Goal: Task Accomplishment & Management: Use online tool/utility

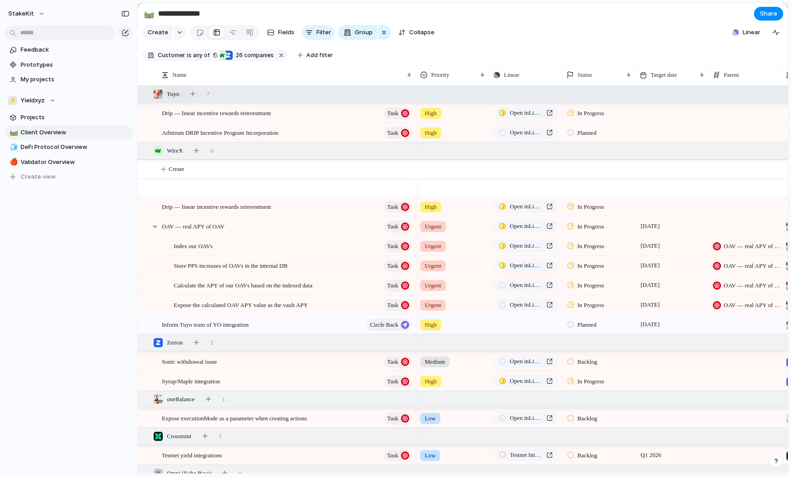
click at [297, 372] on div "Syrup/Maple integration Task" at bounding box center [287, 381] width 251 height 19
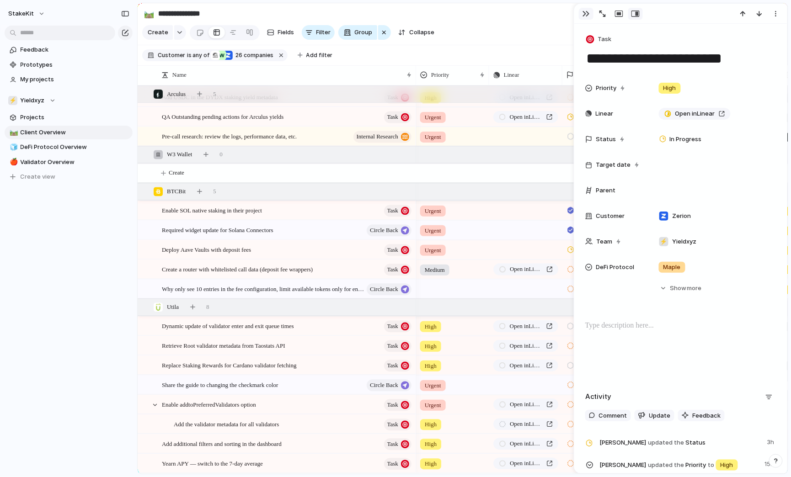
click at [584, 11] on div "button" at bounding box center [585, 13] width 7 height 7
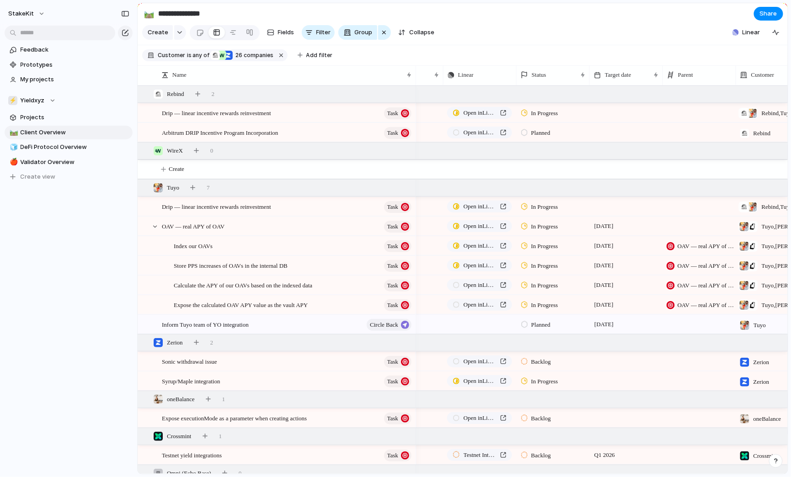
scroll to position [0, 26]
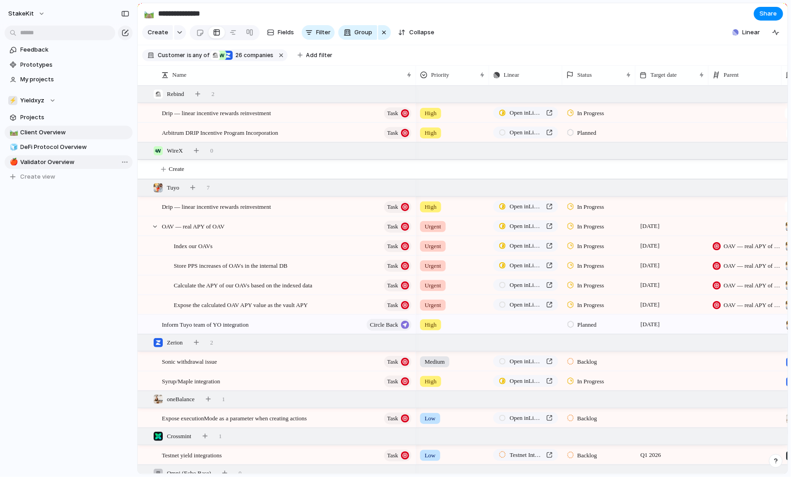
click at [83, 163] on span "Validator Overview" at bounding box center [75, 162] width 109 height 9
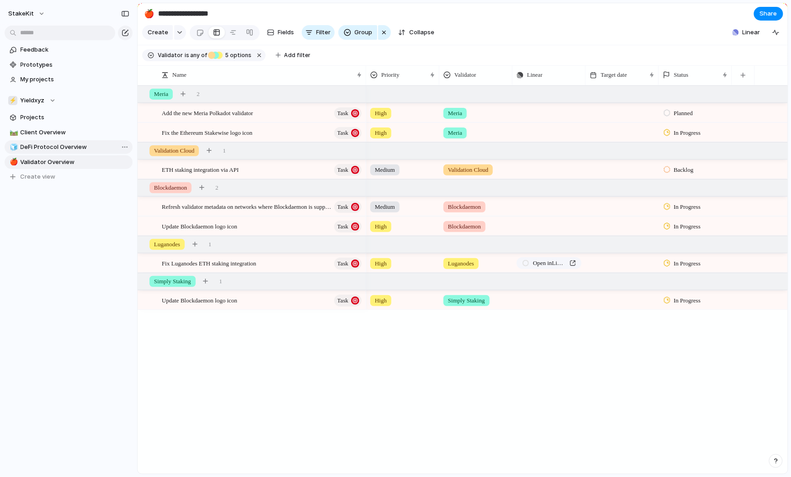
click at [90, 143] on span "DeFi Protocol Overview" at bounding box center [75, 147] width 109 height 9
type input "**********"
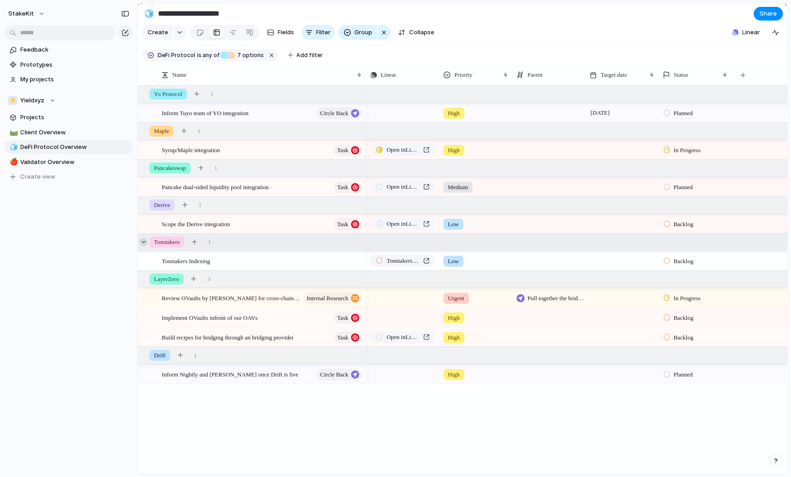
click at [145, 243] on div at bounding box center [143, 242] width 8 height 8
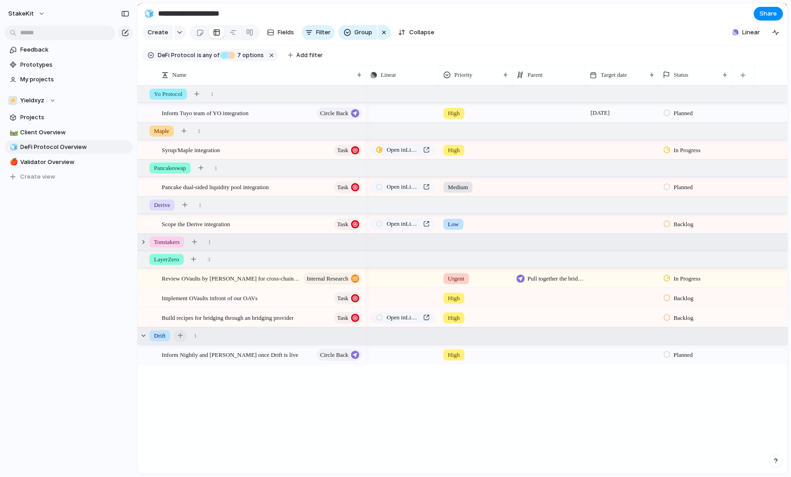
click at [182, 337] on div "button" at bounding box center [180, 335] width 5 height 5
type textarea "**********"
click at [346, 378] on div "Drift Integration" at bounding box center [262, 374] width 201 height 19
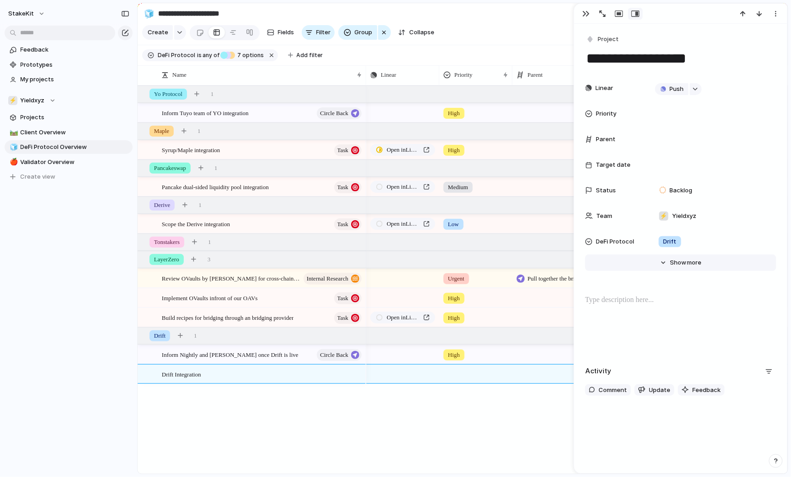
click at [664, 260] on button "Hide Show more" at bounding box center [680, 263] width 191 height 16
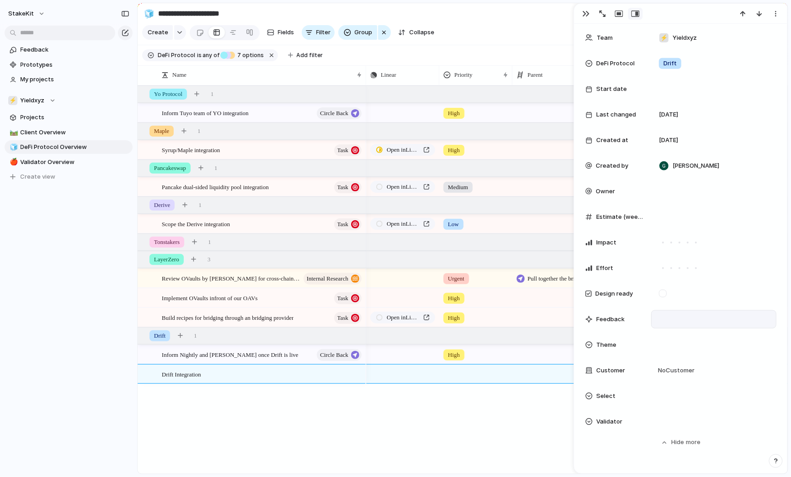
scroll to position [191, 0]
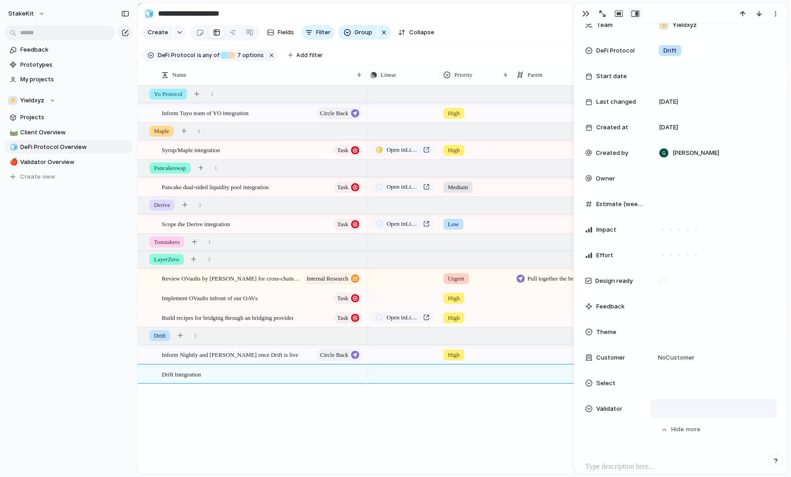
click at [675, 406] on div at bounding box center [713, 409] width 117 height 10
click at [685, 81] on div "Meria Validation Cloud Blockdaemon Luganodes Simply Staking" at bounding box center [395, 238] width 791 height 477
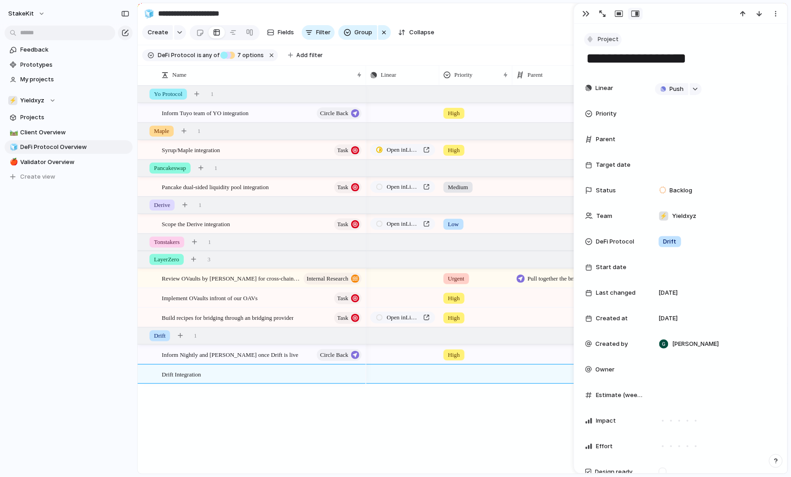
scroll to position [0, 0]
click at [616, 44] on button "Project" at bounding box center [602, 39] width 37 height 13
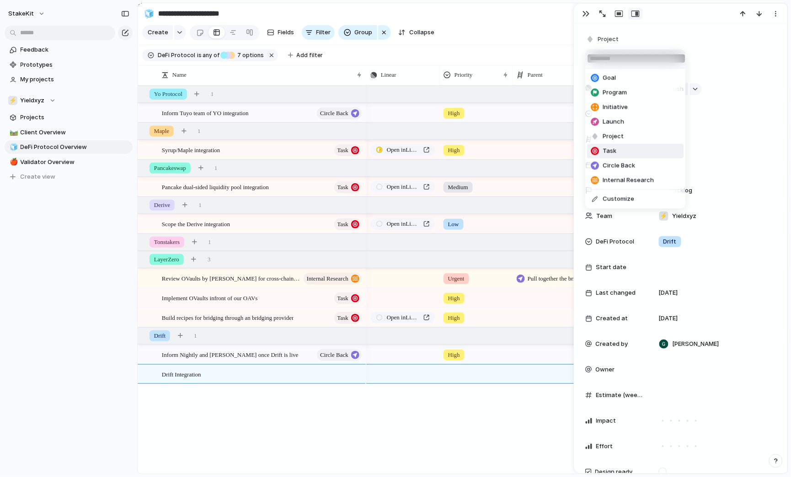
click at [616, 152] on span "Task" at bounding box center [610, 151] width 14 height 9
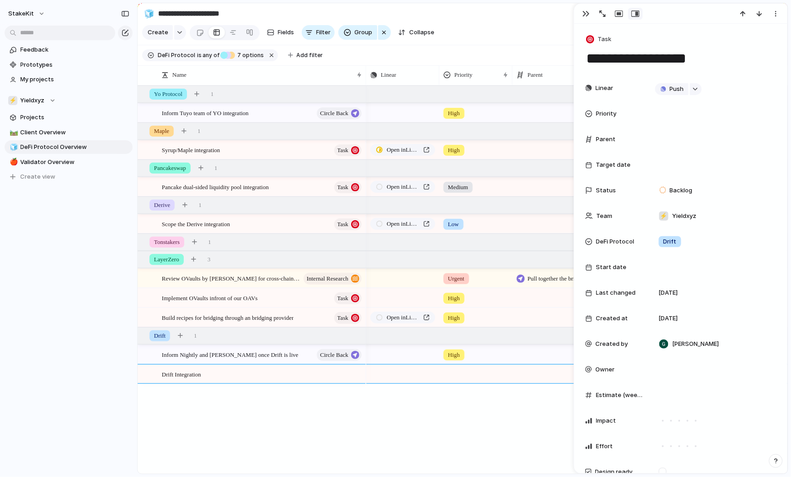
click at [462, 381] on div at bounding box center [475, 374] width 73 height 19
click at [406, 404] on div "Urgent High Medium Low" at bounding box center [395, 238] width 791 height 477
click at [580, 14] on button "button" at bounding box center [586, 14] width 15 height 12
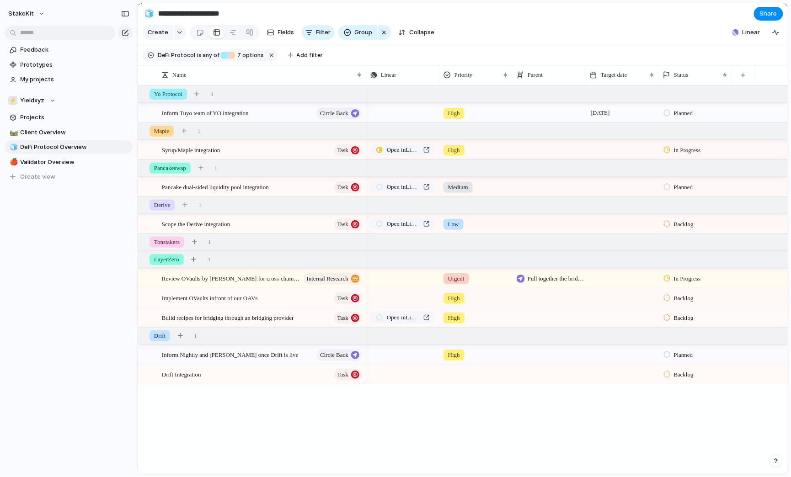
click at [478, 368] on div at bounding box center [476, 372] width 72 height 15
click at [457, 423] on div "High" at bounding box center [456, 428] width 22 height 11
click at [434, 377] on button "button" at bounding box center [430, 374] width 12 height 12
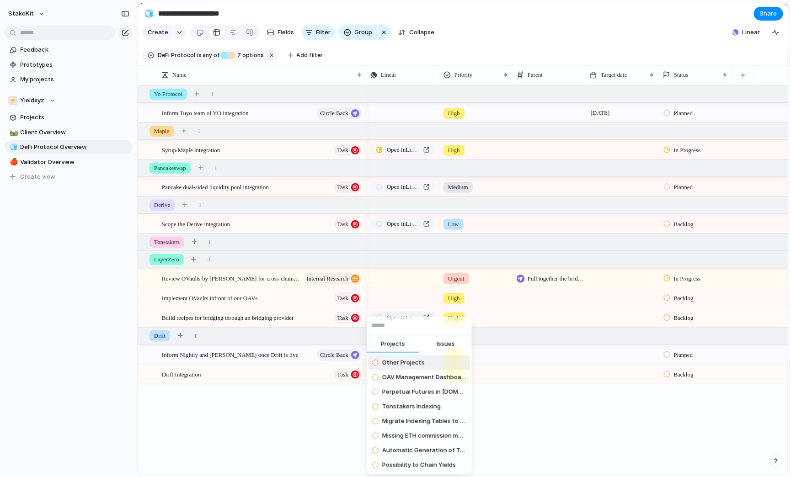
click at [438, 342] on span "Issues" at bounding box center [445, 344] width 18 height 9
click at [438, 330] on input "text" at bounding box center [418, 326] width 105 height 18
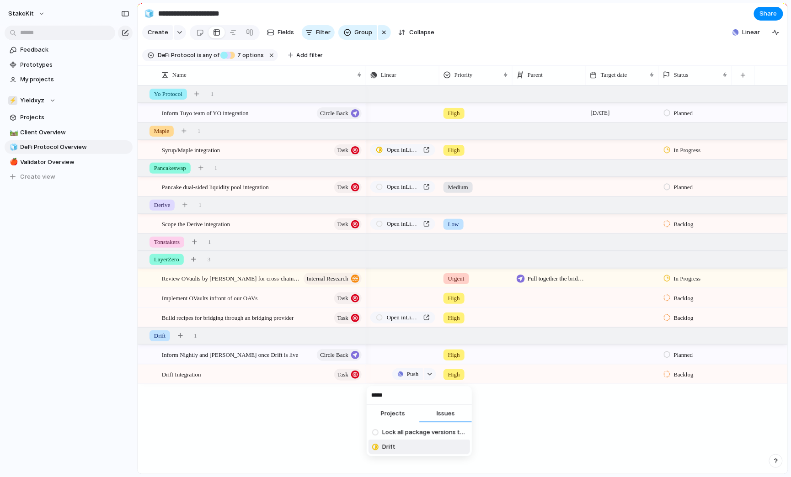
type input "*****"
click at [409, 446] on li "Drift" at bounding box center [418, 447] width 101 height 15
click at [678, 365] on div "Backlog" at bounding box center [694, 374] width 73 height 19
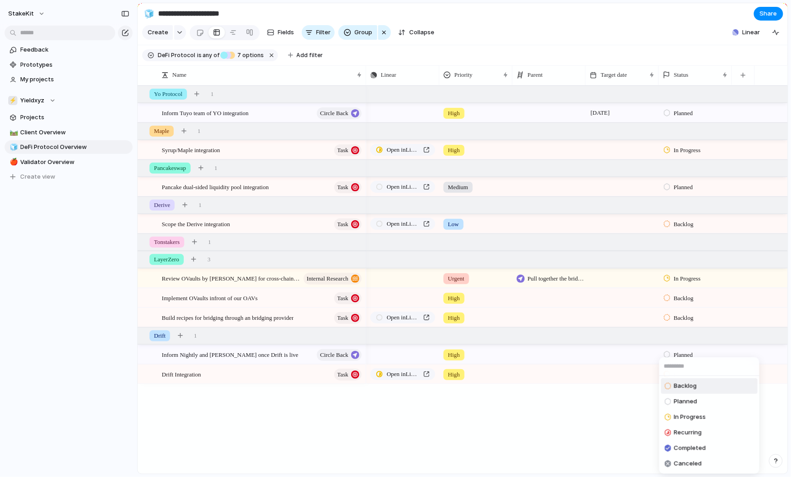
click at [641, 381] on div "Backlog Planned In Progress Recurring Completed Canceled" at bounding box center [395, 238] width 791 height 477
click at [667, 381] on div "Backlog" at bounding box center [694, 374] width 73 height 19
click at [688, 420] on span "In Progress" at bounding box center [690, 417] width 32 height 9
click at [649, 401] on div "Push High [DATE] Planned Open in Linear High In Progress Open in Linear Medium …" at bounding box center [576, 279] width 421 height 388
click at [537, 398] on div "Push High [DATE] Planned Open in Linear High In Progress Open in Linear Medium …" at bounding box center [576, 279] width 421 height 388
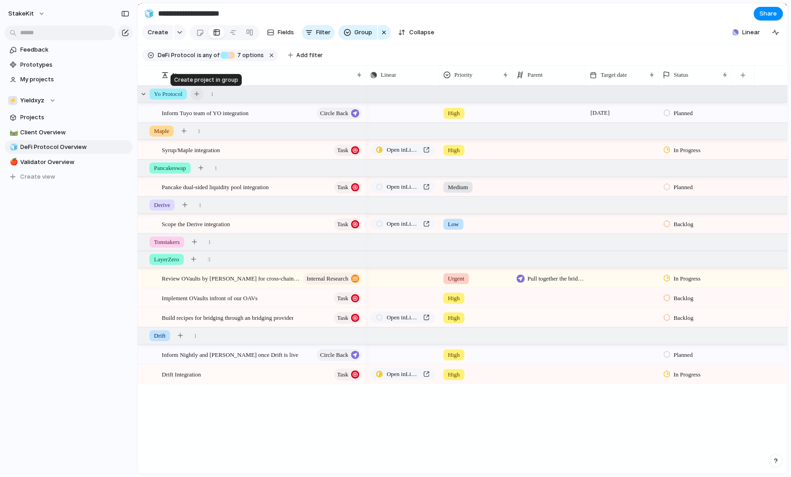
click at [199, 93] on div "button" at bounding box center [196, 93] width 5 height 5
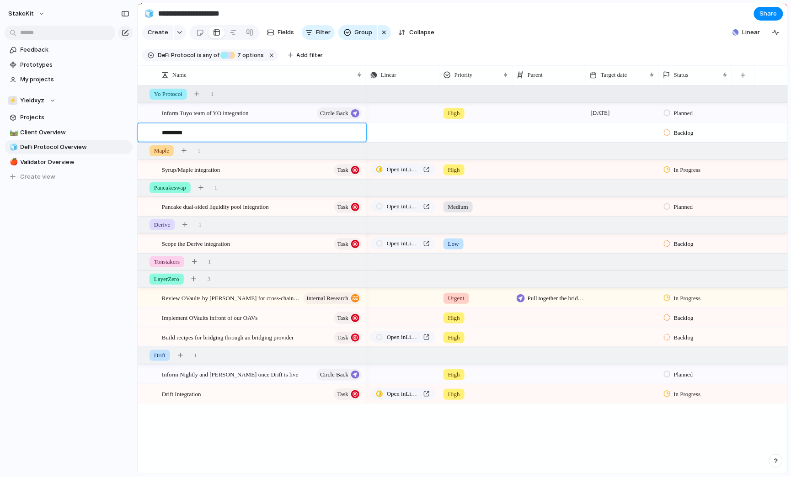
type textarea "**********"
click at [348, 133] on div at bounding box center [354, 133] width 16 height 12
click at [312, 133] on textarea "**********" at bounding box center [261, 133] width 198 height 11
click at [308, 137] on div "Add yoEURC" at bounding box center [262, 132] width 201 height 19
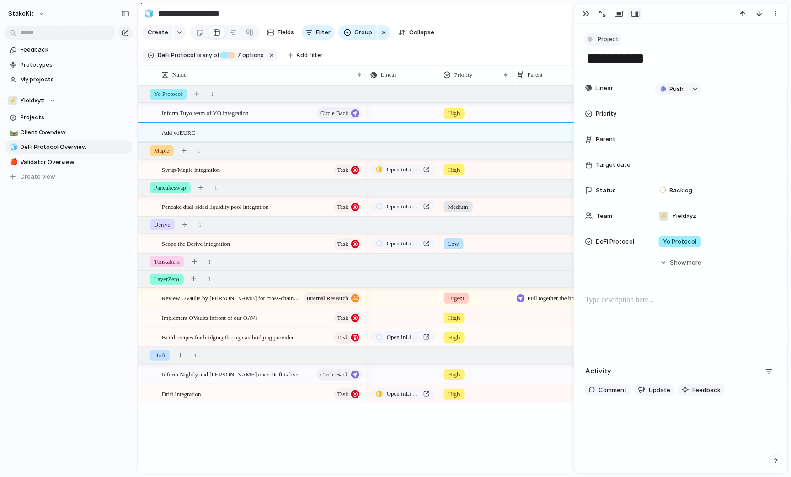
click at [604, 44] on button "Project" at bounding box center [602, 39] width 37 height 13
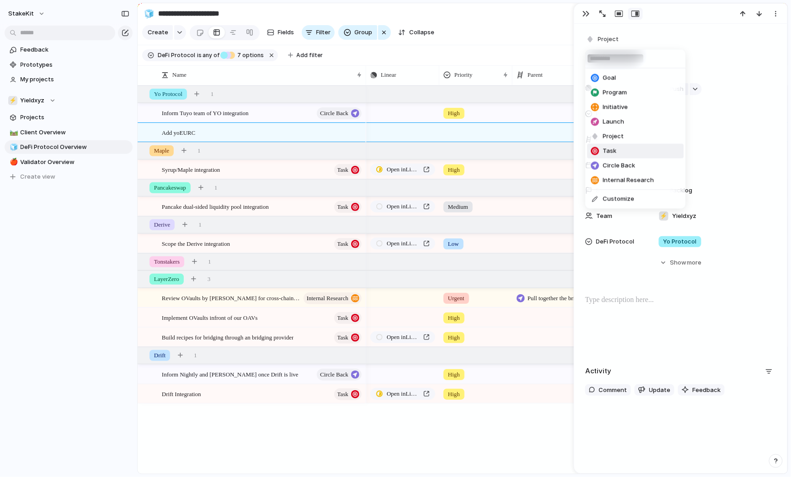
click at [618, 151] on li "Task" at bounding box center [635, 151] width 96 height 15
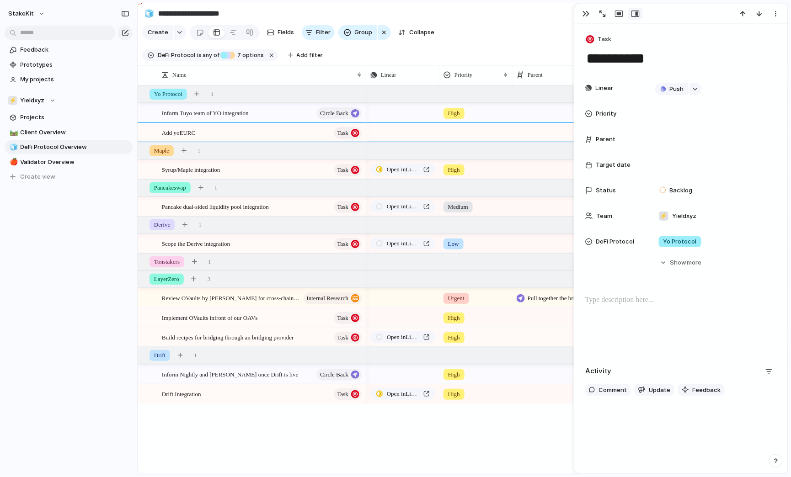
click at [448, 128] on div at bounding box center [476, 130] width 72 height 15
click at [470, 199] on span "Medium" at bounding box center [461, 201] width 22 height 9
click at [414, 138] on div "Push" at bounding box center [402, 132] width 72 height 18
click at [414, 134] on span "Push" at bounding box center [412, 132] width 11 height 9
click at [415, 165] on li "Issue" at bounding box center [411, 169] width 53 height 15
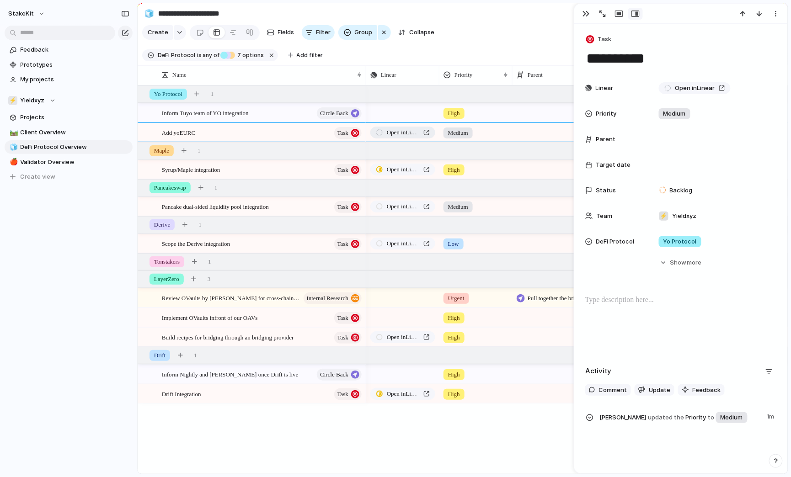
click at [423, 131] on link "Open in Linear" at bounding box center [402, 133] width 65 height 12
click at [73, 129] on span "Client Overview" at bounding box center [75, 132] width 109 height 9
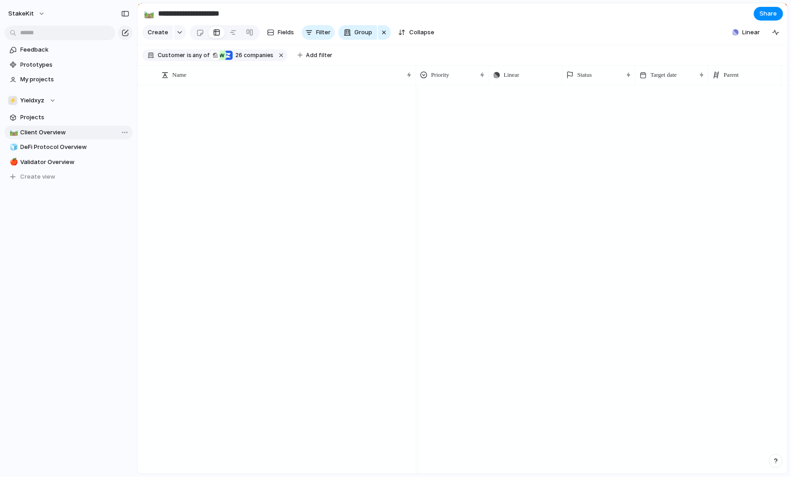
type input "**********"
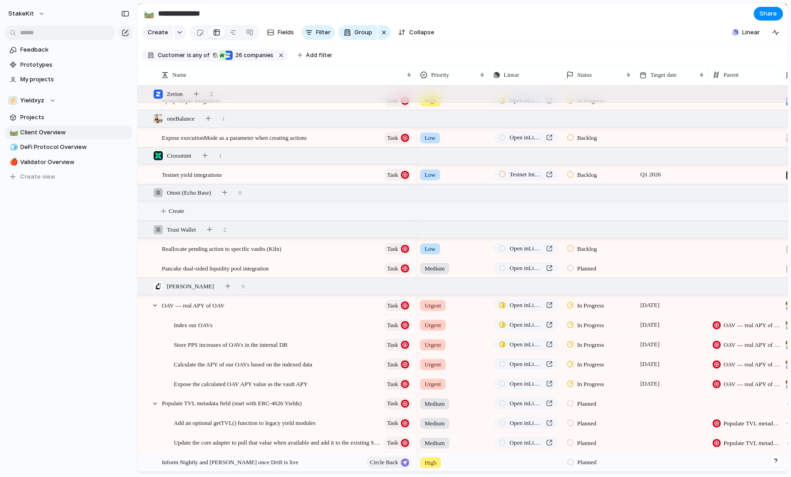
scroll to position [291, 0]
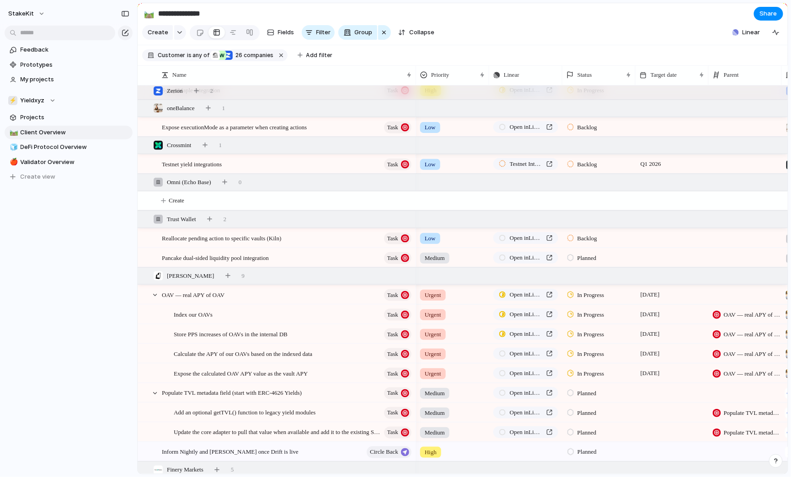
click at [277, 239] on span "Reallocate pending action to specific vaults (Kiln)" at bounding box center [221, 238] width 119 height 11
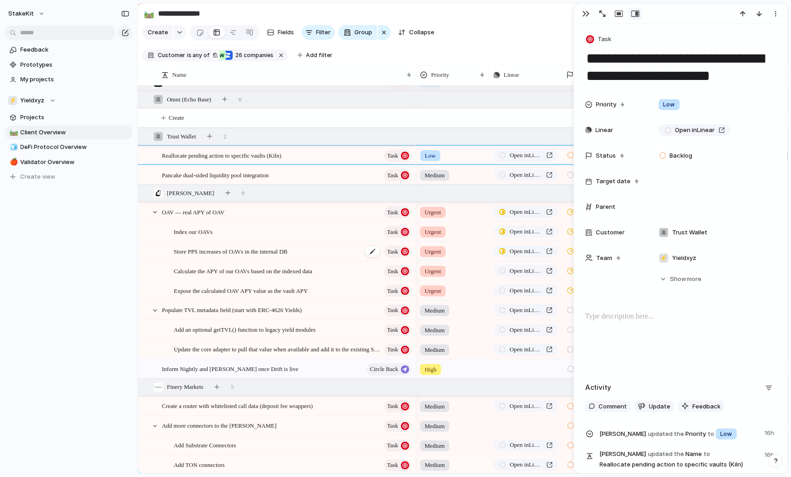
scroll to position [373, 0]
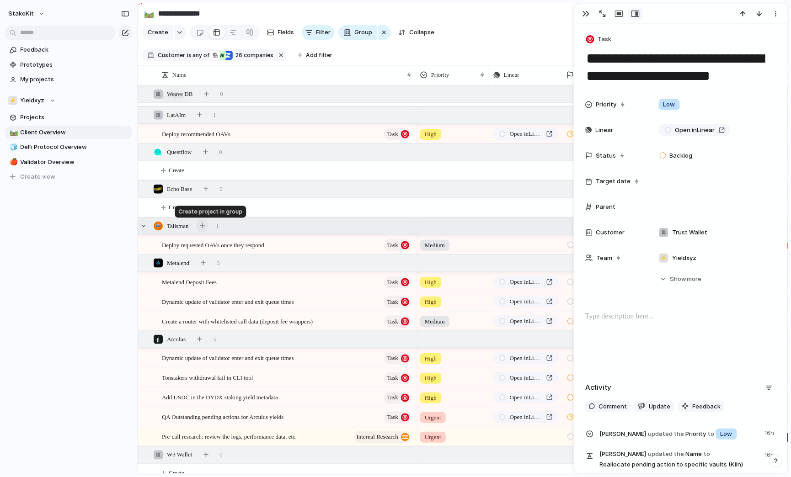
click at [208, 229] on button "button" at bounding box center [202, 226] width 13 height 13
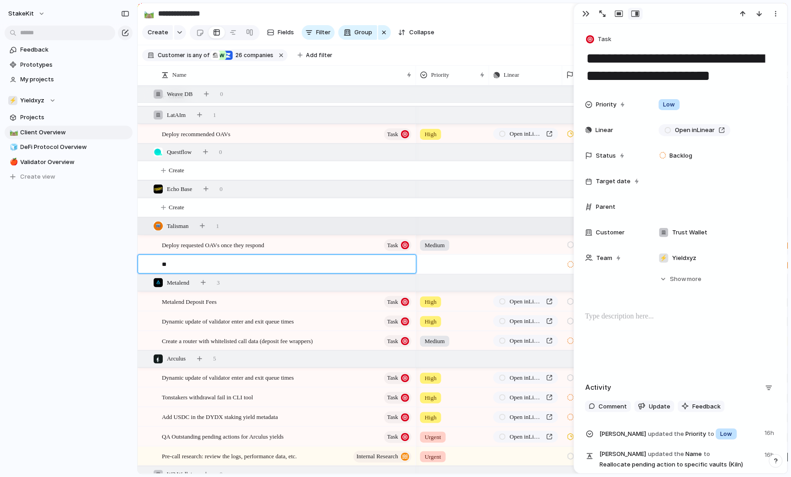
type textarea "*"
type textarea "**********"
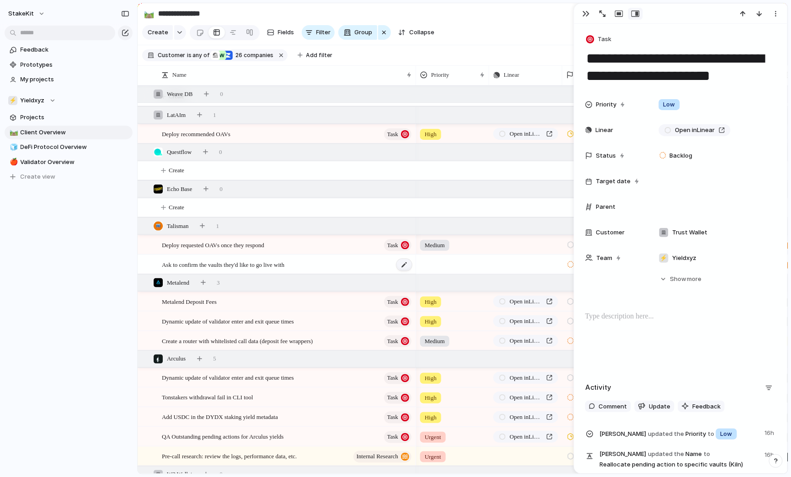
click at [397, 266] on div at bounding box center [404, 265] width 16 height 12
click at [348, 262] on div "Ask to confirm the vaults they'd like to go live with" at bounding box center [287, 264] width 251 height 19
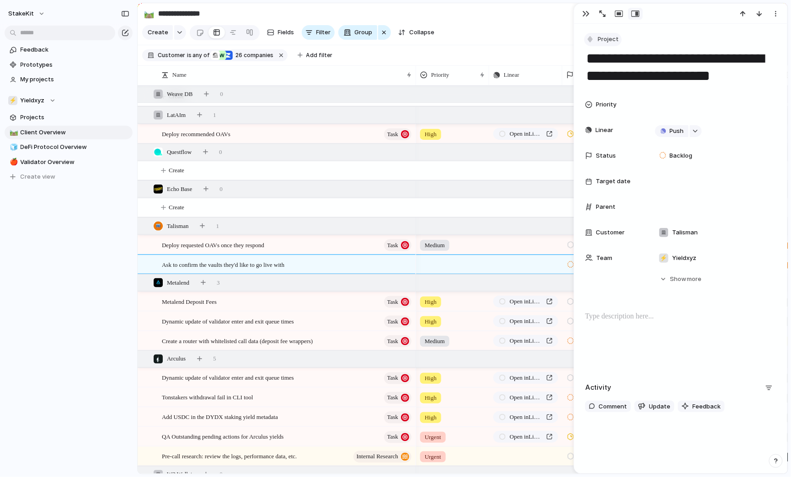
click at [611, 46] on button "Project" at bounding box center [602, 39] width 37 height 13
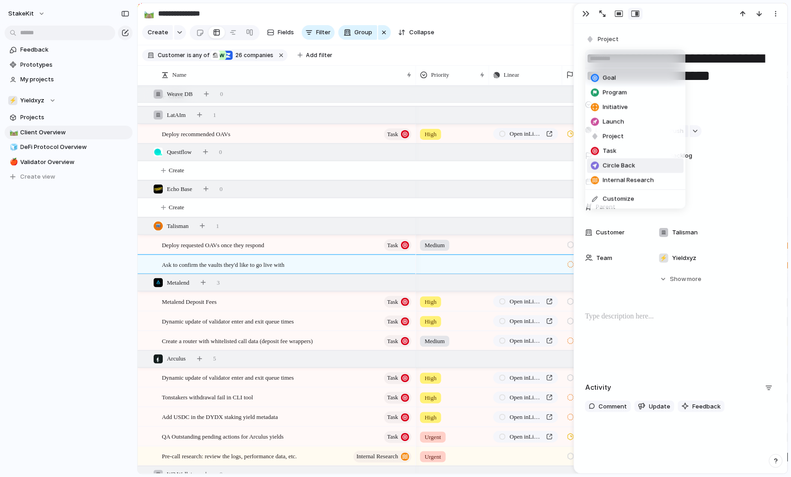
click at [618, 165] on span "Circle Back" at bounding box center [619, 165] width 32 height 9
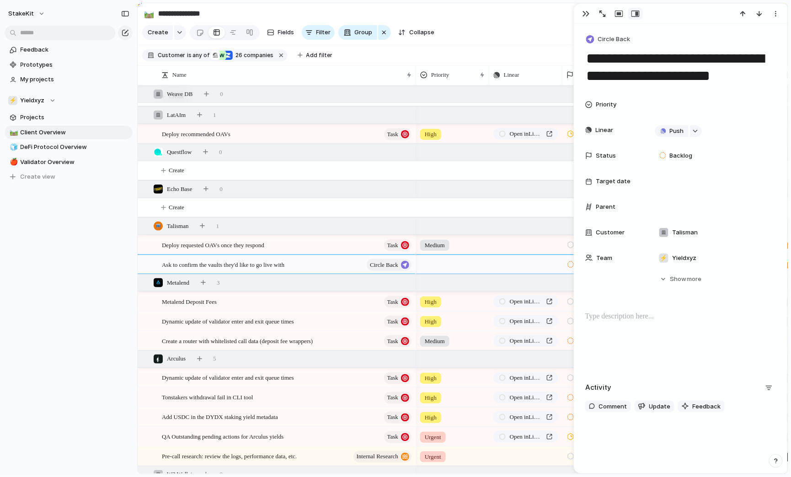
click at [443, 269] on div at bounding box center [452, 262] width 72 height 15
click at [441, 335] on span "Medium" at bounding box center [437, 333] width 22 height 9
click at [437, 266] on span "Medium" at bounding box center [435, 264] width 20 height 9
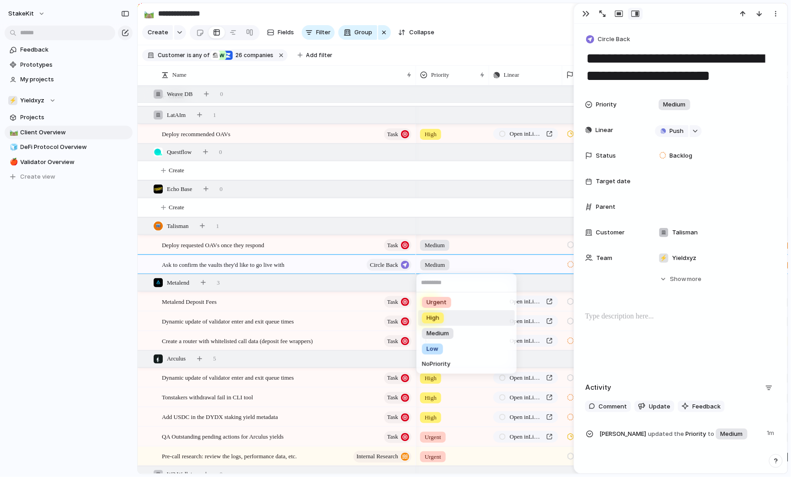
click at [445, 311] on li "High" at bounding box center [466, 318] width 96 height 16
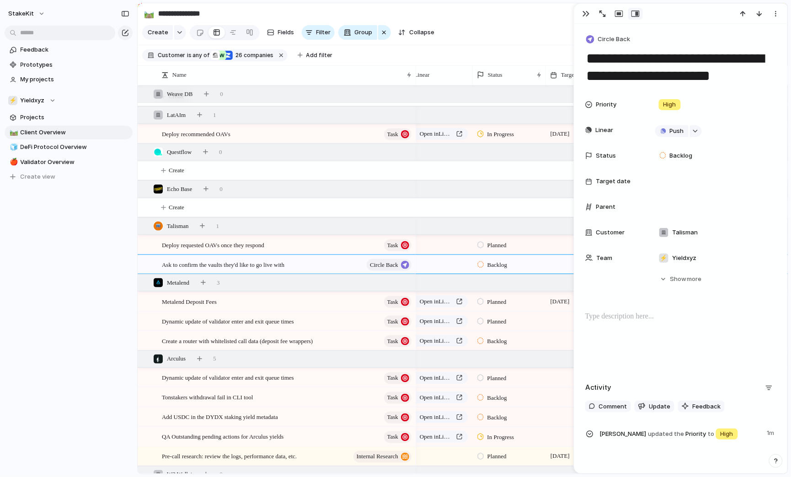
click at [484, 267] on div "Backlog" at bounding box center [493, 265] width 32 height 11
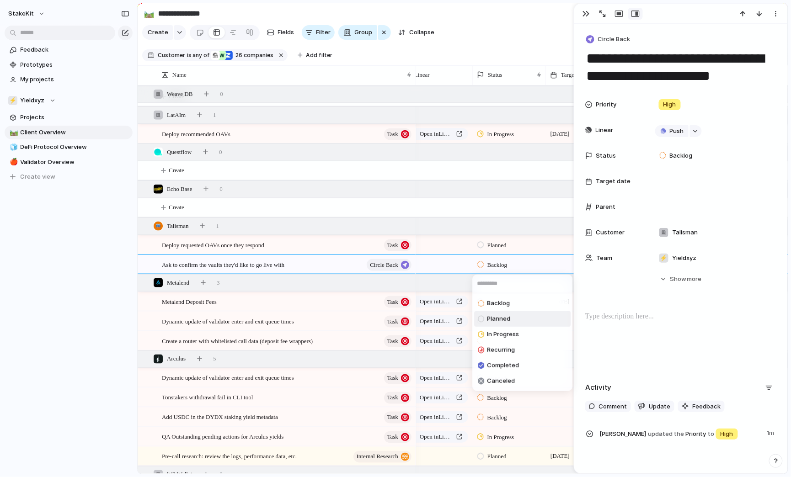
click at [495, 322] on span "Planned" at bounding box center [498, 318] width 23 height 9
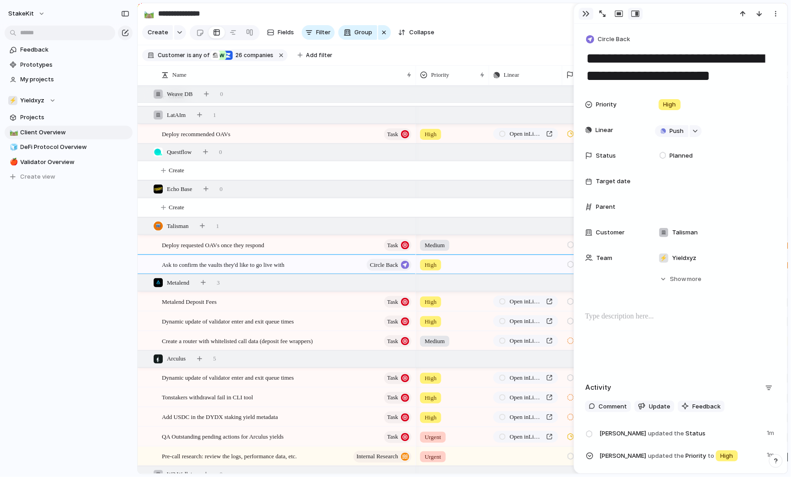
click at [587, 12] on div "button" at bounding box center [585, 13] width 7 height 7
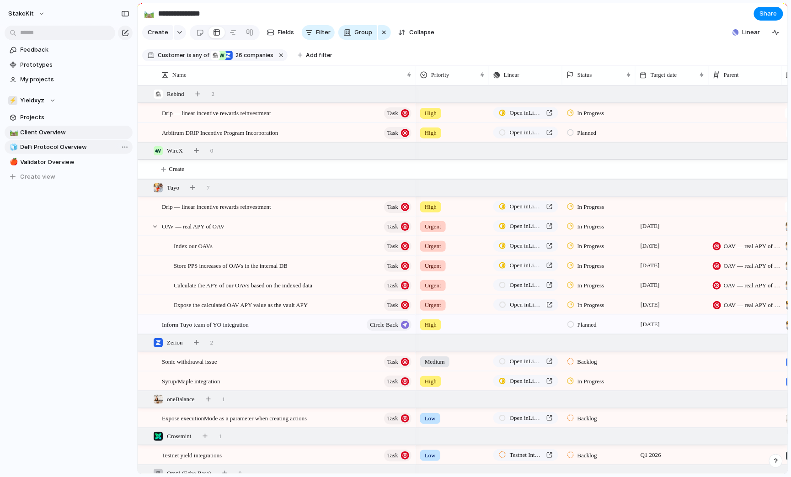
click at [83, 148] on span "DeFi Protocol Overview" at bounding box center [75, 147] width 109 height 9
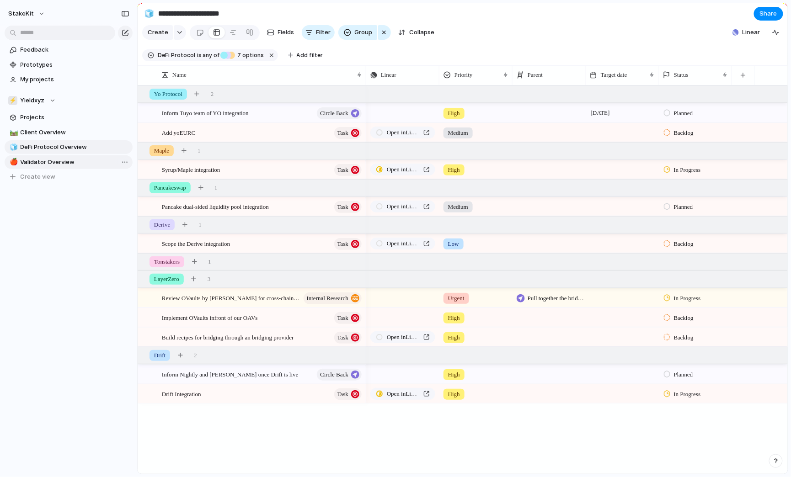
click at [85, 165] on span "Validator Overview" at bounding box center [75, 162] width 109 height 9
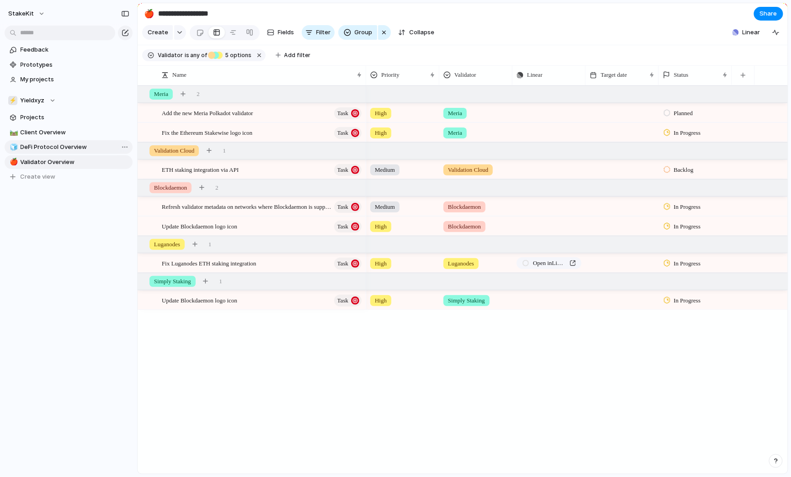
click at [30, 145] on span "DeFi Protocol Overview" at bounding box center [75, 147] width 109 height 9
type input "**********"
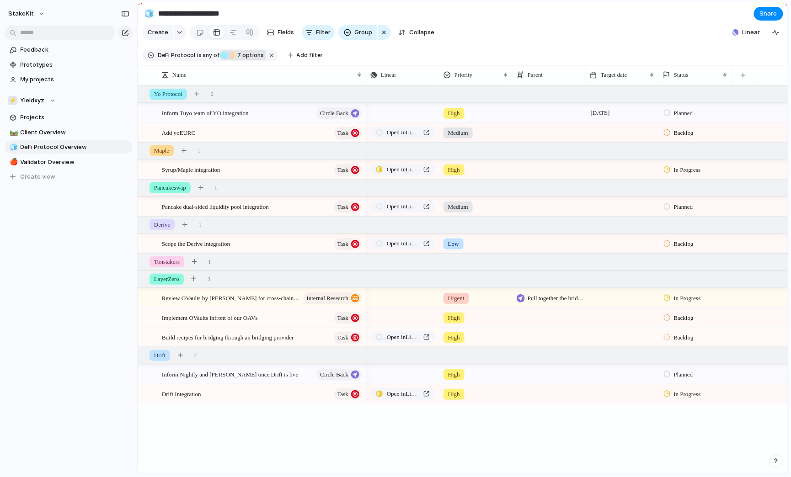
click at [250, 58] on span "7 options" at bounding box center [249, 55] width 29 height 8
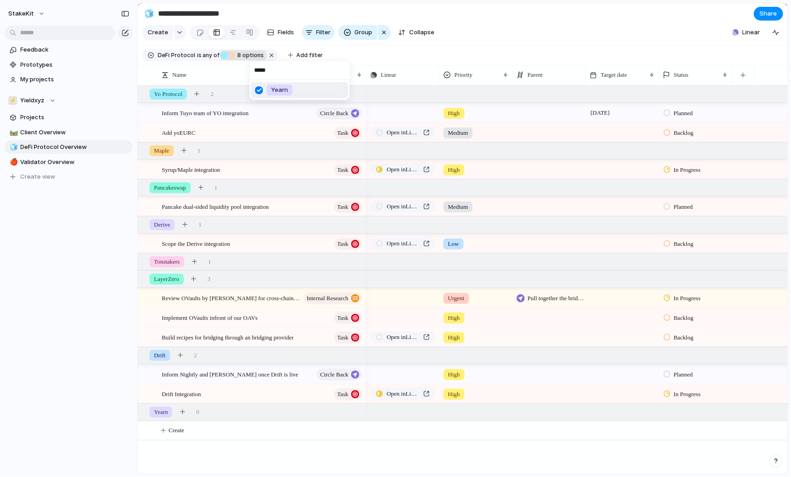
type input "*****"
click at [171, 432] on div "***** Yearn" at bounding box center [395, 238] width 791 height 477
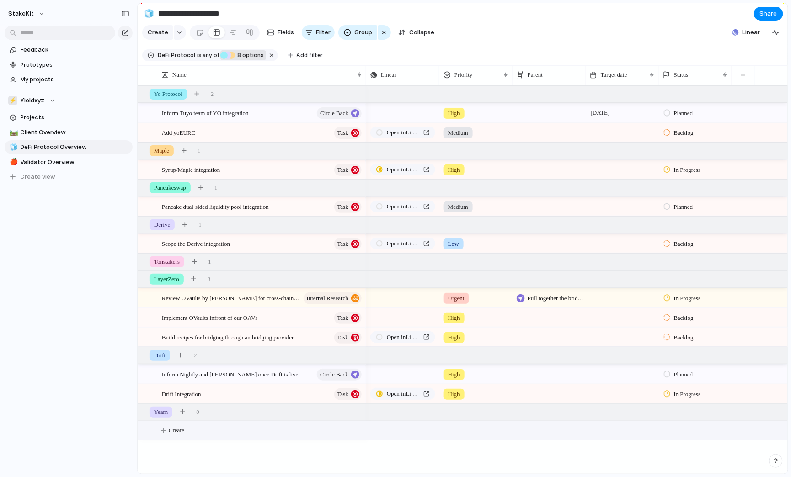
click at [172, 431] on span "Create" at bounding box center [177, 430] width 16 height 9
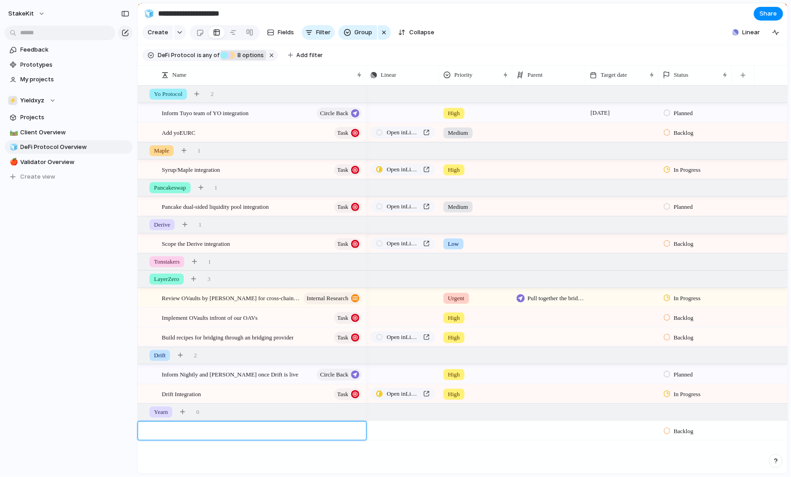
paste textarea "**********"
type textarea "**********"
click at [346, 428] on div "Yearn APY — switch to the 7-day average" at bounding box center [262, 431] width 201 height 19
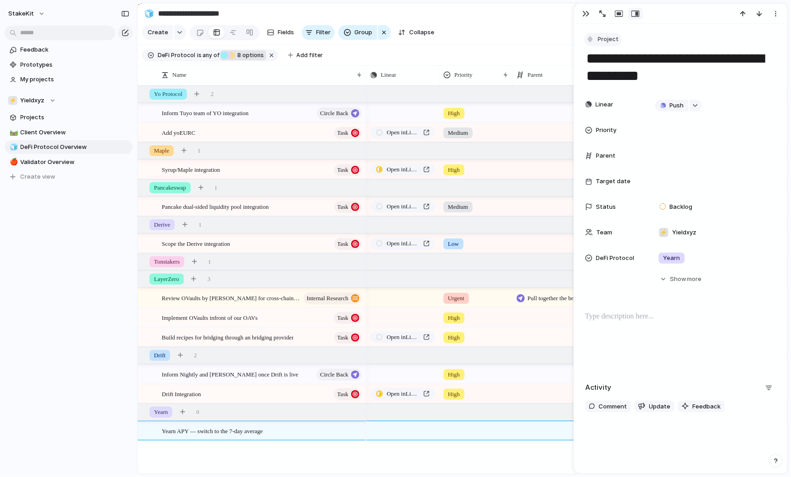
click at [613, 41] on span "Project" at bounding box center [608, 39] width 21 height 9
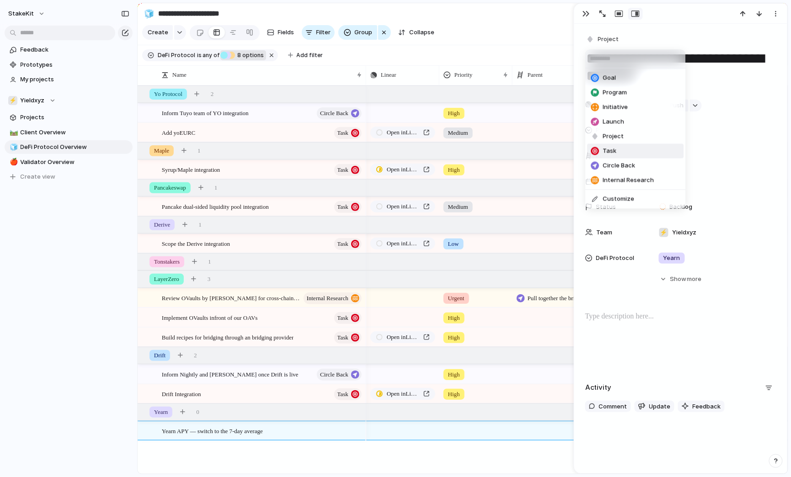
click at [613, 152] on span "Task" at bounding box center [610, 151] width 14 height 9
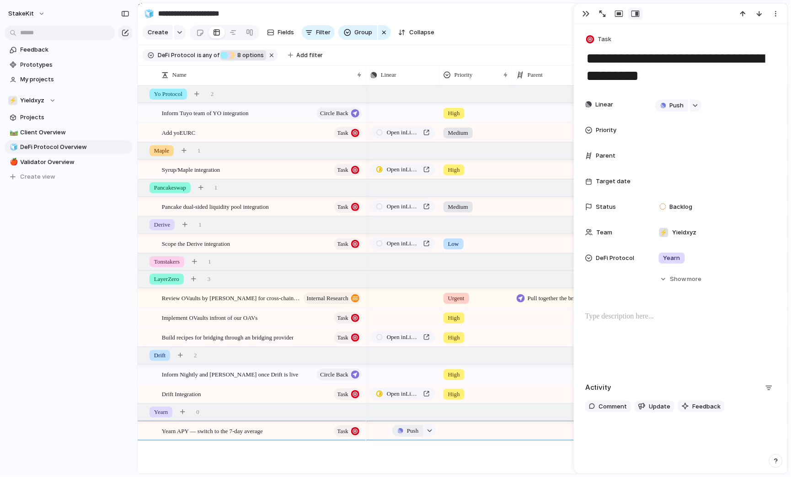
click at [411, 426] on span "Push" at bounding box center [412, 430] width 11 height 9
click at [430, 429] on div "Project Issue" at bounding box center [395, 238] width 791 height 477
click at [430, 429] on div "button" at bounding box center [429, 431] width 6 height 4
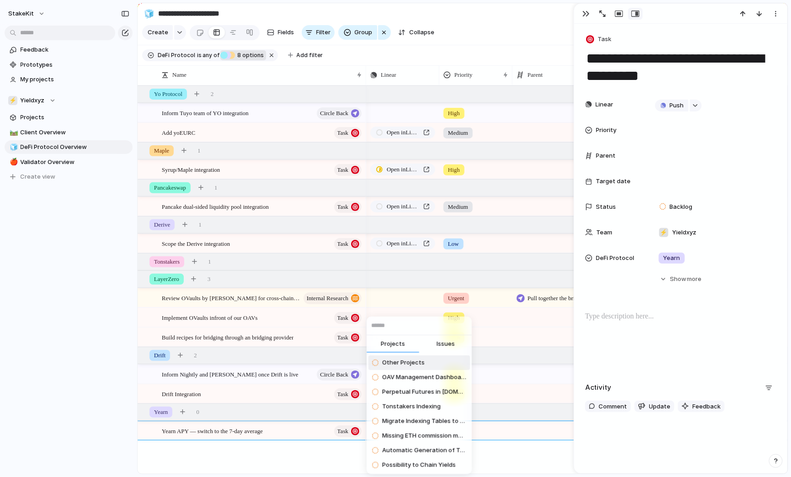
click at [443, 342] on span "Issues" at bounding box center [445, 344] width 18 height 9
click at [430, 328] on input "text" at bounding box center [418, 326] width 105 height 18
paste input "**********"
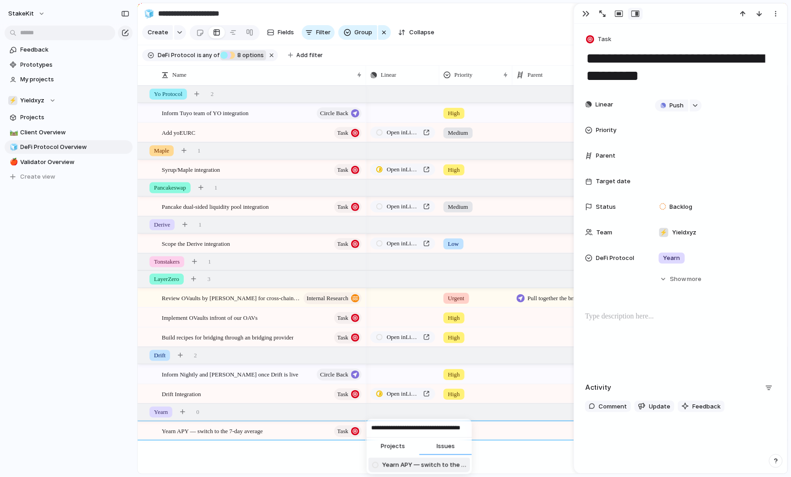
type input "**********"
click at [400, 465] on span "Yearn APY — switch to the 7-day average" at bounding box center [424, 465] width 84 height 9
click at [463, 427] on div at bounding box center [476, 429] width 72 height 15
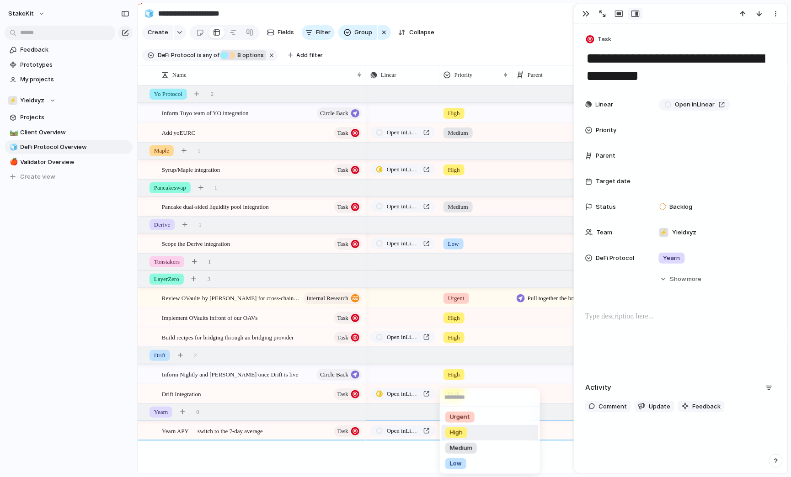
click at [460, 436] on span "High" at bounding box center [456, 432] width 13 height 9
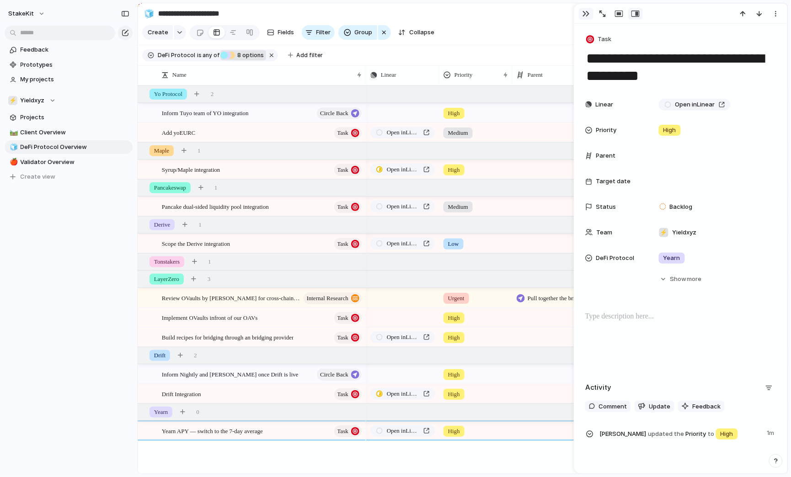
click at [585, 13] on div "button" at bounding box center [585, 13] width 7 height 7
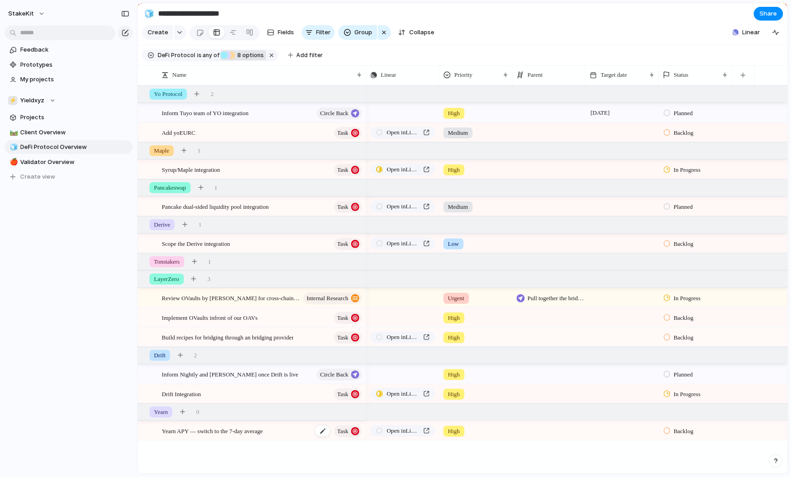
click at [240, 425] on span "Yearn APY — switch to the 7-day average" at bounding box center [212, 430] width 101 height 11
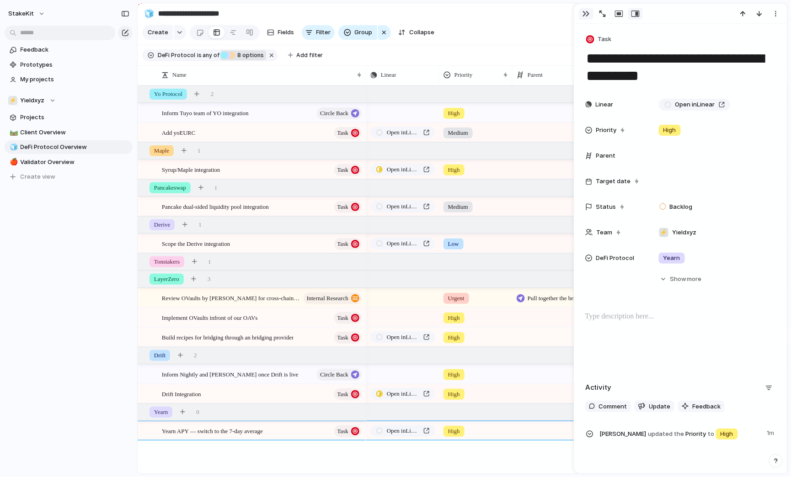
click at [587, 15] on div "button" at bounding box center [585, 13] width 7 height 7
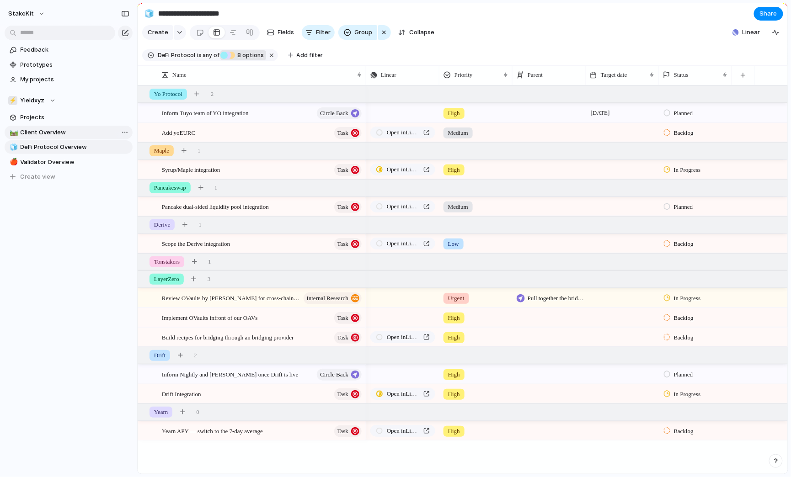
click at [32, 134] on span "Client Overview" at bounding box center [75, 132] width 109 height 9
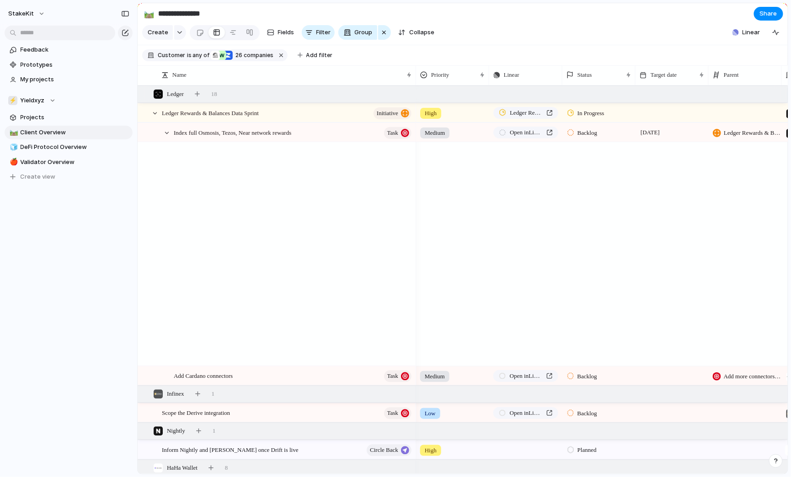
scroll to position [1832, 0]
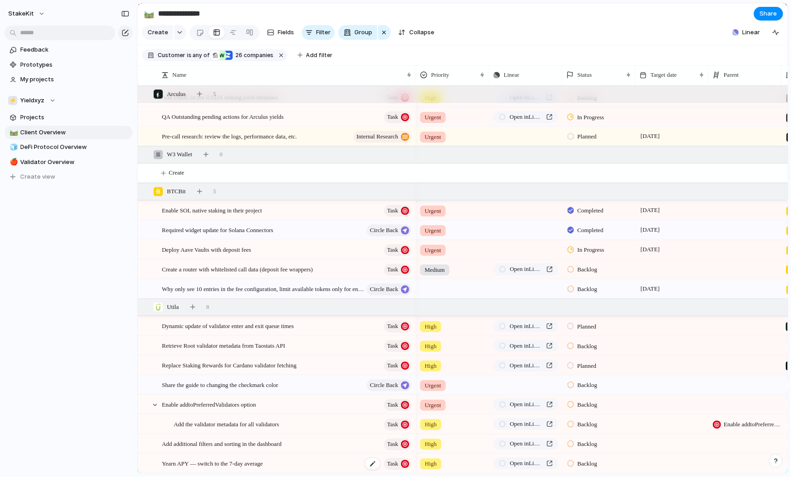
click at [328, 462] on div "Yearn APY — switch to the 7-day average Task" at bounding box center [287, 464] width 251 height 19
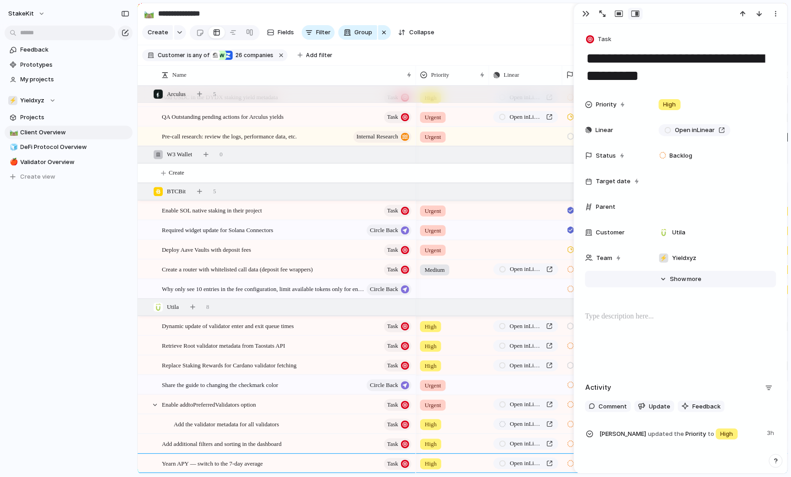
click at [671, 285] on button "Hide Show more" at bounding box center [680, 279] width 191 height 16
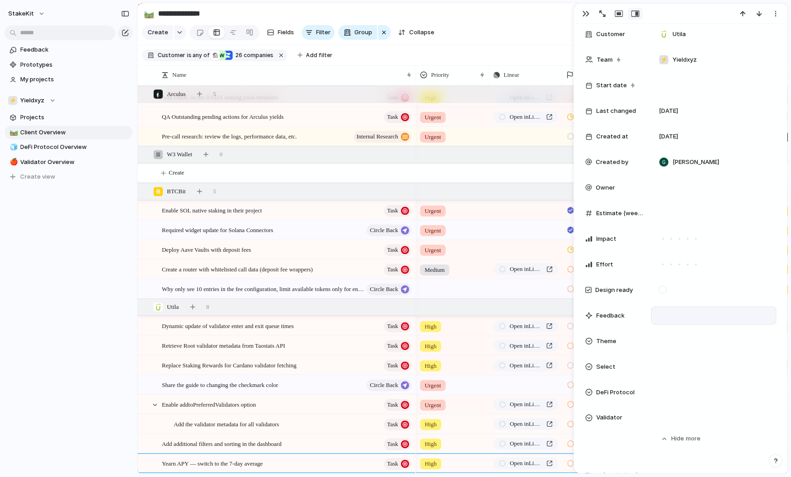
scroll to position [220, 0]
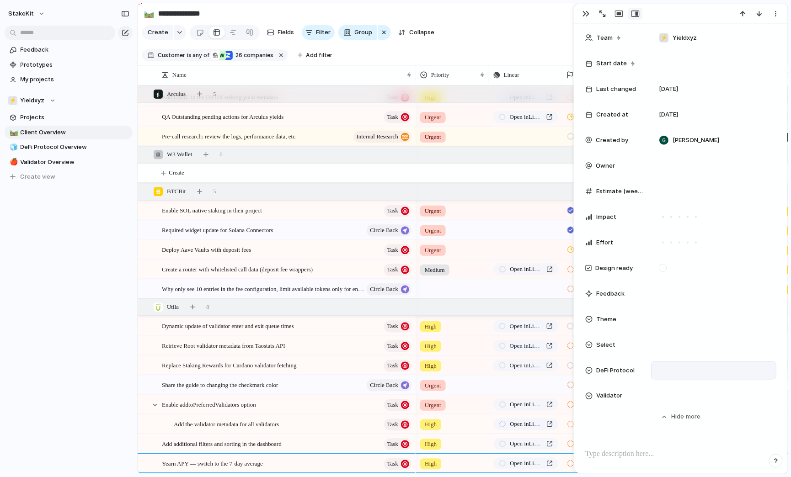
click at [660, 372] on div at bounding box center [713, 371] width 117 height 10
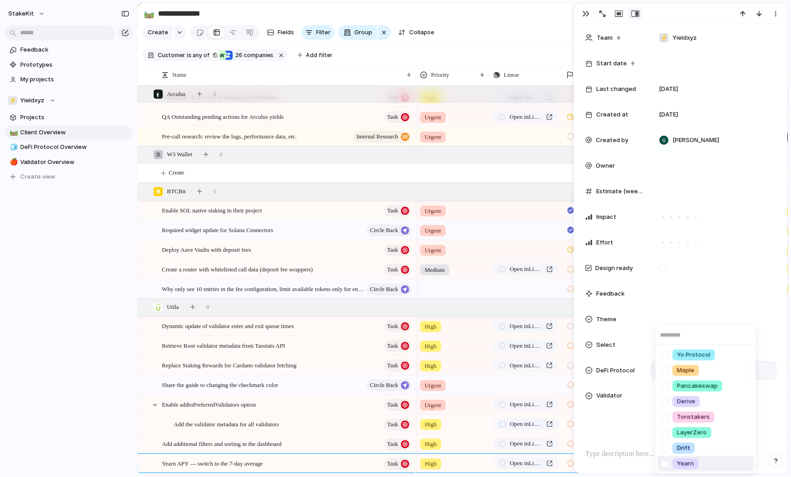
click at [684, 463] on span "Yearn" at bounding box center [685, 463] width 17 height 9
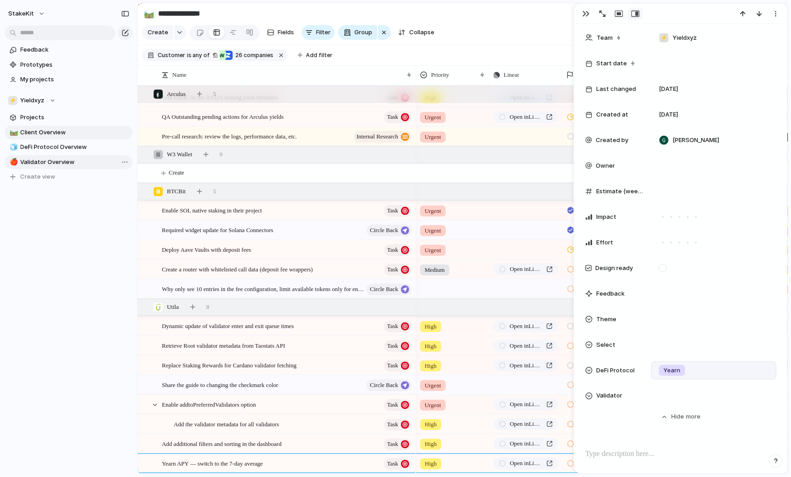
click at [81, 161] on span "Validator Overview" at bounding box center [75, 162] width 109 height 9
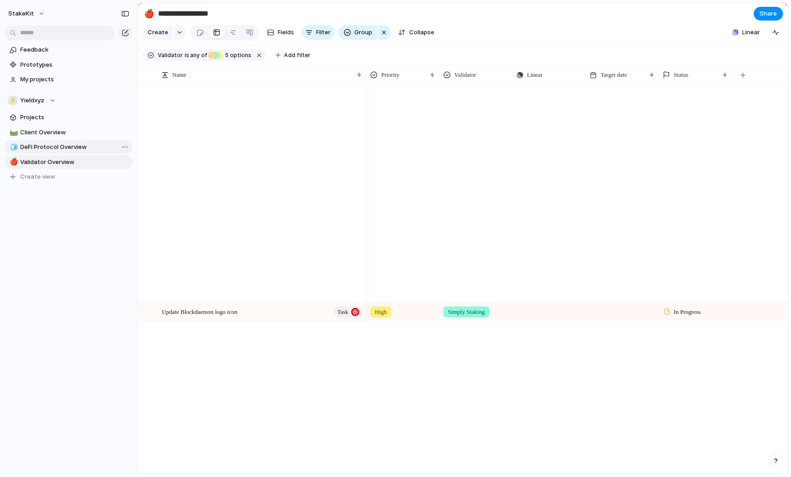
click at [83, 143] on span "DeFi Protocol Overview" at bounding box center [75, 147] width 109 height 9
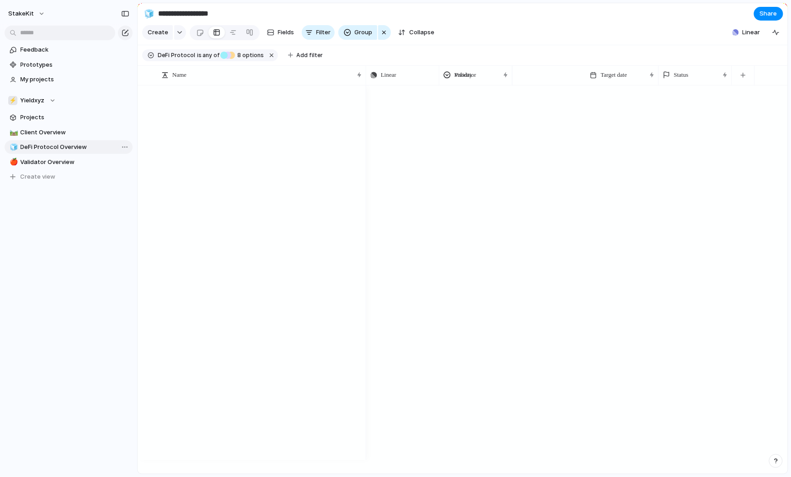
type input "**********"
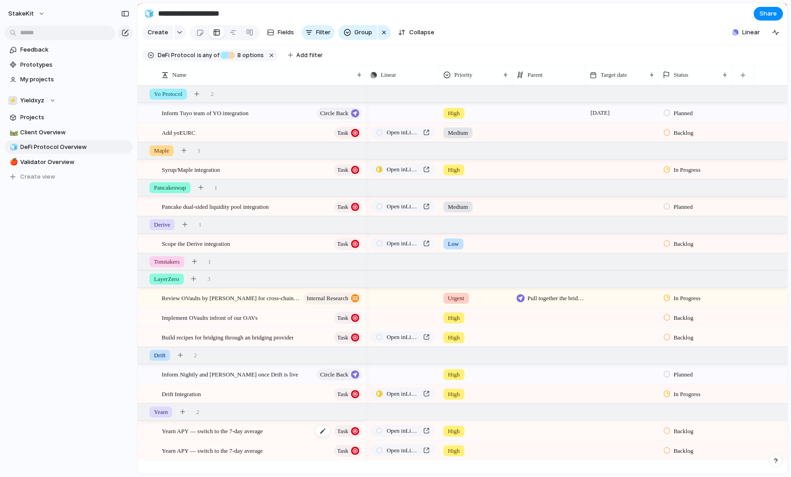
click at [245, 434] on span "Yearn APY — switch to the 7-day average" at bounding box center [212, 430] width 101 height 11
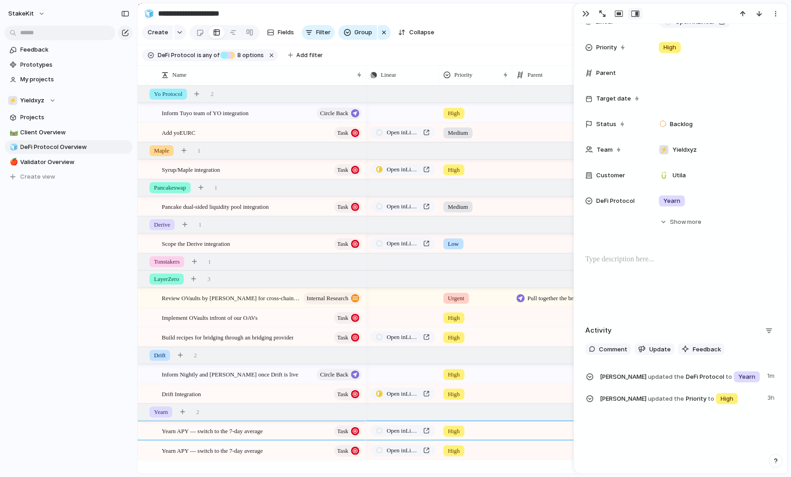
scroll to position [88, 0]
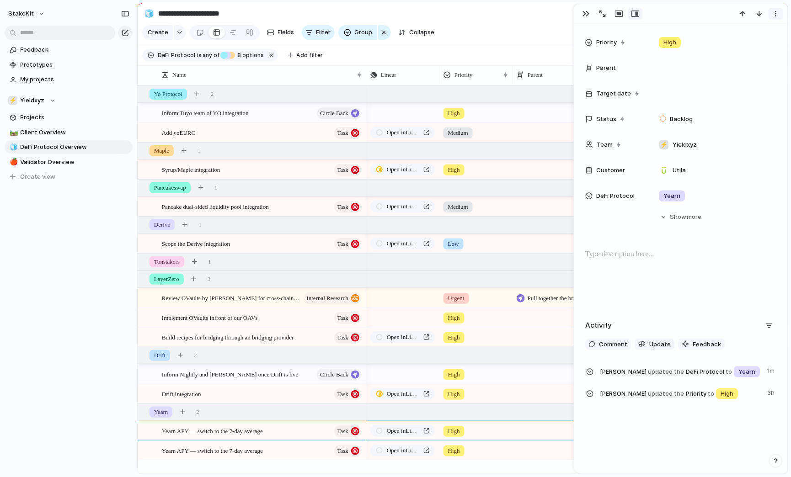
click at [778, 19] on button "button" at bounding box center [775, 14] width 15 height 12
click at [746, 45] on li "Delete" at bounding box center [747, 48] width 69 height 15
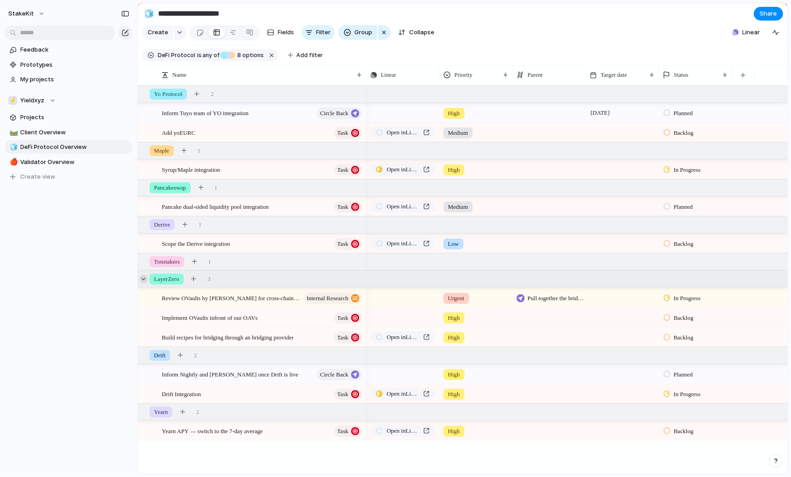
click at [143, 281] on div at bounding box center [143, 279] width 8 height 8
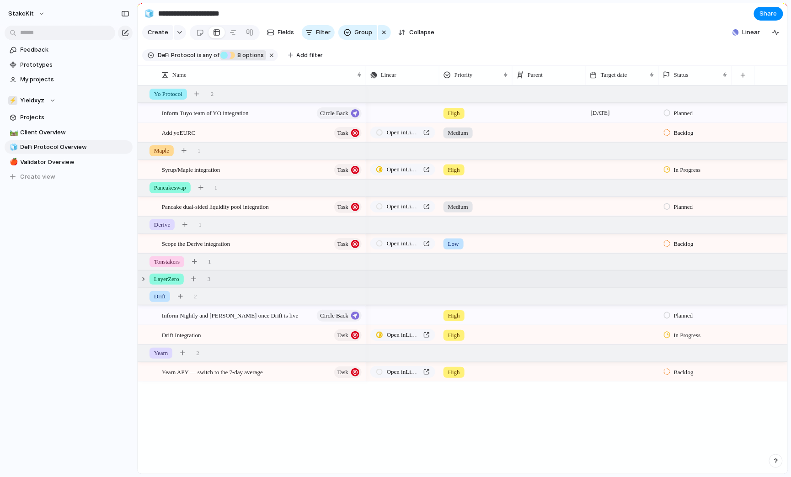
click at [244, 58] on span "8 options" at bounding box center [249, 55] width 29 height 8
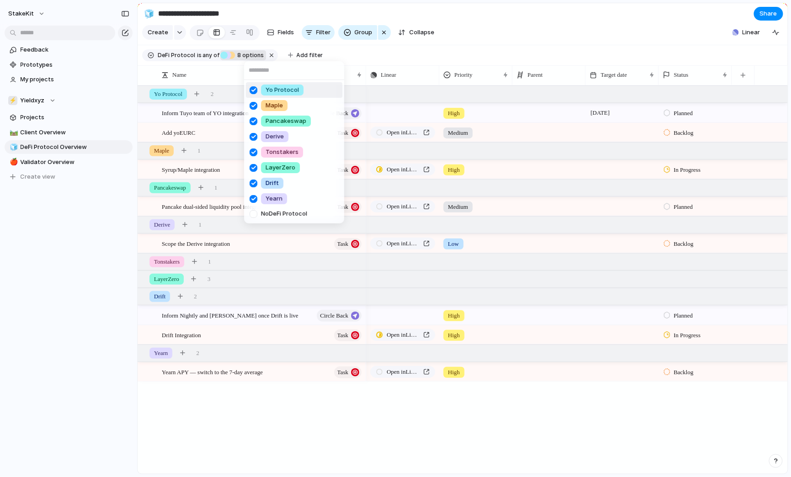
click at [295, 75] on input "text" at bounding box center [294, 70] width 100 height 18
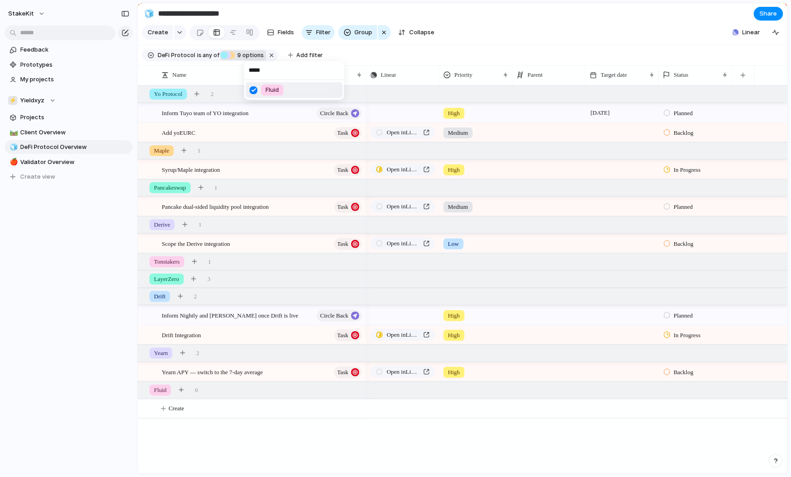
type input "*****"
click at [269, 88] on span "Fluid" at bounding box center [272, 89] width 13 height 9
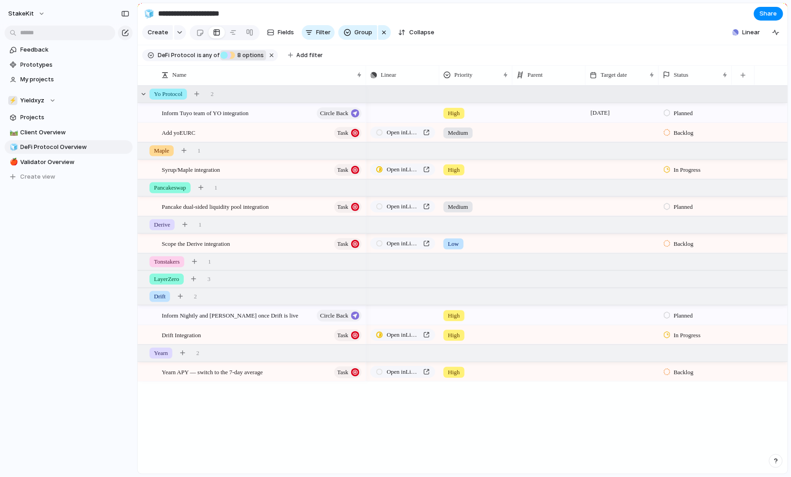
click at [267, 89] on div "Yo Protocol 2" at bounding box center [464, 94] width 652 height 16
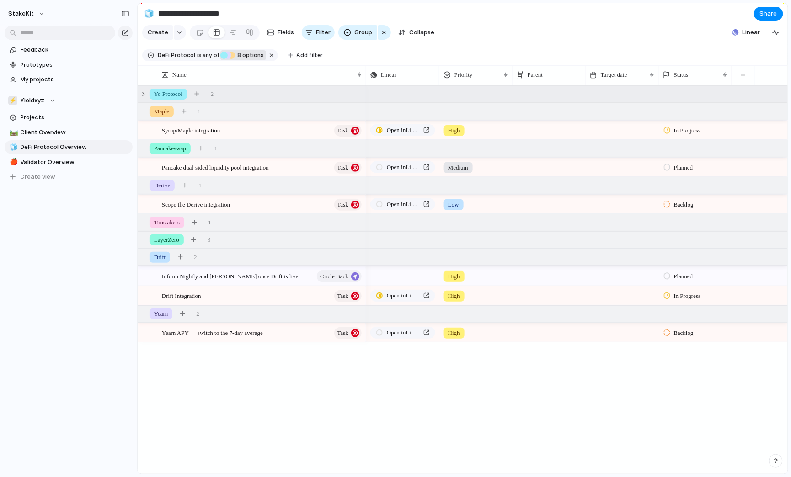
click at [256, 57] on span "8 options" at bounding box center [249, 55] width 29 height 8
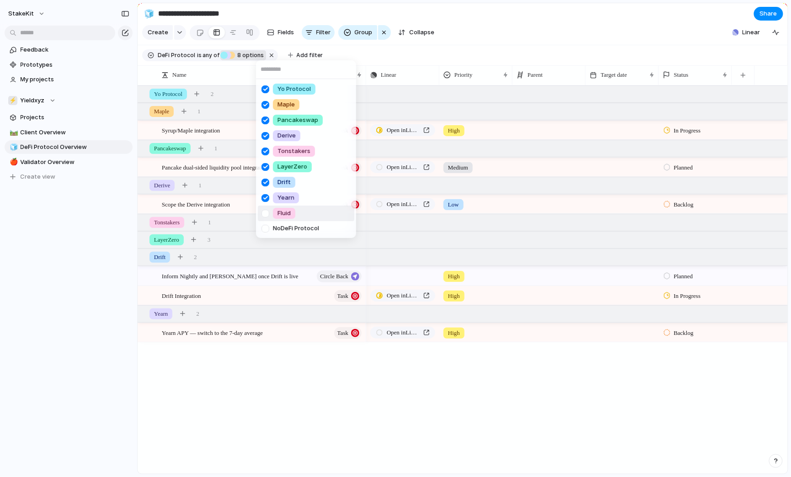
click at [280, 216] on span "Fluid" at bounding box center [283, 213] width 13 height 9
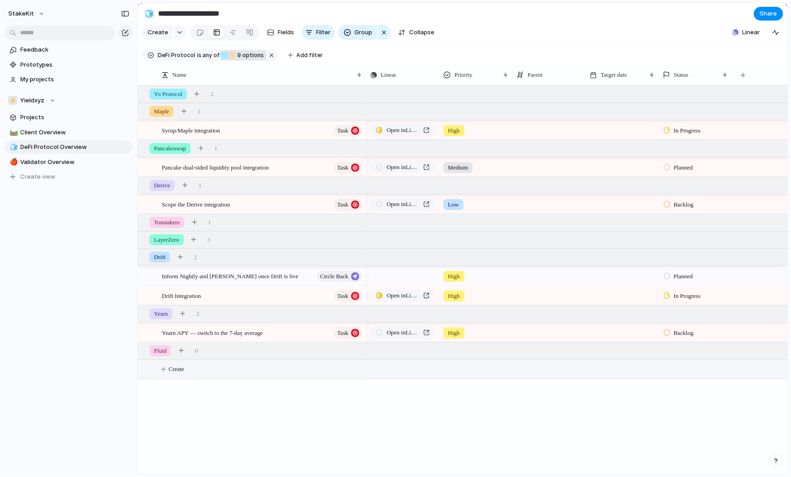
click at [209, 374] on button "Create" at bounding box center [474, 369] width 655 height 19
type textarea "**********"
click at [429, 369] on div "button" at bounding box center [429, 370] width 6 height 4
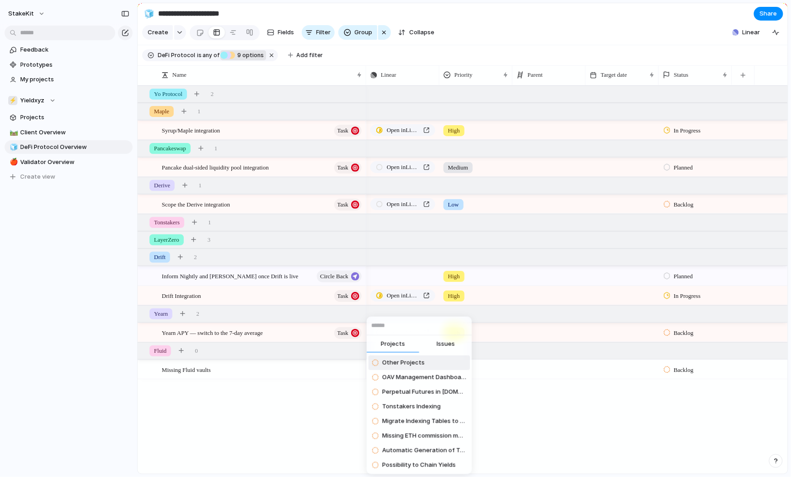
click at [441, 345] on span "Issues" at bounding box center [445, 344] width 18 height 9
click at [441, 328] on input "text" at bounding box center [418, 326] width 105 height 18
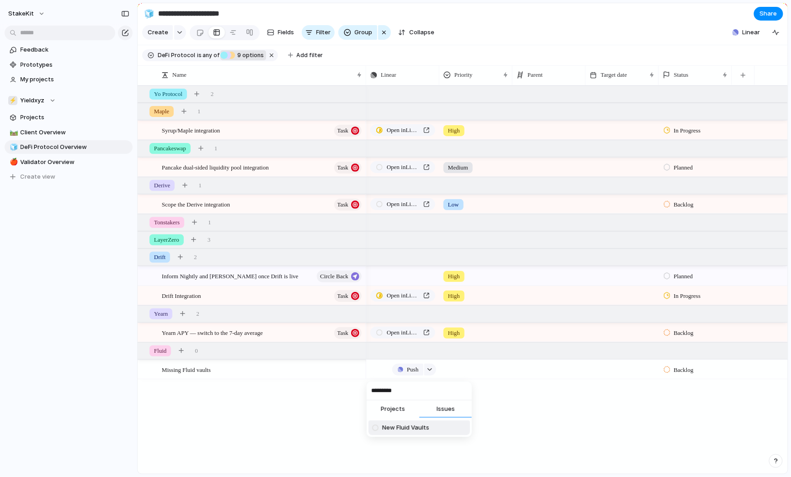
type input "*********"
click at [397, 426] on span "New Fluid Vaults" at bounding box center [405, 428] width 47 height 9
click at [324, 368] on div "Missing Fluid vaults" at bounding box center [262, 370] width 201 height 19
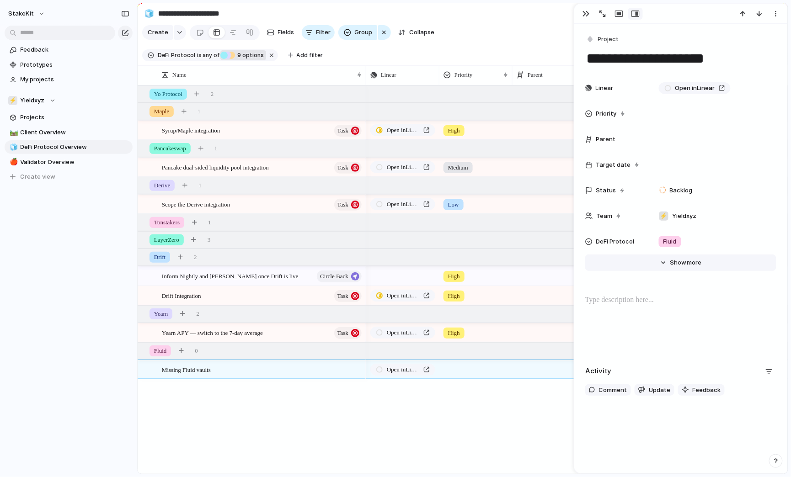
click at [670, 254] on div "Linear Open in Linear Priority Parent Target date Status Backlog Team ⚡ Yieldxy…" at bounding box center [680, 173] width 191 height 188
click at [668, 262] on button "Hide Show more" at bounding box center [680, 263] width 191 height 16
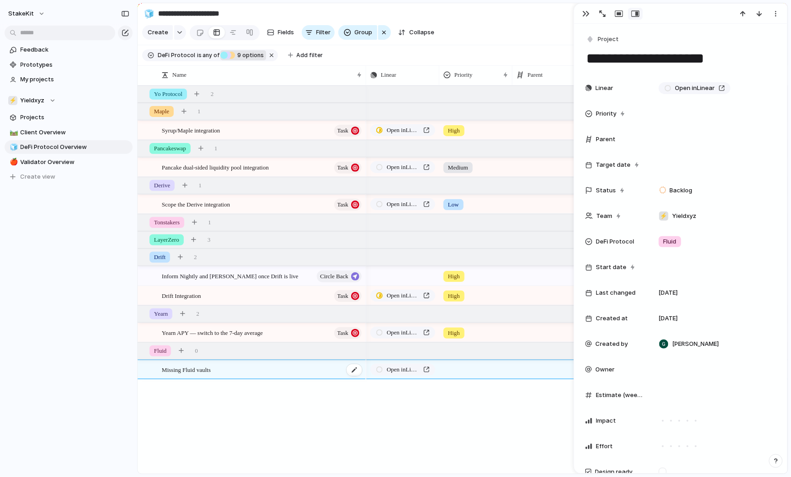
click at [286, 365] on div "Missing Fluid vaults" at bounding box center [262, 370] width 201 height 19
click at [593, 38] on div "button" at bounding box center [590, 39] width 8 height 8
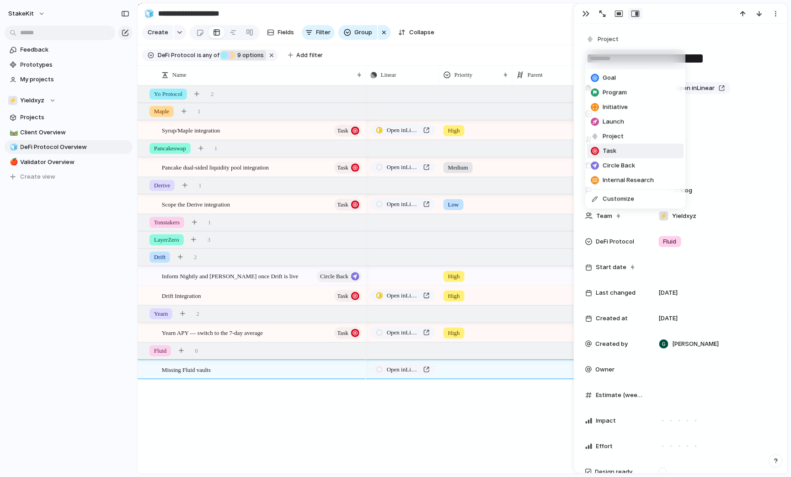
click at [608, 152] on span "Task" at bounding box center [610, 151] width 14 height 9
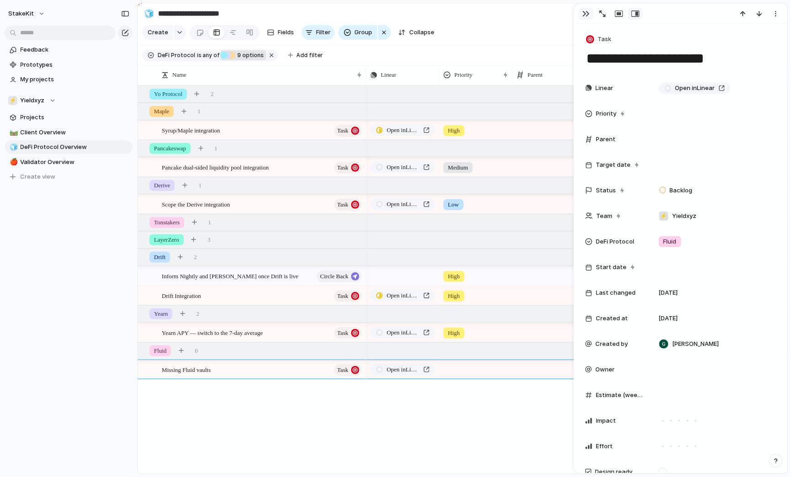
click at [584, 12] on div "button" at bounding box center [585, 13] width 7 height 7
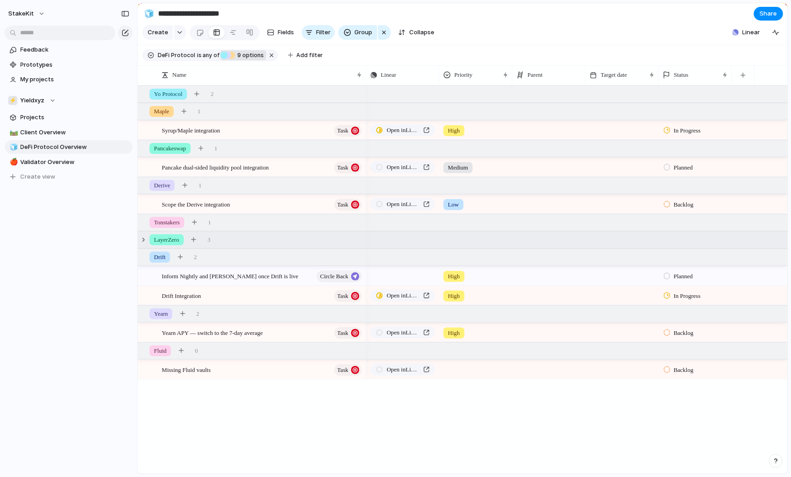
click at [222, 237] on div "LayerZero 3" at bounding box center [464, 240] width 652 height 16
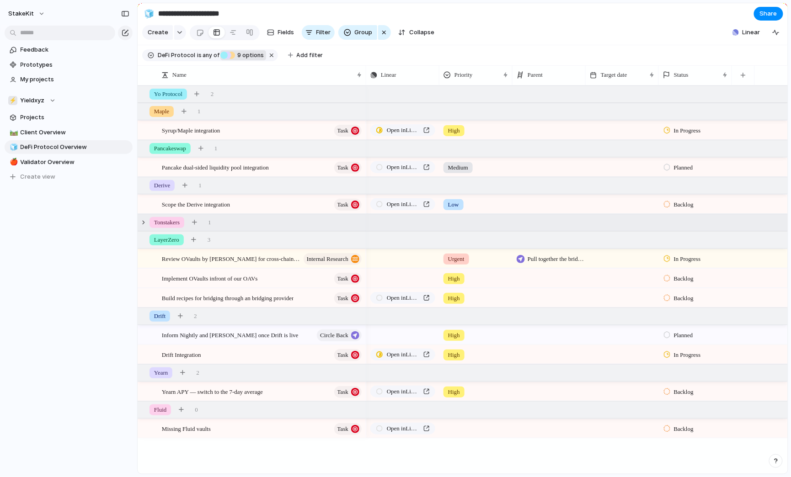
click at [228, 223] on div "Tonstakers 1" at bounding box center [464, 222] width 652 height 16
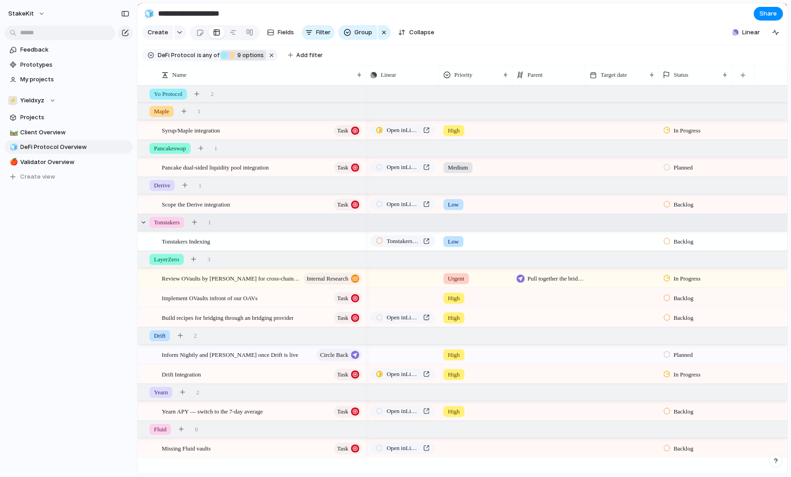
click at [228, 223] on div "Tonstakers 1" at bounding box center [464, 222] width 652 height 16
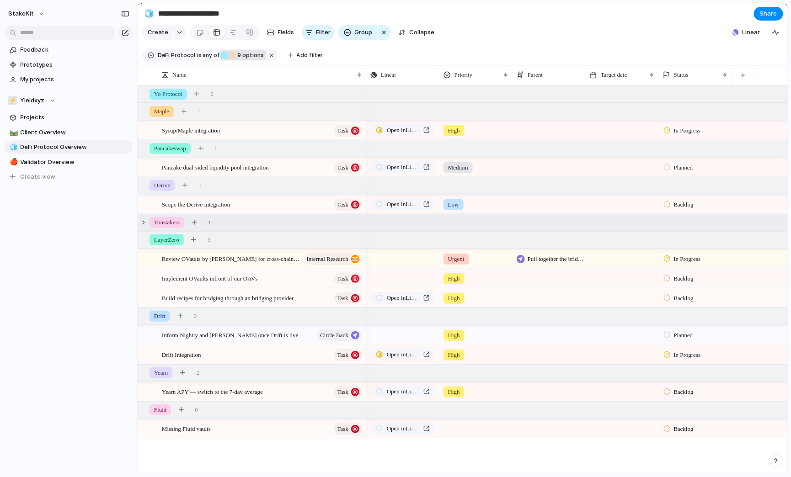
click at [250, 58] on span "9 options" at bounding box center [249, 55] width 29 height 8
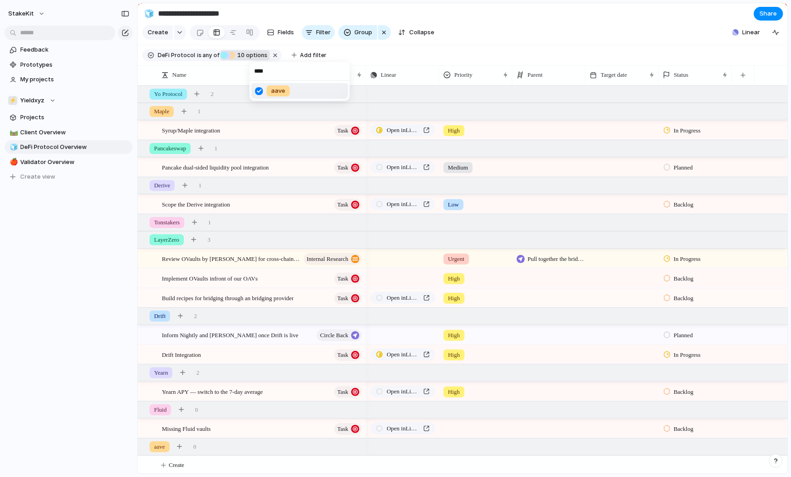
type input "****"
click at [270, 95] on div "aave" at bounding box center [277, 90] width 23 height 11
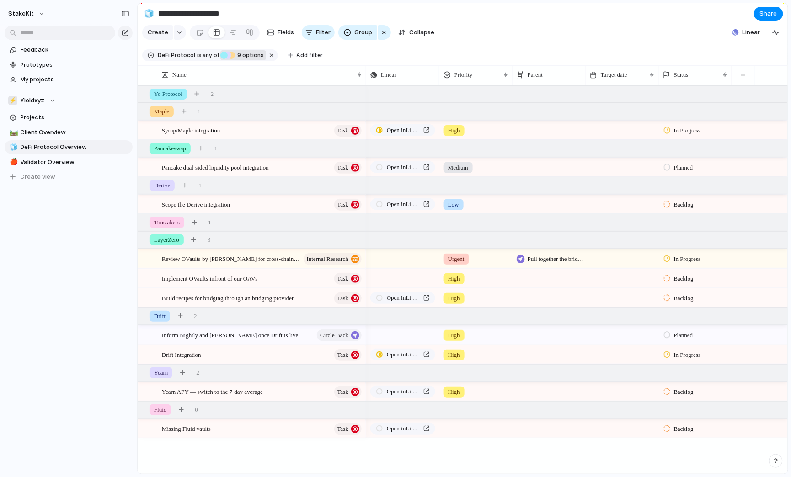
click at [247, 54] on span "9 options" at bounding box center [249, 55] width 29 height 8
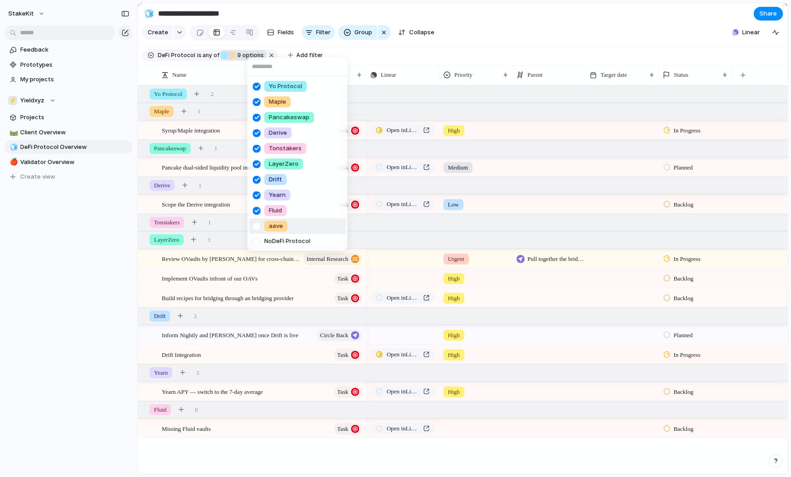
click at [271, 225] on span "aave" at bounding box center [276, 226] width 14 height 9
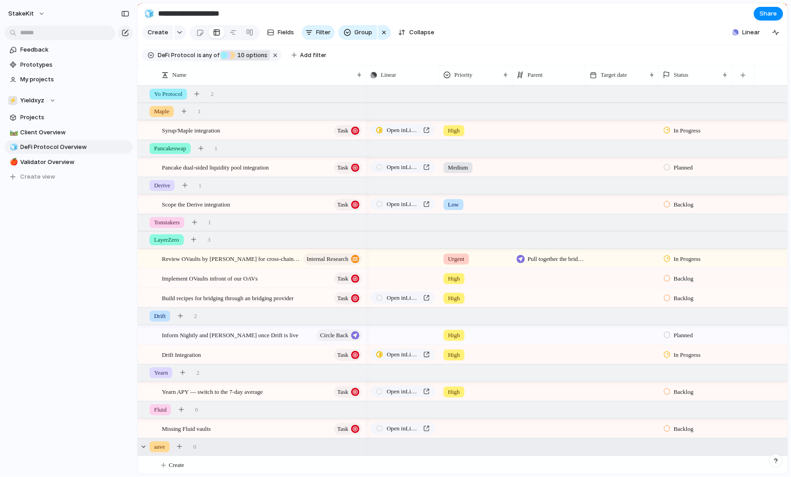
click at [160, 448] on span "aave" at bounding box center [159, 446] width 11 height 9
click at [161, 448] on span "aave" at bounding box center [159, 446] width 11 height 9
click at [171, 464] on span "Create" at bounding box center [177, 465] width 16 height 9
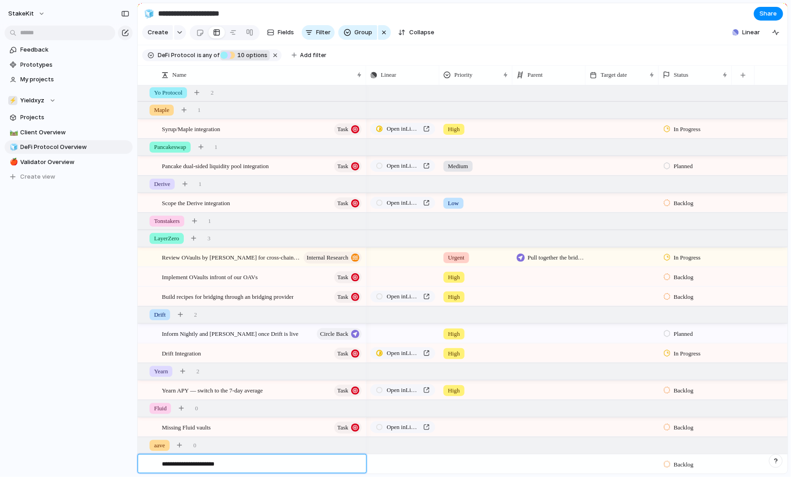
type textarea "**********"
click at [459, 432] on div at bounding box center [476, 425] width 72 height 15
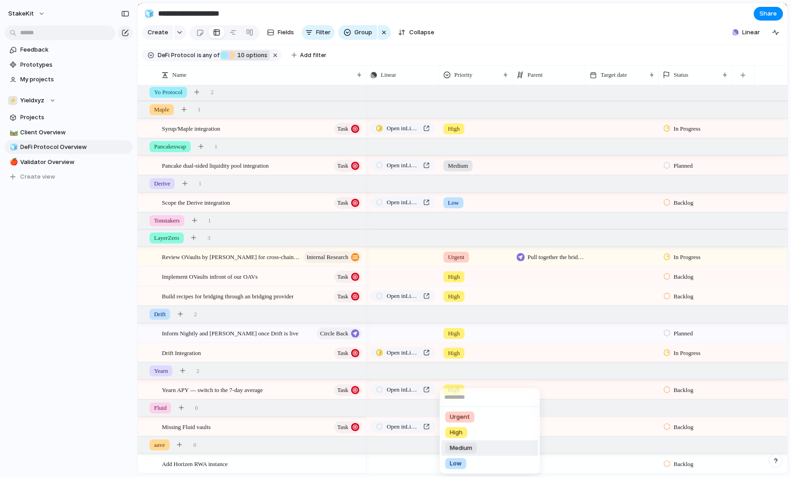
click at [462, 444] on div "Medium" at bounding box center [461, 448] width 32 height 11
click at [454, 457] on div at bounding box center [476, 462] width 72 height 15
click at [464, 448] on span "Medium" at bounding box center [461, 448] width 22 height 9
click at [329, 465] on div "Add Horizen RWA instance" at bounding box center [262, 464] width 201 height 19
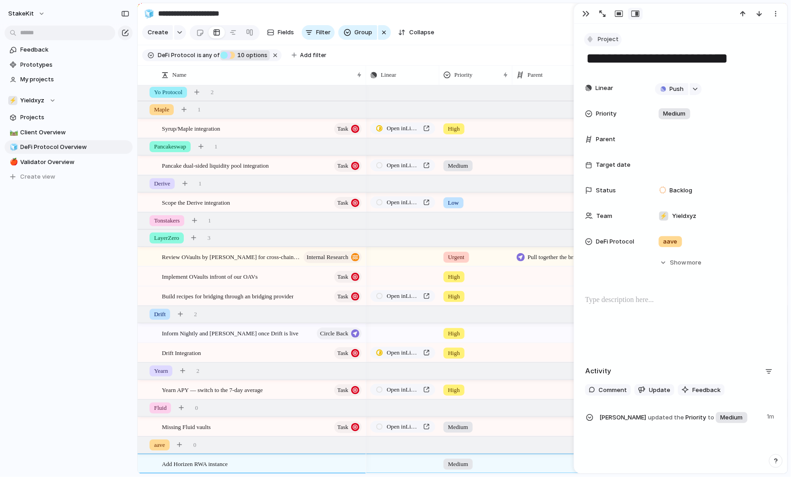
click at [612, 43] on span "Project" at bounding box center [608, 39] width 21 height 9
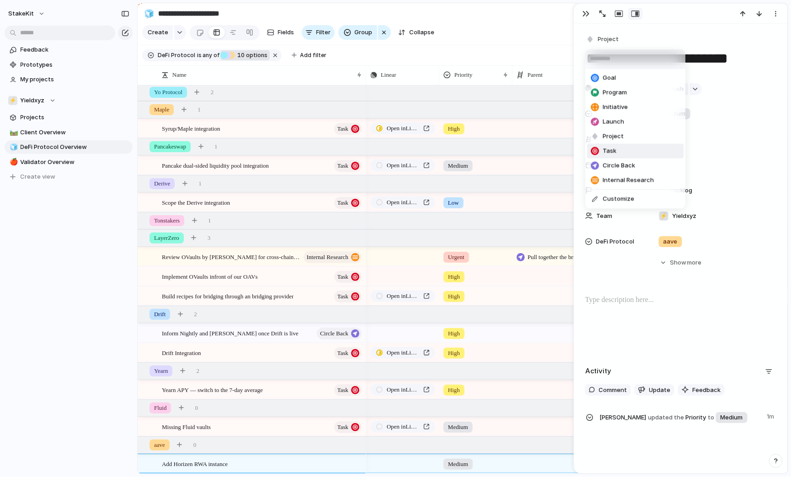
click at [621, 152] on li "Task" at bounding box center [635, 151] width 96 height 15
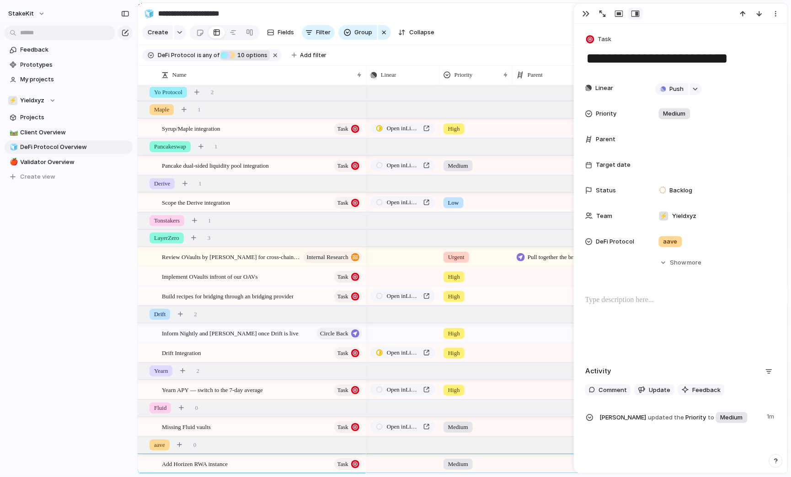
scroll to position [2, 0]
click at [115, 392] on div "StakeKit Feedback Prototypes My projects ⚡ Yieldxyz Projects 🛤️ Client Overview…" at bounding box center [68, 238] width 137 height 477
click at [582, 12] on div "button" at bounding box center [585, 13] width 7 height 7
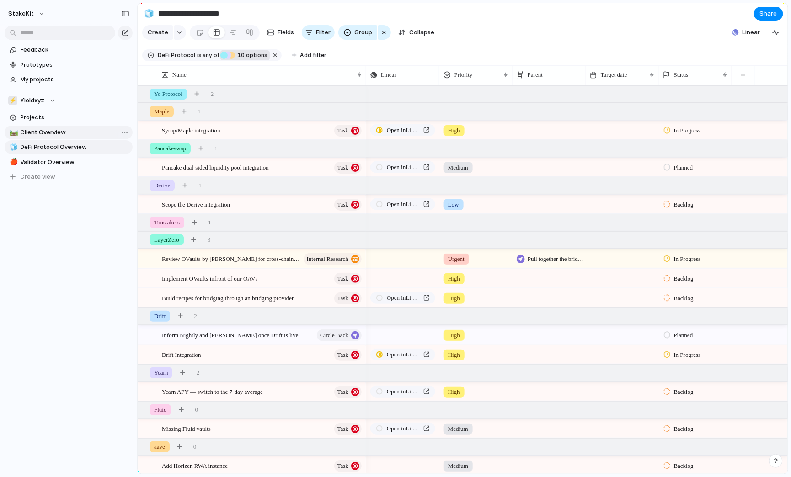
click at [68, 132] on span "Client Overview" at bounding box center [75, 132] width 109 height 9
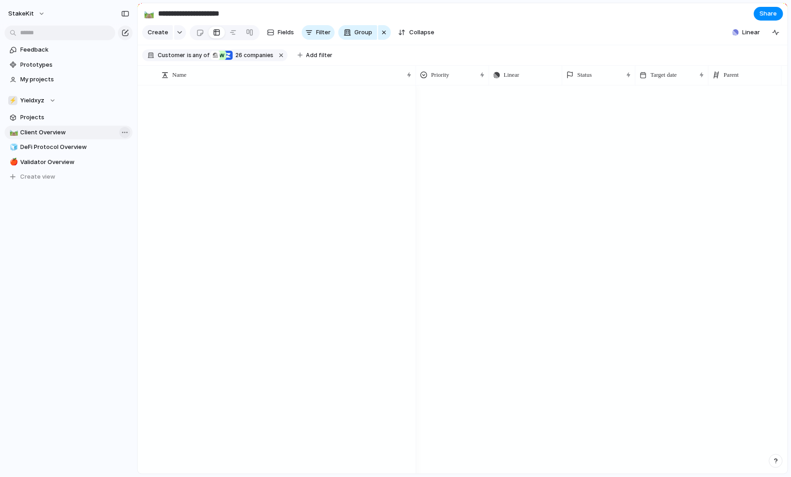
type input "**********"
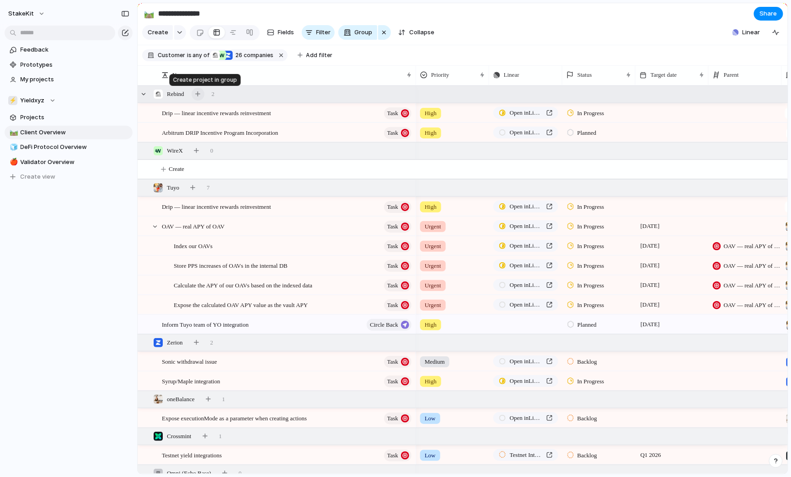
click at [200, 96] on div "button" at bounding box center [197, 93] width 5 height 5
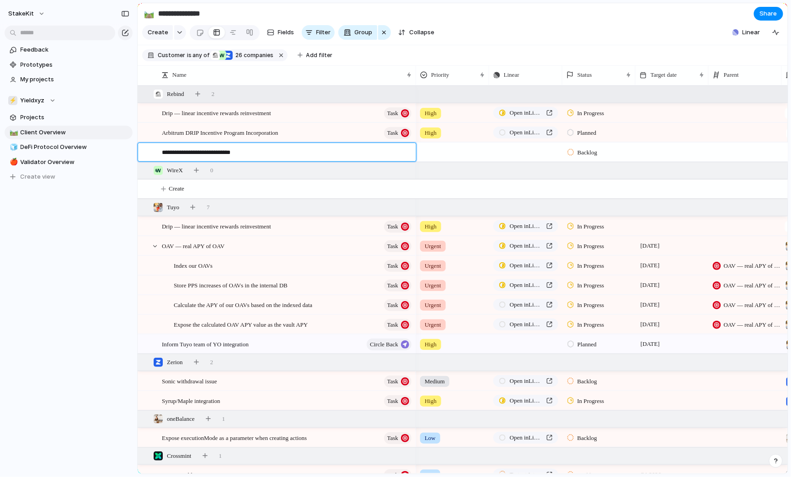
type textarea "**********"
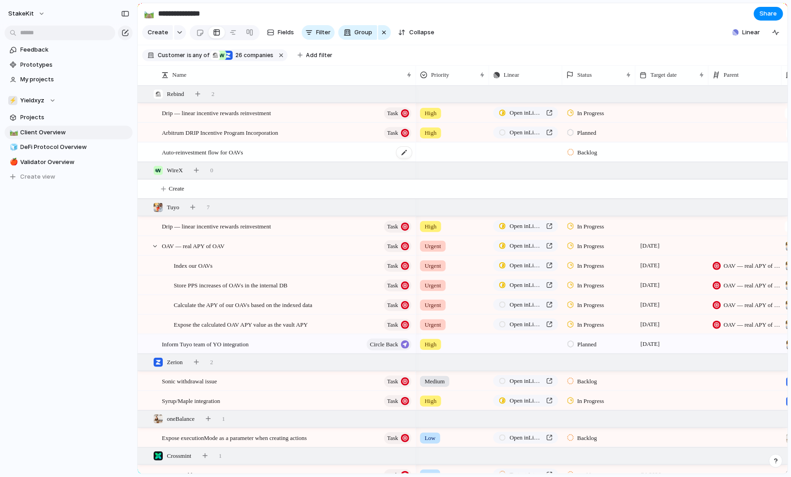
click at [377, 150] on div "Auto-reinvestment flow for OAVs" at bounding box center [287, 152] width 251 height 19
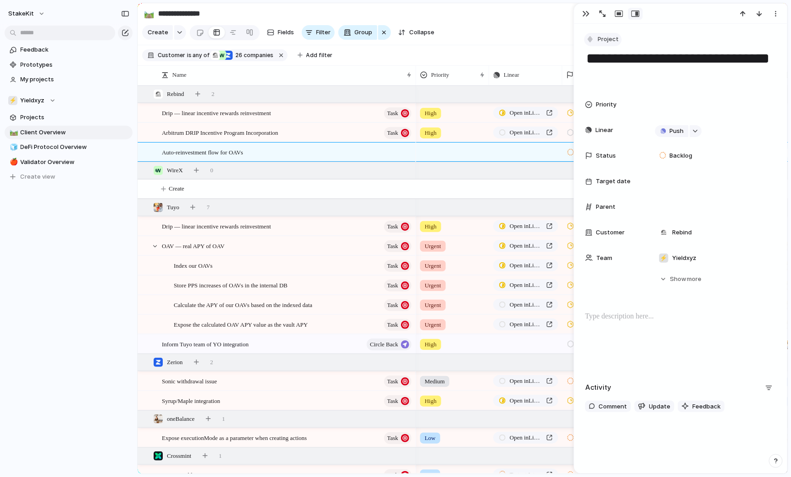
click at [615, 39] on span "Project" at bounding box center [608, 39] width 21 height 9
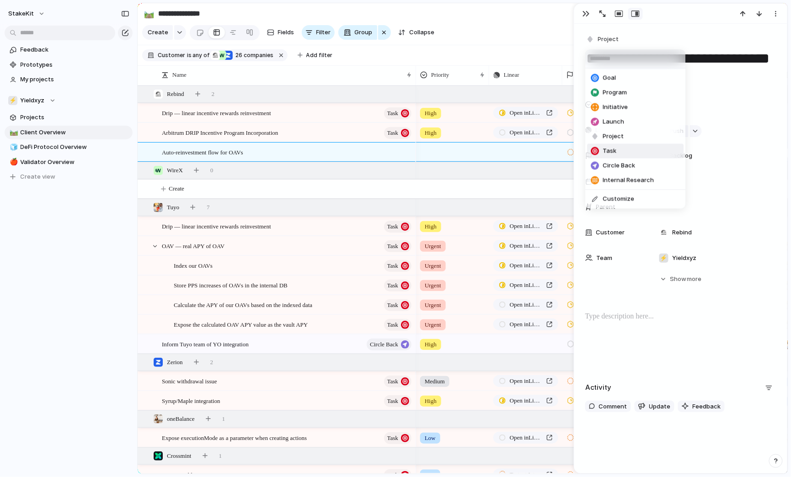
click at [615, 153] on span "Task" at bounding box center [610, 151] width 14 height 9
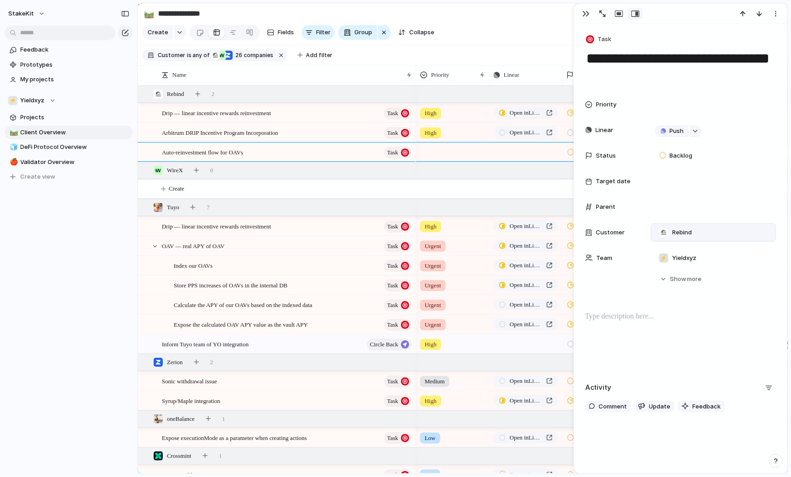
click at [678, 236] on span "Rebind" at bounding box center [682, 232] width 20 height 9
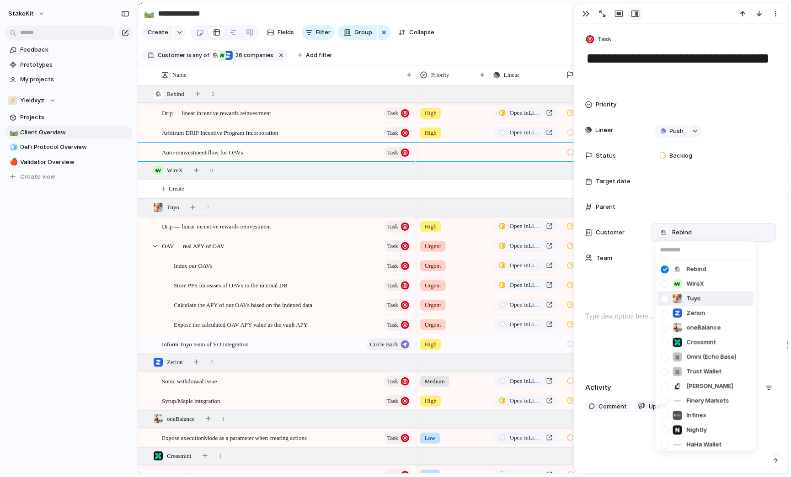
click at [666, 300] on div at bounding box center [665, 299] width 16 height 16
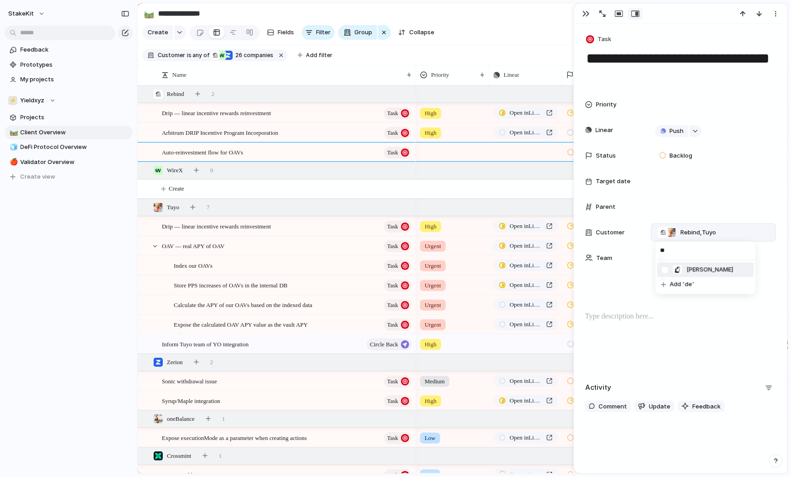
type input "**"
click at [688, 273] on span "[PERSON_NAME]" at bounding box center [709, 270] width 47 height 9
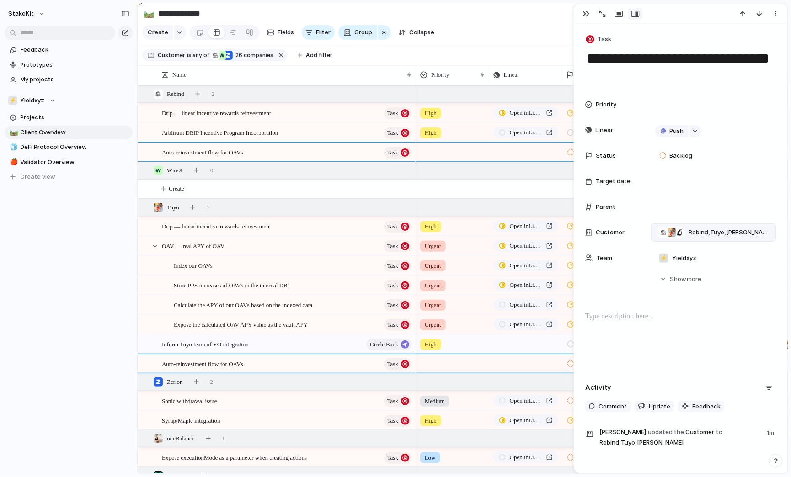
click at [51, 287] on div "StakeKit Feedback Prototypes My projects ⚡ Yieldxyz Projects 🛤️ Client Overview…" at bounding box center [68, 238] width 137 height 477
click at [447, 362] on div at bounding box center [452, 362] width 72 height 15
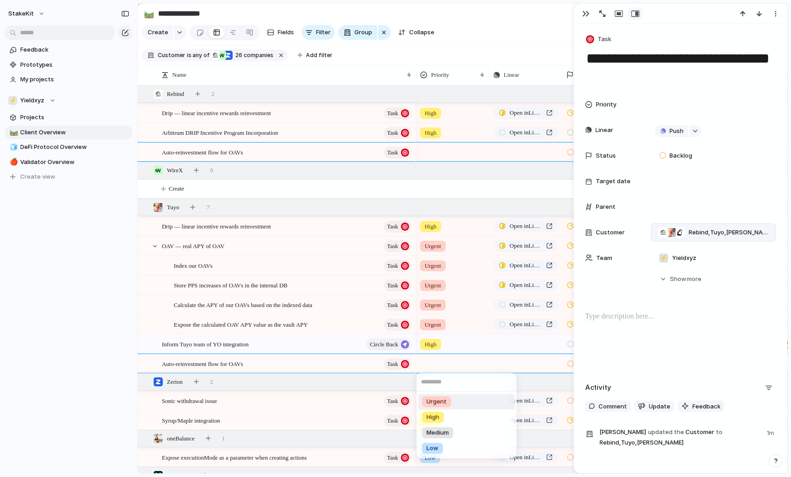
click at [446, 403] on div "Urgent" at bounding box center [436, 402] width 29 height 11
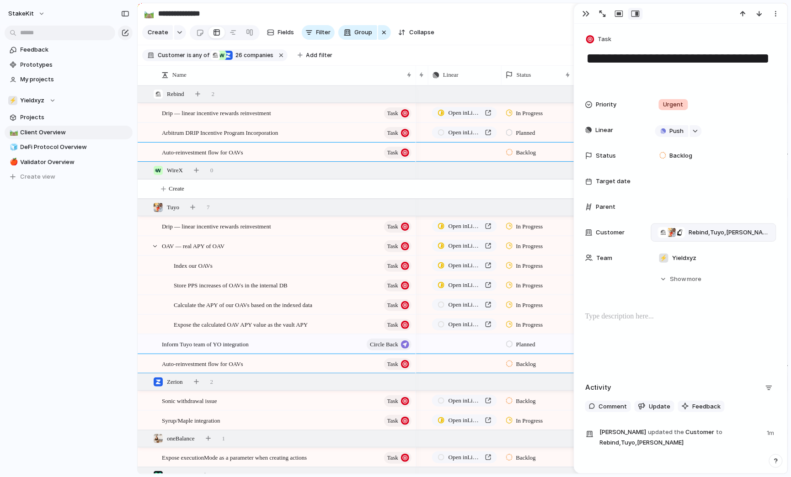
scroll to position [0, 90]
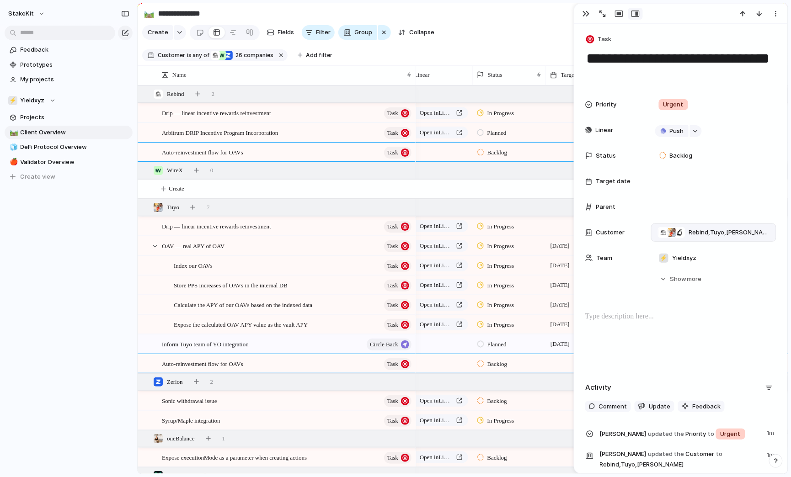
click at [490, 362] on span "Backlog" at bounding box center [497, 364] width 20 height 9
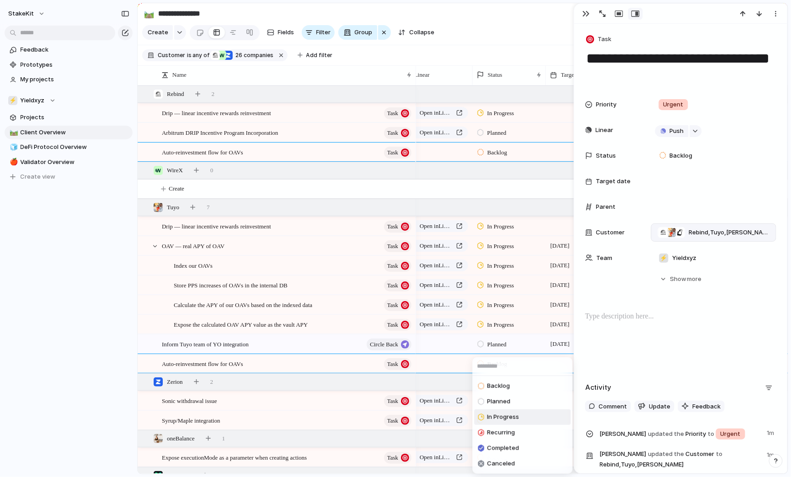
click at [496, 419] on span "In Progress" at bounding box center [503, 417] width 32 height 9
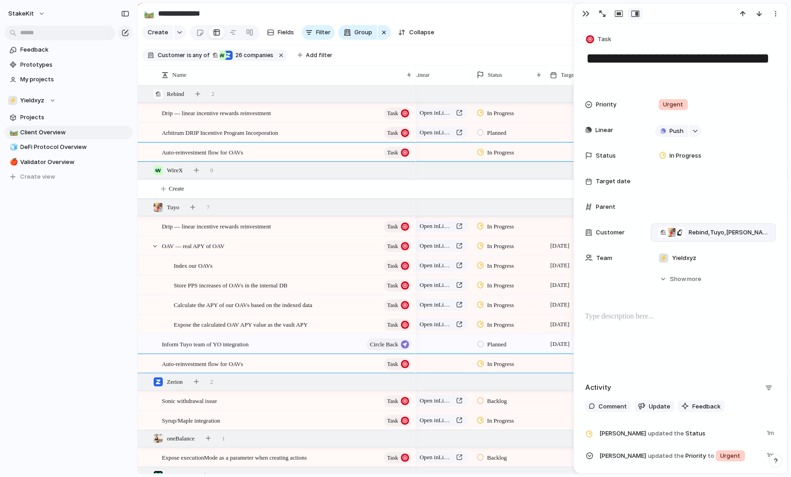
scroll to position [0, 47]
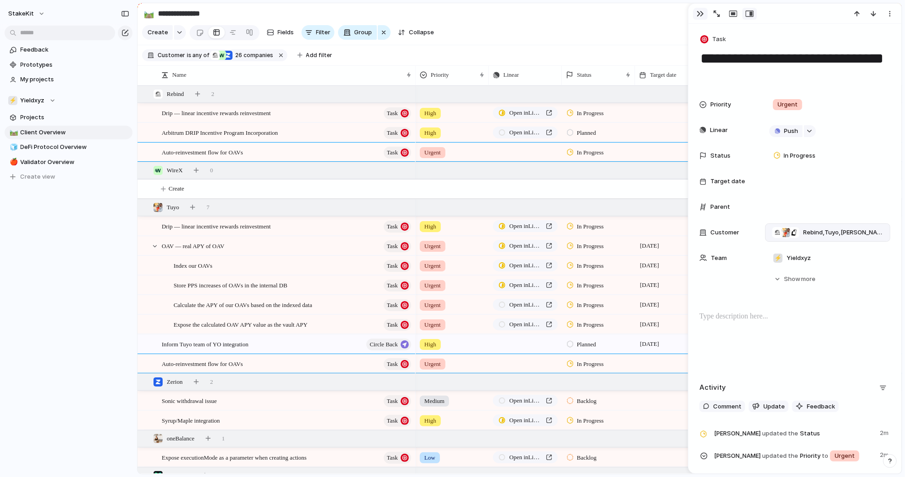
click at [701, 10] on button "button" at bounding box center [700, 14] width 15 height 12
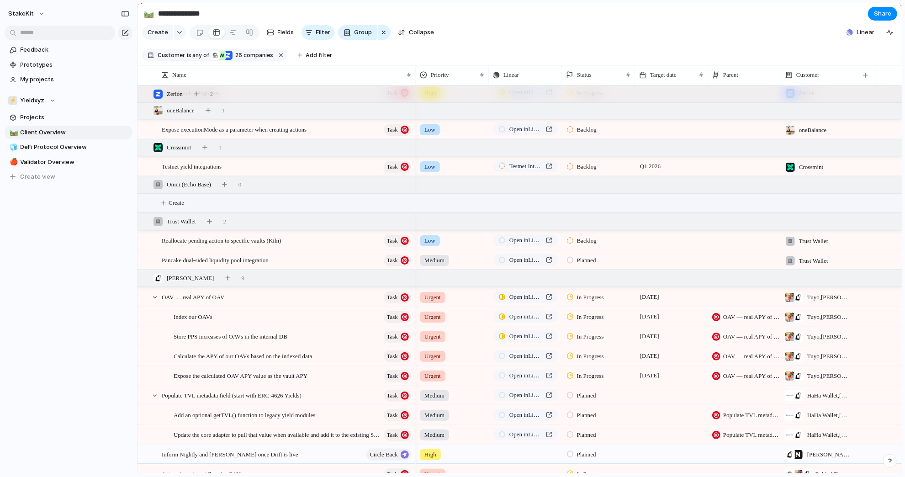
scroll to position [337, 0]
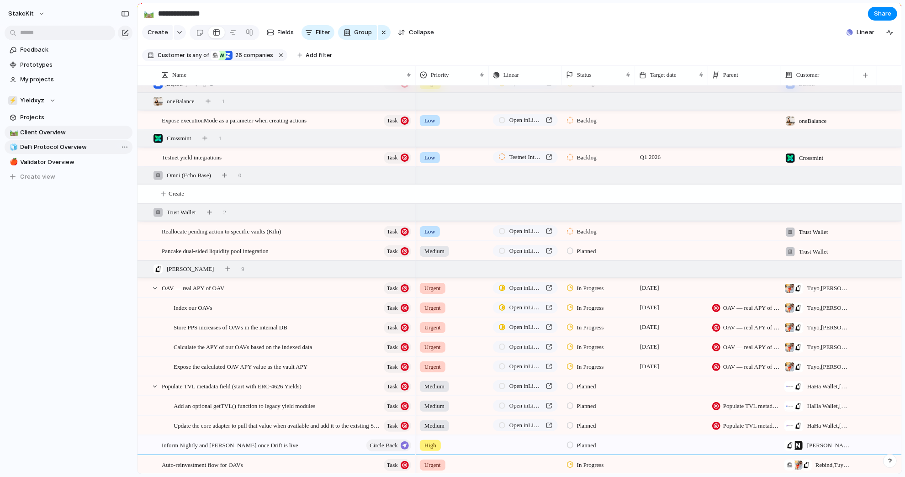
click at [33, 153] on link "🧊 DeFi Protocol Overview" at bounding box center [69, 147] width 128 height 14
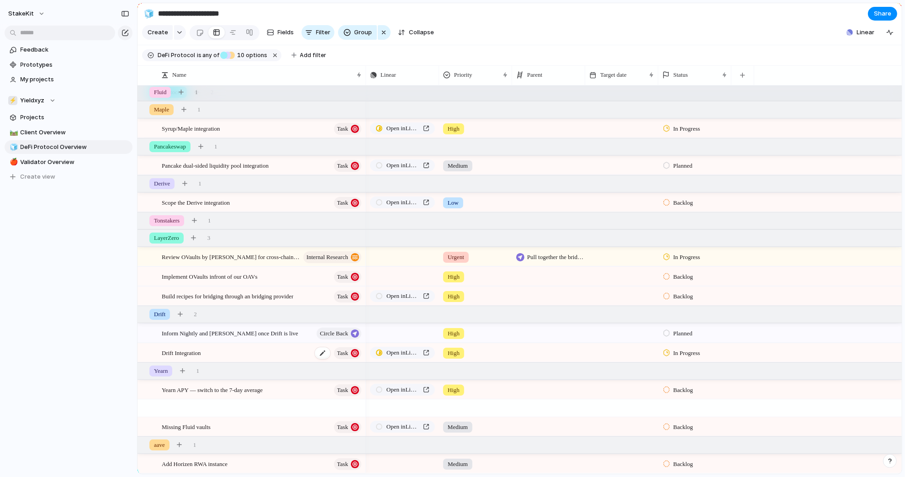
scroll to position [2, 0]
click at [278, 402] on div "Syrup/Maple integration Task Pancake dual-sided liquidity pool integration Task…" at bounding box center [252, 279] width 228 height 390
click at [245, 375] on div "Yearn 1" at bounding box center [521, 371] width 766 height 16
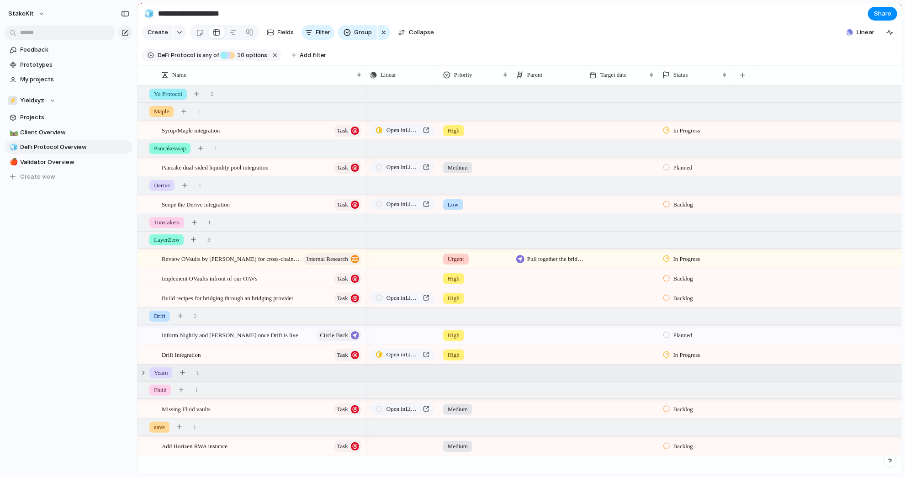
scroll to position [0, 0]
click at [229, 374] on div "Yearn 1" at bounding box center [521, 373] width 766 height 16
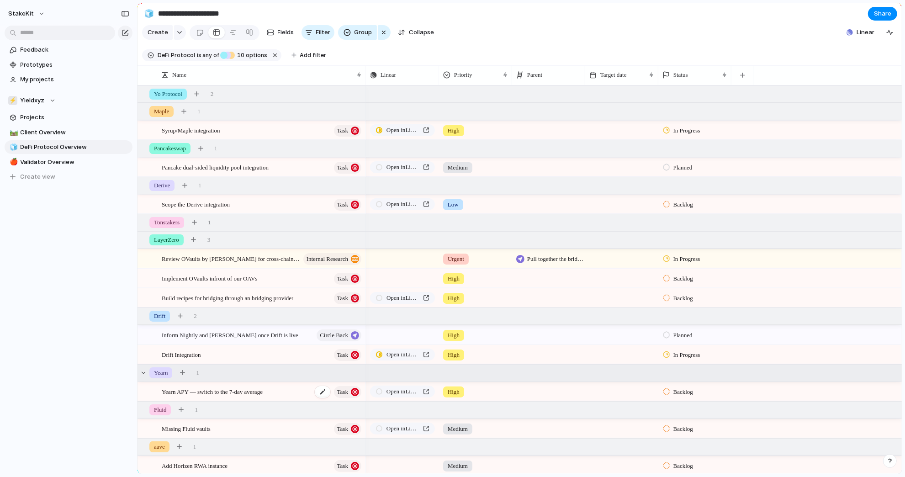
click at [242, 393] on span "Yearn APY — switch to the 7-day average" at bounding box center [212, 391] width 101 height 11
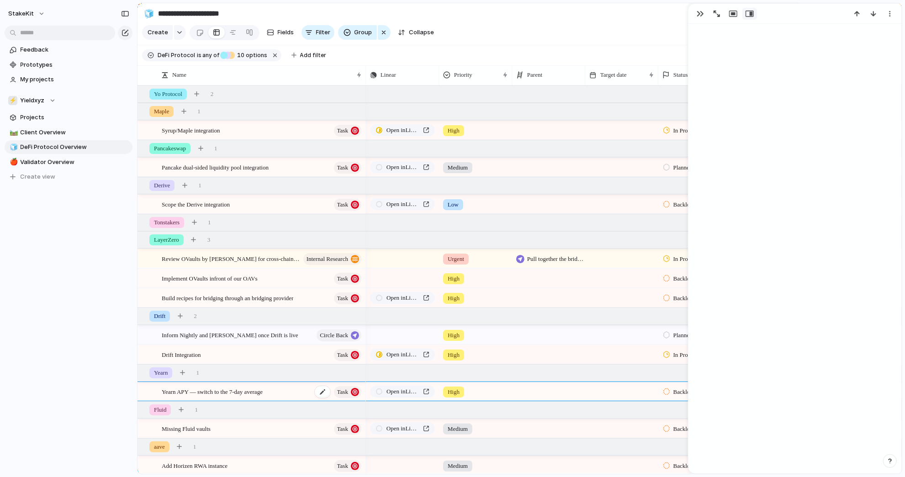
click at [242, 393] on span "Yearn APY — switch to the 7-day average" at bounding box center [212, 391] width 101 height 11
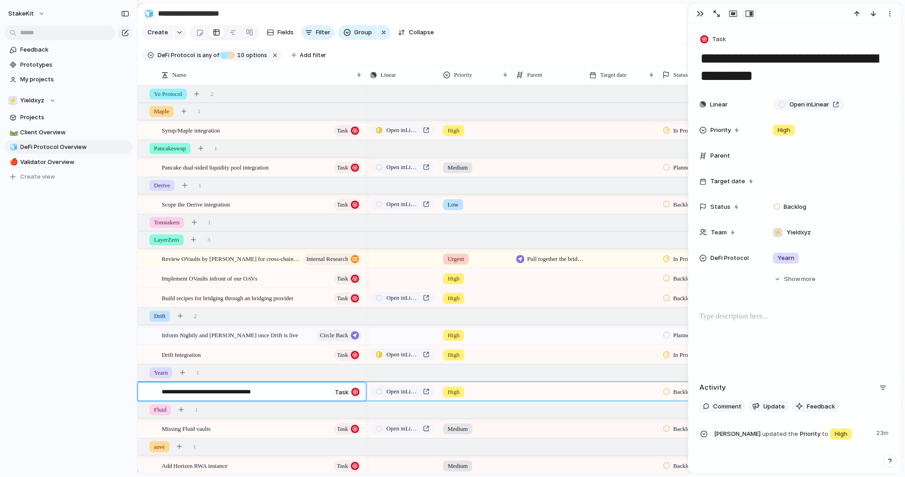
click at [243, 392] on textarea "**********" at bounding box center [245, 393] width 166 height 11
click at [223, 392] on textarea "**********" at bounding box center [245, 393] width 166 height 11
click at [702, 14] on div "button" at bounding box center [700, 13] width 7 height 7
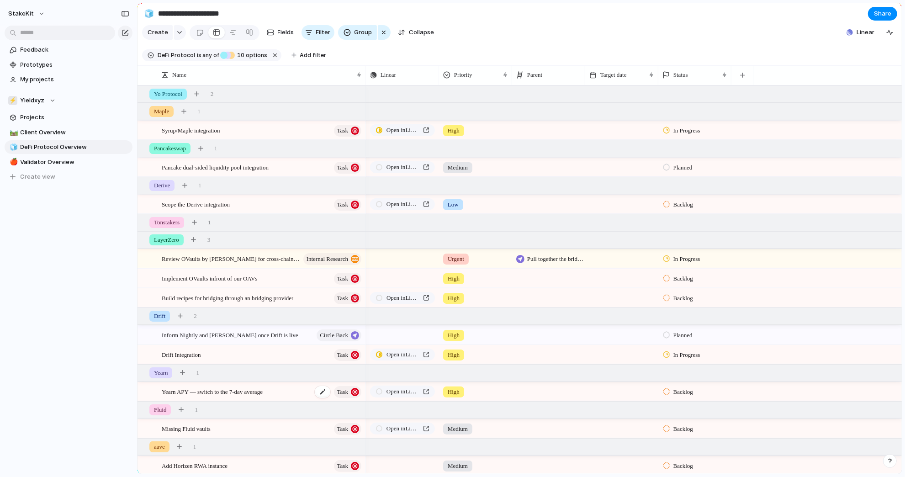
click at [262, 394] on span "Yearn APY — switch to the 7-day average" at bounding box center [212, 391] width 101 height 11
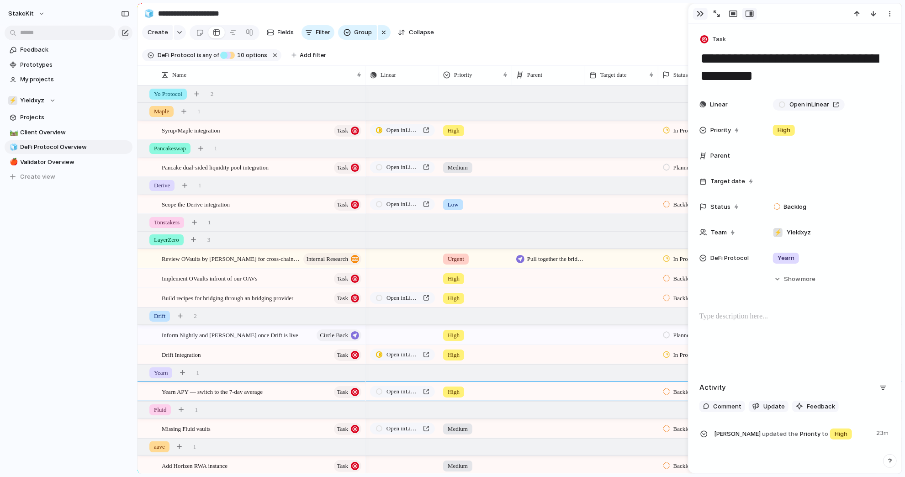
click at [700, 13] on div "button" at bounding box center [700, 13] width 7 height 7
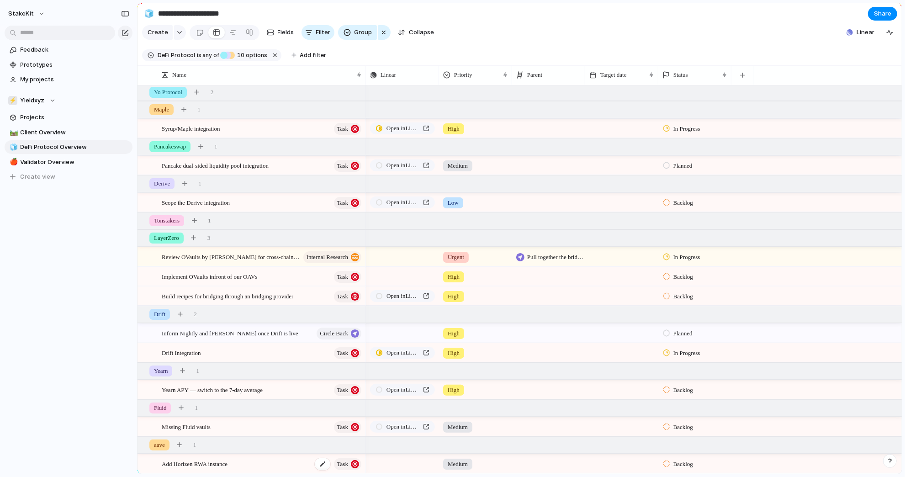
scroll to position [2, 0]
click at [411, 388] on span "Open in Linear" at bounding box center [403, 389] width 33 height 9
click at [80, 131] on span "Client Overview" at bounding box center [75, 132] width 109 height 9
type input "**********"
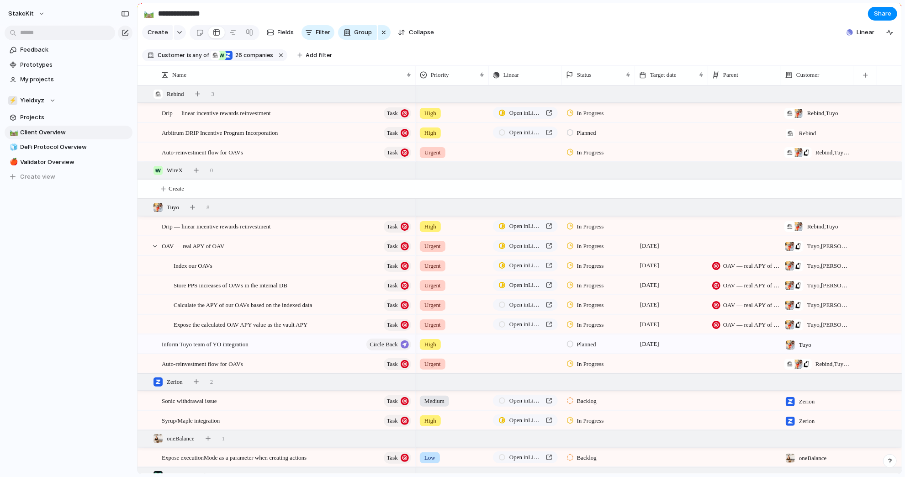
click at [790, 252] on div "Tuyo , [PERSON_NAME]" at bounding box center [817, 245] width 73 height 19
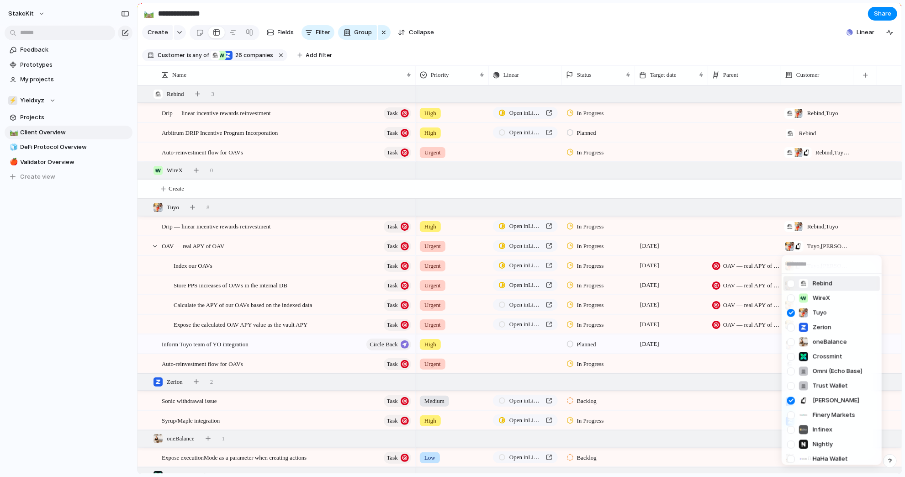
click at [790, 284] on span "Rebind" at bounding box center [823, 283] width 20 height 9
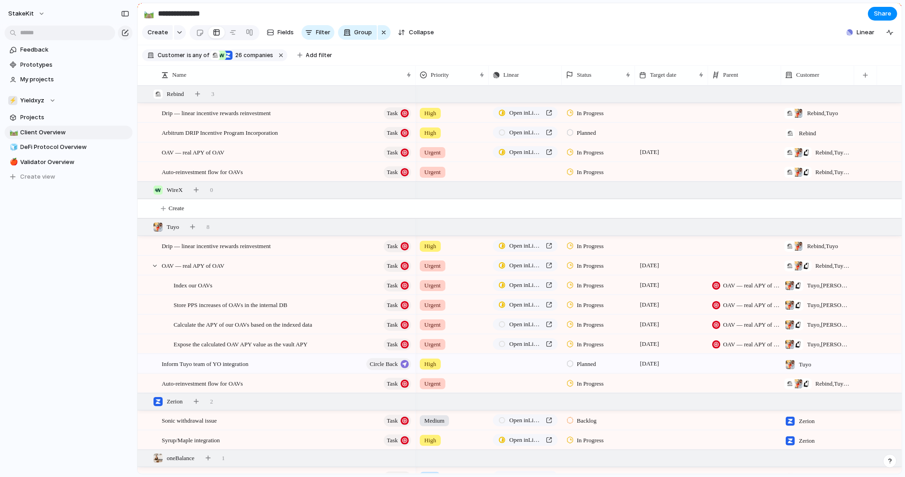
click at [790, 284] on span "Tuyo , [PERSON_NAME]" at bounding box center [828, 285] width 43 height 9
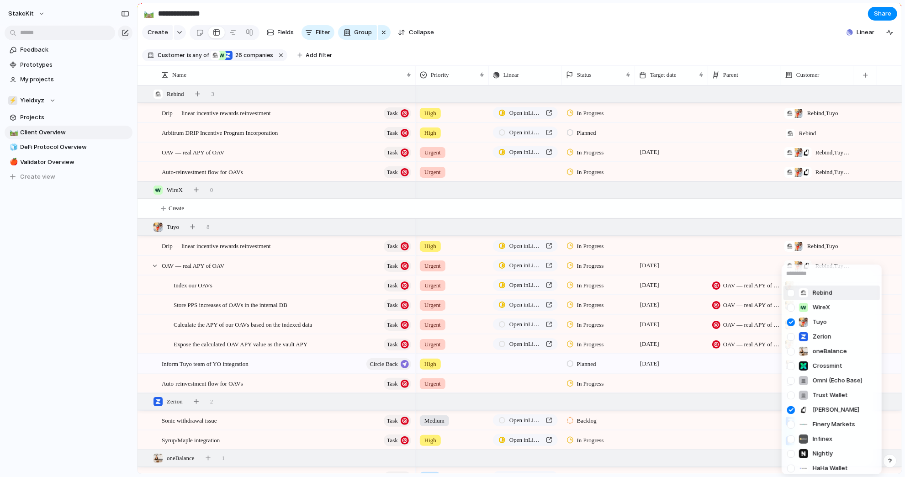
click at [790, 297] on span "Rebind" at bounding box center [823, 292] width 20 height 9
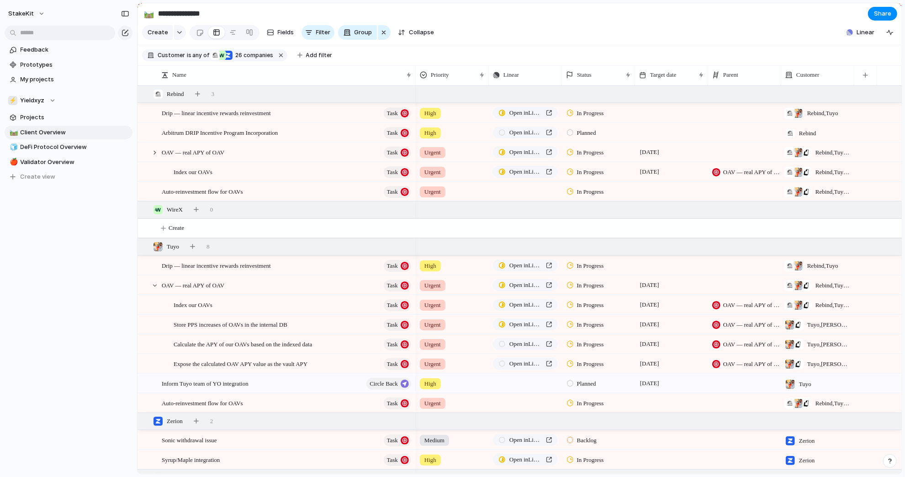
click at [790, 319] on div "Tuyo , [PERSON_NAME]" at bounding box center [818, 322] width 72 height 15
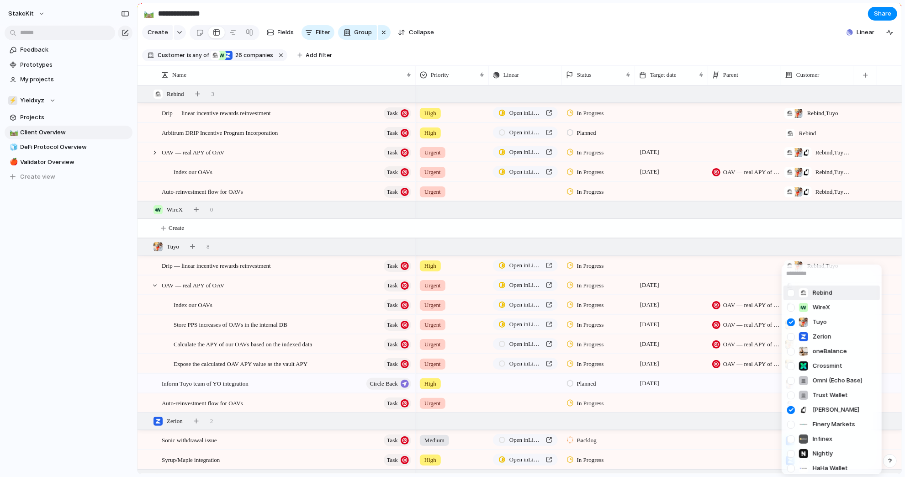
click at [790, 291] on span "Rebind" at bounding box center [823, 292] width 20 height 9
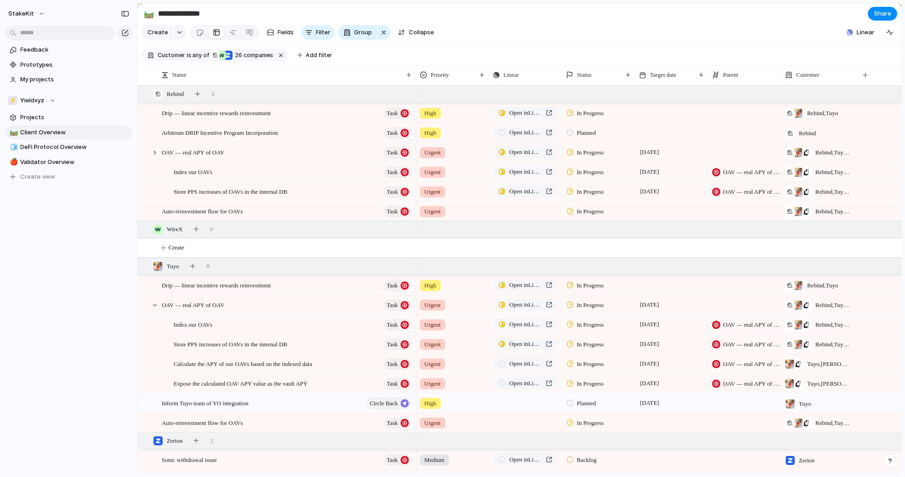
click at [790, 356] on div "Tuyo , [PERSON_NAME]" at bounding box center [818, 362] width 72 height 15
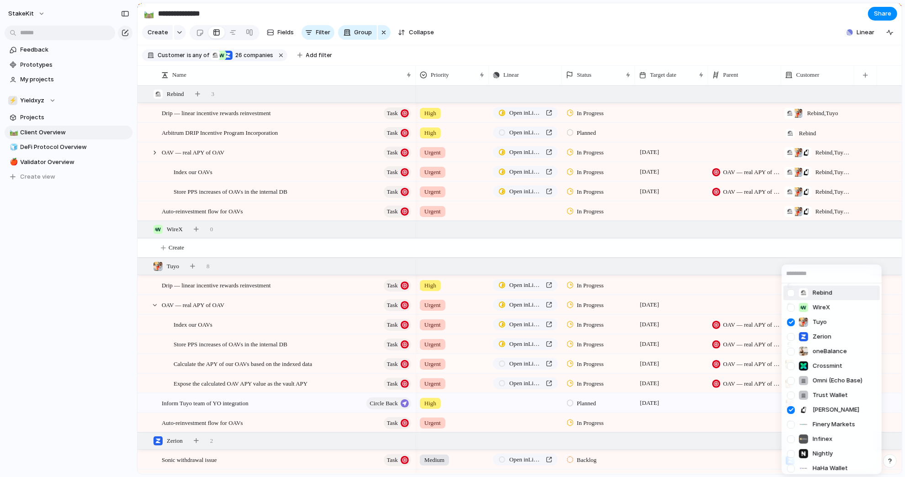
click at [790, 293] on li "Rebind" at bounding box center [832, 293] width 96 height 15
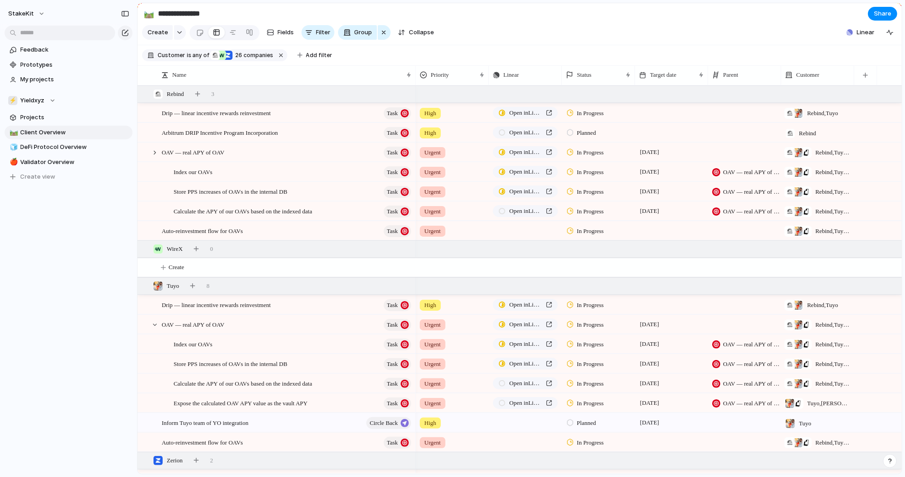
click at [790, 401] on span "Tuyo , [PERSON_NAME]" at bounding box center [828, 403] width 43 height 9
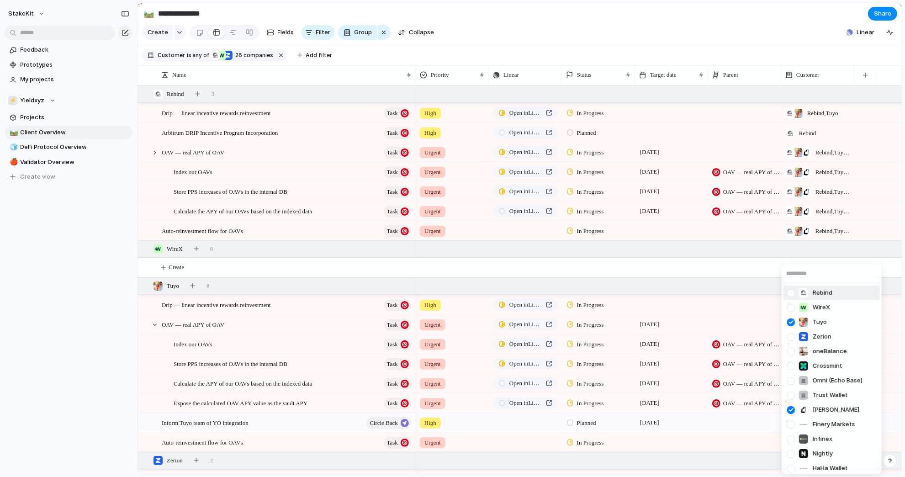
click at [790, 294] on li "Rebind" at bounding box center [832, 293] width 96 height 15
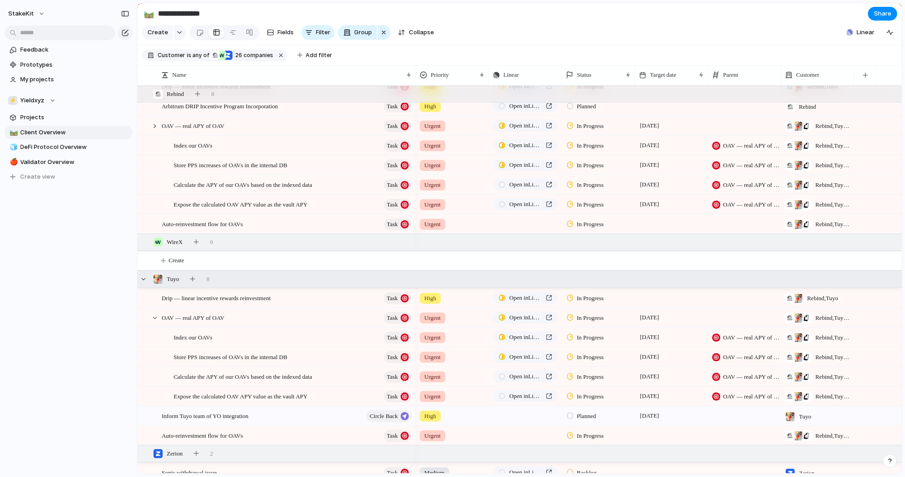
scroll to position [31, 0]
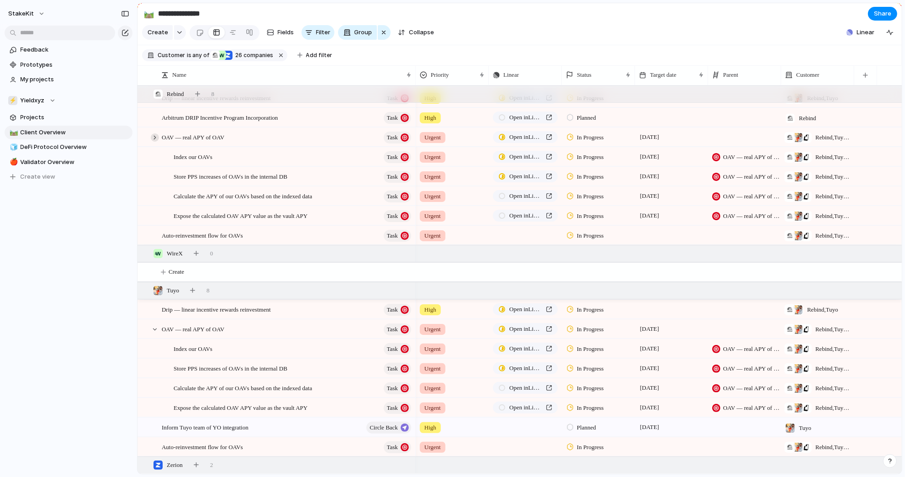
click at [152, 135] on div at bounding box center [155, 137] width 8 height 8
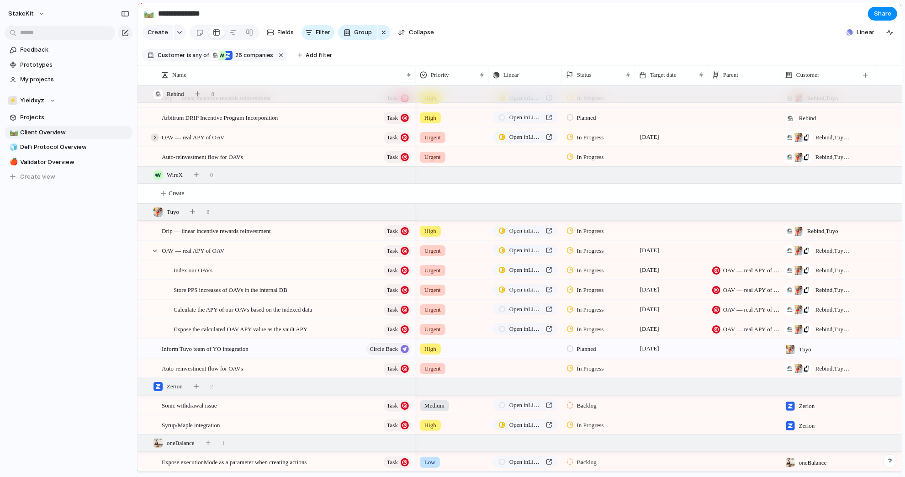
click at [152, 135] on div at bounding box center [155, 137] width 8 height 8
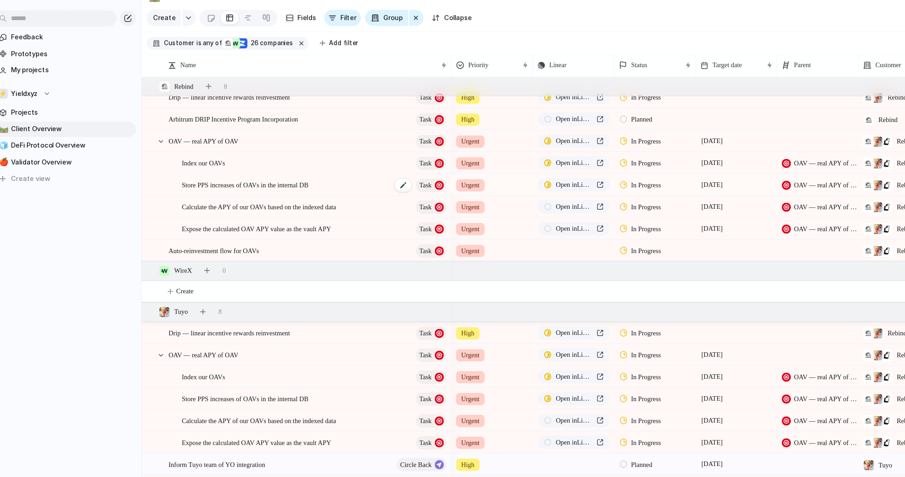
click at [213, 177] on span "Store PPS increases of OAVs in the internal DB" at bounding box center [231, 182] width 114 height 11
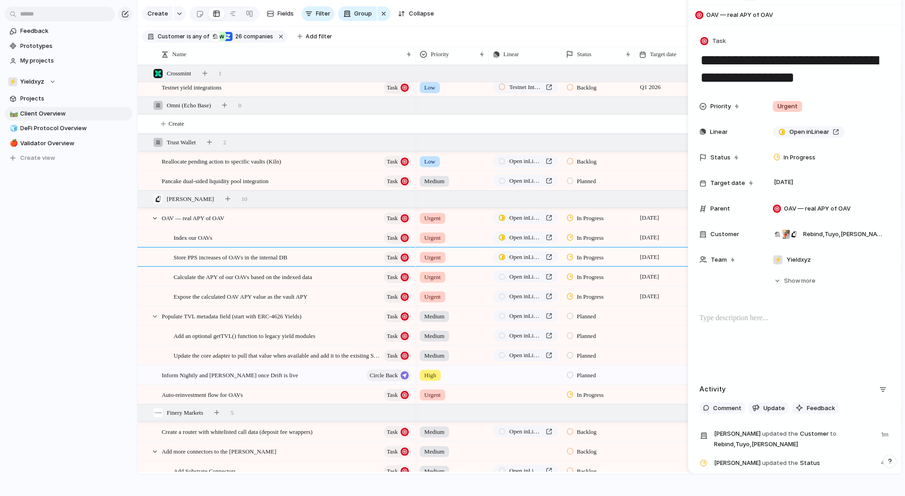
click at [260, 248] on div "Store PPS increases of OAVs in the internal DB Task" at bounding box center [277, 258] width 278 height 20
click at [260, 242] on div "Index our OAVs Task" at bounding box center [293, 237] width 239 height 19
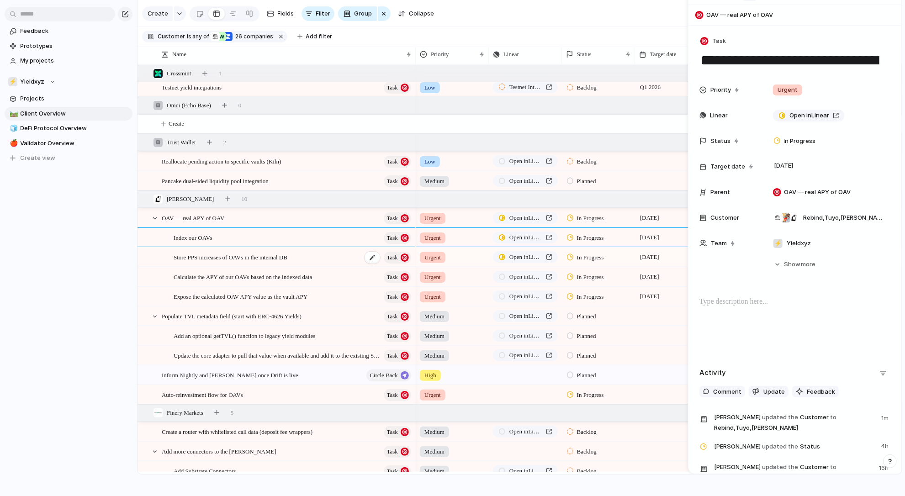
click at [287, 255] on span "Store PPS increases of OAVs in the internal DB" at bounding box center [231, 257] width 114 height 11
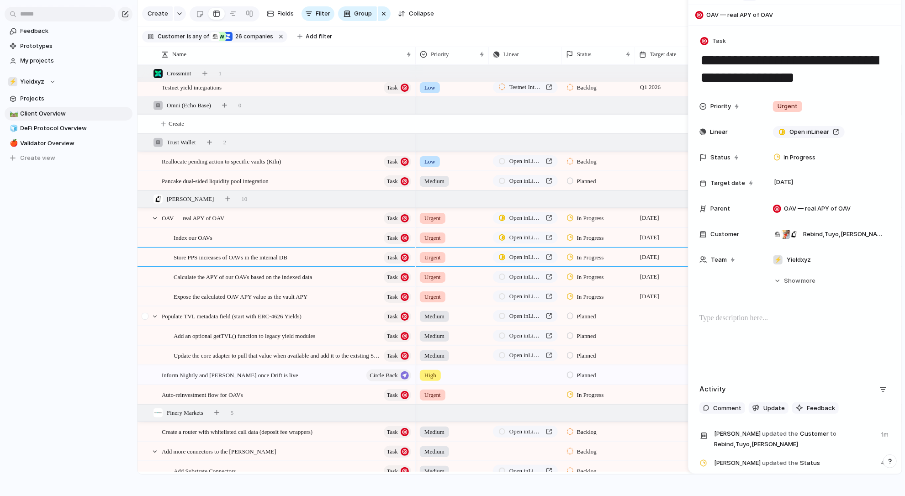
click at [149, 316] on div at bounding box center [146, 319] width 16 height 25
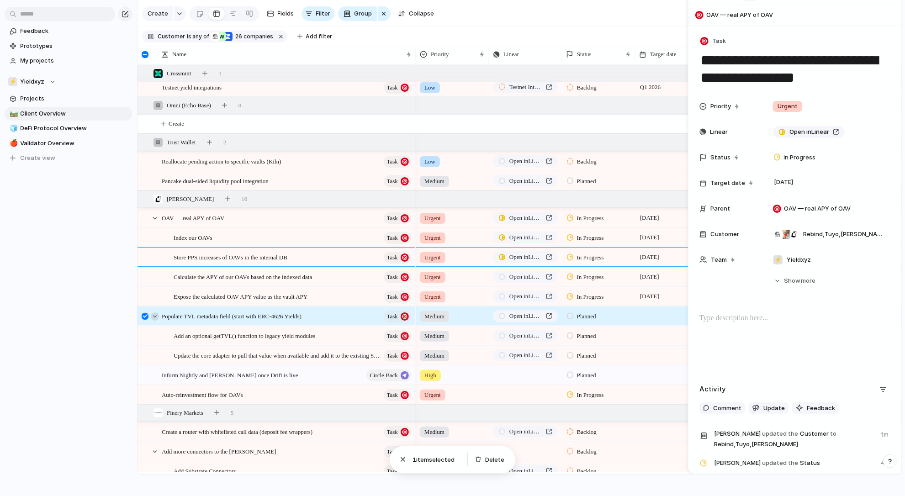
click at [154, 315] on div at bounding box center [155, 317] width 8 height 8
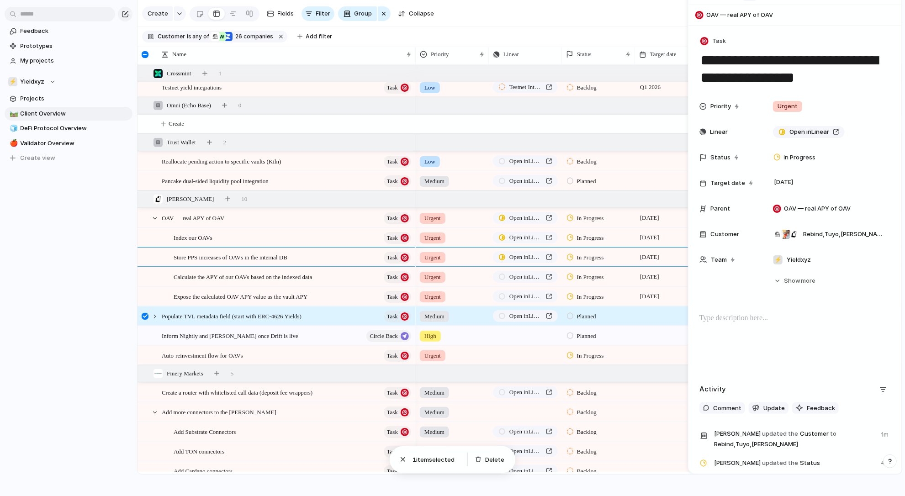
click at [143, 315] on div at bounding box center [145, 316] width 7 height 7
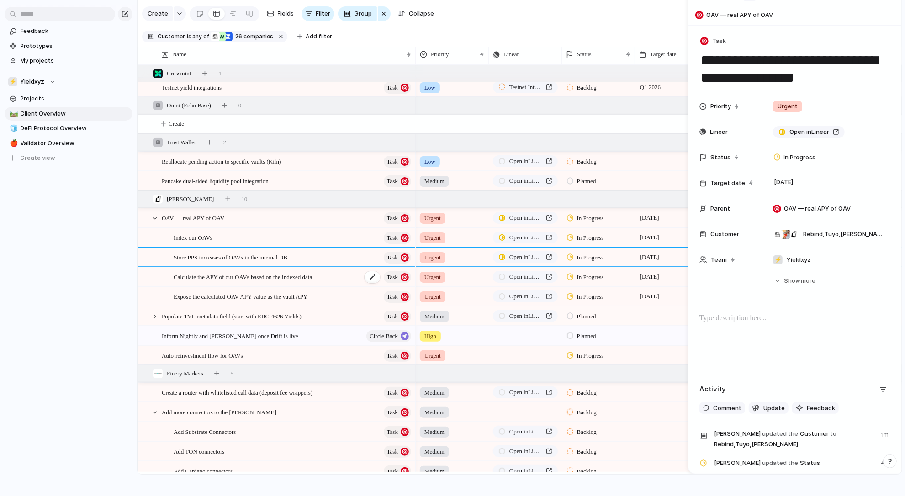
click at [211, 279] on span "Calculate the APY of our OAVs based on the indexed data" at bounding box center [243, 276] width 138 height 11
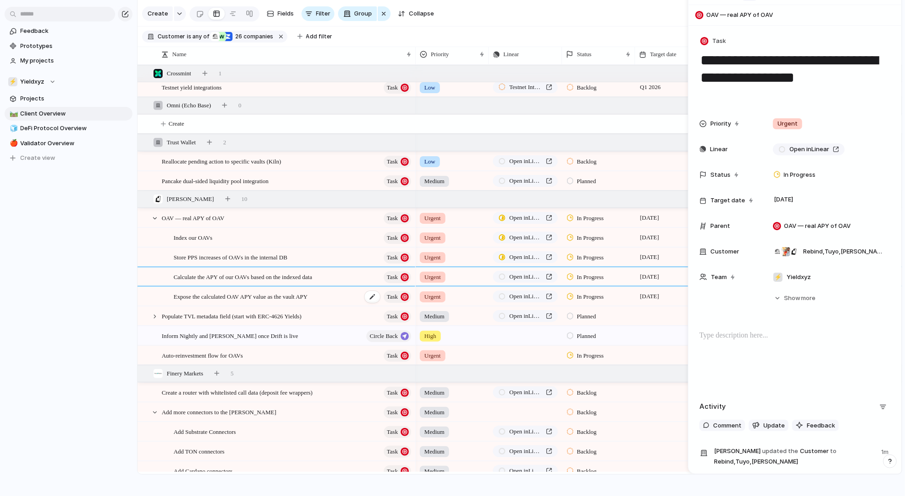
click at [276, 295] on span "Expose the calculated OAV APY value as the vault APY" at bounding box center [241, 296] width 134 height 11
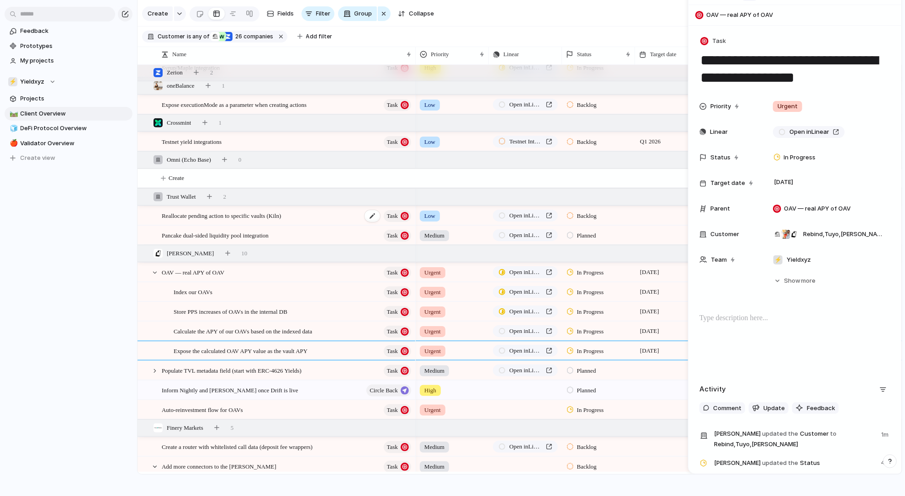
scroll to position [421, 0]
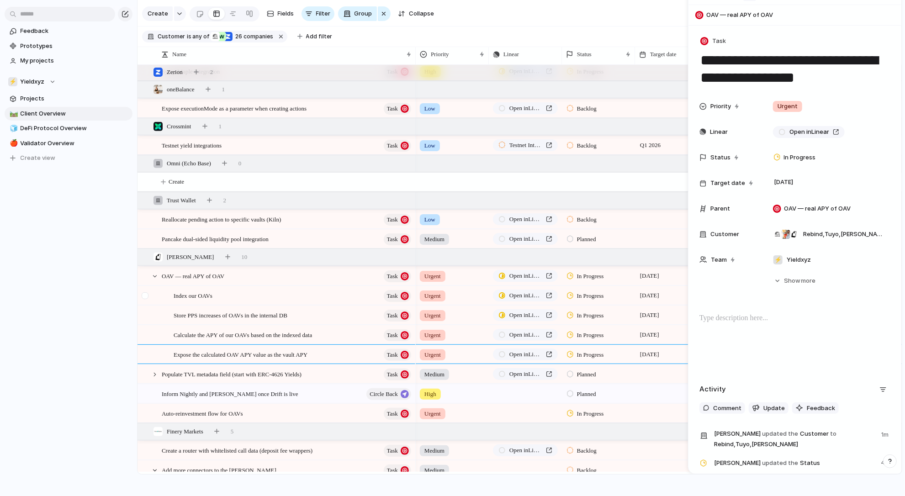
click at [154, 291] on div at bounding box center [146, 299] width 16 height 25
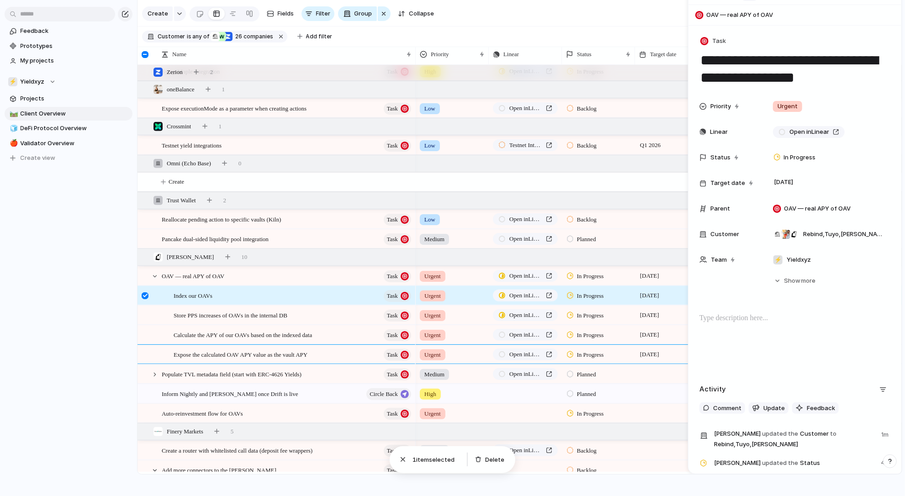
click at [155, 288] on div at bounding box center [150, 296] width 25 height 19
click at [147, 307] on div at bounding box center [146, 318] width 16 height 25
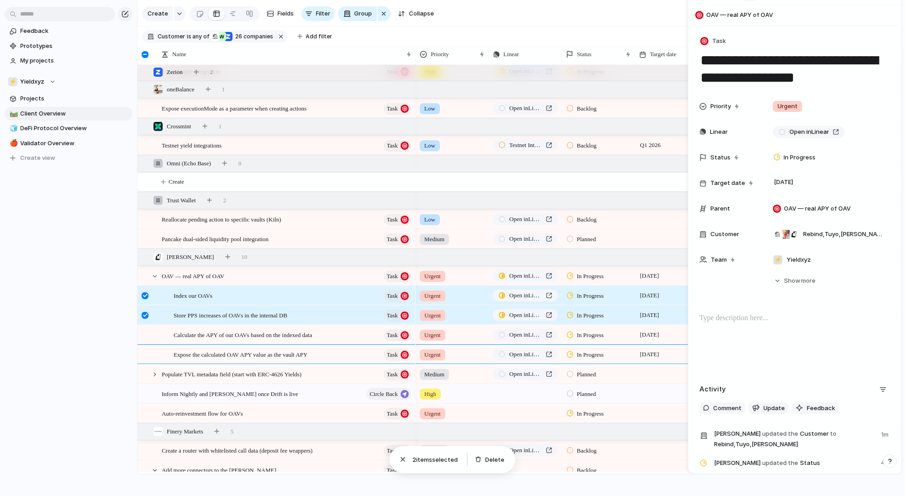
click at [149, 300] on div at bounding box center [146, 299] width 16 height 25
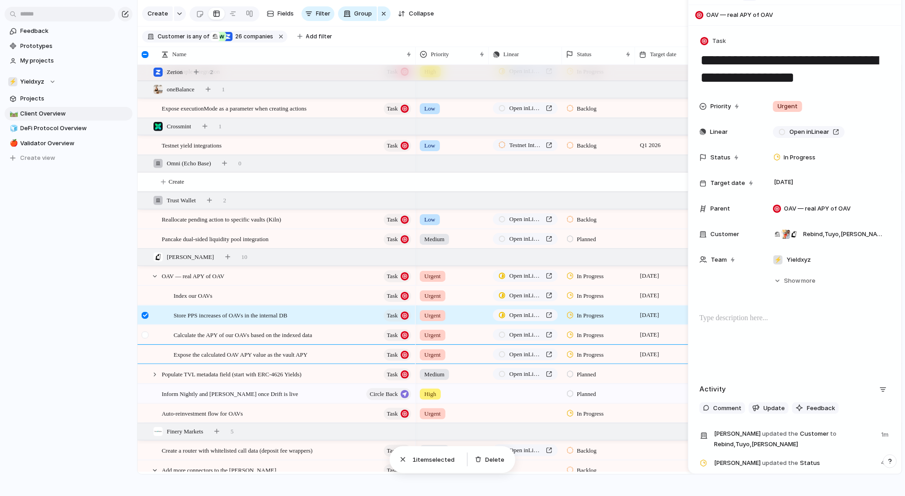
click at [143, 333] on div at bounding box center [145, 335] width 7 height 7
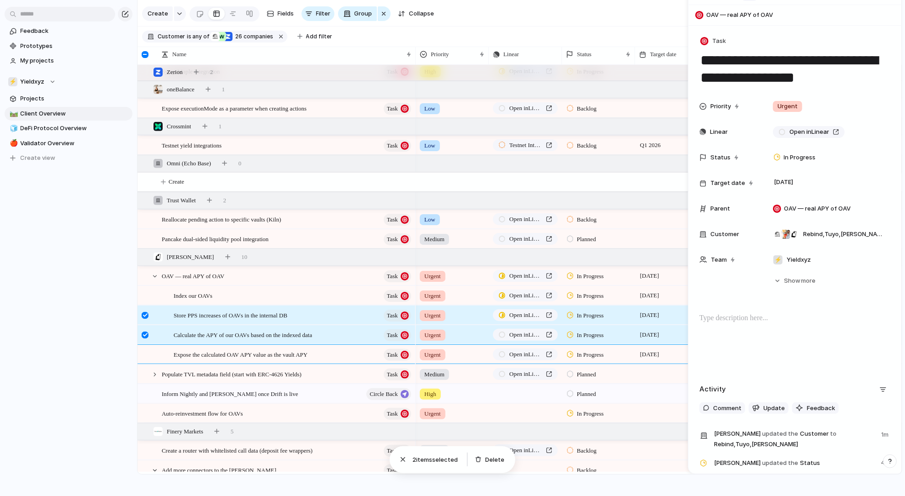
click at [147, 320] on div at bounding box center [146, 318] width 16 height 25
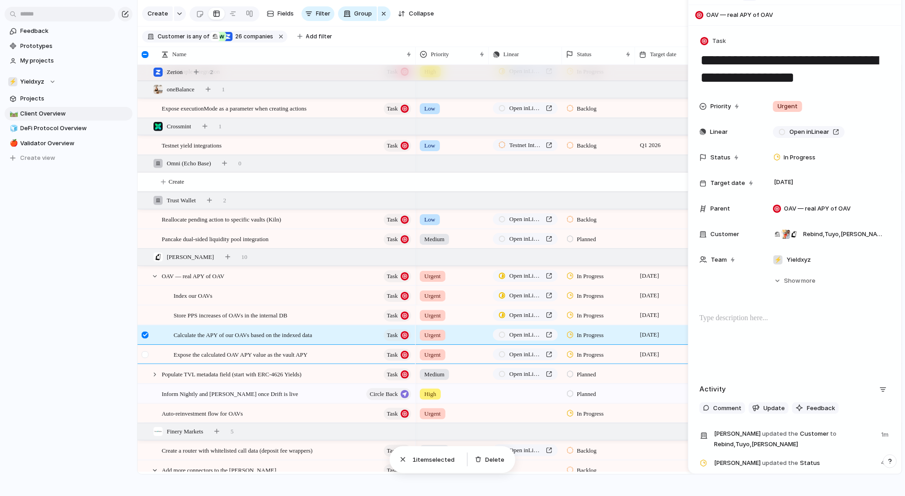
click at [144, 349] on div at bounding box center [146, 357] width 16 height 25
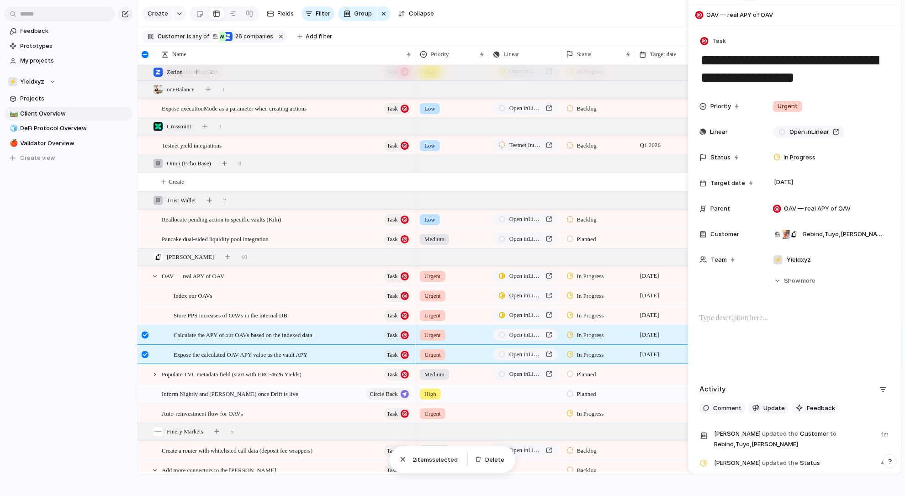
click at [144, 346] on div at bounding box center [146, 357] width 16 height 25
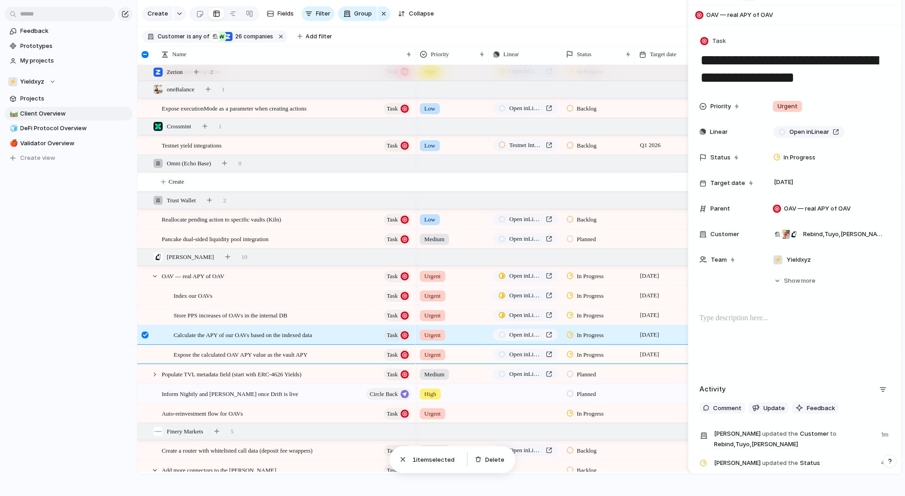
click at [145, 340] on div at bounding box center [146, 338] width 16 height 25
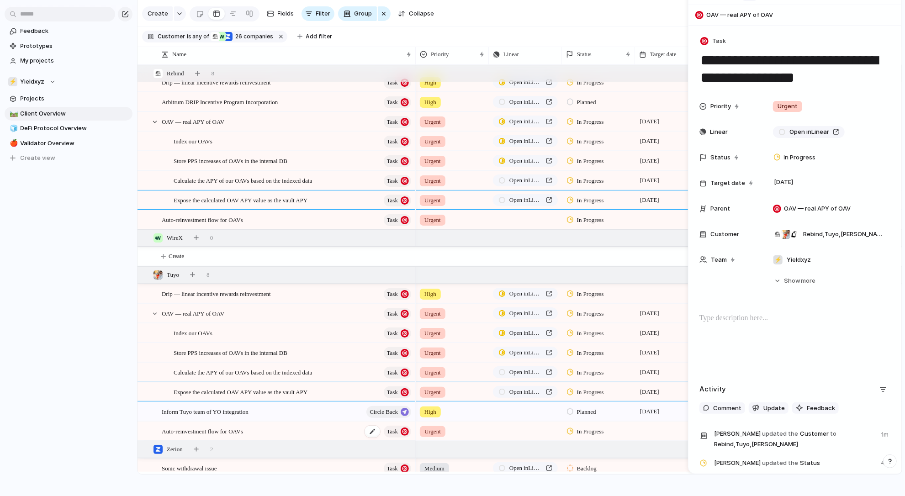
click at [259, 430] on div "Auto-reinvestment flow for OAVs Task" at bounding box center [287, 431] width 251 height 19
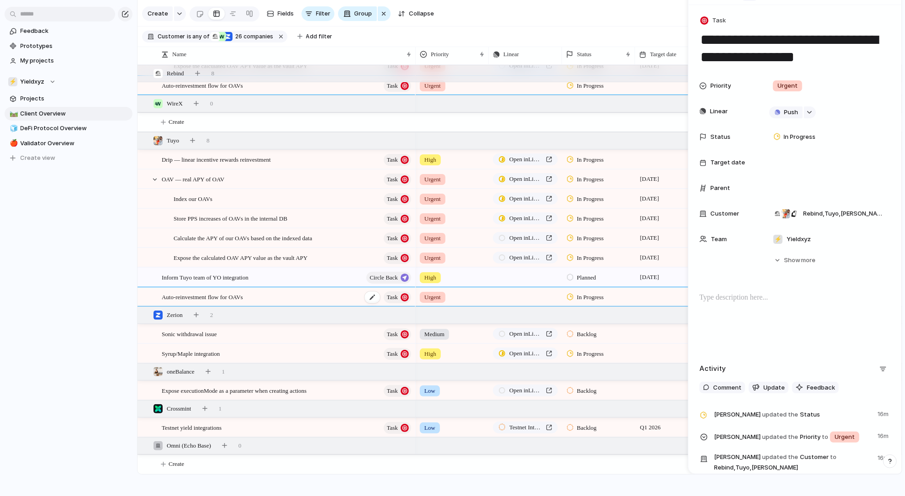
click at [193, 296] on span "Auto-reinvestment flow for OAVs" at bounding box center [202, 297] width 81 height 11
click at [320, 297] on div "Auto-reinvestment flow for OAVs Task" at bounding box center [287, 297] width 251 height 19
click at [370, 297] on div at bounding box center [373, 298] width 16 height 12
click at [748, 298] on p at bounding box center [795, 297] width 191 height 11
click at [730, 329] on p "**********" at bounding box center [803, 329] width 174 height 11
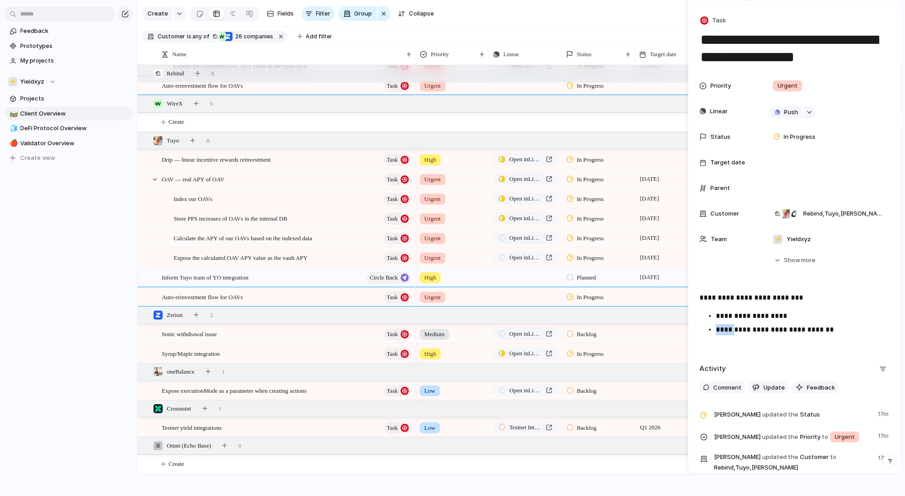
click at [730, 329] on p "**********" at bounding box center [803, 329] width 174 height 11
click at [790, 332] on p "**********" at bounding box center [803, 329] width 174 height 11
drag, startPoint x: 822, startPoint y: 332, endPoint x: 706, endPoint y: 326, distance: 115.3
click at [716, 326] on p "**********" at bounding box center [803, 329] width 174 height 11
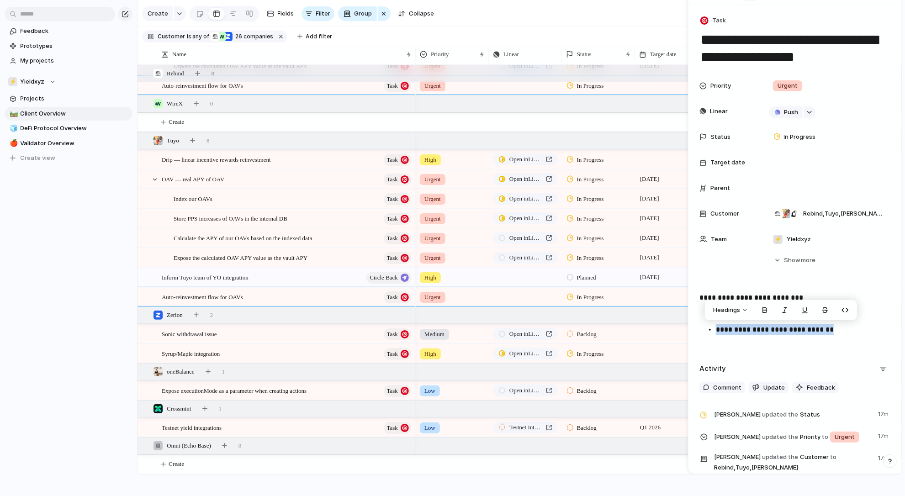
click at [743, 332] on p "**********" at bounding box center [803, 329] width 174 height 11
click at [728, 331] on p "**********" at bounding box center [803, 329] width 174 height 11
drag, startPoint x: 728, startPoint y: 331, endPoint x: 807, endPoint y: 331, distance: 78.6
click at [790, 331] on p "**********" at bounding box center [803, 329] width 174 height 11
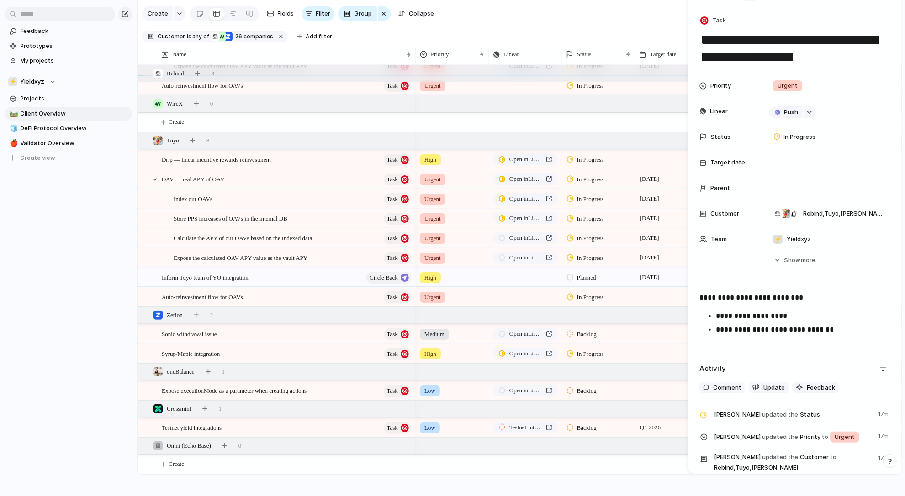
click at [790, 331] on p "**********" at bounding box center [803, 329] width 174 height 11
click at [770, 320] on p "**********" at bounding box center [803, 316] width 174 height 11
click at [790, 328] on p "**********" at bounding box center [803, 329] width 174 height 11
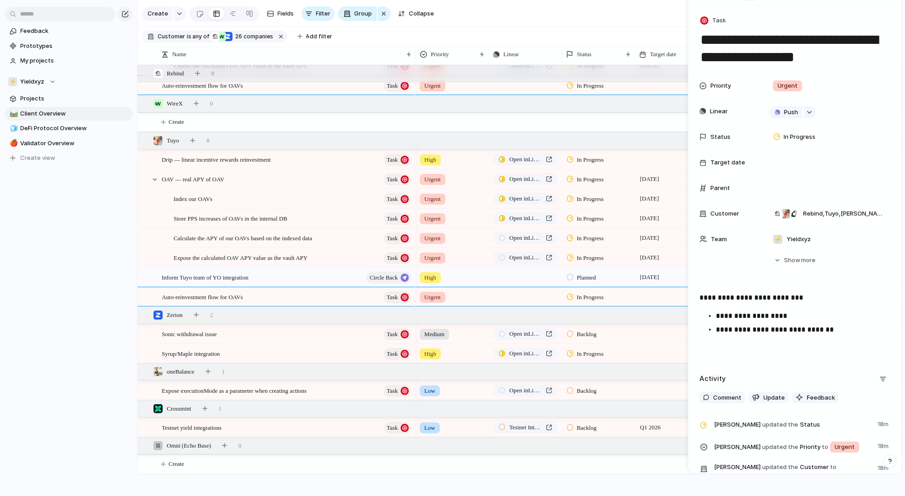
click at [703, 298] on p "**********" at bounding box center [795, 297] width 191 height 11
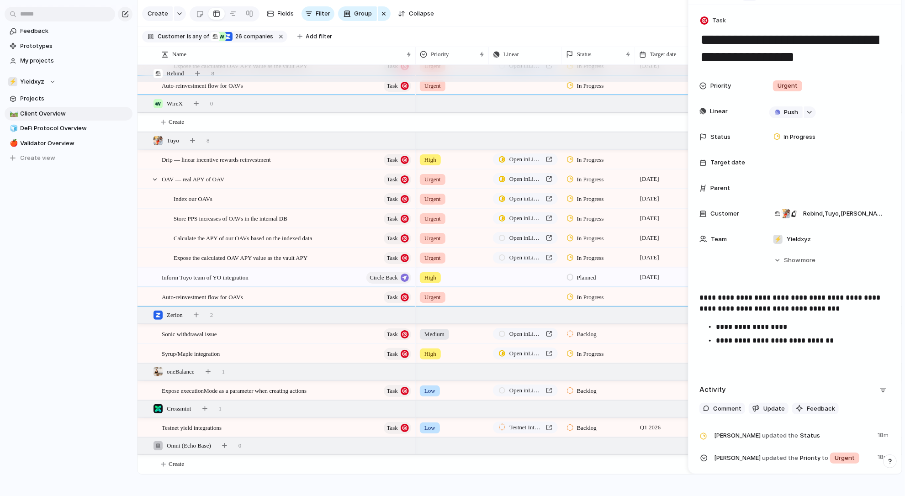
click at [790, 309] on p "**********" at bounding box center [795, 303] width 191 height 22
click at [790, 340] on p "**********" at bounding box center [803, 340] width 174 height 11
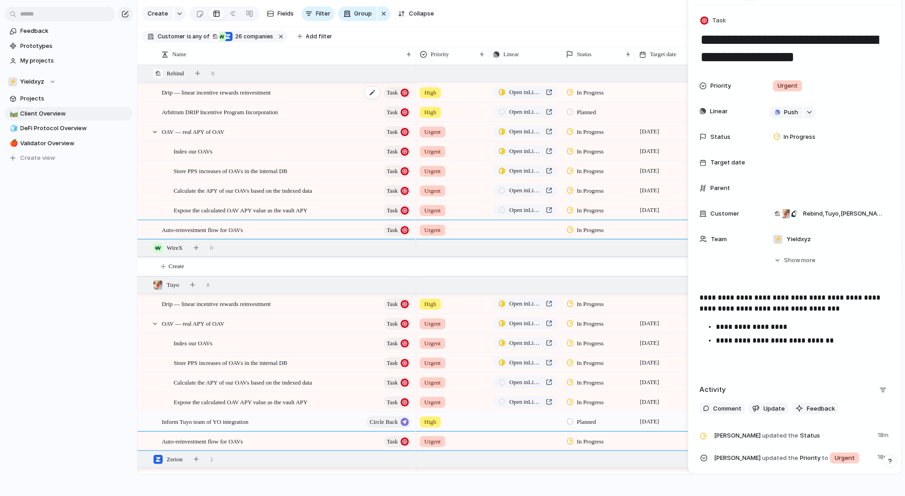
click at [271, 94] on span "Drip — linear incentive rewards reinvestment" at bounding box center [216, 92] width 109 height 11
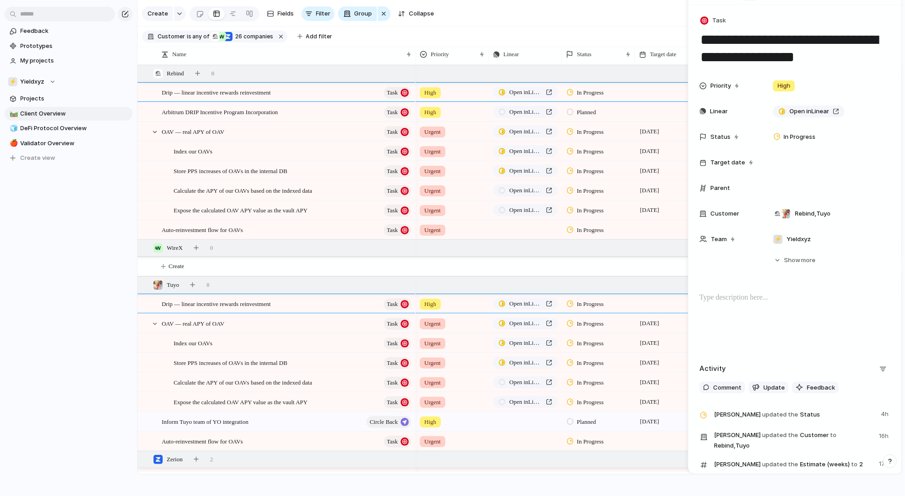
click at [790, 304] on div at bounding box center [795, 321] width 191 height 58
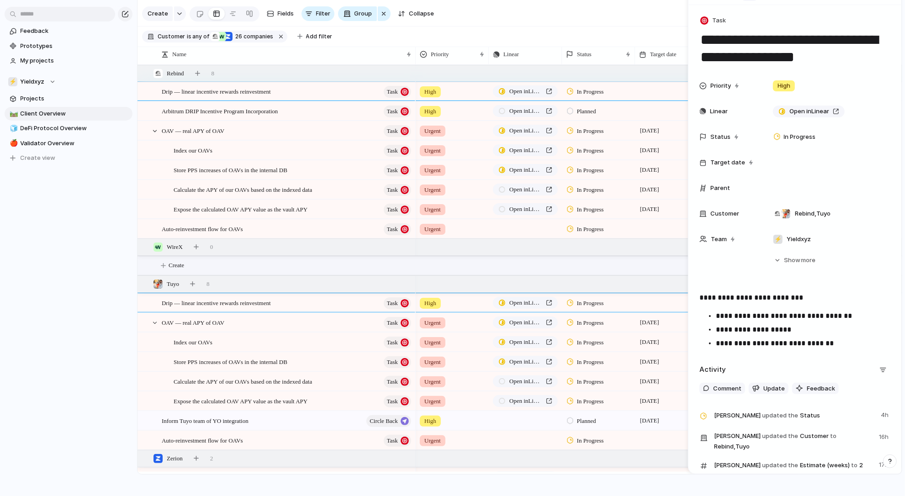
scroll to position [0, 0]
click at [719, 328] on p "**********" at bounding box center [803, 329] width 174 height 11
click at [719, 345] on p "**********" at bounding box center [803, 343] width 174 height 11
click at [790, 343] on p "**********" at bounding box center [803, 343] width 174 height 11
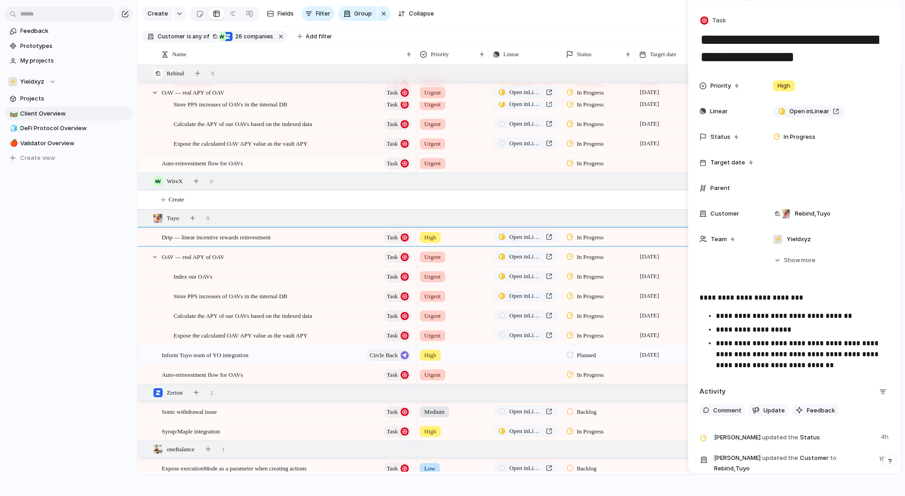
scroll to position [73, 0]
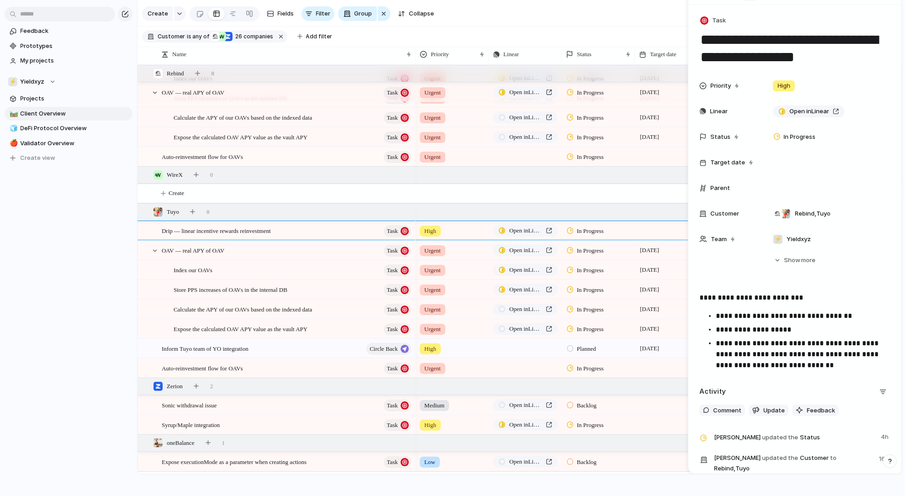
click at [718, 297] on p "**********" at bounding box center [795, 297] width 191 height 11
click at [718, 295] on p "**********" at bounding box center [795, 297] width 191 height 11
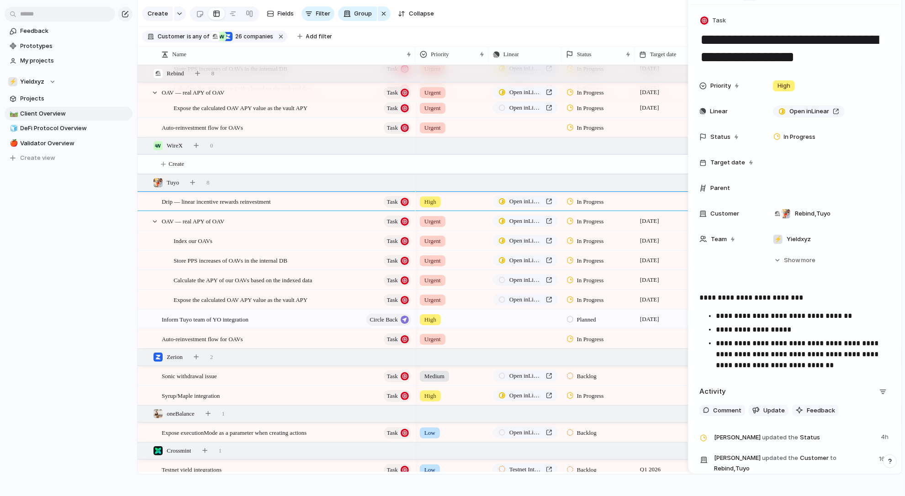
scroll to position [124, 0]
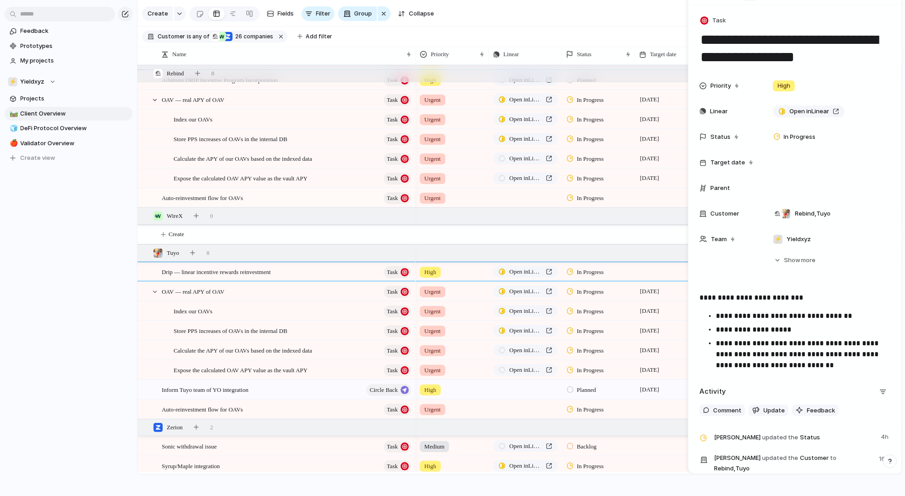
click at [790, 357] on p "**********" at bounding box center [803, 354] width 174 height 33
click at [790, 361] on p "**********" at bounding box center [803, 354] width 174 height 33
click at [757, 360] on p "**********" at bounding box center [803, 354] width 174 height 33
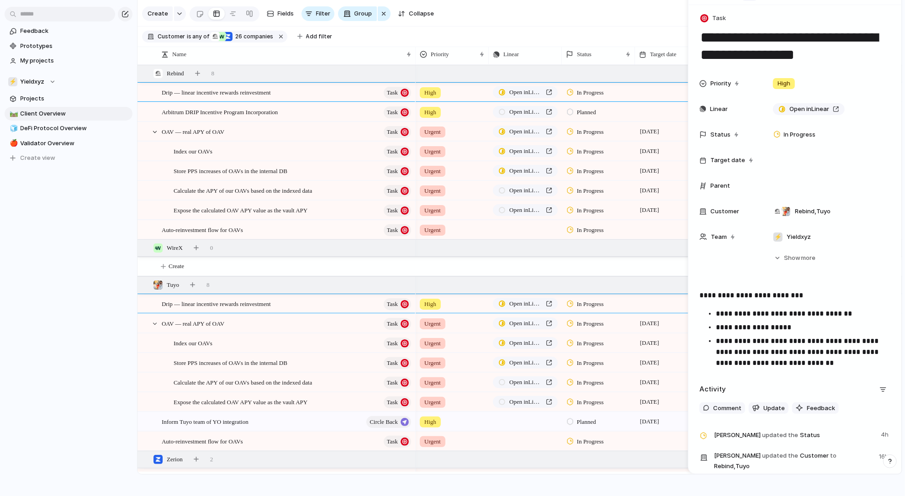
click at [790, 360] on p "**********" at bounding box center [803, 352] width 174 height 33
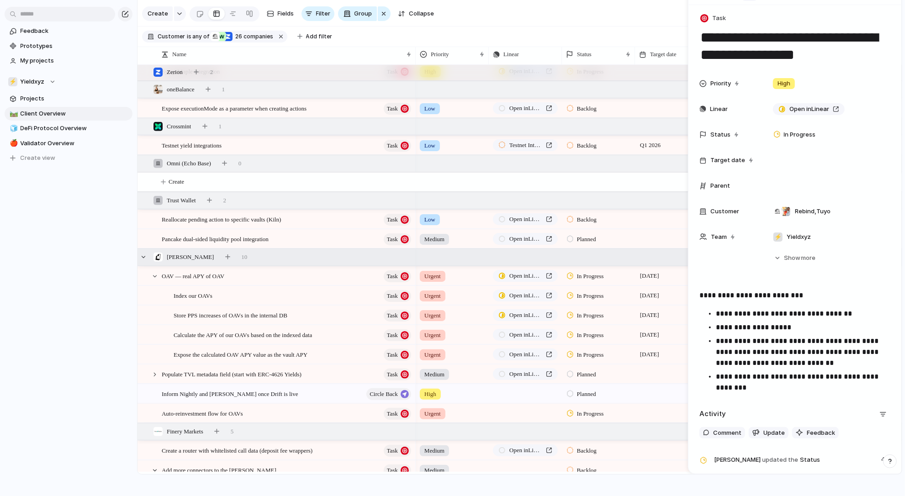
scroll to position [440, 0]
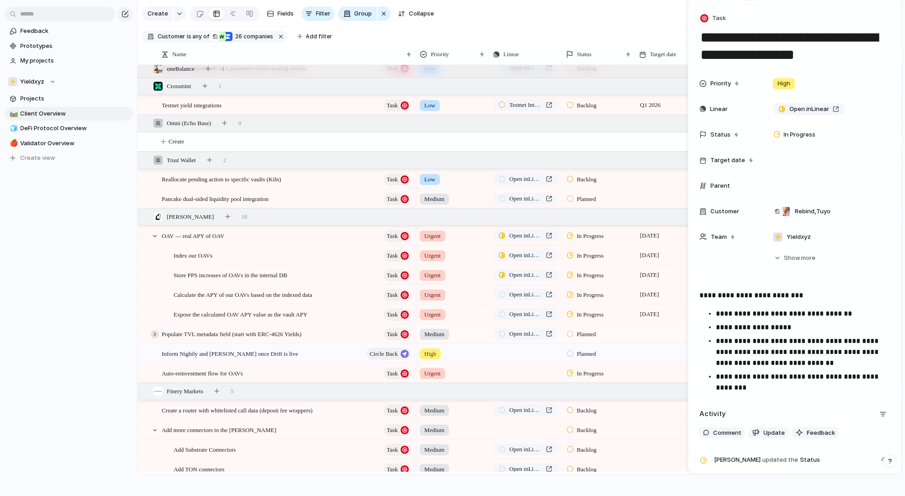
click at [154, 332] on div at bounding box center [155, 334] width 8 height 8
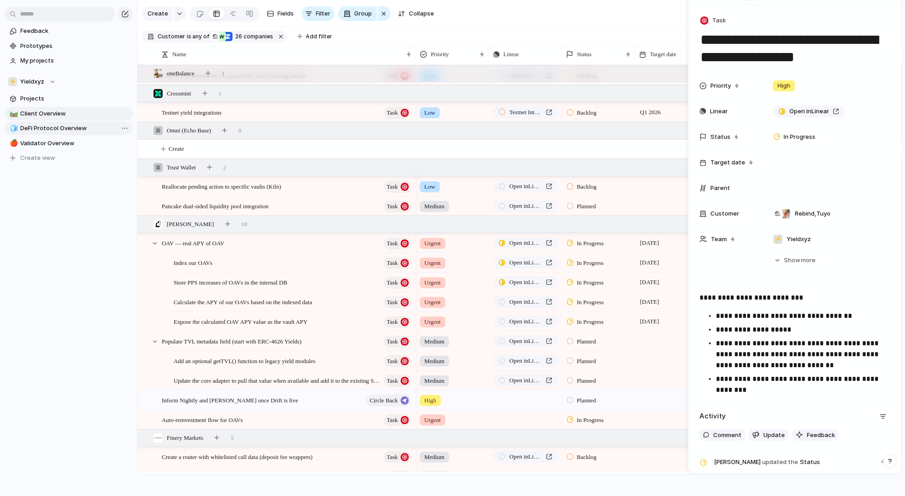
click at [53, 127] on span "DeFi Protocol Overview" at bounding box center [75, 128] width 109 height 9
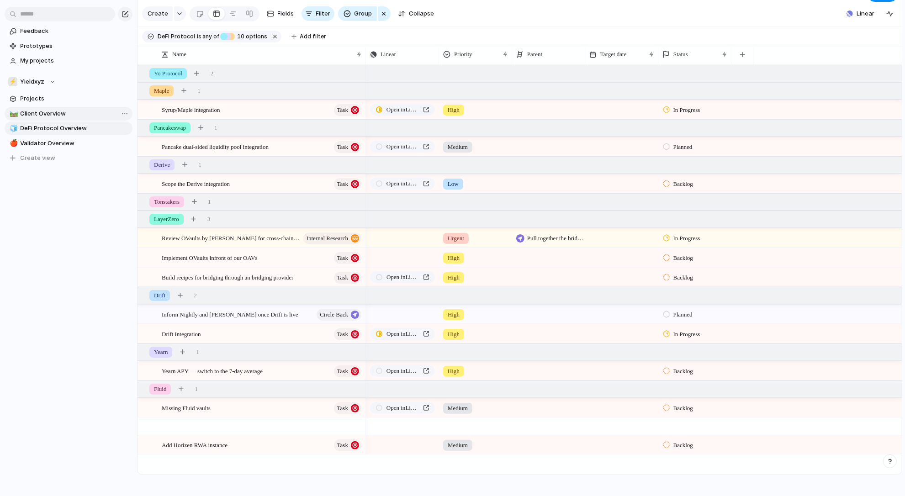
click at [53, 115] on span "Client Overview" at bounding box center [75, 113] width 109 height 9
type input "**********"
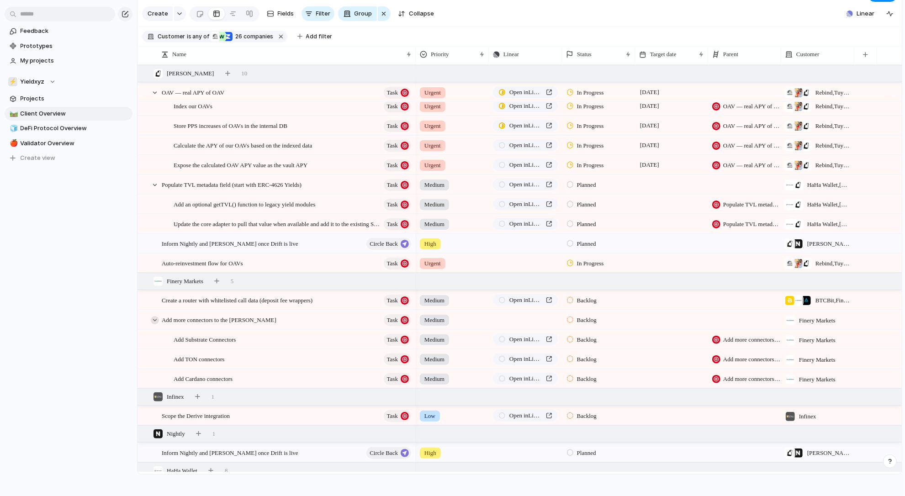
click at [154, 320] on div at bounding box center [155, 320] width 8 height 8
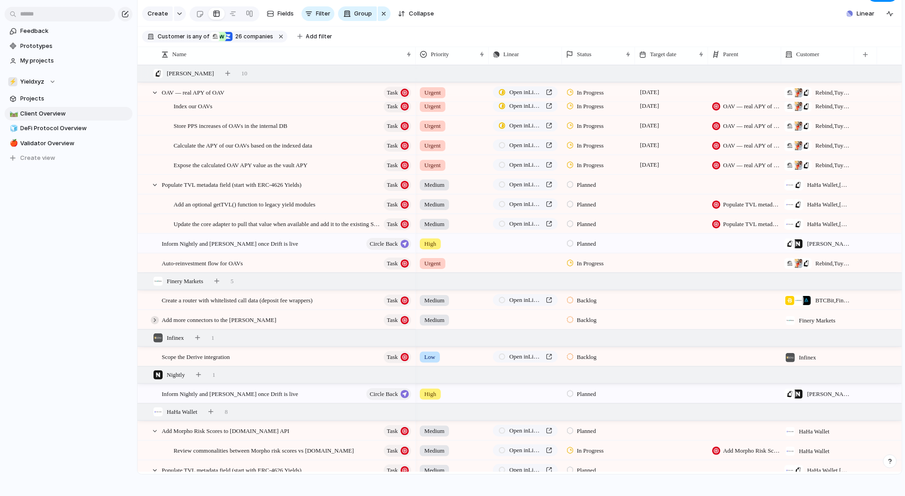
click at [152, 320] on div at bounding box center [155, 320] width 8 height 8
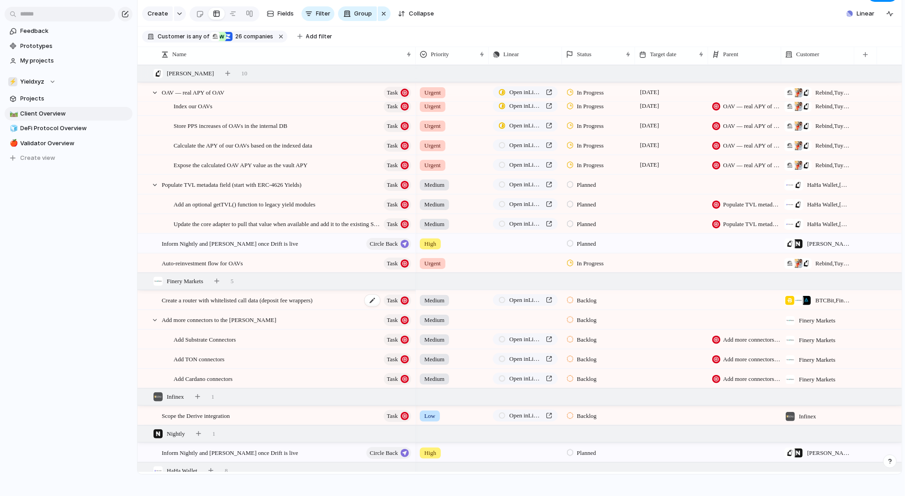
click at [183, 301] on span "Create a router with whitelisted call data (deposit fee wrappers)" at bounding box center [237, 300] width 151 height 11
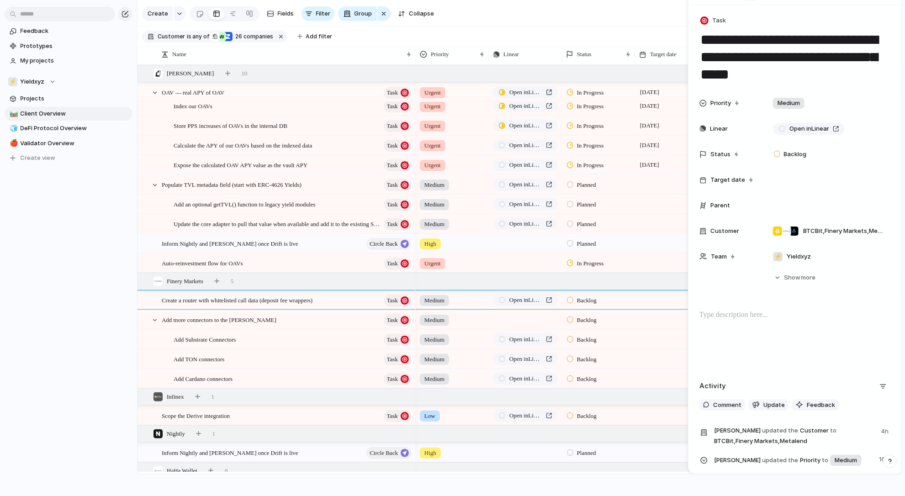
scroll to position [644, 0]
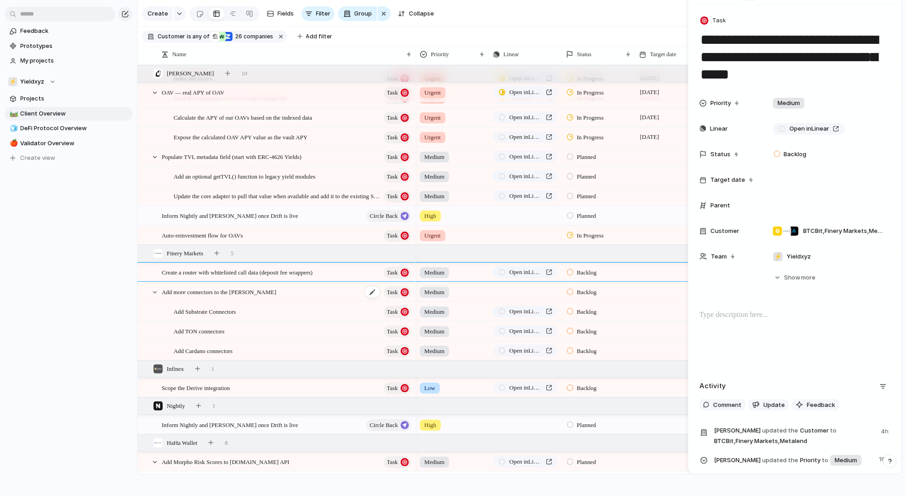
click at [237, 295] on span "Add more connectors to the [PERSON_NAME]" at bounding box center [219, 292] width 115 height 11
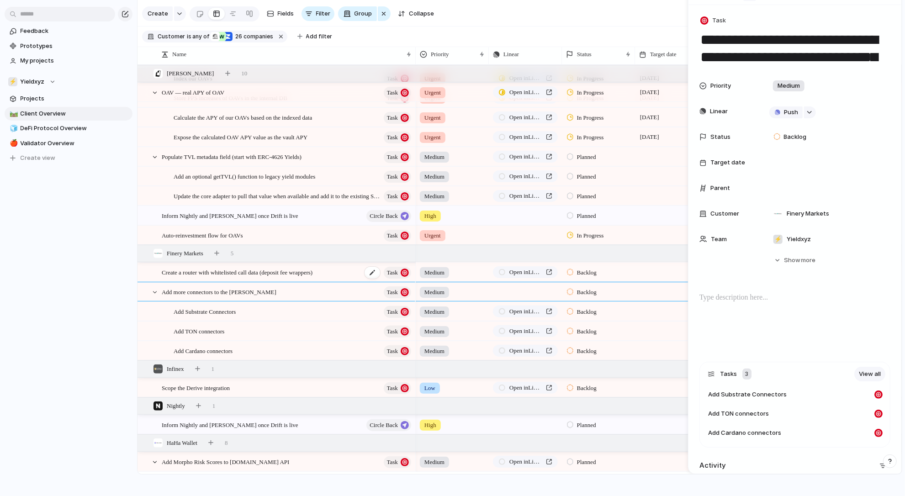
click at [271, 273] on span "Create a router with whitelisted call data (deposit fee wrappers)" at bounding box center [237, 272] width 151 height 11
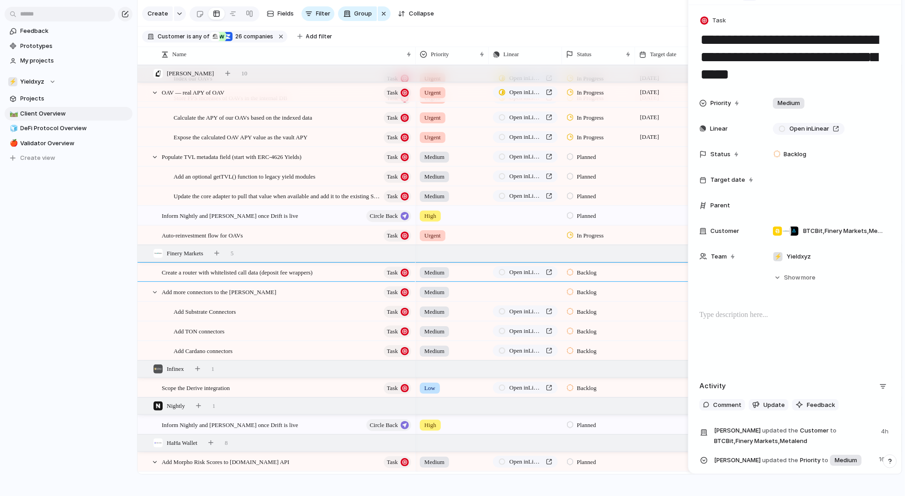
drag, startPoint x: 790, startPoint y: 68, endPoint x: 831, endPoint y: 50, distance: 44.4
click at [790, 50] on textarea "**********" at bounding box center [795, 56] width 191 height 53
click at [790, 51] on textarea "**********" at bounding box center [795, 56] width 191 height 53
drag, startPoint x: 831, startPoint y: 51, endPoint x: 823, endPoint y: 66, distance: 16.8
click at [790, 66] on textarea "**********" at bounding box center [795, 56] width 191 height 53
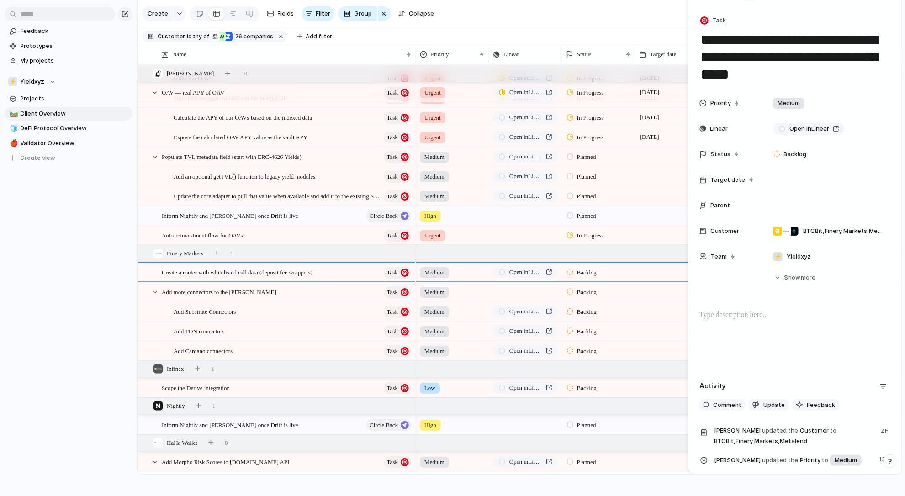
click at [790, 66] on textarea "**********" at bounding box center [795, 56] width 191 height 53
drag, startPoint x: 823, startPoint y: 66, endPoint x: 829, endPoint y: 52, distance: 15.2
click at [790, 52] on textarea "**********" at bounding box center [795, 56] width 191 height 53
click at [790, 67] on textarea "**********" at bounding box center [795, 56] width 191 height 53
drag, startPoint x: 825, startPoint y: 68, endPoint x: 829, endPoint y: 54, distance: 14.2
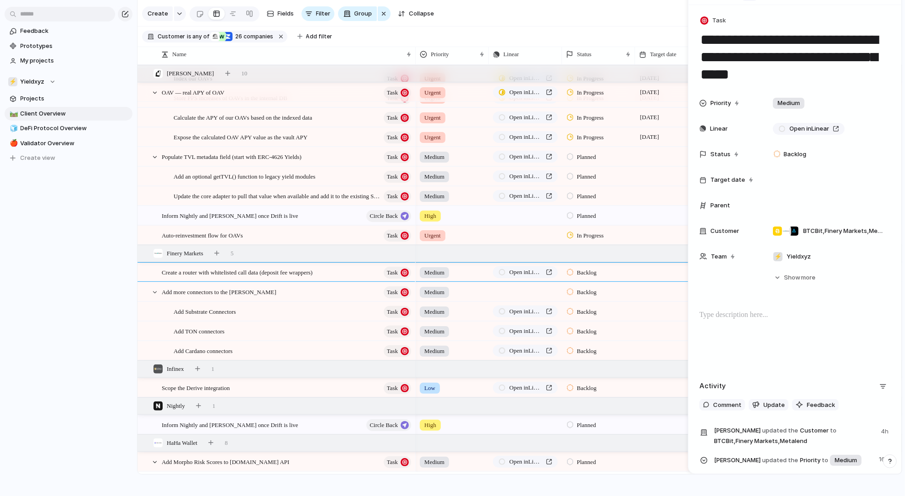
click at [790, 54] on textarea "**********" at bounding box center [795, 56] width 191 height 53
click at [790, 71] on textarea "**********" at bounding box center [795, 56] width 191 height 53
click at [790, 70] on textarea "**********" at bounding box center [795, 56] width 191 height 53
drag, startPoint x: 820, startPoint y: 70, endPoint x: 828, endPoint y: 56, distance: 17.0
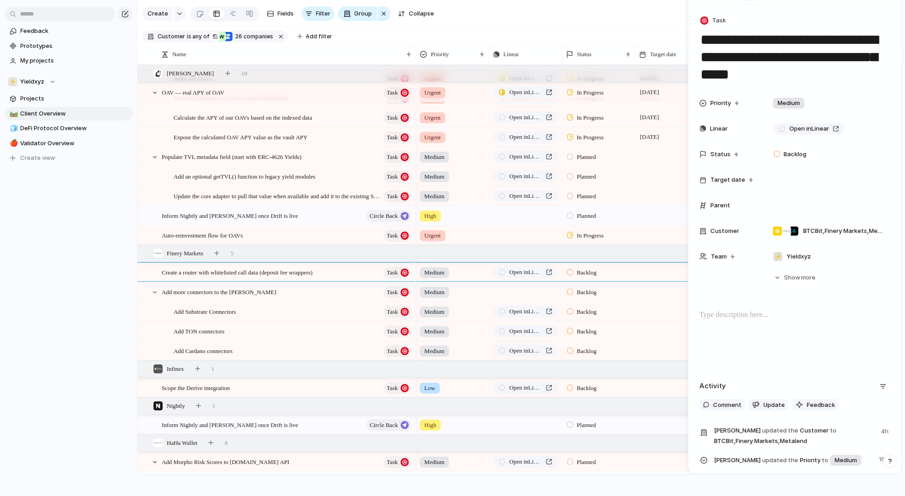
click at [790, 56] on textarea "**********" at bounding box center [795, 56] width 191 height 53
click at [790, 72] on textarea "**********" at bounding box center [795, 56] width 191 height 53
drag, startPoint x: 817, startPoint y: 68, endPoint x: 828, endPoint y: 50, distance: 21.3
click at [790, 50] on textarea "**********" at bounding box center [795, 56] width 191 height 53
click at [790, 72] on textarea "**********" at bounding box center [795, 56] width 191 height 53
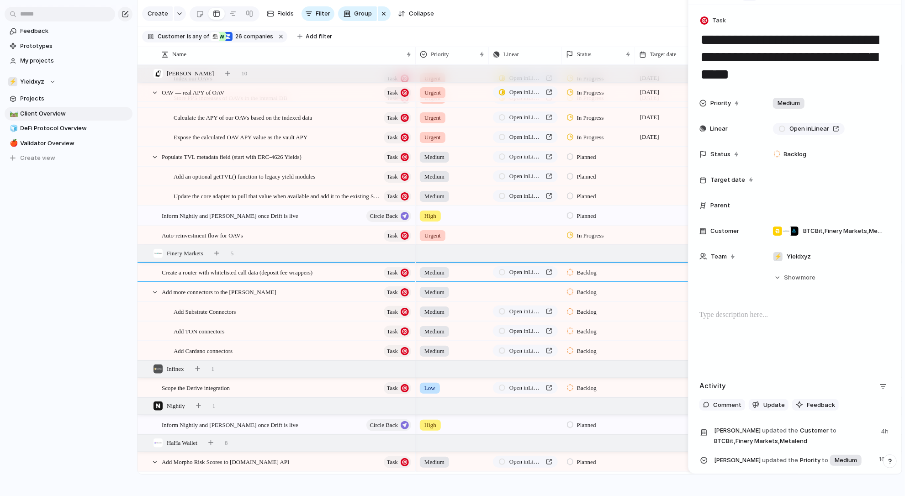
drag, startPoint x: 805, startPoint y: 72, endPoint x: 827, endPoint y: 57, distance: 27.3
click at [790, 57] on textarea "**********" at bounding box center [795, 56] width 191 height 53
click at [790, 66] on textarea "**********" at bounding box center [795, 56] width 191 height 53
drag, startPoint x: 819, startPoint y: 66, endPoint x: 830, endPoint y: 53, distance: 16.6
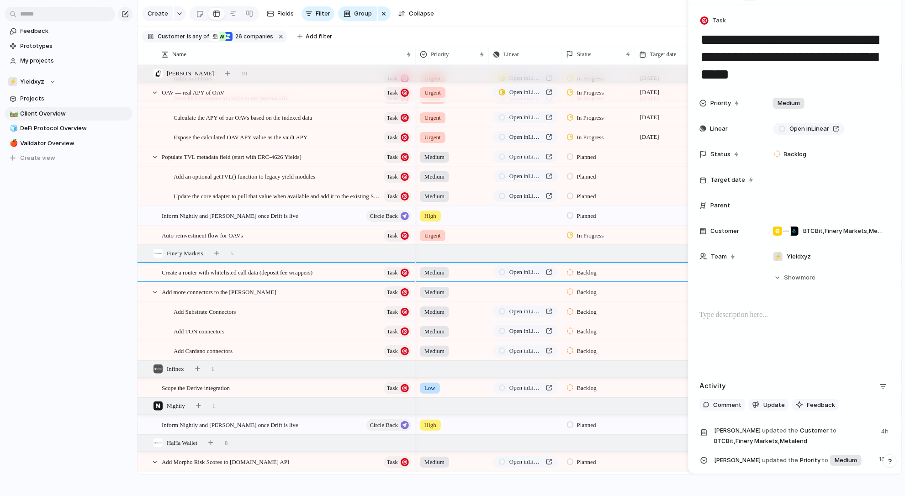
click at [790, 53] on textarea "**********" at bounding box center [795, 56] width 191 height 53
click at [737, 314] on p at bounding box center [795, 315] width 191 height 11
click at [543, 346] on link "Open in Linear" at bounding box center [525, 351] width 65 height 12
click at [756, 313] on p at bounding box center [795, 315] width 191 height 11
click at [284, 320] on div "Add Substrate Connectors Task" at bounding box center [293, 312] width 239 height 19
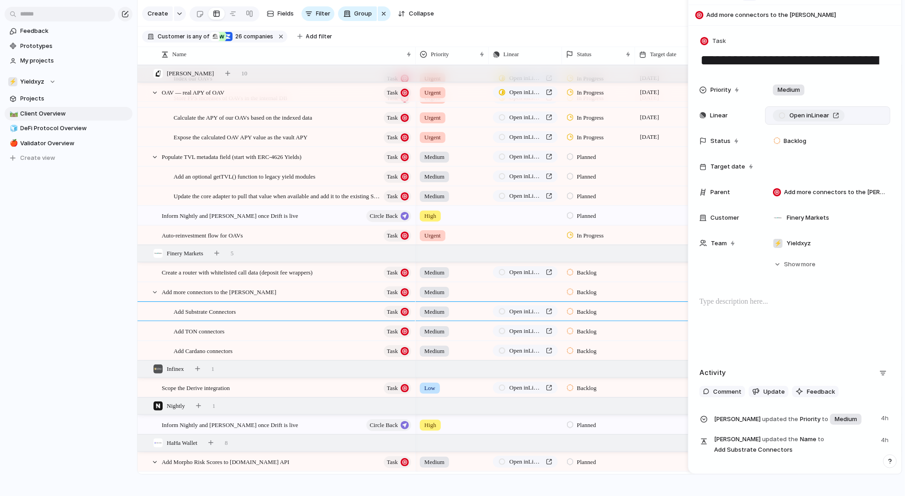
click at [790, 116] on span "Open in Linear" at bounding box center [810, 115] width 40 height 9
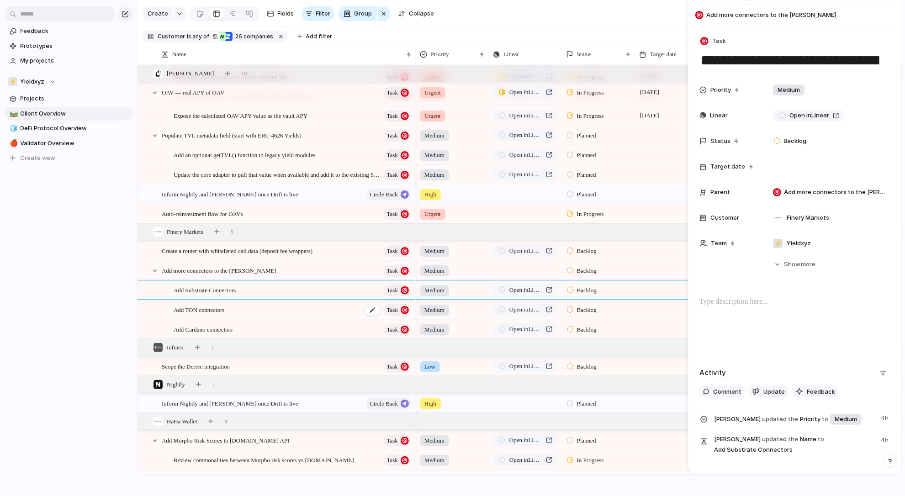
scroll to position [669, 0]
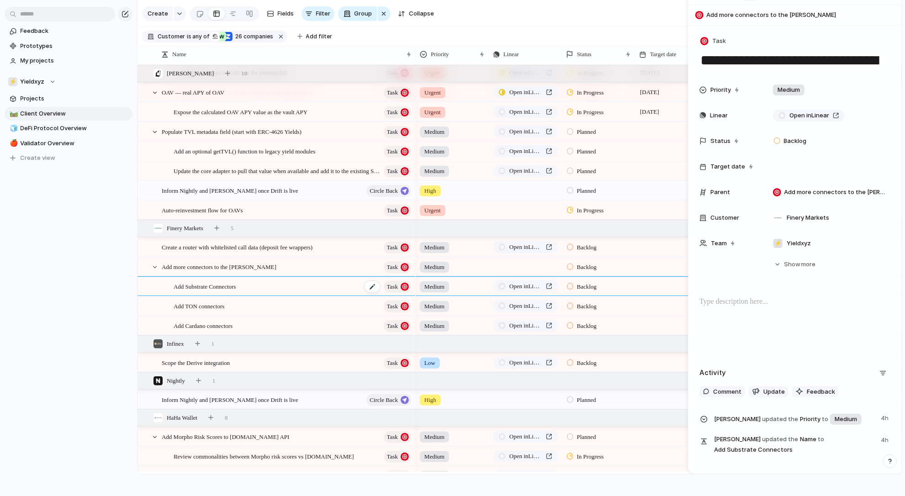
click at [290, 288] on div "Add Substrate Connectors Task" at bounding box center [293, 286] width 239 height 19
click at [445, 284] on span "Medium" at bounding box center [435, 286] width 20 height 9
click at [439, 339] on span "High" at bounding box center [432, 339] width 13 height 9
click at [436, 303] on span "Medium" at bounding box center [435, 306] width 20 height 9
click at [333, 302] on div "Urgent High Medium Low No Priority" at bounding box center [452, 248] width 905 height 496
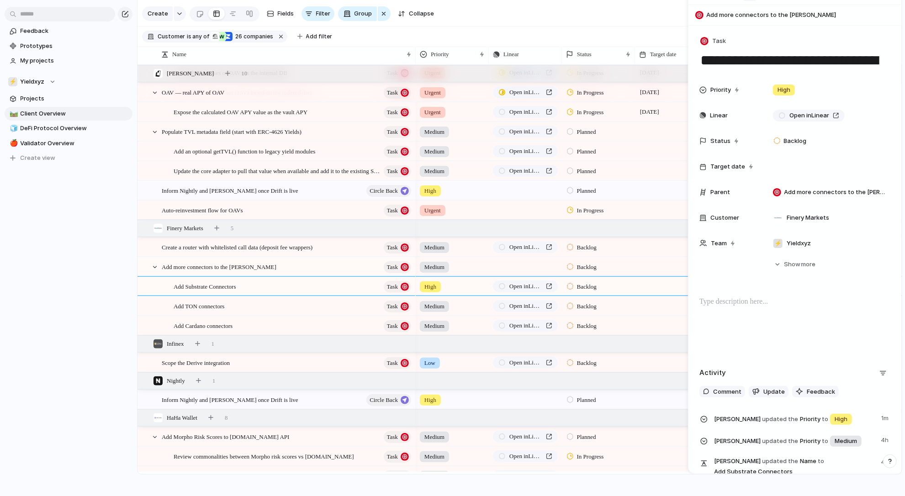
click at [436, 283] on span "High" at bounding box center [431, 286] width 12 height 9
click at [525, 280] on div "Urgent High Medium Low No Priority" at bounding box center [452, 248] width 905 height 496
click at [529, 281] on link "Open in Linear" at bounding box center [525, 287] width 65 height 12
click at [356, 282] on div "Add Substrate Connectors Task" at bounding box center [293, 286] width 239 height 19
click at [790, 218] on span "Finery Markets" at bounding box center [808, 217] width 42 height 9
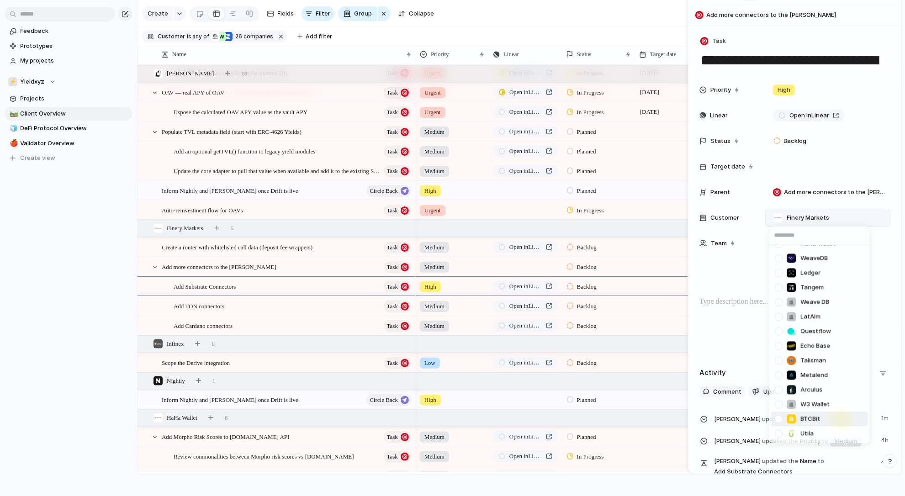
click at [786, 418] on div at bounding box center [779, 419] width 16 height 16
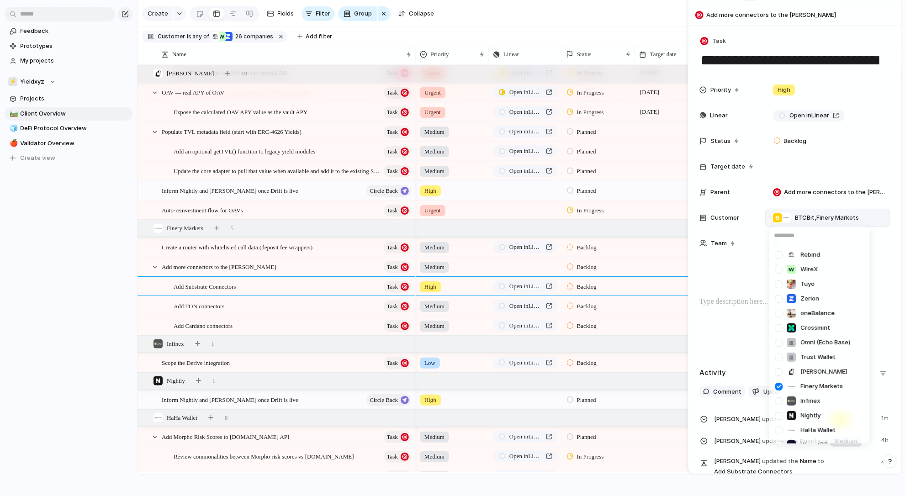
scroll to position [0, 0]
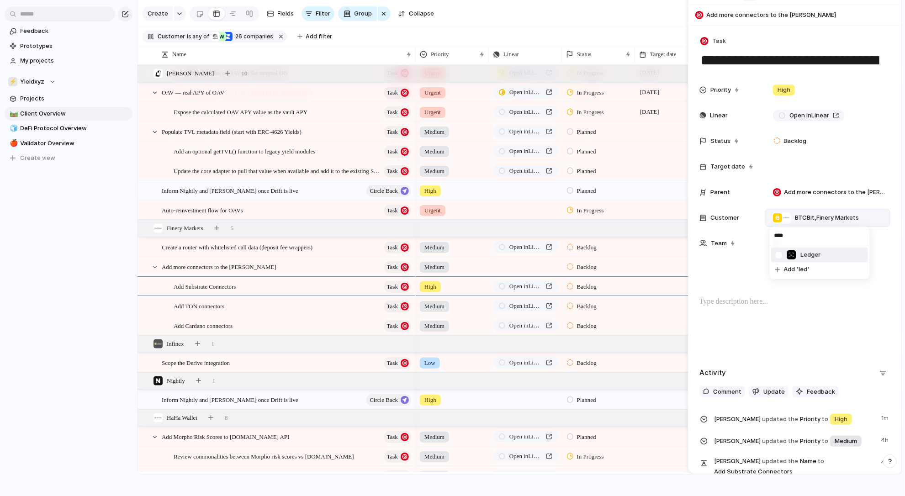
type input "*****"
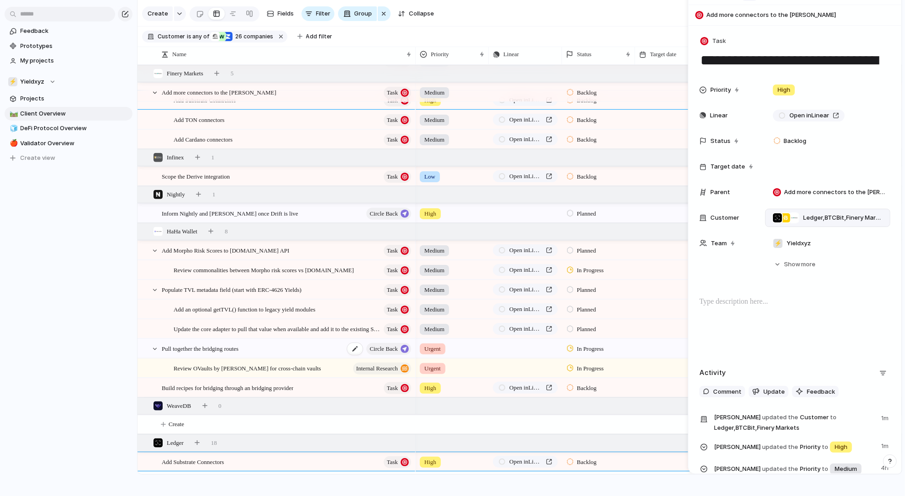
scroll to position [866, 0]
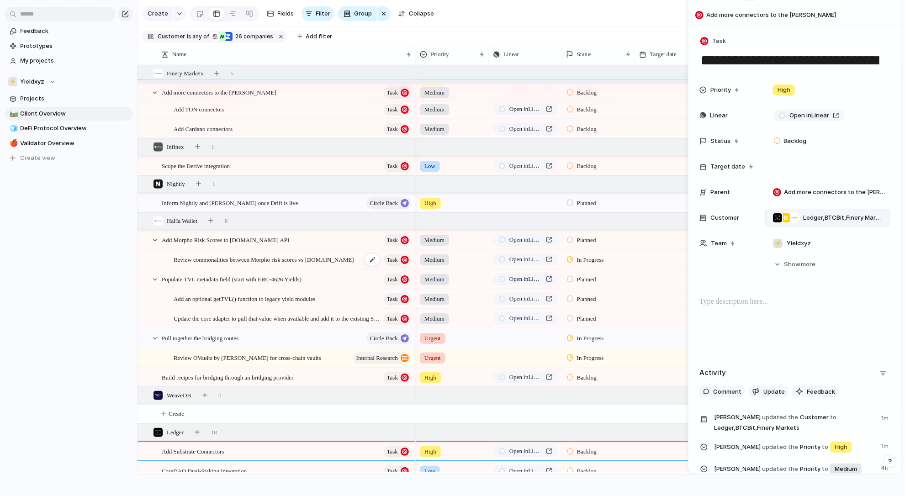
click at [304, 255] on span "Review commonalities between Morpho risk scores vs [DOMAIN_NAME]" at bounding box center [264, 259] width 181 height 11
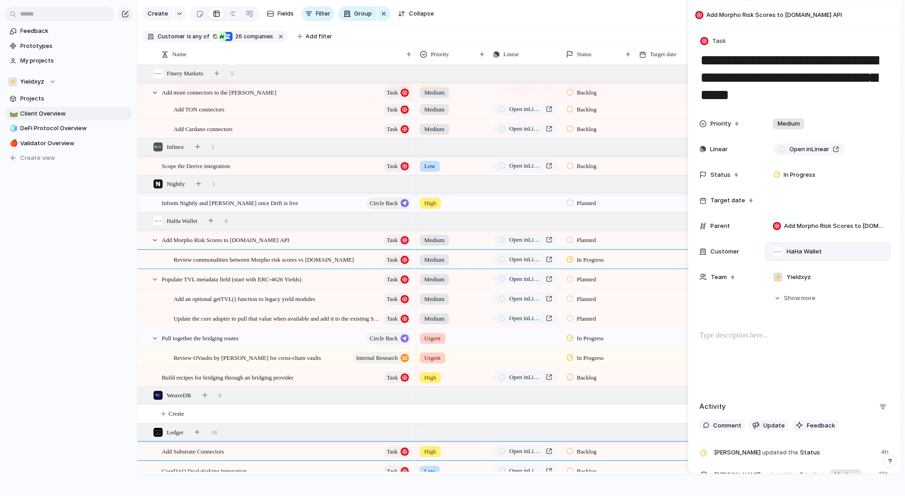
drag, startPoint x: 816, startPoint y: 94, endPoint x: 731, endPoint y: 63, distance: 90.1
click at [731, 63] on textarea "**********" at bounding box center [795, 77] width 191 height 53
click at [262, 237] on span "Add Morpho Risk Scores to [DOMAIN_NAME] API" at bounding box center [226, 239] width 128 height 11
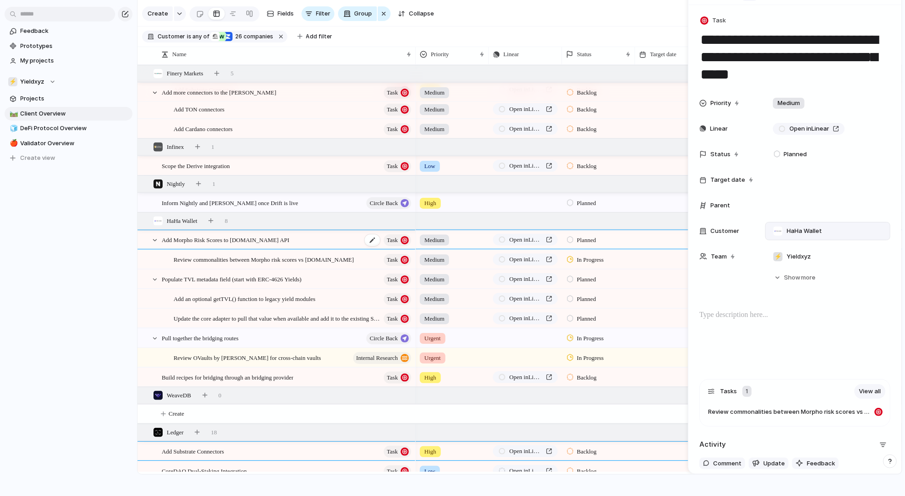
click at [262, 237] on span "Add Morpho Risk Scores to [DOMAIN_NAME] API" at bounding box center [226, 239] width 128 height 11
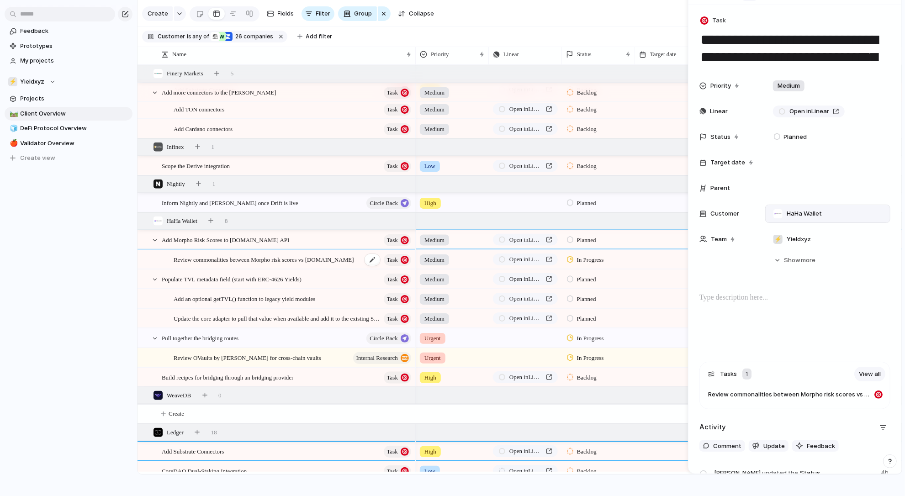
click at [312, 260] on span "Review commonalities between Morpho risk scores vs [DOMAIN_NAME]" at bounding box center [264, 259] width 181 height 11
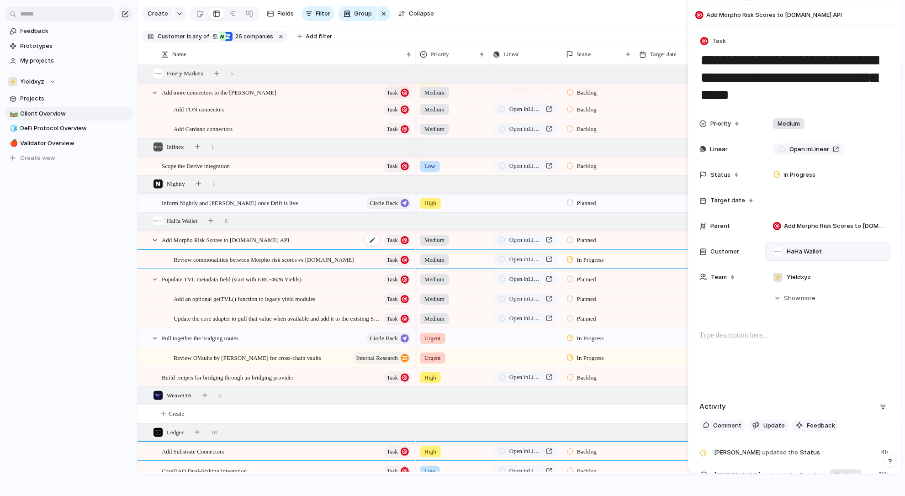
click at [291, 241] on div "Add Morpho Risk Scores to [DOMAIN_NAME] API Task" at bounding box center [287, 240] width 251 height 19
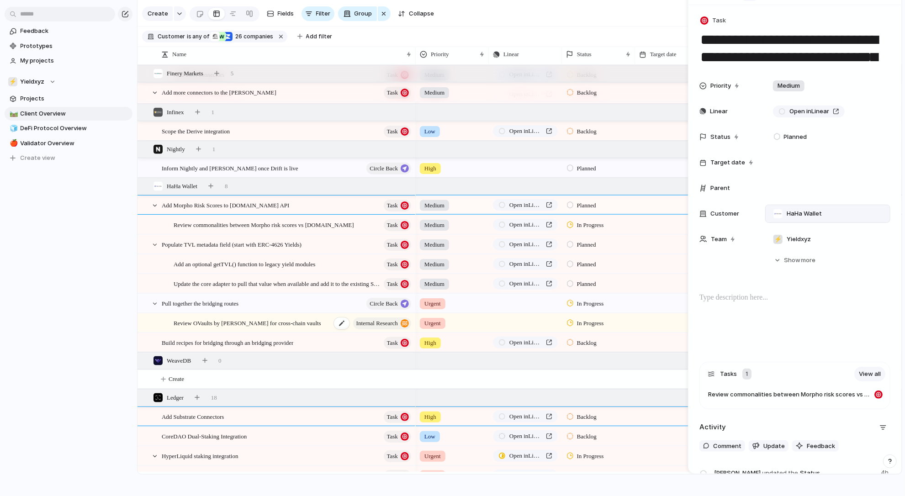
scroll to position [901, 0]
click at [180, 302] on span "Pull together the bridging routes" at bounding box center [200, 303] width 77 height 11
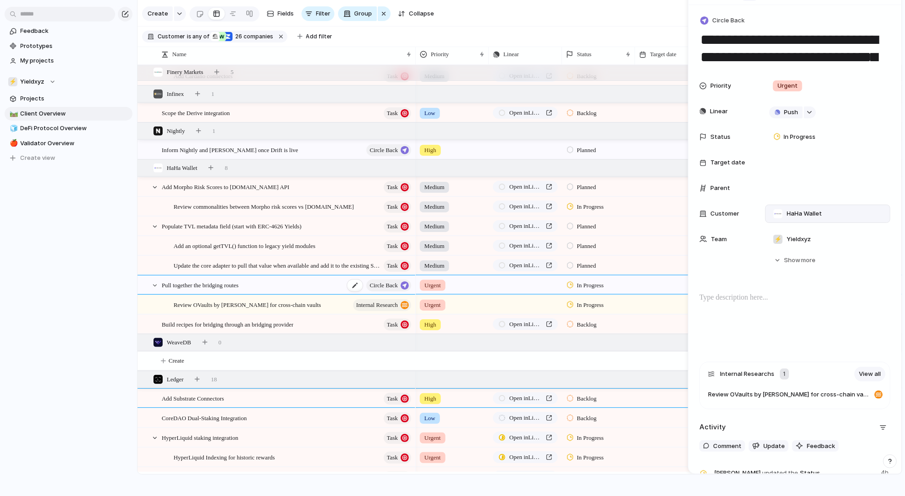
scroll to position [927, 0]
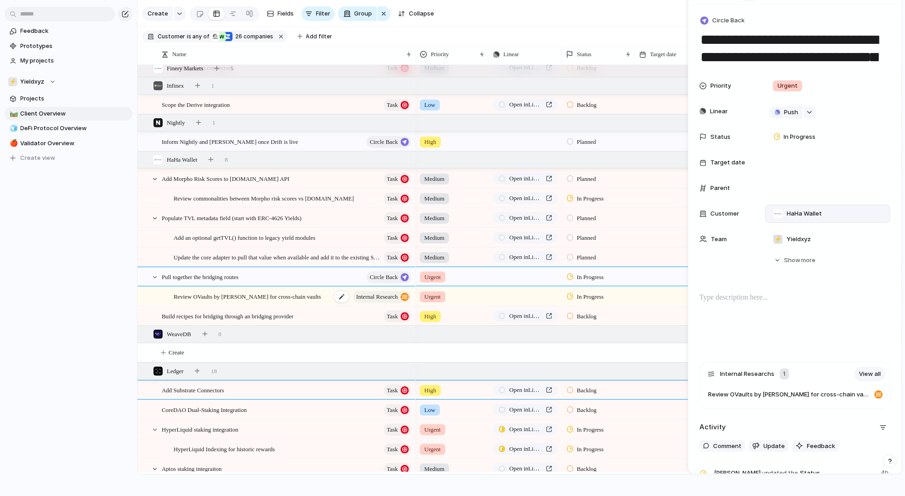
click at [273, 297] on span "Review OVaults by [PERSON_NAME] for cross-chain vaults" at bounding box center [248, 296] width 148 height 11
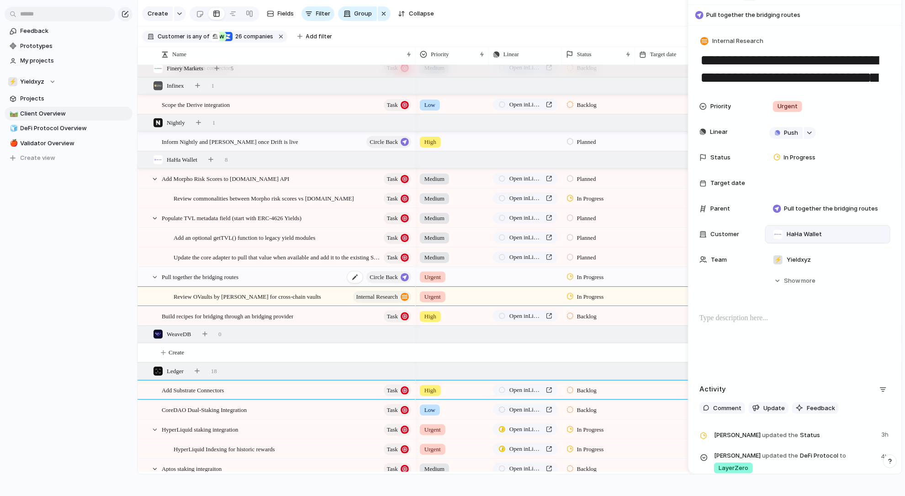
click at [239, 278] on span "Pull together the bridging routes" at bounding box center [200, 276] width 77 height 11
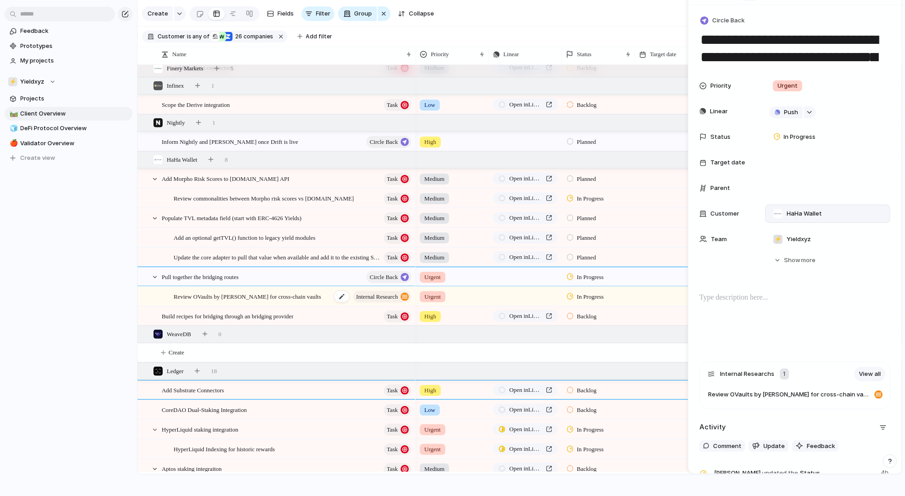
click at [302, 295] on span "Review OVaults by [PERSON_NAME] for cross-chain vaults" at bounding box center [248, 296] width 148 height 11
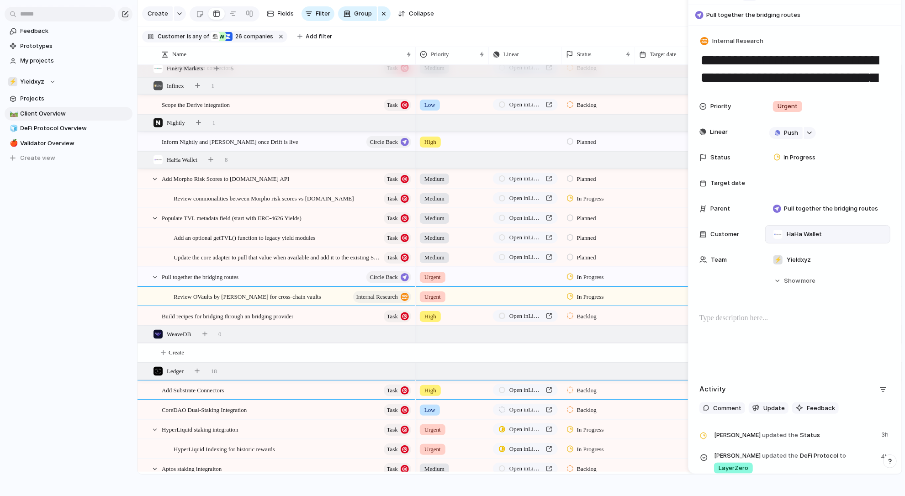
click at [766, 320] on p at bounding box center [795, 318] width 191 height 11
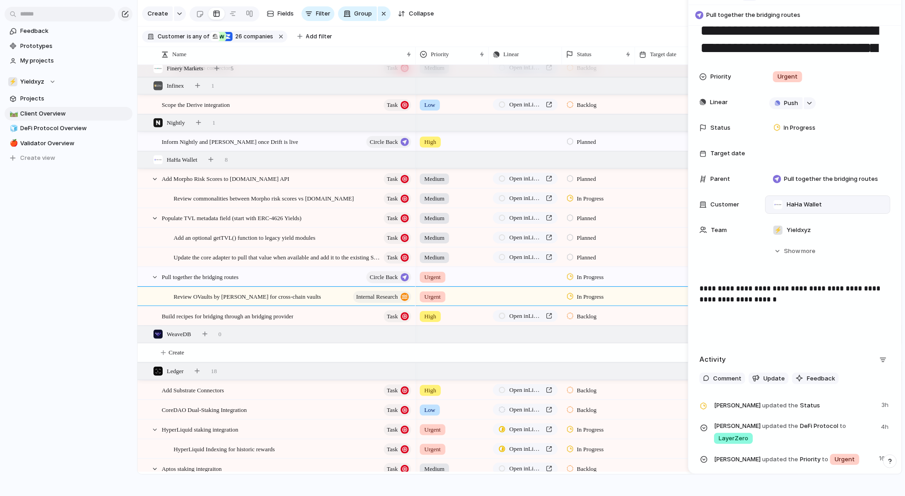
scroll to position [31, 0]
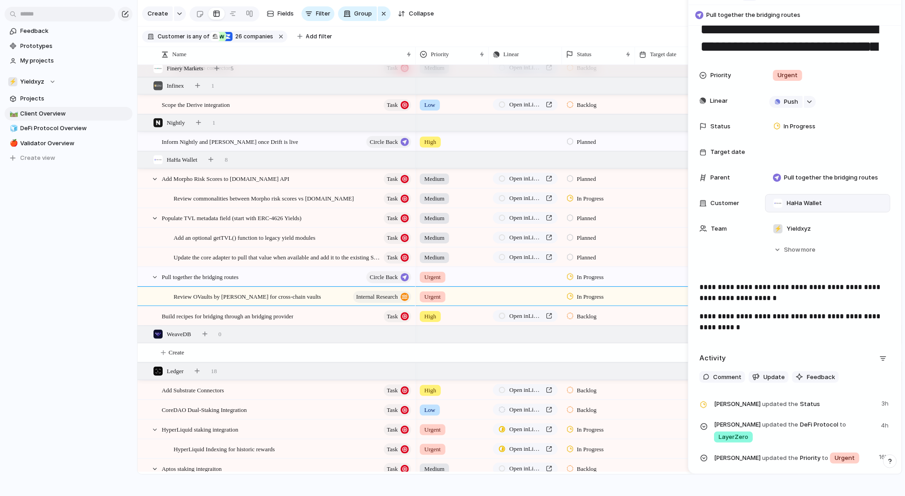
click at [719, 12] on span "Pull together the bridging routes" at bounding box center [801, 15] width 191 height 9
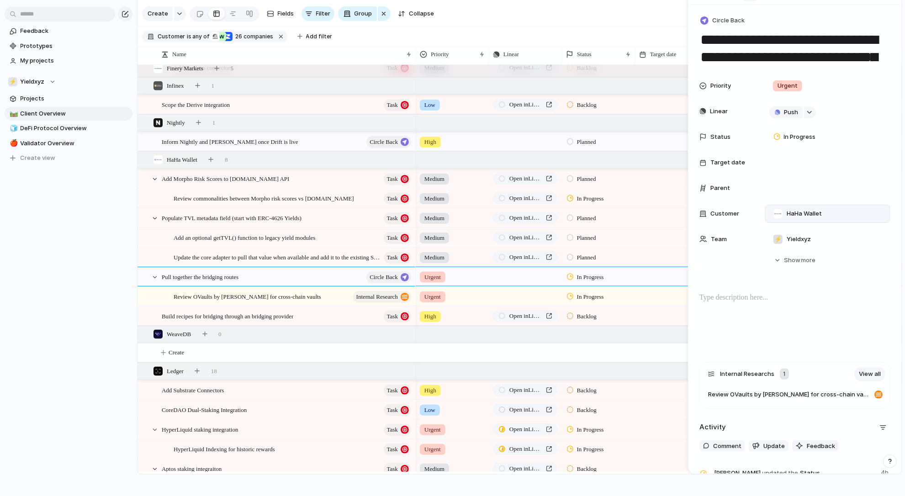
click at [711, 6] on div "**********" at bounding box center [795, 257] width 213 height 505
click at [711, 15] on button "Circle Back" at bounding box center [723, 20] width 49 height 13
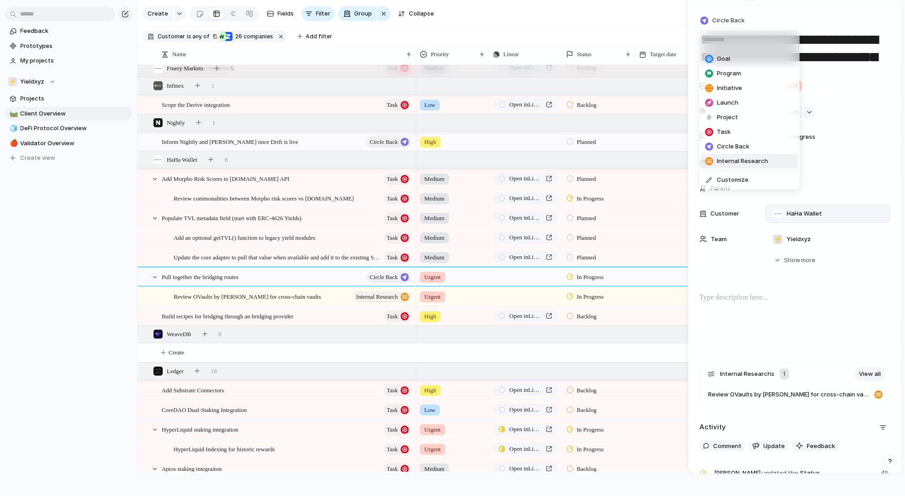
click at [737, 399] on div "Goal Program Initiative Launch Project Task Circle Back Internal Research Custo…" at bounding box center [452, 248] width 905 height 496
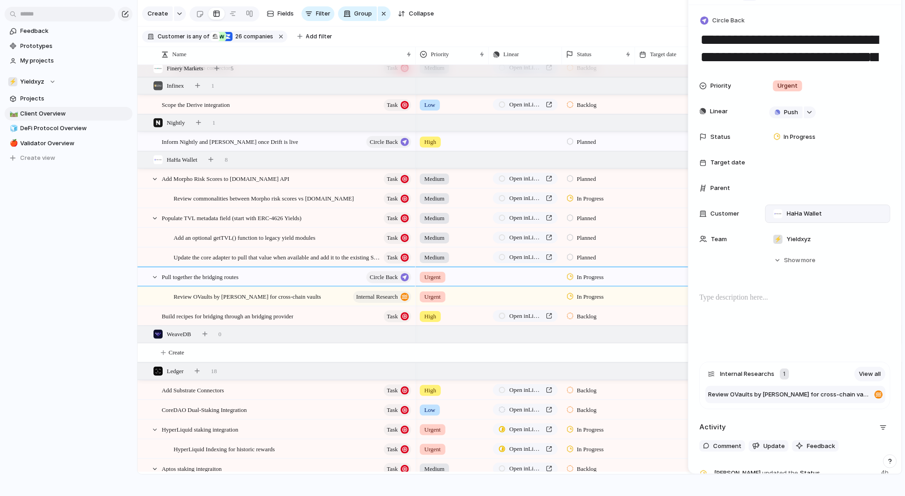
click at [737, 396] on span "Review OVaults by [PERSON_NAME] for cross-chain vaults" at bounding box center [789, 394] width 163 height 9
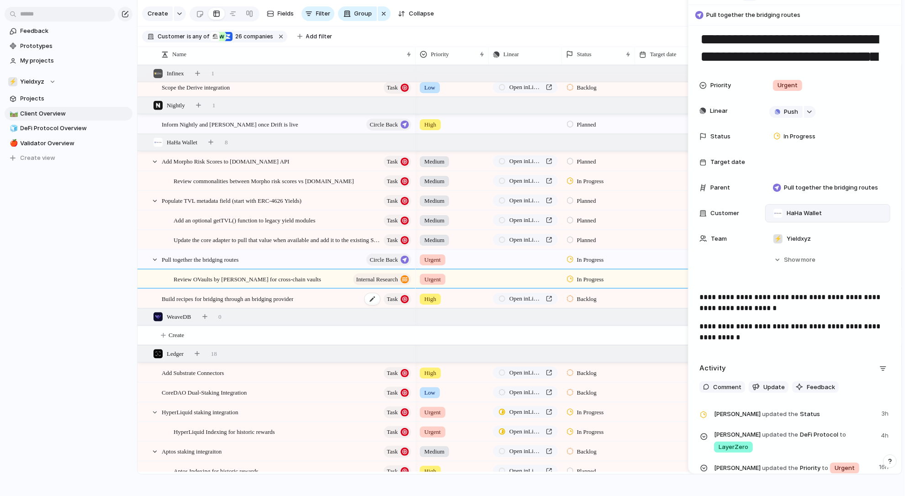
scroll to position [945, 0]
click at [329, 297] on div "Build recipes for bridging through an bridging provider Task" at bounding box center [287, 299] width 251 height 19
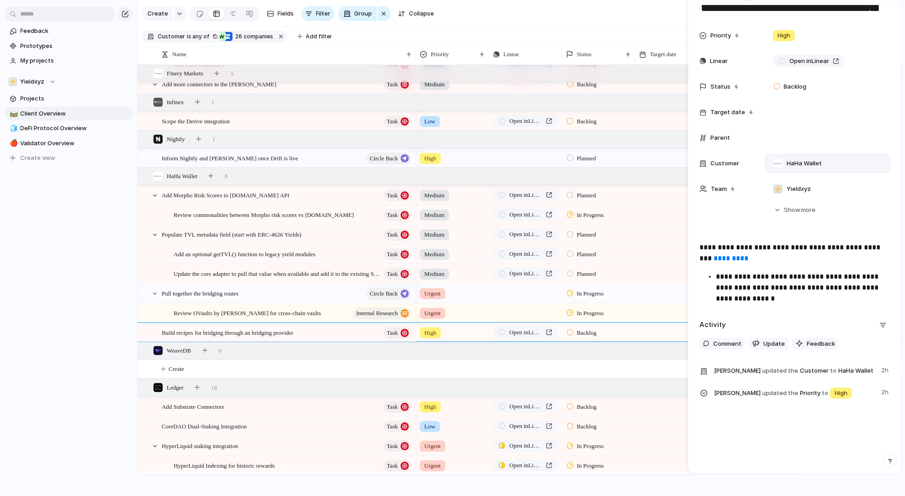
scroll to position [50, 0]
drag, startPoint x: 755, startPoint y: 299, endPoint x: 712, endPoint y: 266, distance: 55.1
click at [712, 266] on div "**********" at bounding box center [795, 275] width 191 height 65
click at [701, 247] on p "**********" at bounding box center [795, 254] width 191 height 22
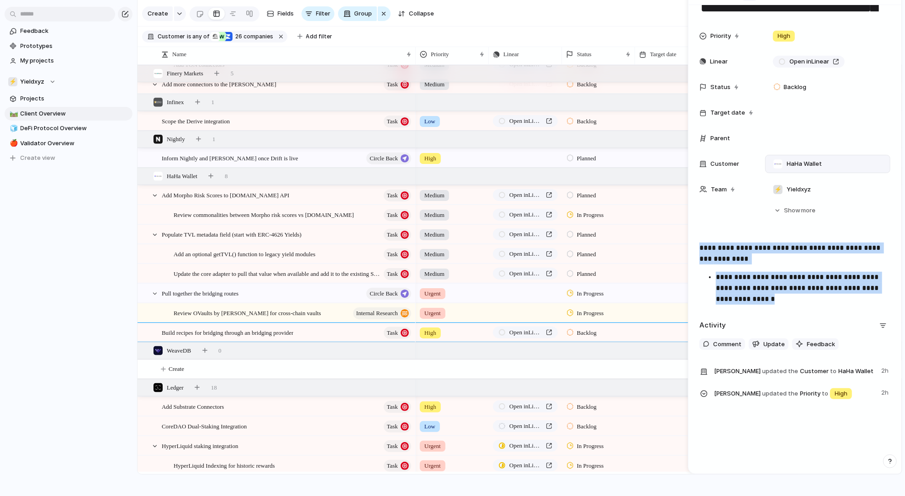
drag, startPoint x: 701, startPoint y: 247, endPoint x: 777, endPoint y: 317, distance: 103.8
click at [777, 317] on div "**********" at bounding box center [795, 181] width 213 height 453
click at [790, 56] on link "Open in Linear" at bounding box center [809, 62] width 72 height 12
click at [781, 298] on p "**********" at bounding box center [803, 288] width 174 height 33
drag, startPoint x: 779, startPoint y: 298, endPoint x: 719, endPoint y: 277, distance: 63.6
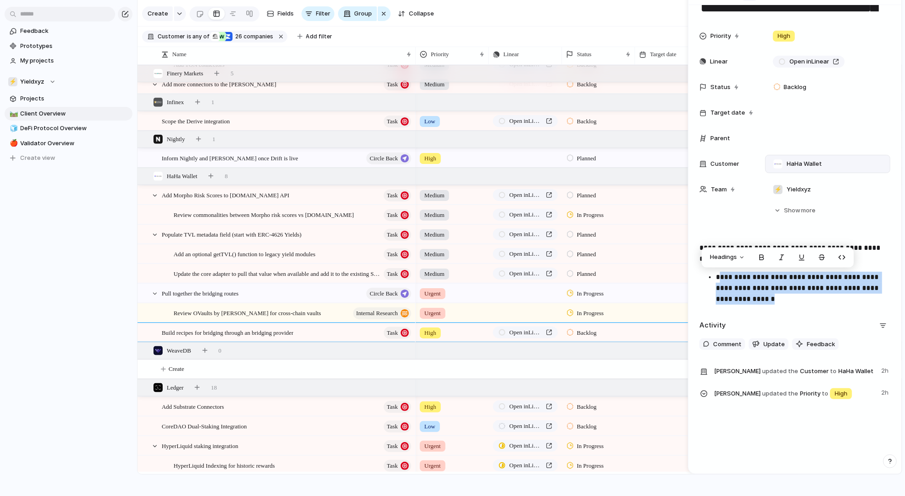
click at [719, 277] on p "**********" at bounding box center [803, 288] width 174 height 33
click at [743, 285] on p "**********" at bounding box center [803, 288] width 174 height 33
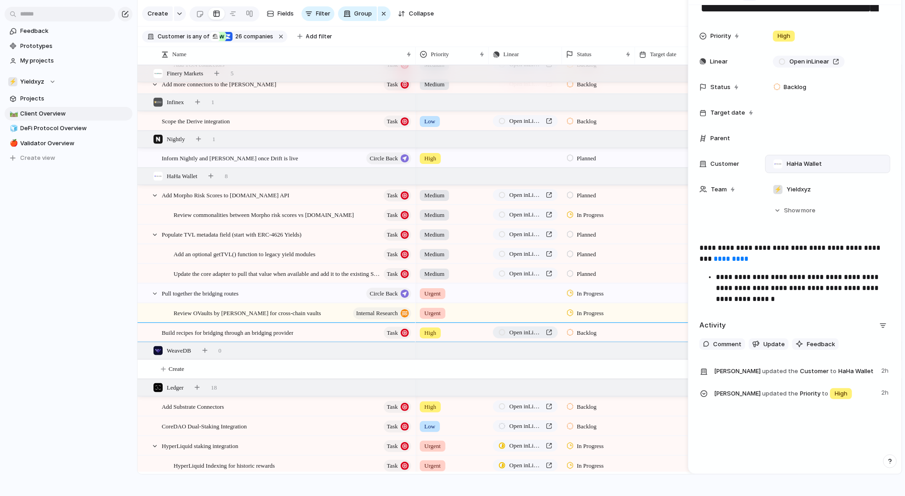
click at [551, 329] on link "Open in Linear" at bounding box center [525, 333] width 65 height 12
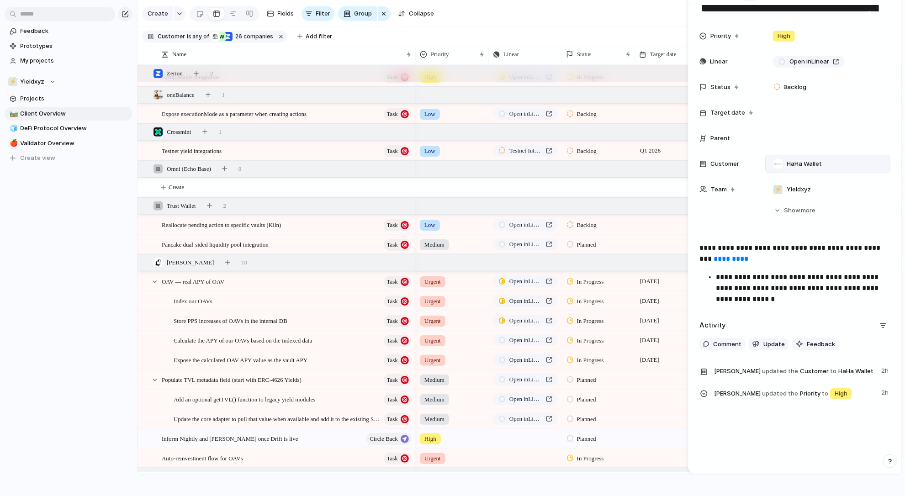
scroll to position [426, 0]
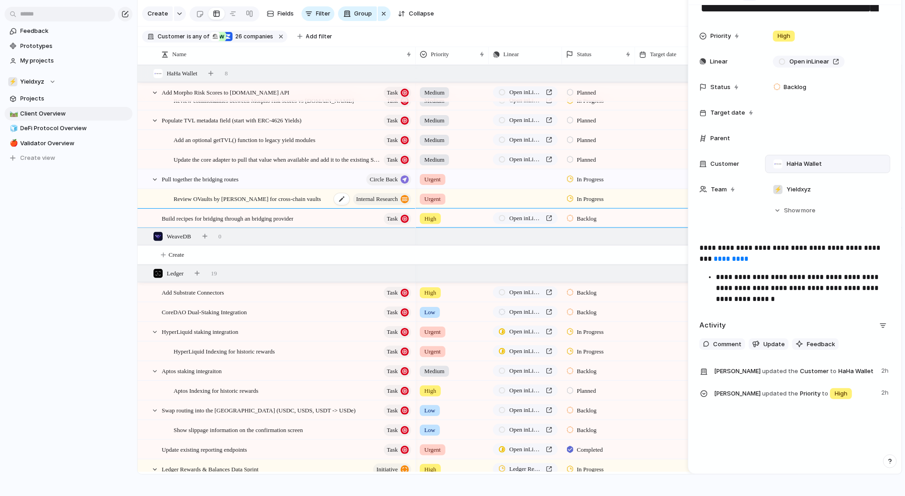
click at [279, 196] on span "Review OVaults by [PERSON_NAME] for cross-chain vaults" at bounding box center [248, 198] width 148 height 11
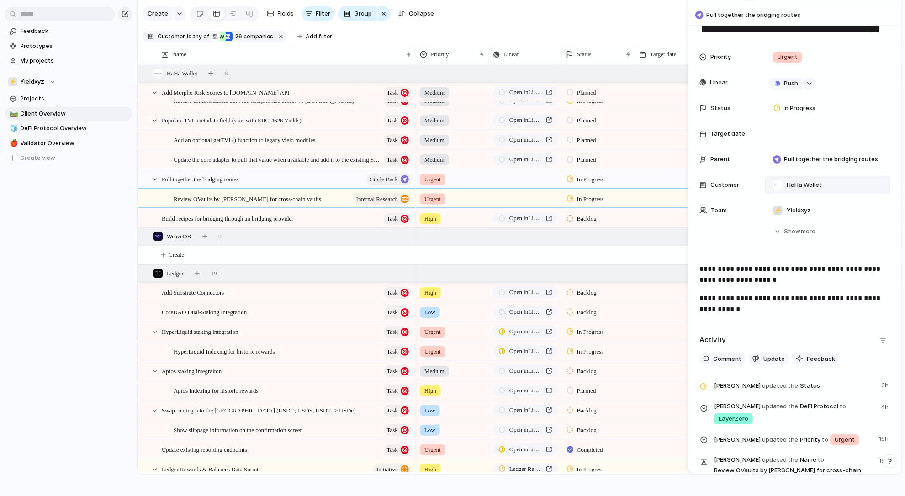
click at [790, 174] on div "Priority Urgent Linear Push Status In Progress Target date Parent Pull together…" at bounding box center [795, 134] width 191 height 172
click at [790, 181] on span "HaHa Wallet" at bounding box center [804, 185] width 35 height 9
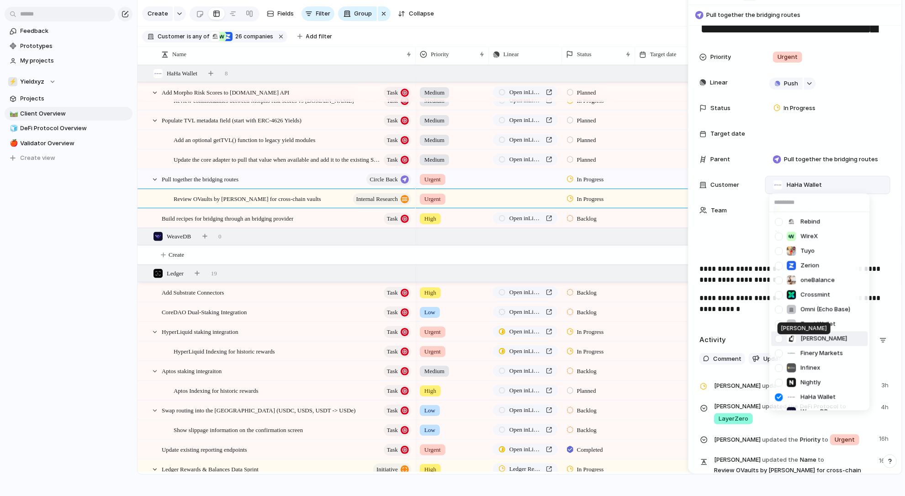
click at [790, 340] on div at bounding box center [791, 339] width 9 height 9
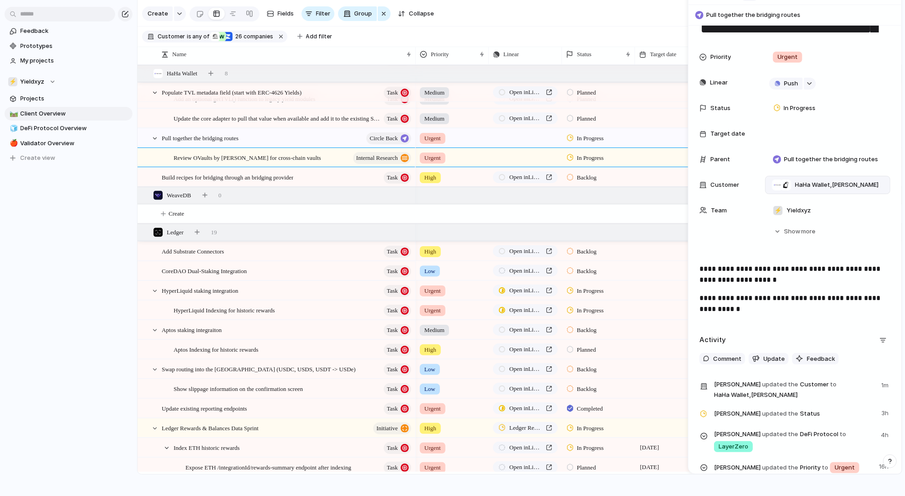
click at [433, 271] on span "Low" at bounding box center [430, 271] width 11 height 9
click at [348, 223] on div "Urgent High Medium Low No Priority" at bounding box center [452, 248] width 905 height 496
click at [432, 275] on span "Low" at bounding box center [430, 271] width 11 height 9
click at [437, 366] on span "No Priority" at bounding box center [436, 370] width 28 height 9
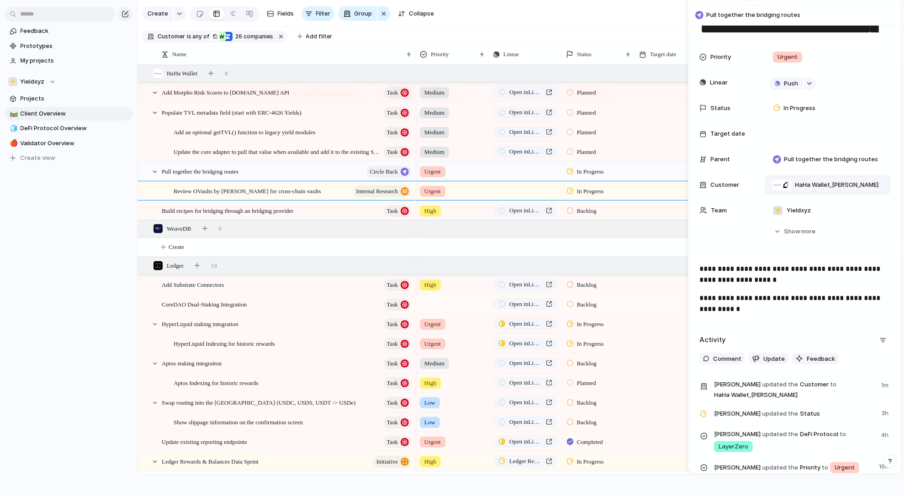
click at [436, 304] on div at bounding box center [452, 302] width 72 height 15
click at [440, 384] on div "Low" at bounding box center [432, 388] width 21 height 11
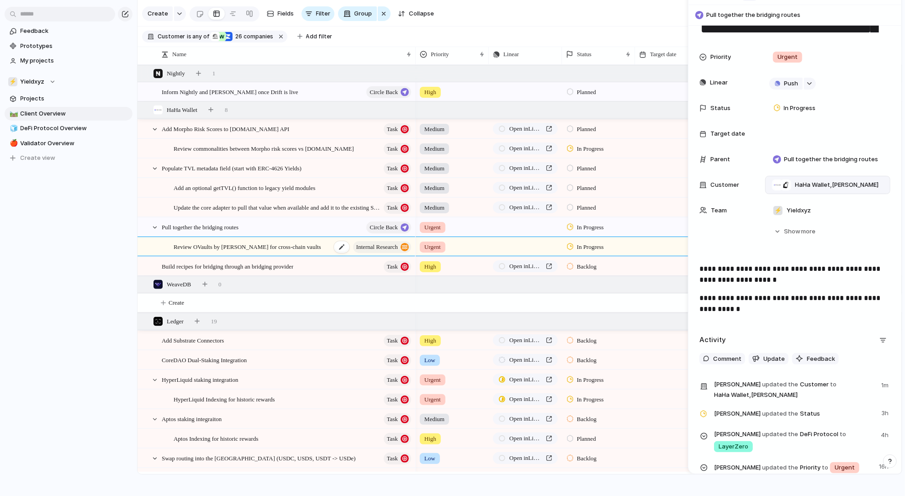
click at [314, 248] on span "Review OVaults by [PERSON_NAME] for cross-chain vaults" at bounding box center [248, 246] width 148 height 11
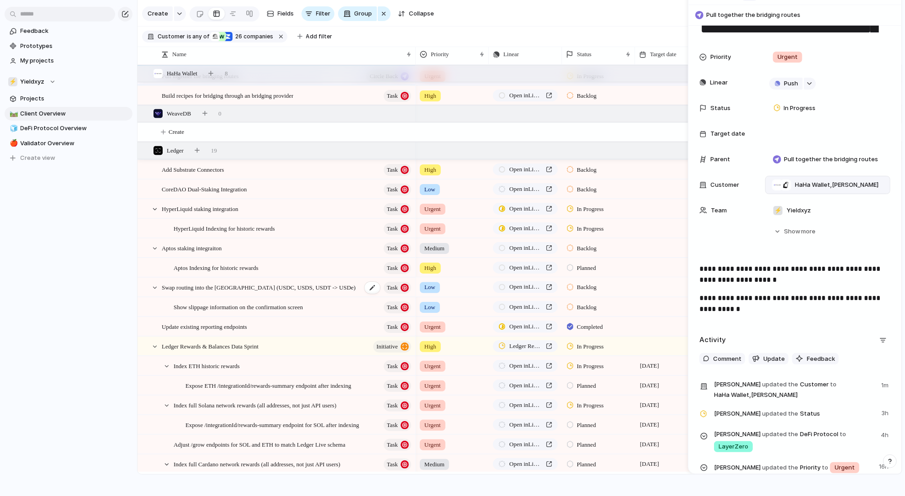
click at [260, 292] on span "Swap routing into the [GEOGRAPHIC_DATA] (USDC, USDS, USDT -> USDe)" at bounding box center [259, 287] width 194 height 11
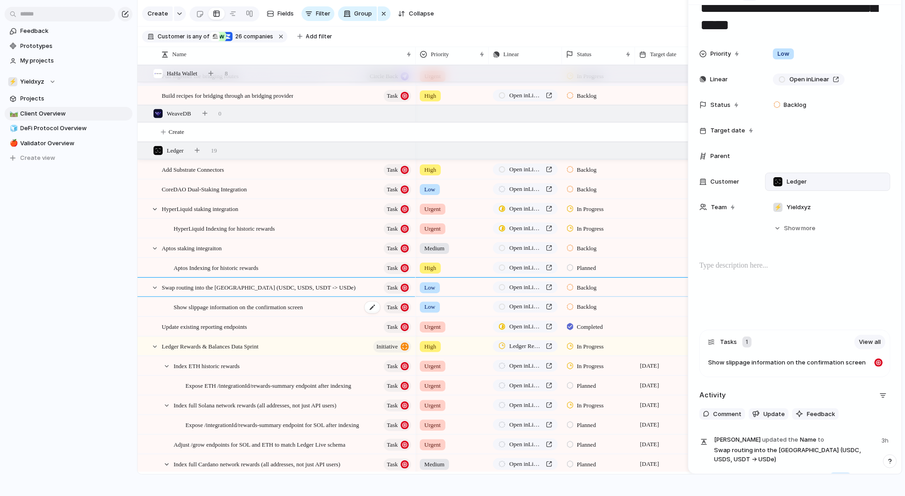
click at [281, 305] on span "Show slippage information on the confirmation screen" at bounding box center [238, 307] width 129 height 11
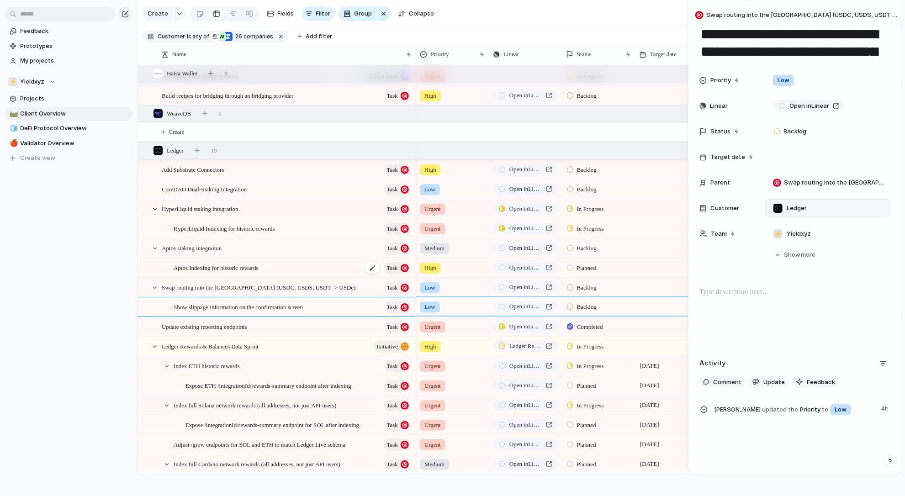
click at [281, 271] on div "Aptos Indexing for historic rewards Task" at bounding box center [293, 268] width 239 height 19
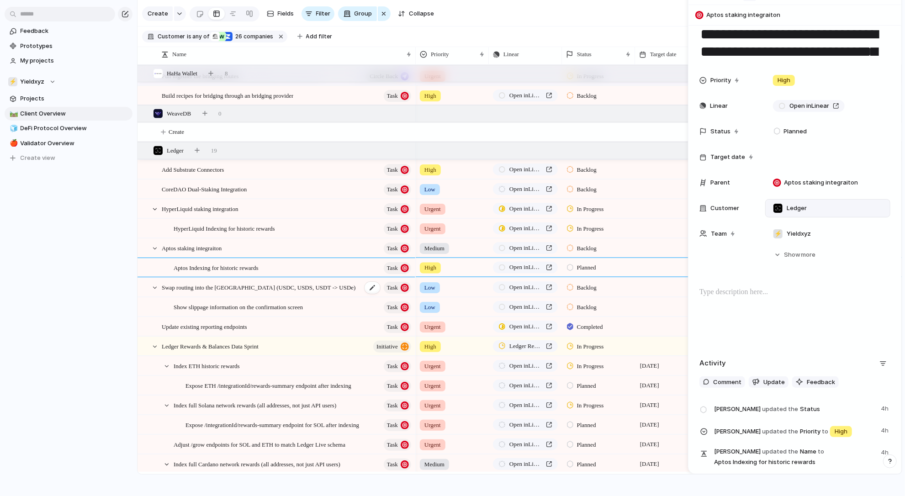
click at [268, 291] on span "Swap routing into the [GEOGRAPHIC_DATA] (USDC, USDS, USDT -> USDe)" at bounding box center [259, 287] width 194 height 11
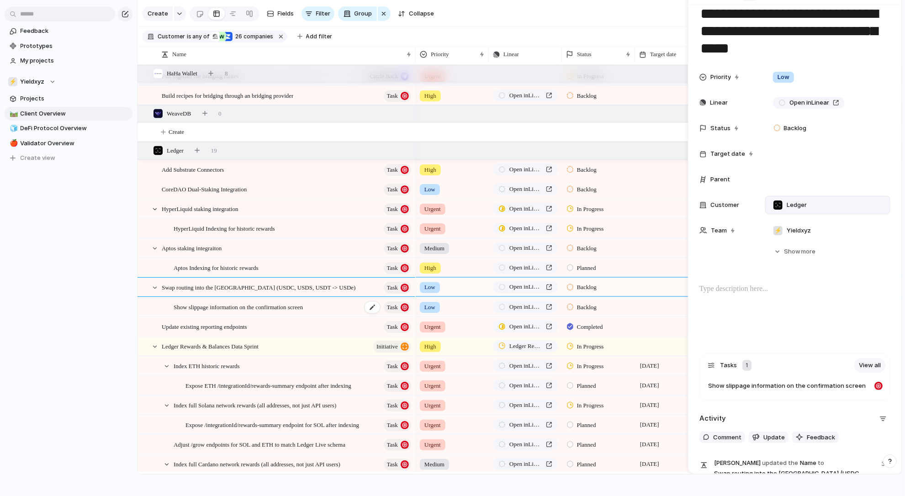
click at [267, 306] on span "Show slippage information on the confirmation screen" at bounding box center [238, 307] width 129 height 11
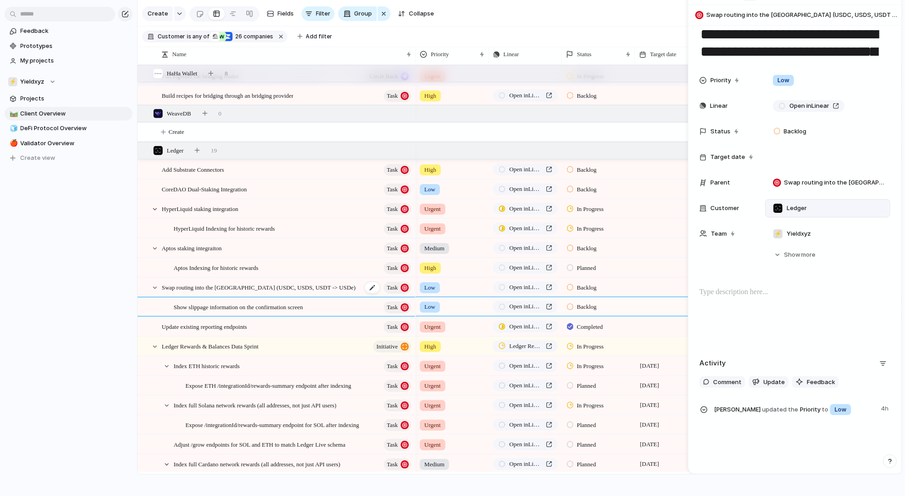
click at [273, 287] on span "Swap routing into the [GEOGRAPHIC_DATA] (USDC, USDS, USDT -> USDe)" at bounding box center [259, 287] width 194 height 11
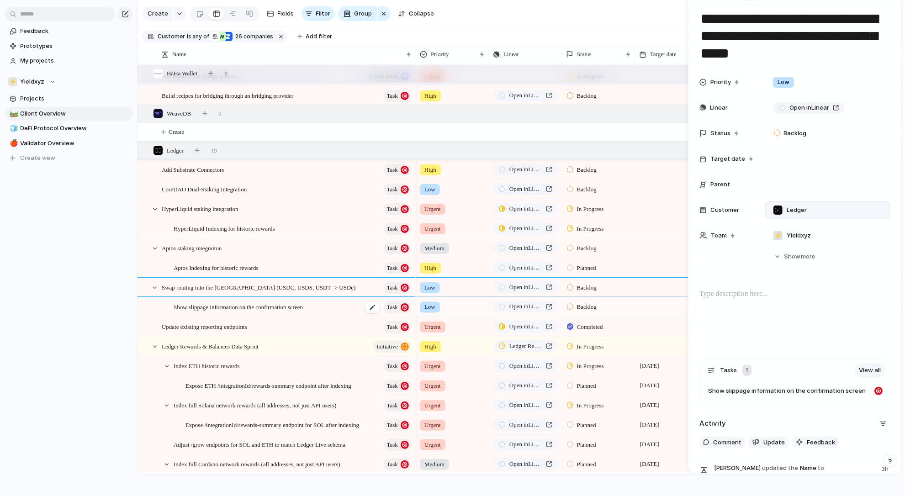
click at [262, 305] on span "Show slippage information on the confirmation screen" at bounding box center [238, 307] width 129 height 11
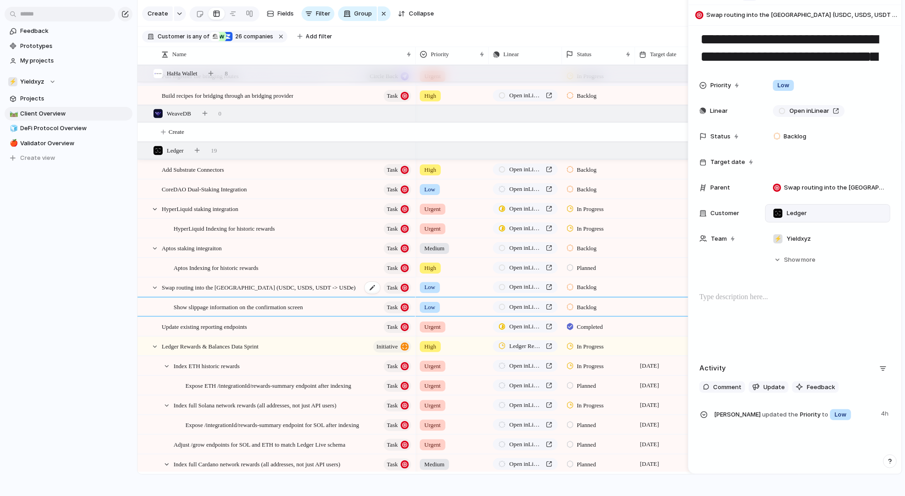
click at [262, 291] on span "Swap routing into the [GEOGRAPHIC_DATA] (USDC, USDS, USDT -> USDe)" at bounding box center [259, 287] width 194 height 11
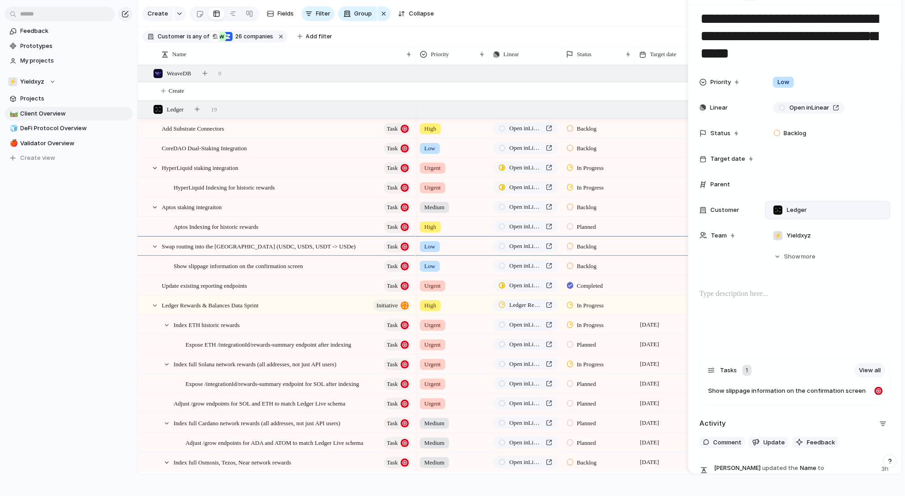
click at [757, 282] on div "**********" at bounding box center [795, 252] width 213 height 537
click at [754, 289] on p at bounding box center [795, 294] width 191 height 11
click at [754, 289] on p "**********" at bounding box center [795, 294] width 191 height 11
click at [751, 289] on p "**********" at bounding box center [795, 294] width 191 height 11
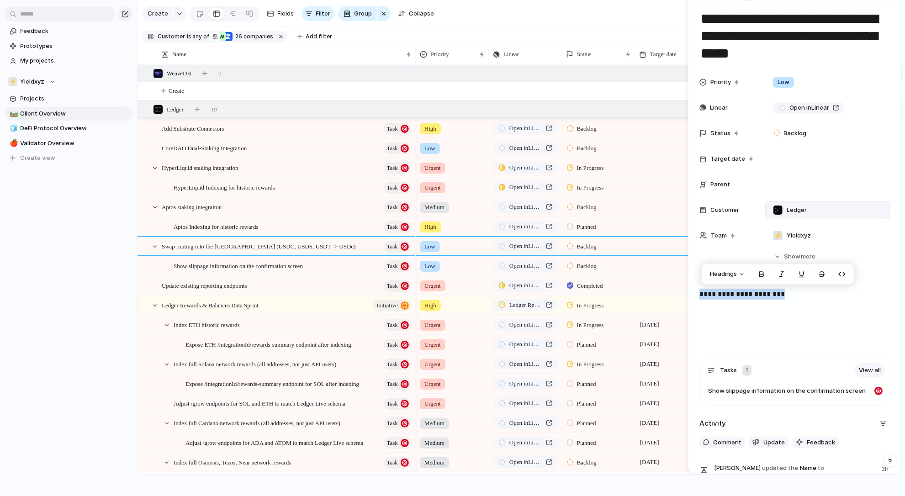
click at [751, 289] on p "**********" at bounding box center [795, 294] width 191 height 11
click at [328, 317] on div "Index ETH historic rewards Task" at bounding box center [293, 325] width 239 height 19
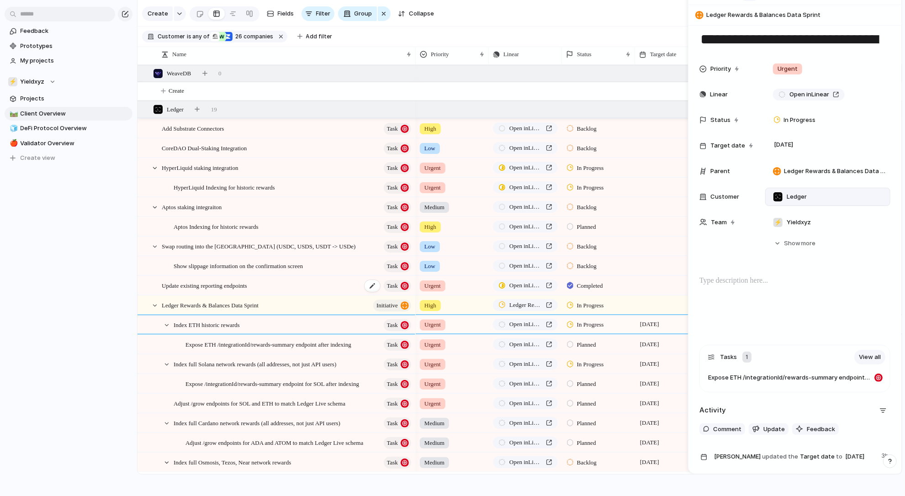
click at [315, 283] on div "Update existing reporting endpoints Task" at bounding box center [287, 285] width 251 height 19
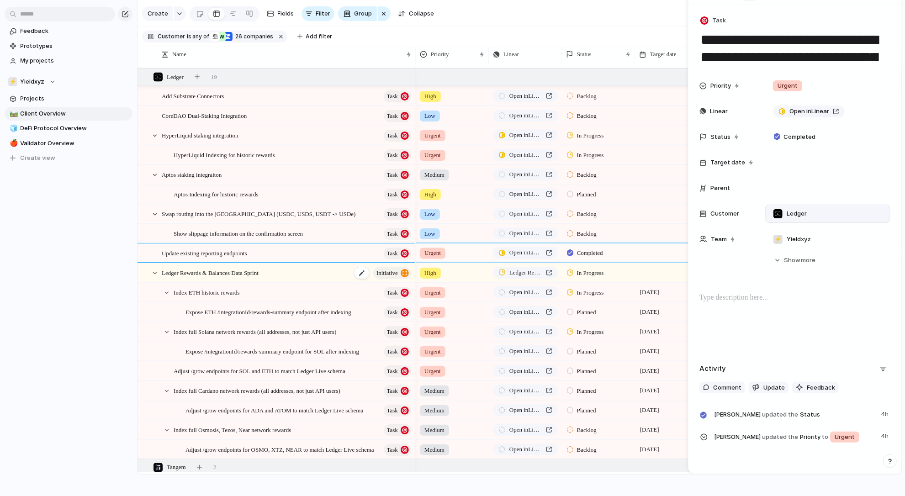
scroll to position [1247, 0]
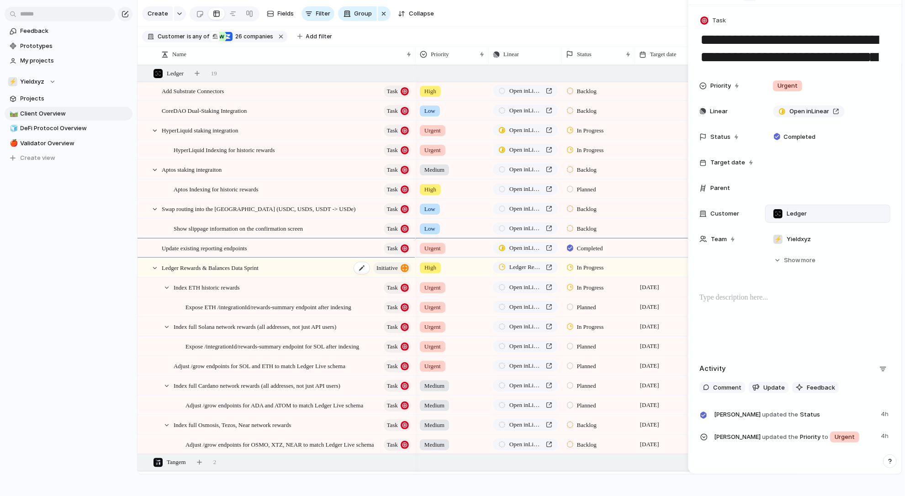
click at [183, 266] on span "Ledger Rewards & Balances Data Sprint" at bounding box center [210, 267] width 97 height 11
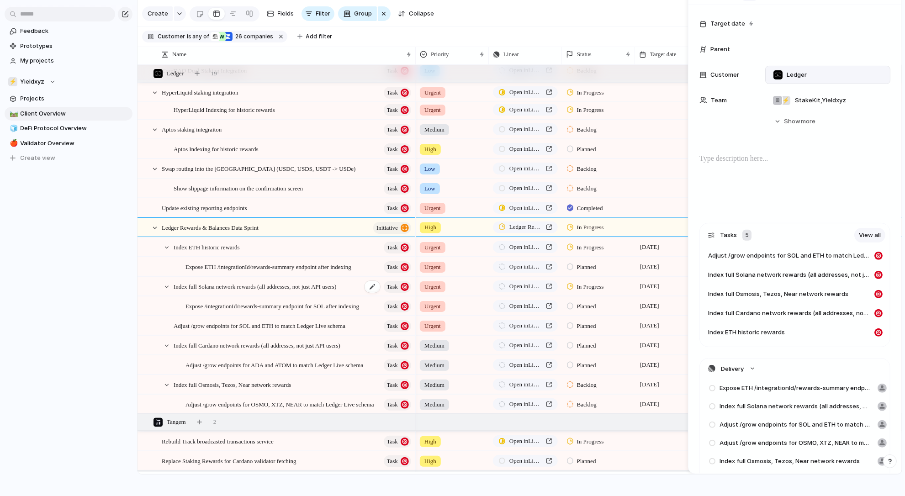
scroll to position [1287, 0]
click at [359, 228] on div at bounding box center [362, 228] width 16 height 12
click at [199, 74] on div "button" at bounding box center [197, 73] width 5 height 5
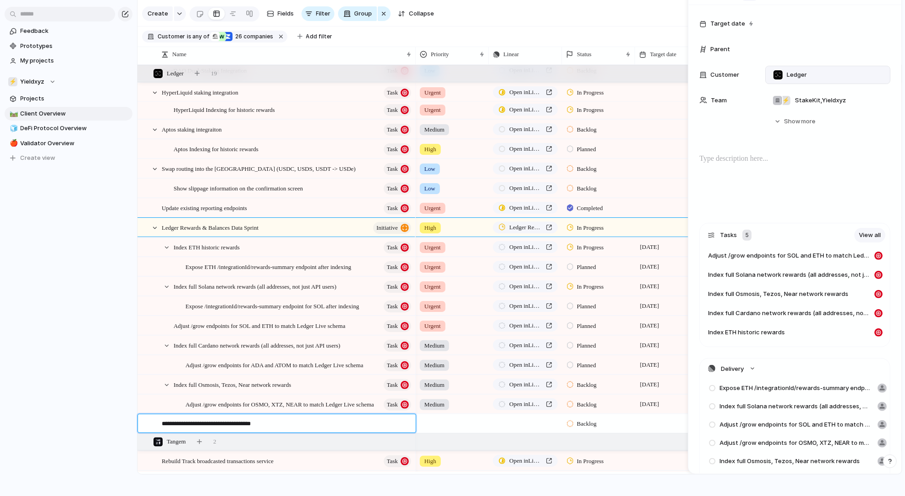
type textarea "**********"
click at [366, 423] on div "Circle back with the realistic timeline" at bounding box center [287, 424] width 251 height 19
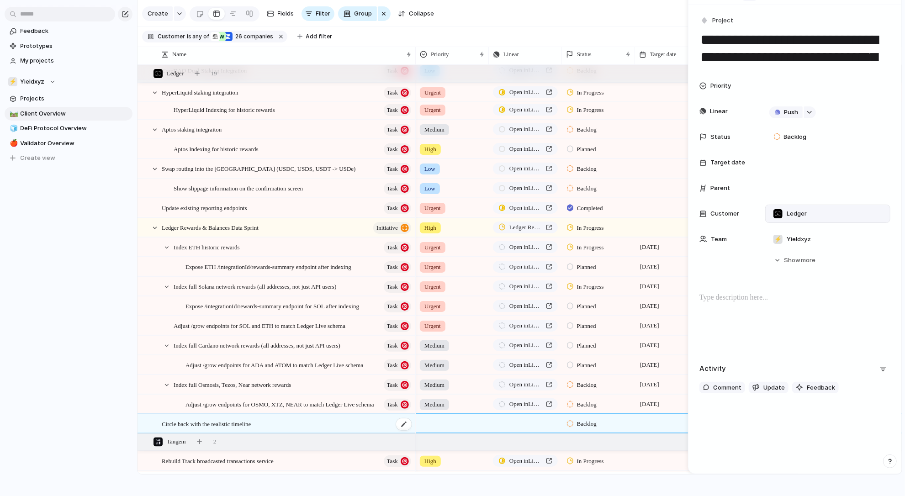
click at [381, 419] on div "Circle back with the realistic timeline" at bounding box center [287, 424] width 251 height 19
click at [713, 24] on span "Project" at bounding box center [722, 20] width 21 height 9
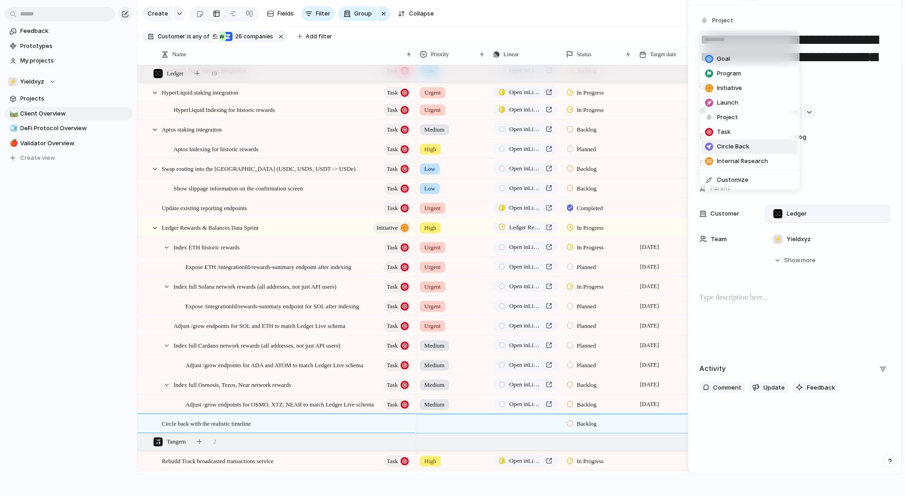
click at [742, 142] on li "Circle Back" at bounding box center [750, 146] width 96 height 15
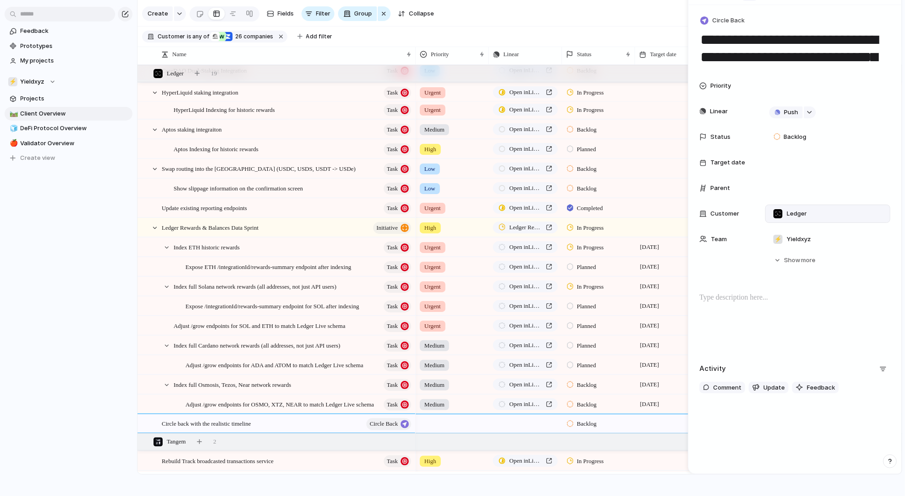
click at [226, 397] on div "Adjust /grow endpoints for OSMO, XTZ, NEAR to match Ledger Live schema Task" at bounding box center [299, 404] width 227 height 19
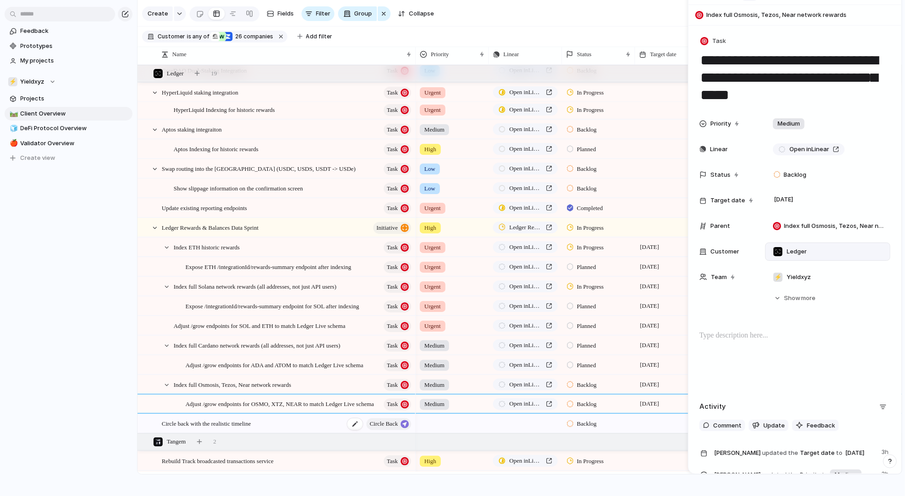
click at [251, 428] on span "Circle back with the realistic timeline" at bounding box center [206, 424] width 89 height 11
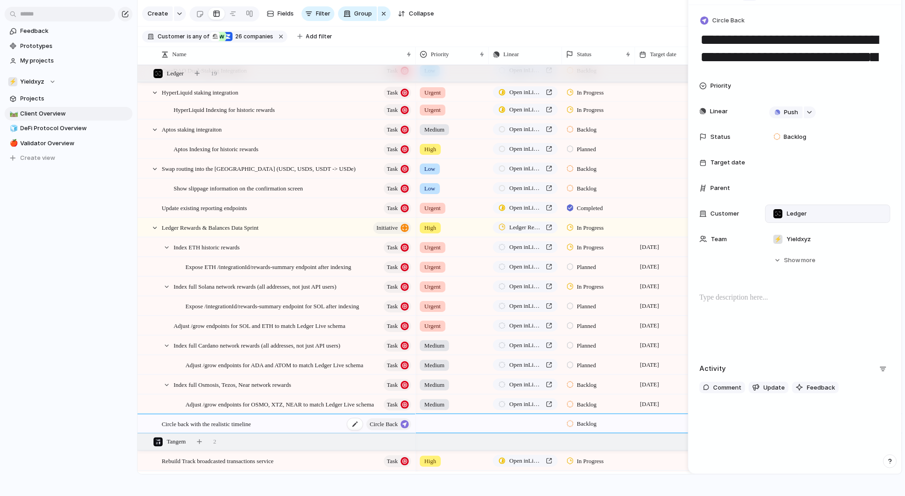
click at [251, 428] on span "Circle back with the realistic timeline" at bounding box center [206, 424] width 89 height 11
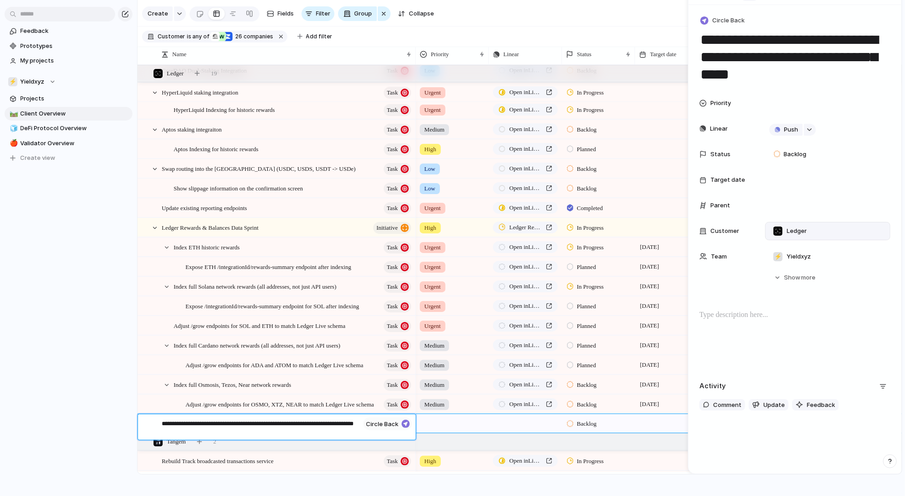
type textarea "**********"
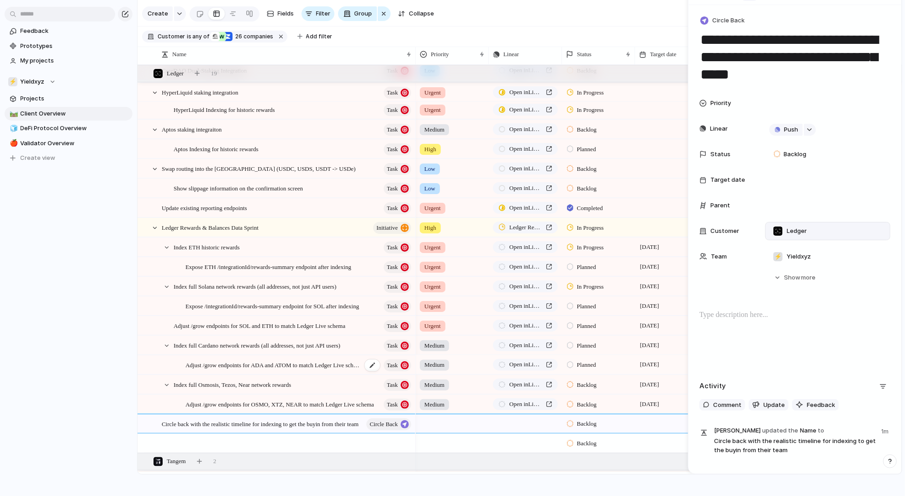
click at [256, 358] on div "Adjust /grow endpoints for ADA and ATOM to match Ledger Live schema Task" at bounding box center [299, 365] width 227 height 19
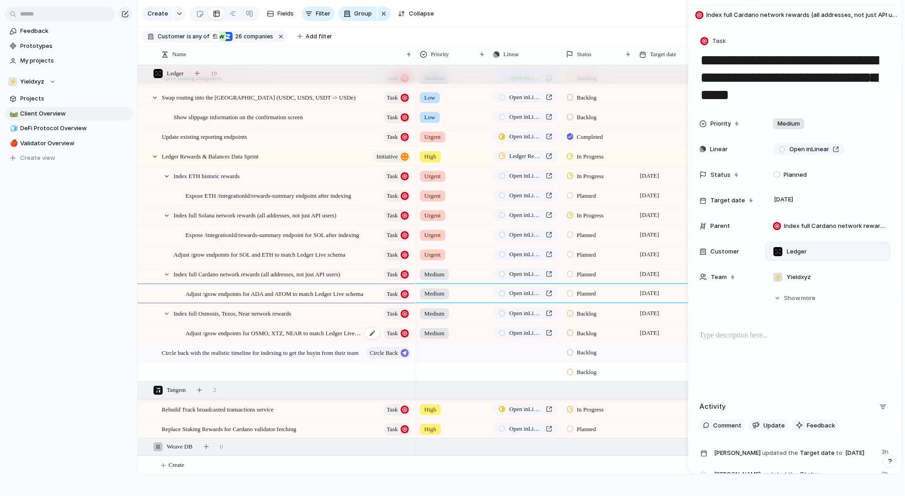
scroll to position [1364, 0]
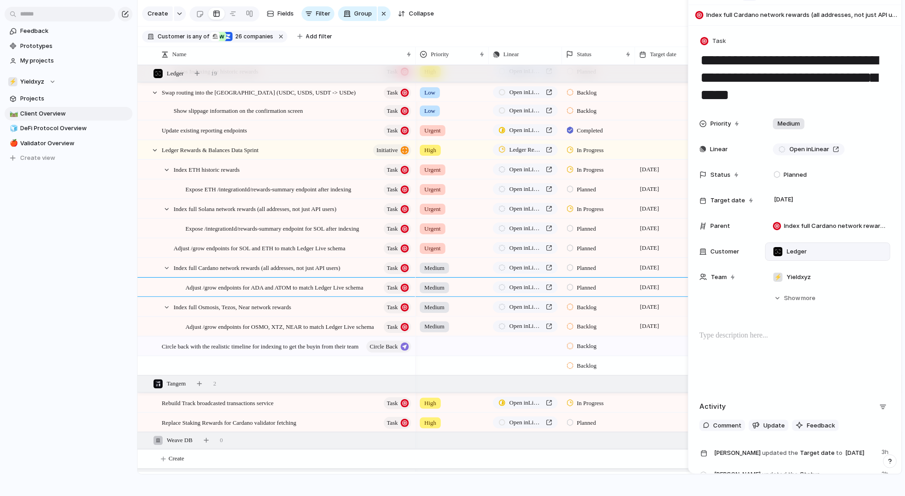
click at [185, 318] on div "Adjust /grow endpoints for OSMO, XTZ, NEAR to match Ledger Live schema Task" at bounding box center [295, 327] width 242 height 19
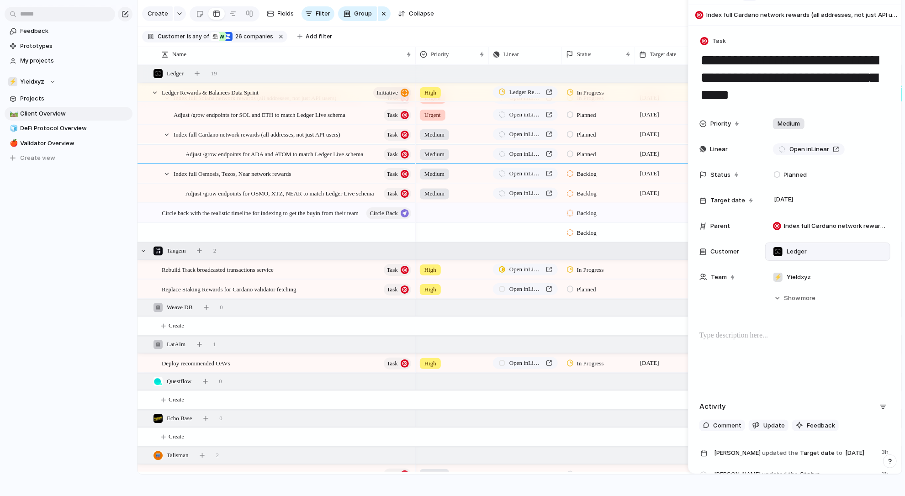
scroll to position [1495, 0]
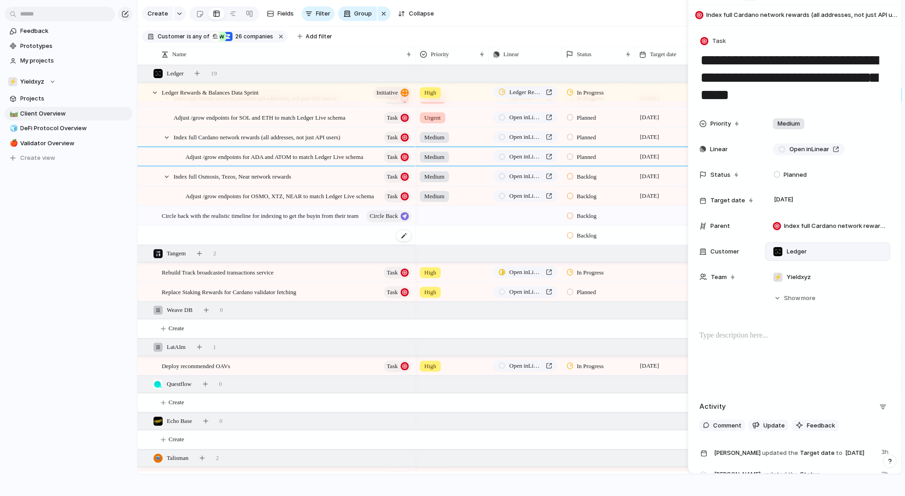
click at [223, 237] on div at bounding box center [287, 235] width 251 height 19
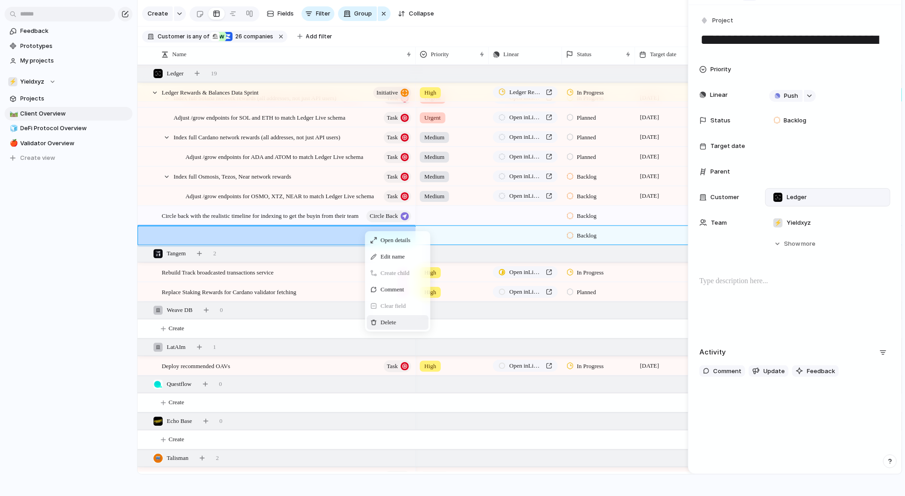
click at [395, 321] on span "Delete" at bounding box center [389, 322] width 16 height 9
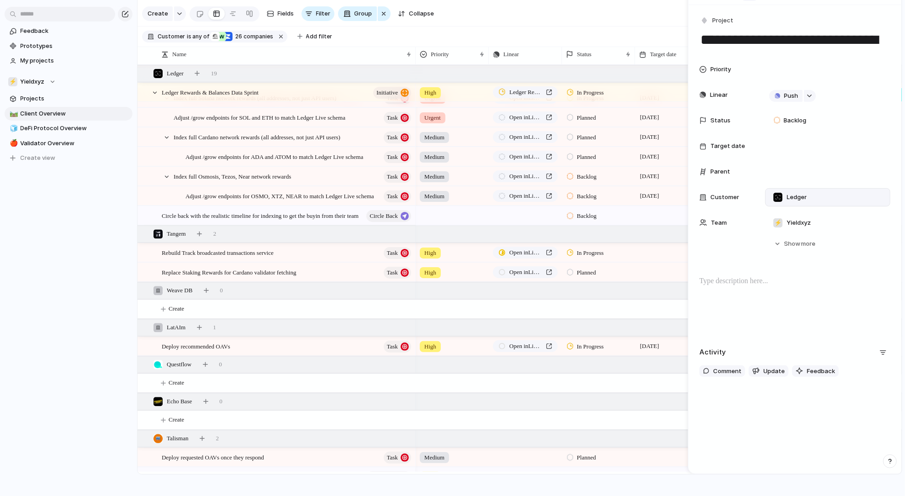
click at [648, 209] on div at bounding box center [672, 209] width 72 height 5
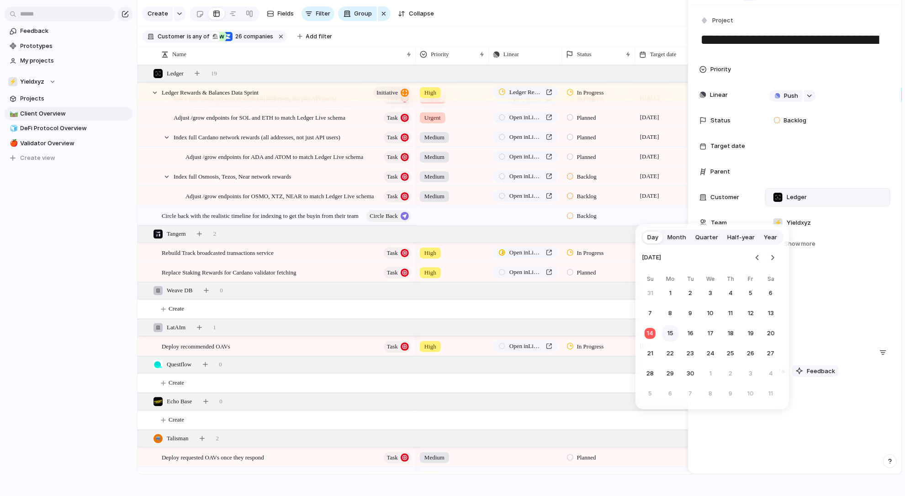
click at [674, 329] on button "15" at bounding box center [670, 333] width 16 height 16
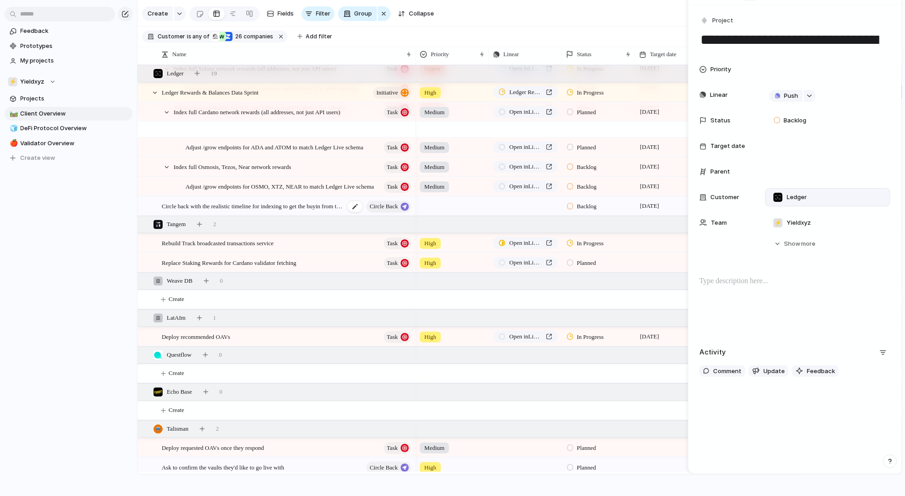
scroll to position [1526, 0]
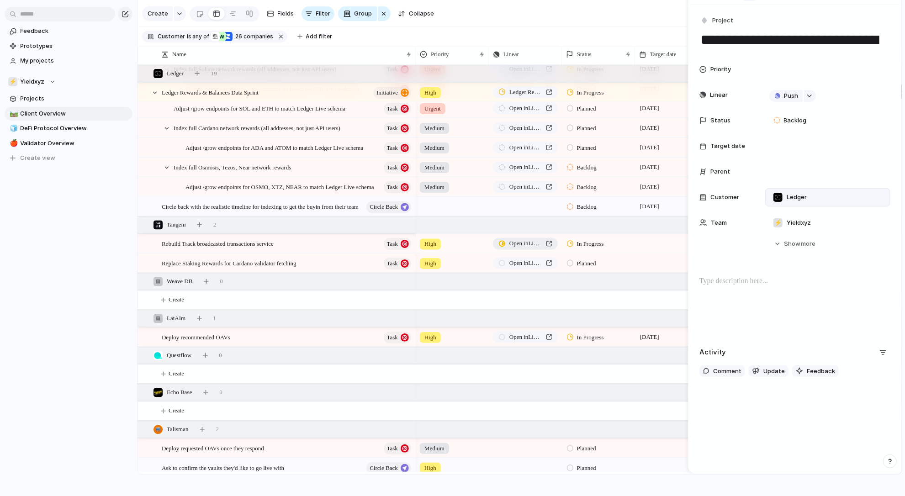
click at [545, 247] on link "Open in Linear" at bounding box center [525, 244] width 65 height 12
click at [330, 246] on div "Rebuild Track broadcasted transactions service Task" at bounding box center [287, 243] width 251 height 19
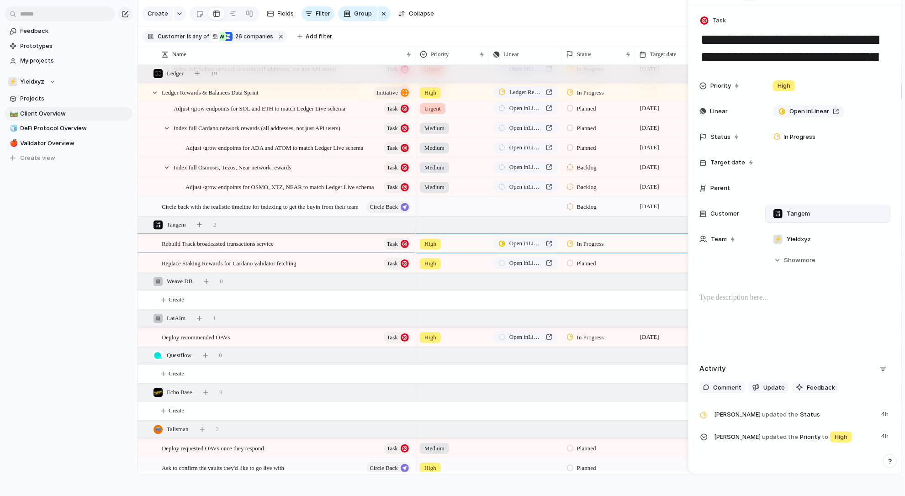
click at [474, 266] on div "High" at bounding box center [452, 261] width 72 height 15
click at [302, 267] on div "Urgent High Medium Low No Priority" at bounding box center [452, 248] width 905 height 496
click at [206, 223] on button "button" at bounding box center [199, 224] width 13 height 13
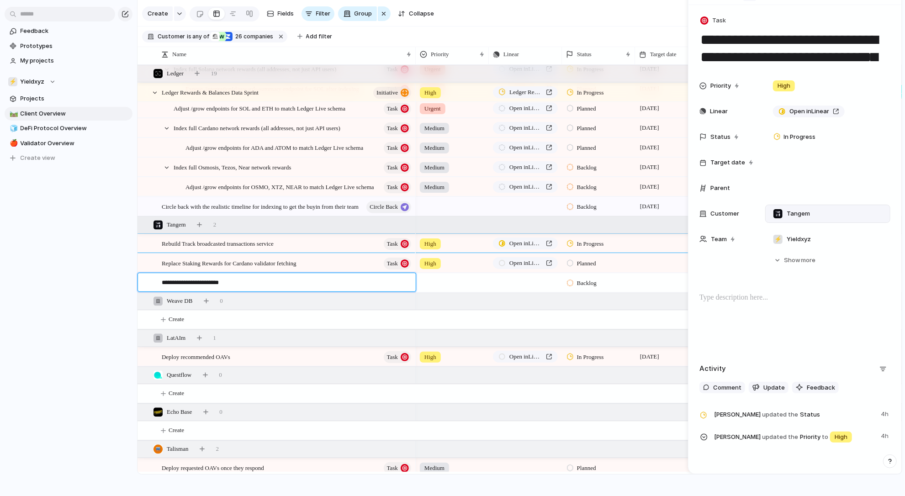
type textarea "**********"
click at [651, 285] on div at bounding box center [671, 282] width 73 height 19
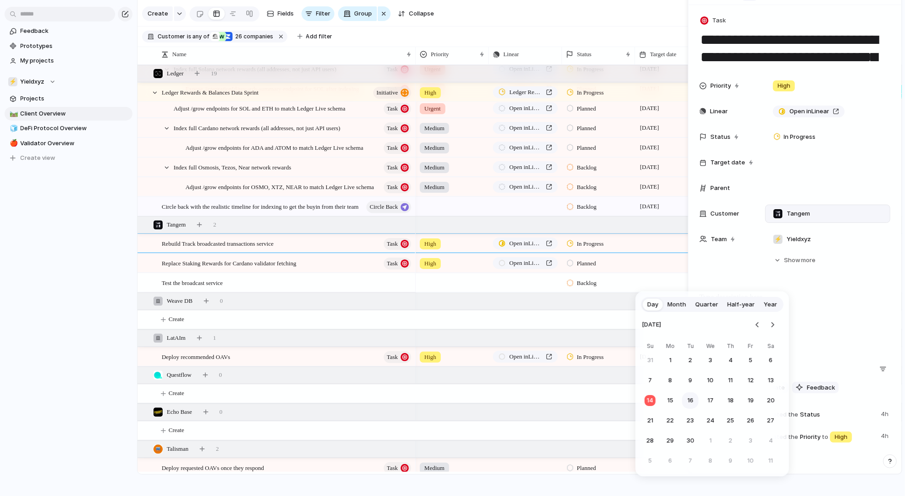
click at [691, 404] on button "16" at bounding box center [690, 401] width 16 height 16
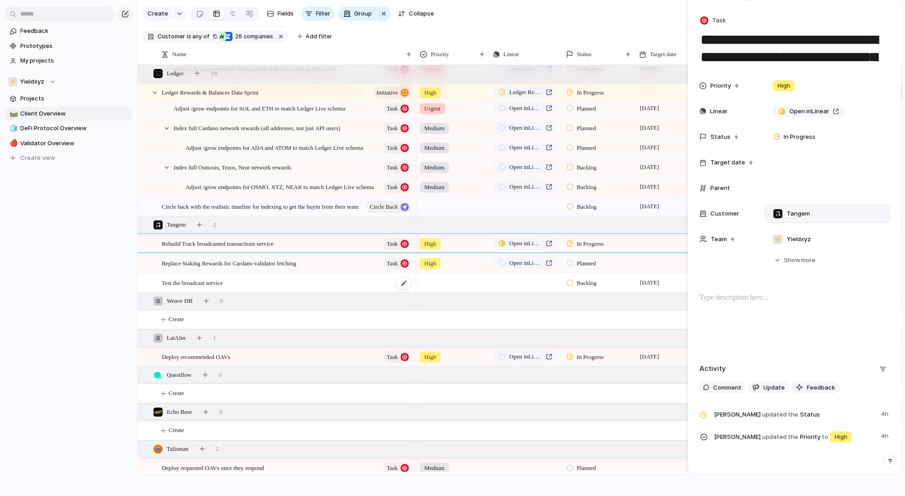
click at [358, 281] on div "Test the broadcast service" at bounding box center [287, 283] width 251 height 19
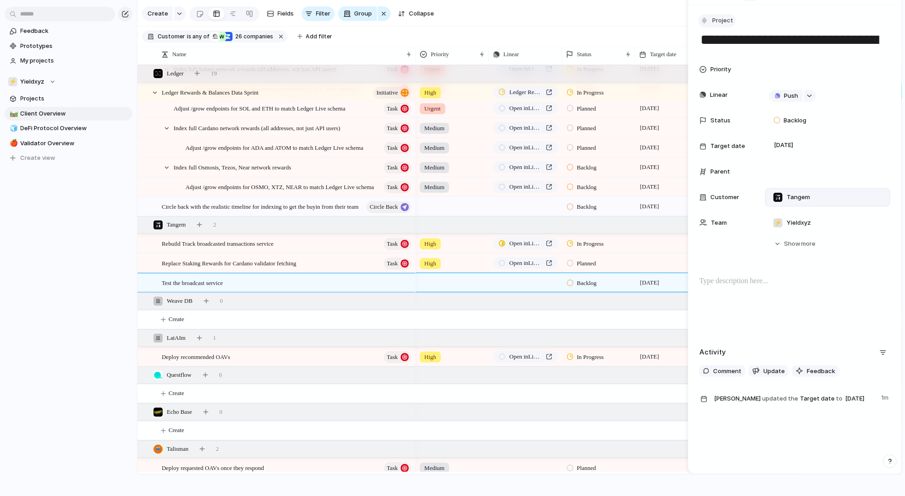
click at [724, 26] on button "Project" at bounding box center [717, 20] width 37 height 13
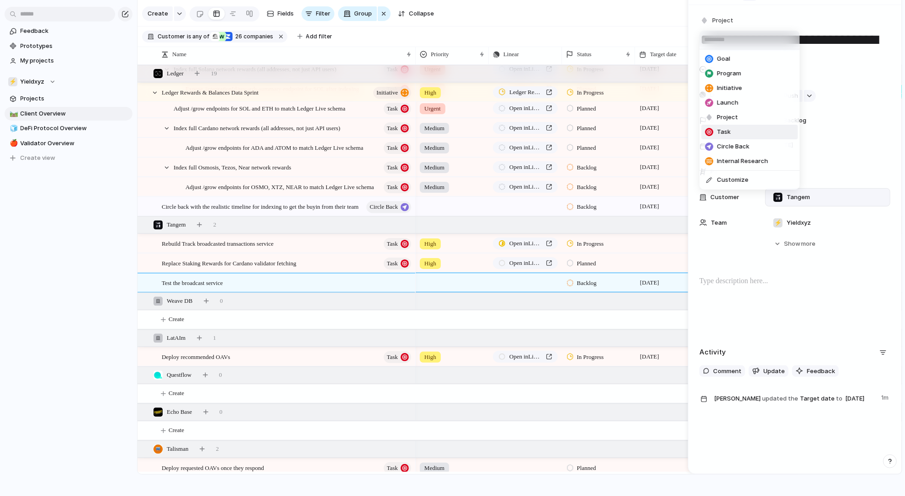
click at [728, 135] on span "Task" at bounding box center [724, 131] width 14 height 9
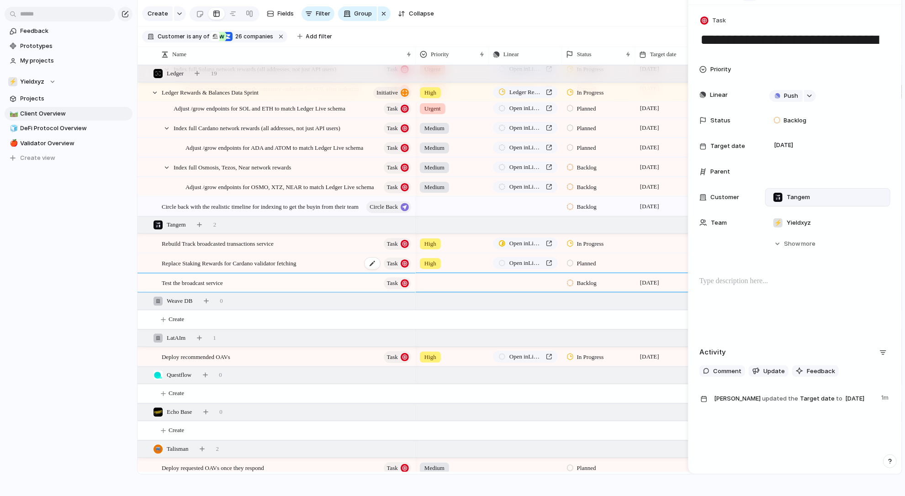
click at [228, 266] on span "Replace Staking Rewards for Cardano validator fetching" at bounding box center [229, 263] width 135 height 11
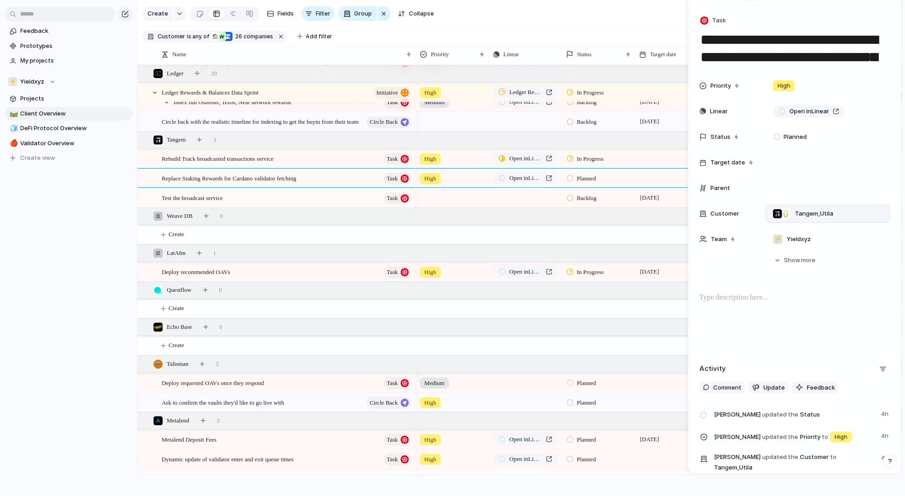
scroll to position [1559, 0]
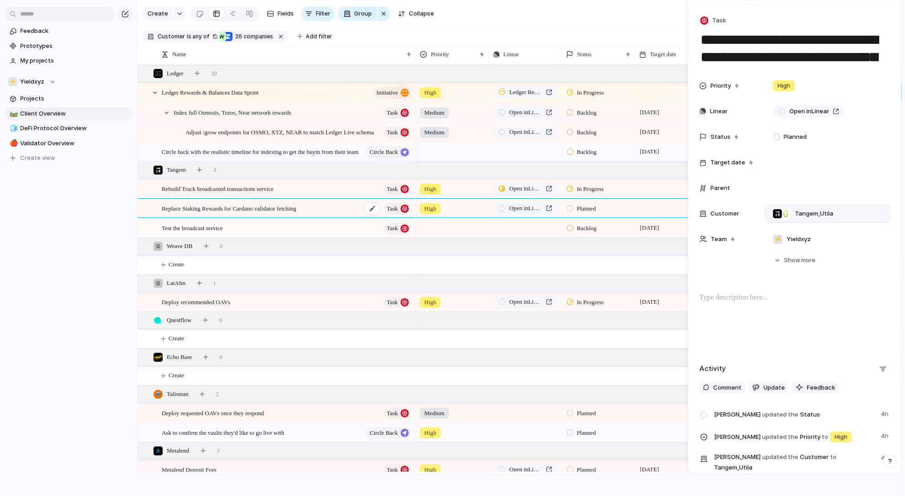
click at [239, 200] on div "Replace Staking Rewards for Cardano validator fetching Task" at bounding box center [287, 208] width 251 height 19
click at [233, 205] on span "Replace Staking Rewards for Cardano validator fetching" at bounding box center [229, 208] width 135 height 11
click at [233, 205] on textarea "**********" at bounding box center [270, 209] width 216 height 11
click at [331, 208] on div "Replace Staking Rewards for Cardano validator fetching Task" at bounding box center [287, 208] width 251 height 19
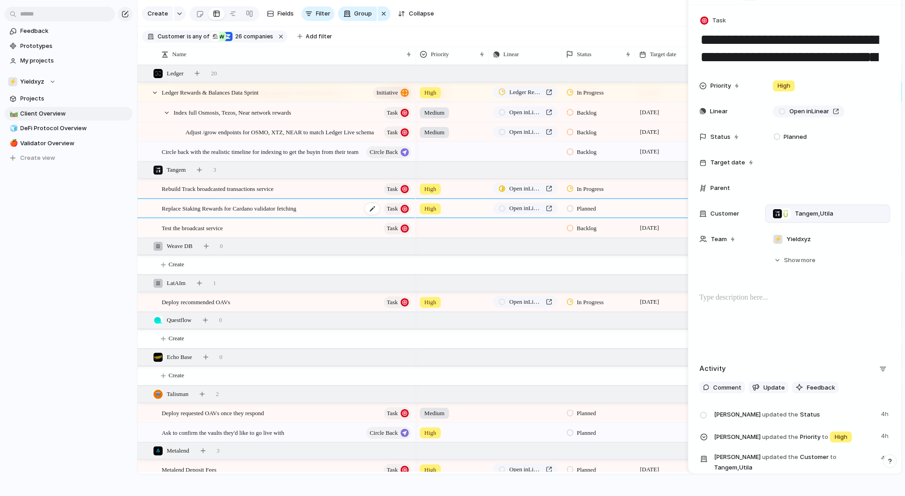
click at [331, 208] on div "Replace Staking Rewards for Cardano validator fetching Task" at bounding box center [287, 208] width 251 height 19
click at [327, 207] on textarea "**********" at bounding box center [270, 209] width 216 height 11
click at [206, 167] on button "button" at bounding box center [199, 170] width 13 height 13
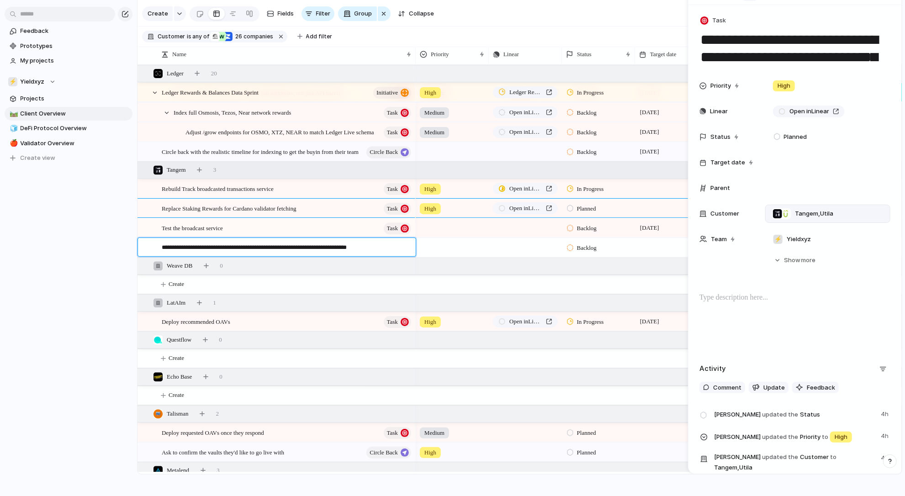
click at [246, 249] on textarea "**********" at bounding box center [286, 248] width 248 height 11
type textarea "**********"
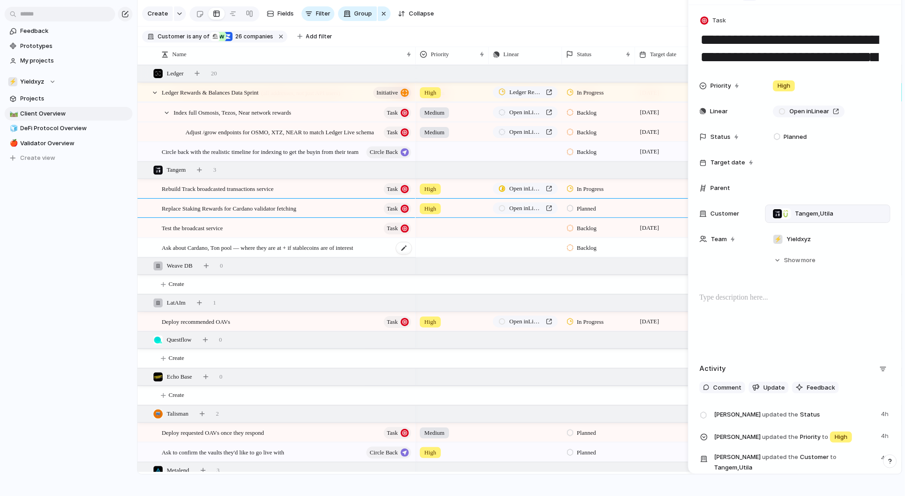
click at [344, 244] on span "Ask about Cardano, Ton pool — where they are at + if stablecoins are of interest" at bounding box center [257, 247] width 191 height 11
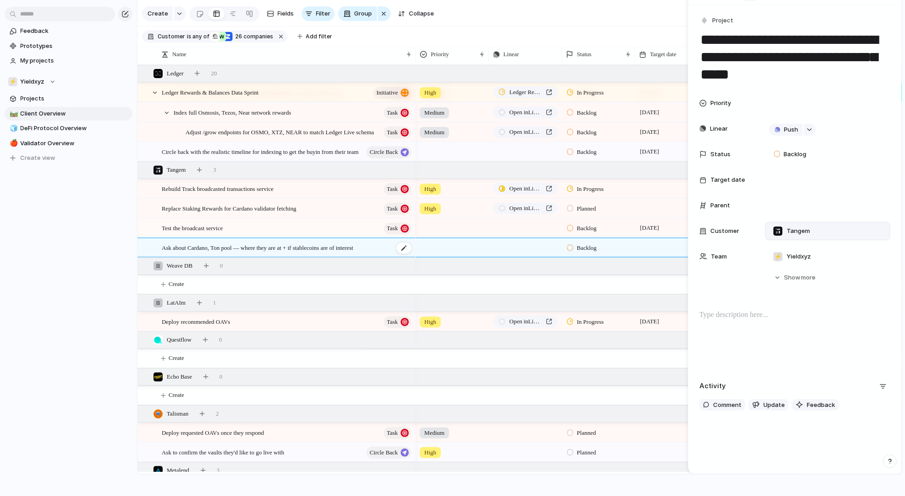
click at [353, 245] on span "Ask about Cardano, Ton pool — where they are at + if stablecoins are of interest" at bounding box center [257, 247] width 191 height 11
click at [355, 239] on div "Ask about Cardano, Ton pool — where they are at + if stablecoins are of interest" at bounding box center [287, 248] width 251 height 19
click at [727, 24] on span "Project" at bounding box center [722, 20] width 21 height 9
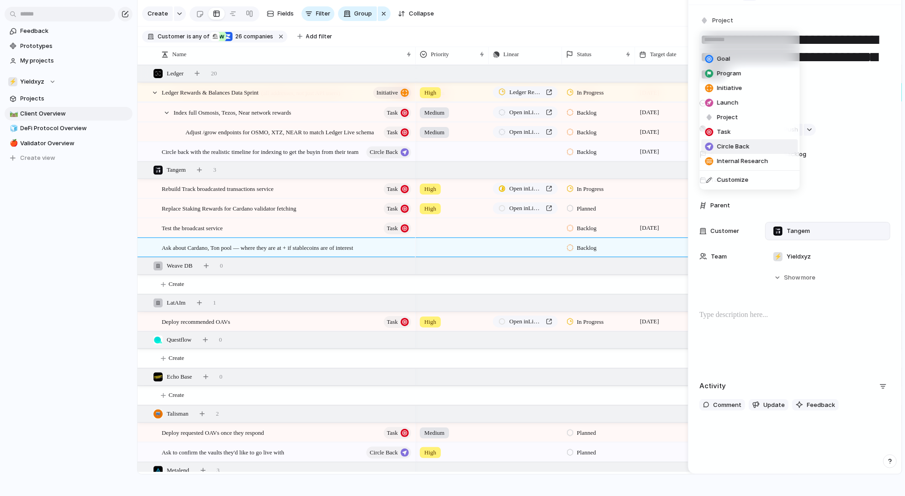
click at [728, 144] on span "Circle Back" at bounding box center [733, 146] width 32 height 9
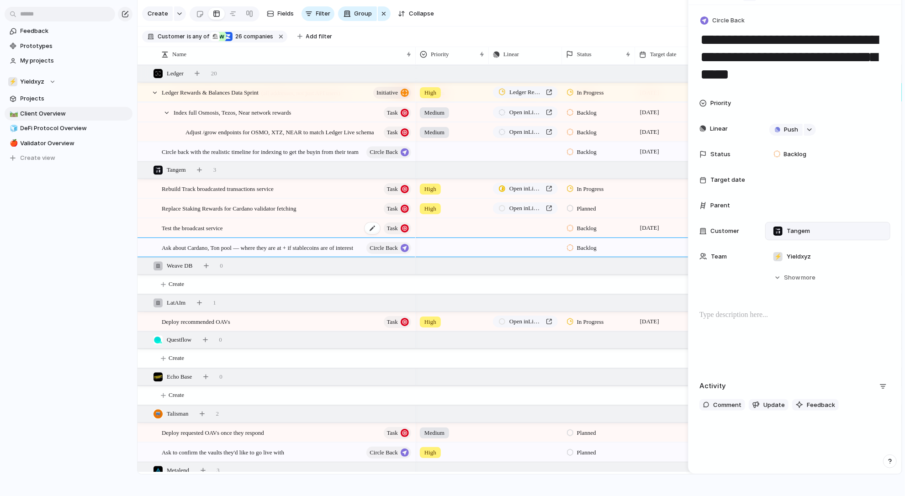
click at [273, 223] on div "Test the broadcast service Task" at bounding box center [287, 228] width 251 height 19
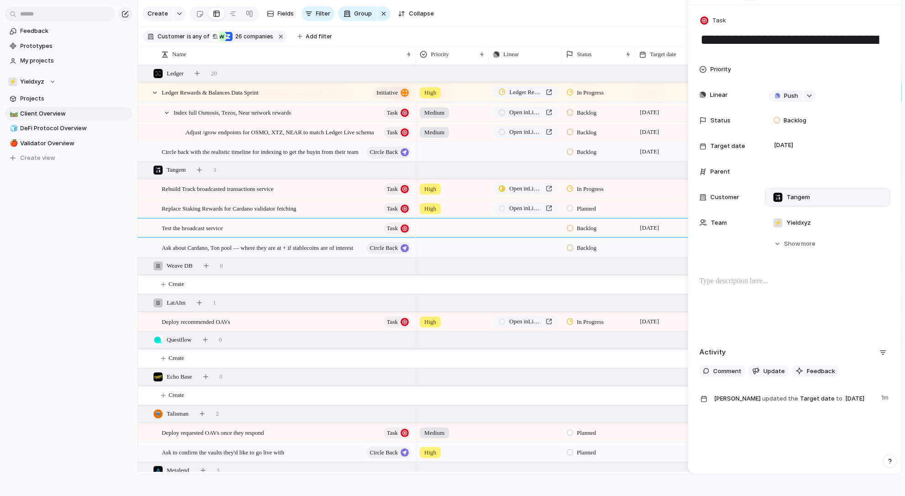
click at [276, 243] on span "Ask about Cardano, Ton pool — where they are at + if stablecoins are of interest" at bounding box center [257, 247] width 191 height 11
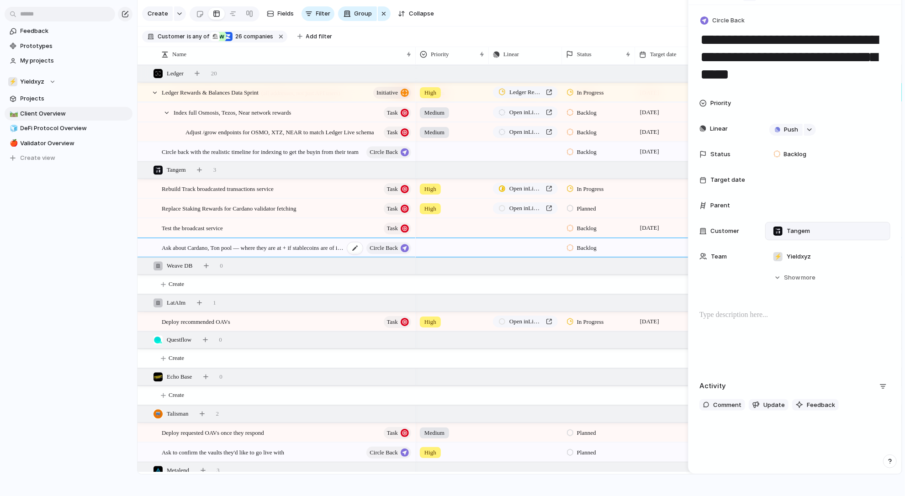
click at [272, 247] on span "Ask about Cardano, Ton pool — where they are at + if stablecoins are of interest" at bounding box center [253, 247] width 183 height 11
click at [245, 247] on textarea "**********" at bounding box center [261, 252] width 198 height 18
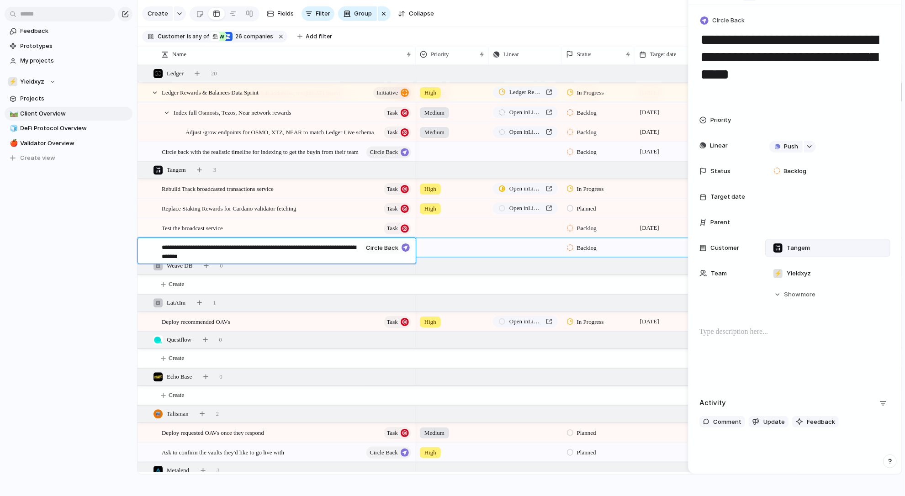
type textarea "**********"
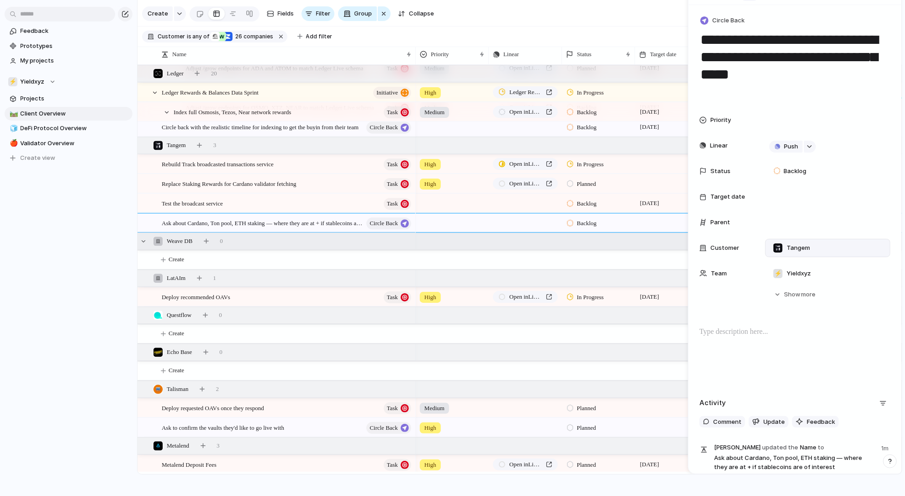
scroll to position [1563, 0]
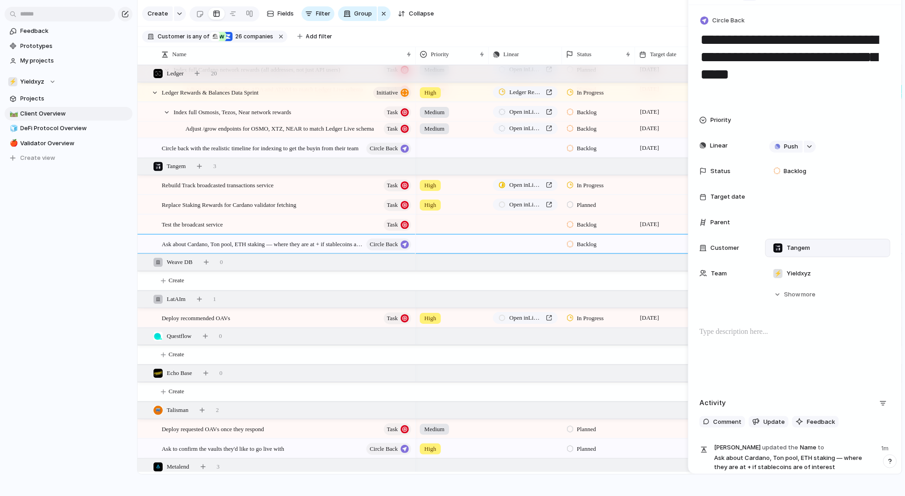
click at [587, 245] on span "Backlog" at bounding box center [587, 244] width 20 height 9
click at [596, 302] on span "Planned" at bounding box center [588, 298] width 23 height 9
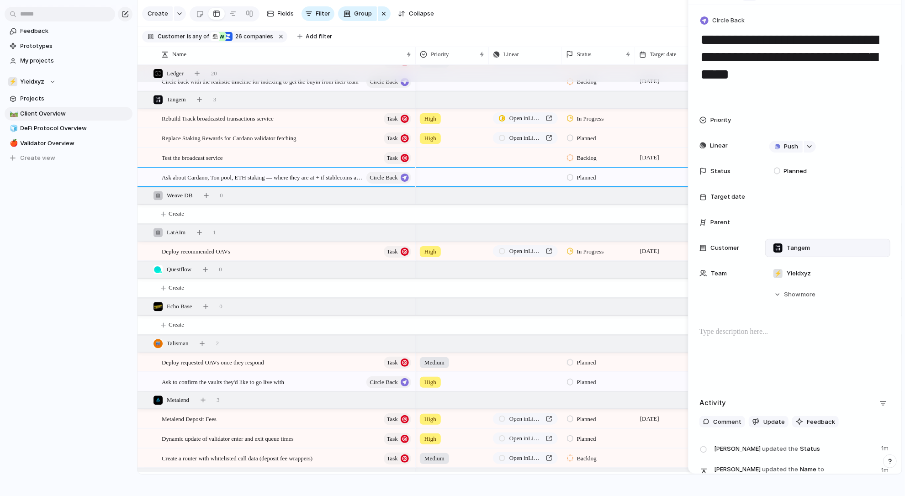
scroll to position [1634, 0]
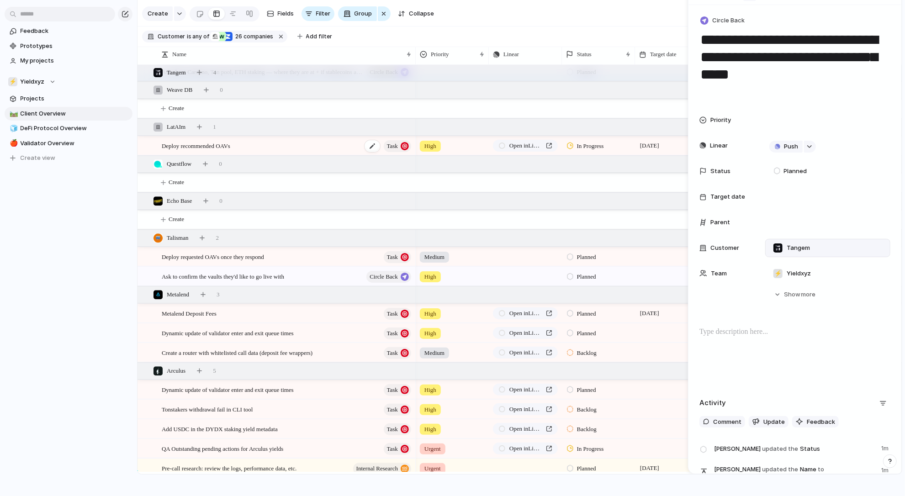
click at [250, 154] on div "Deploy recommended OAVs Task" at bounding box center [287, 146] width 251 height 19
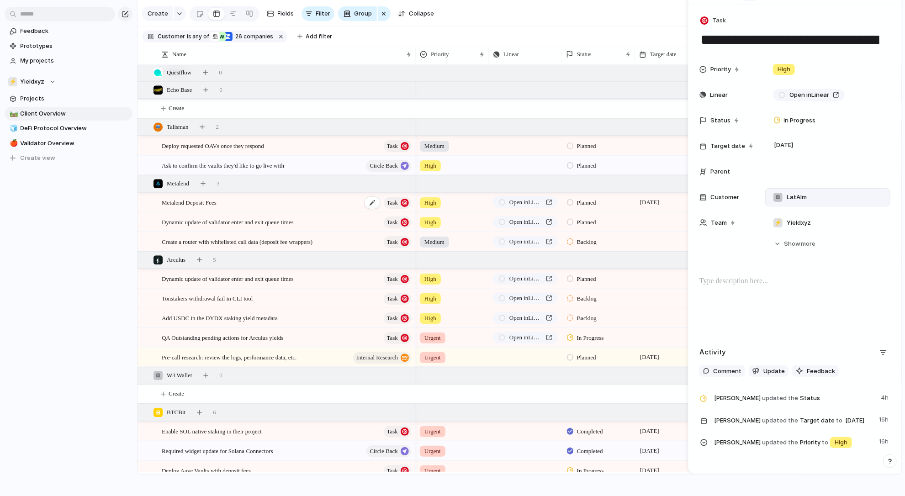
click at [242, 205] on div "Metalend Deposit Fees Task" at bounding box center [287, 202] width 251 height 19
click at [246, 202] on div "Metalend Deposit Fees Task" at bounding box center [287, 202] width 251 height 19
click at [202, 205] on span "Metalend Deposit Fees" at bounding box center [189, 202] width 55 height 11
click at [217, 203] on span "Metalend Deposit Fees" at bounding box center [189, 202] width 55 height 11
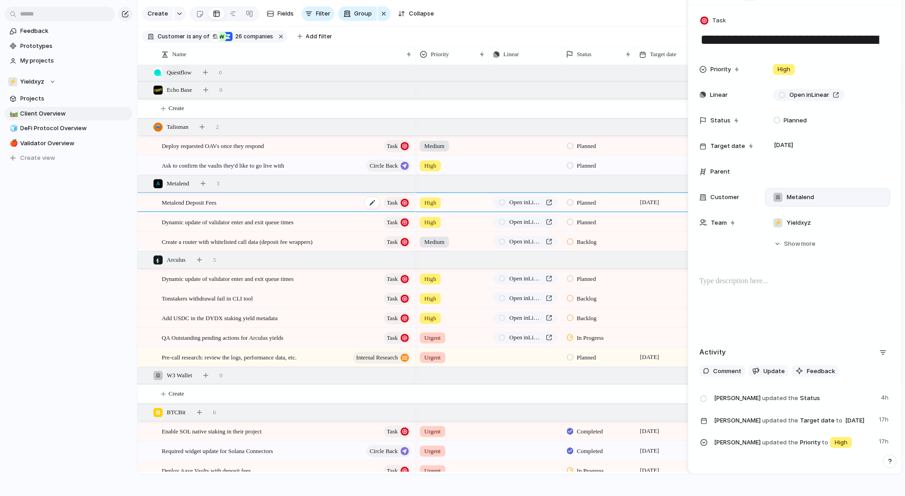
click at [217, 203] on span "Metalend Deposit Fees" at bounding box center [189, 202] width 55 height 11
click at [214, 204] on textarea "**********" at bounding box center [270, 203] width 216 height 11
click at [745, 278] on p at bounding box center [795, 281] width 191 height 11
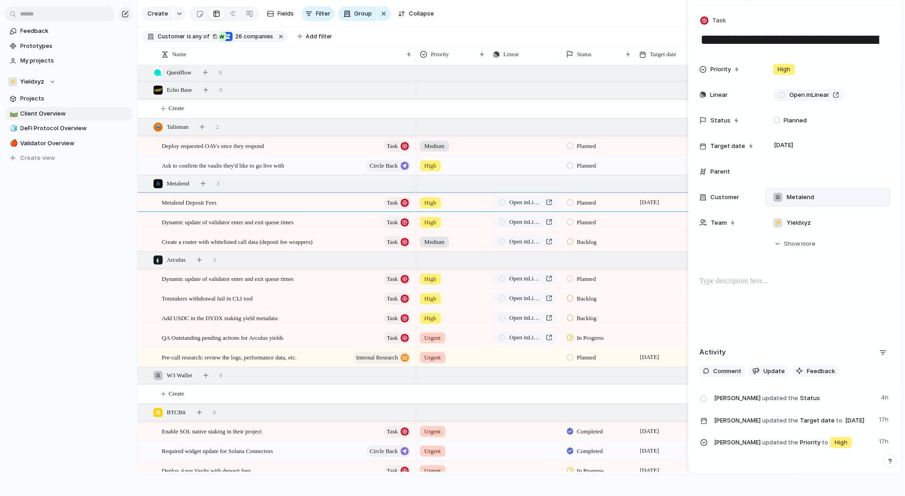
click at [745, 278] on p at bounding box center [795, 281] width 191 height 11
click at [787, 280] on p "**********" at bounding box center [795, 281] width 191 height 11
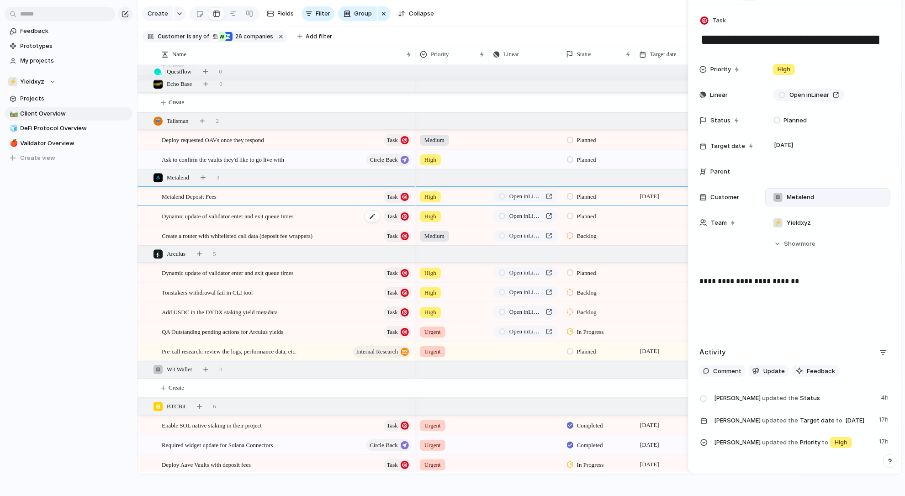
scroll to position [1852, 0]
click at [313, 236] on span "Create a router with whitelisted call data (deposit fee wrappers)" at bounding box center [237, 235] width 151 height 11
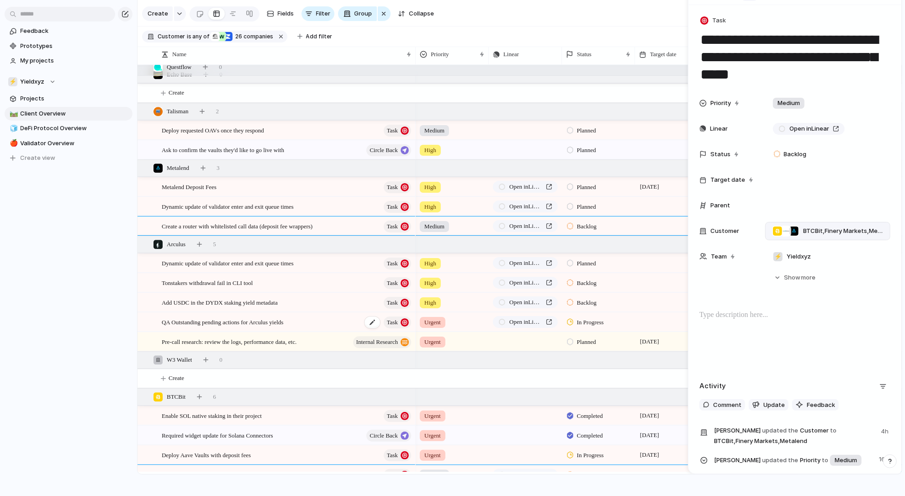
scroll to position [1845, 0]
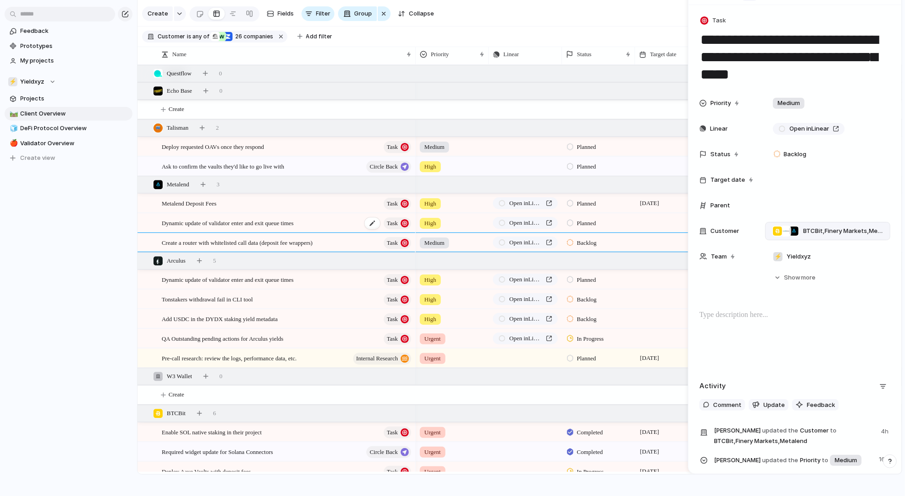
click at [294, 227] on span "Dynamic update of validator enter and exit queue times" at bounding box center [228, 223] width 132 height 11
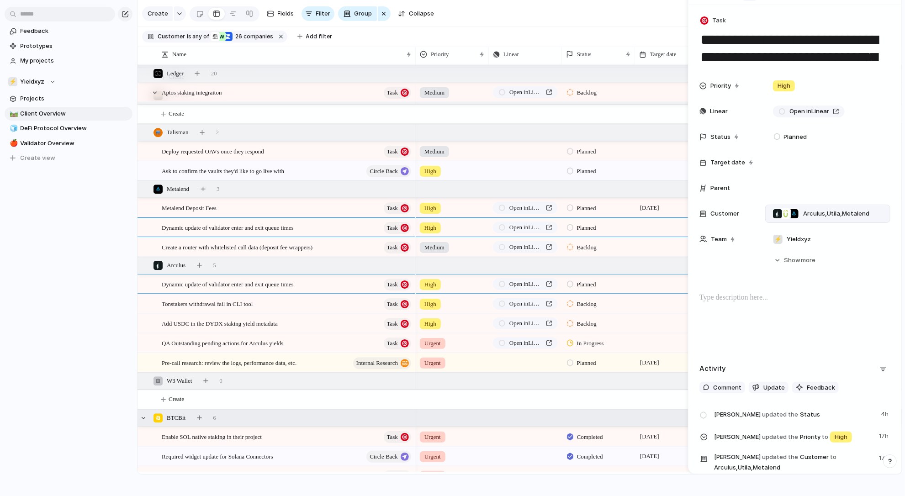
scroll to position [1301, 0]
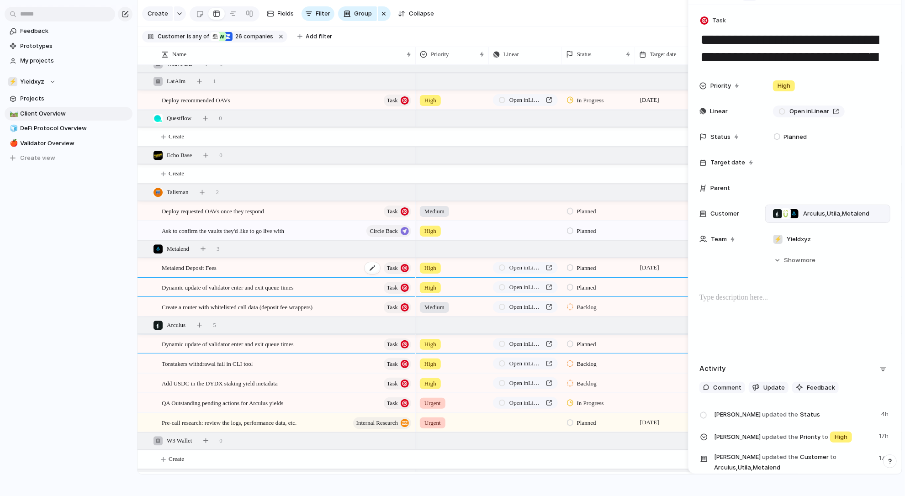
click at [313, 262] on div "Metalend Deposit Fees Task" at bounding box center [287, 268] width 251 height 19
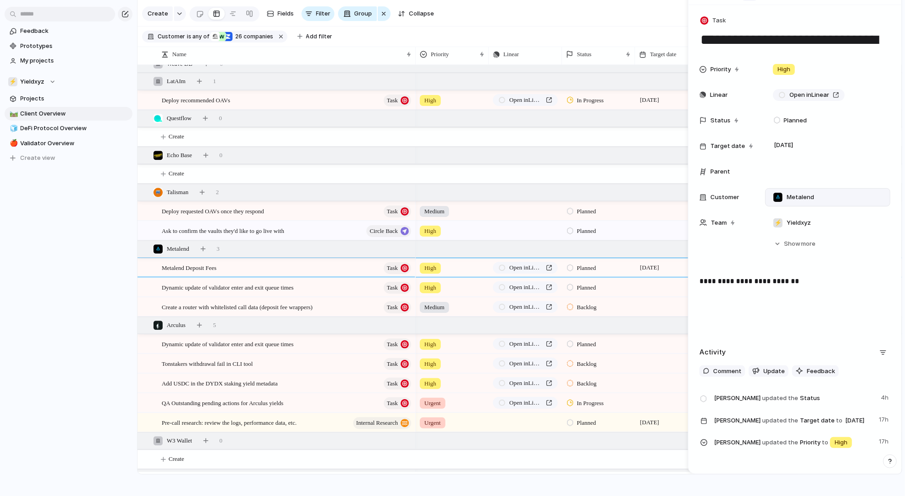
click at [790, 304] on div "**********" at bounding box center [795, 305] width 191 height 58
click at [781, 309] on p "**********" at bounding box center [795, 305] width 191 height 22
click at [293, 288] on span "Dynamic update of validator enter and exit queue times" at bounding box center [228, 287] width 132 height 11
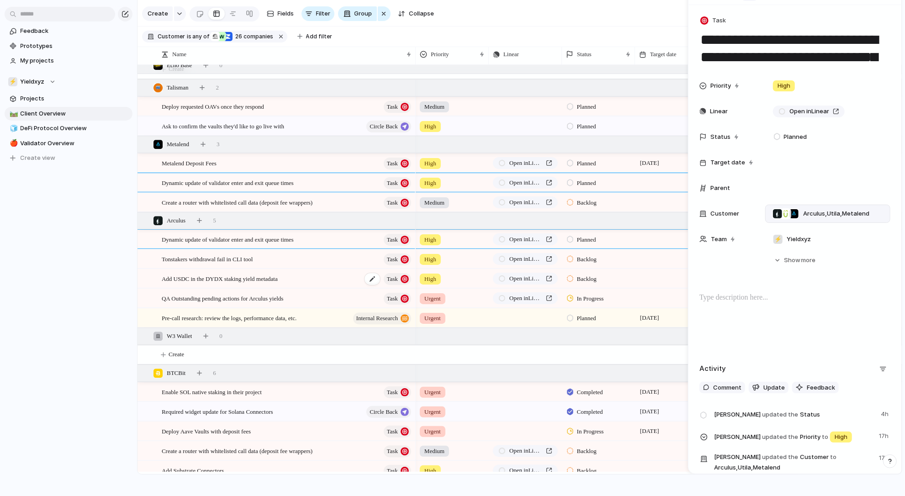
scroll to position [1885, 0]
click at [253, 256] on span "Tonstakers withdrawal fail in CLI tool" at bounding box center [207, 259] width 91 height 11
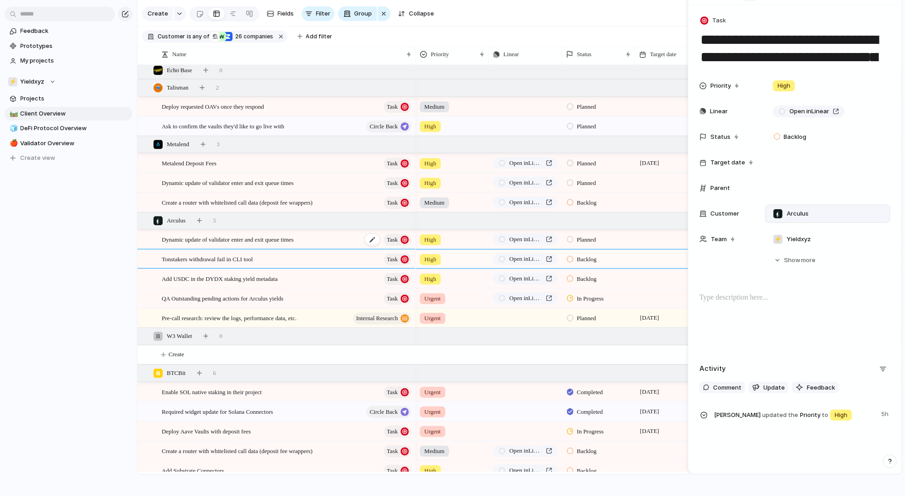
click at [281, 243] on span "Dynamic update of validator enter and exit queue times" at bounding box center [228, 239] width 132 height 11
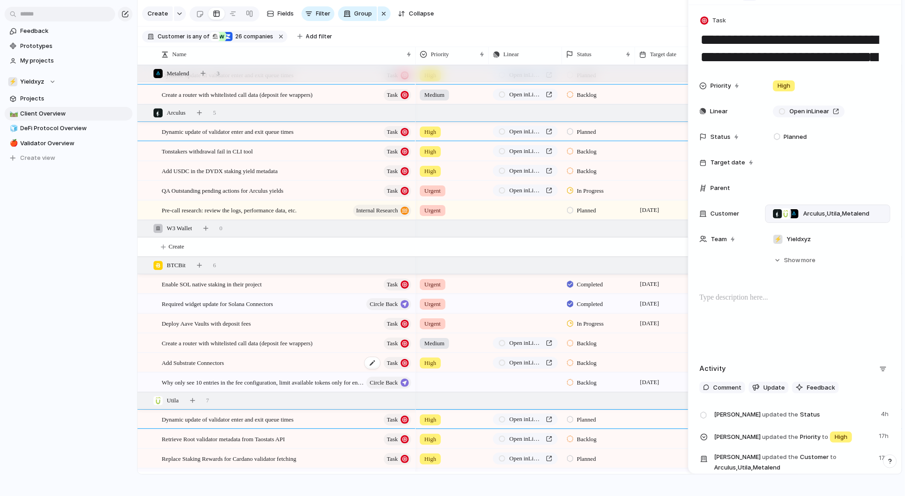
scroll to position [1989, 0]
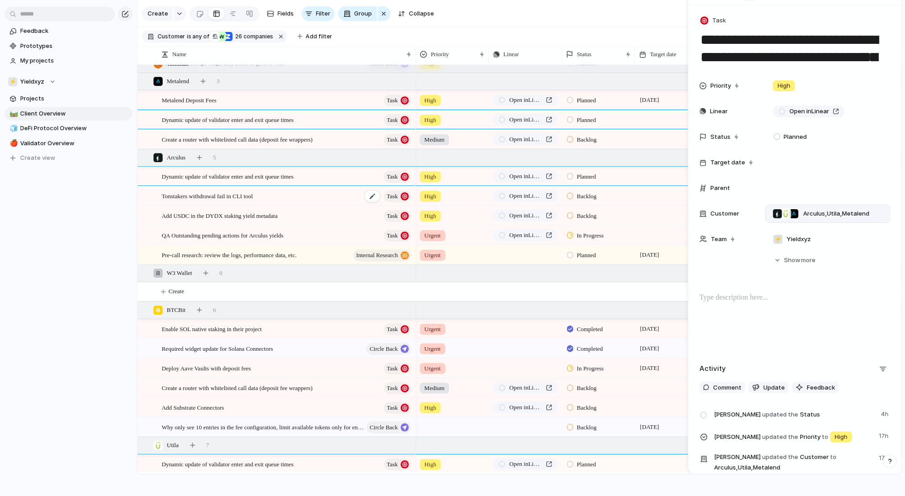
click at [271, 194] on div "Tonstakers withdrawal fail in CLI tool Task" at bounding box center [287, 196] width 251 height 19
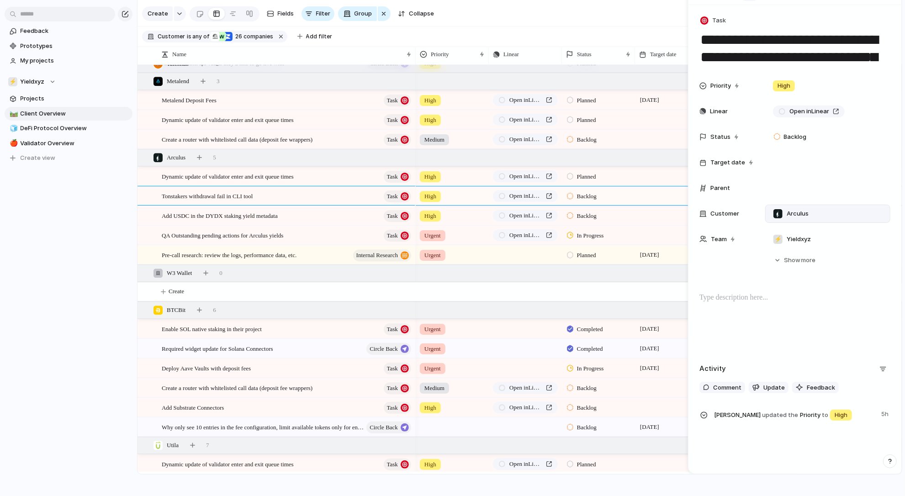
click at [192, 211] on span "Add USDC in the DYDX staking yield metadata" at bounding box center [220, 215] width 116 height 11
click at [200, 238] on span "QA Outstanding pending actions for Arculus yields" at bounding box center [223, 235] width 122 height 11
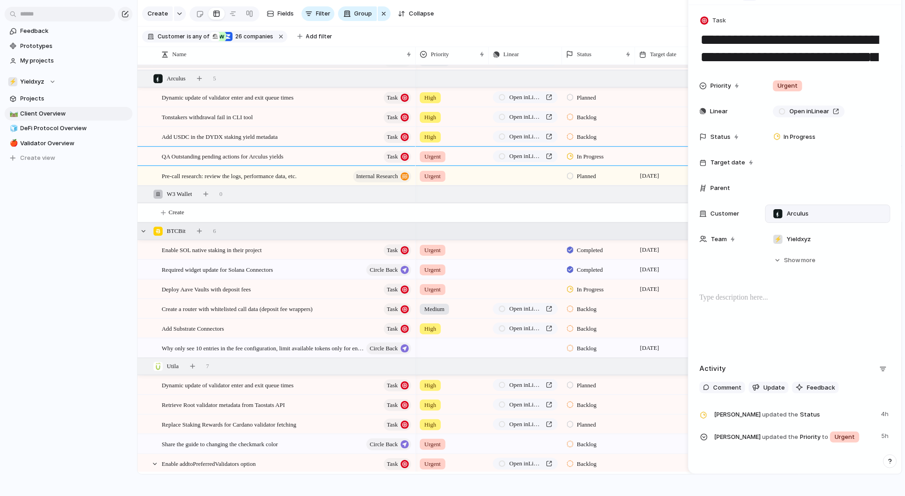
scroll to position [2030, 0]
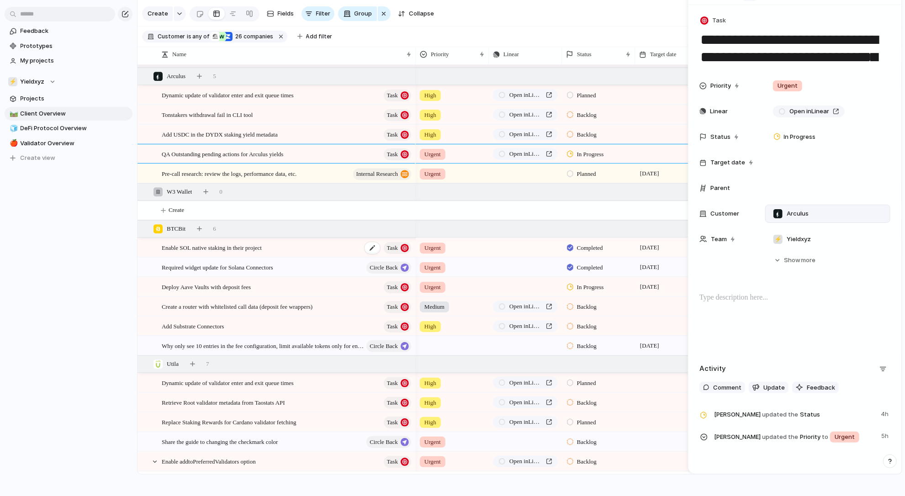
click at [297, 246] on div "Enable SOL native staking in their project Task" at bounding box center [287, 248] width 251 height 19
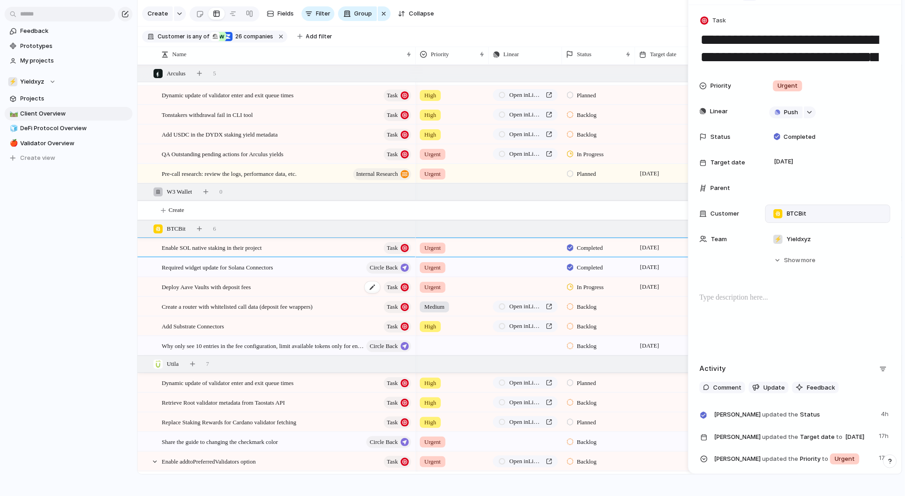
scroll to position [2039, 0]
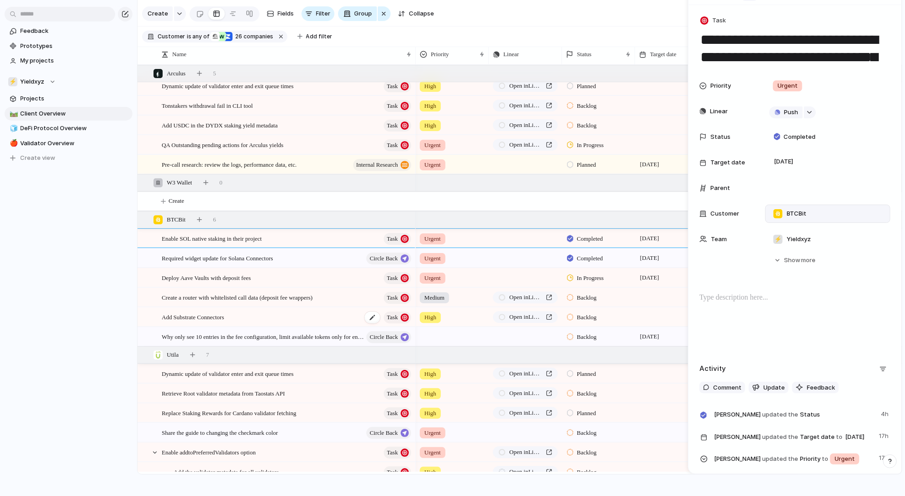
click at [322, 311] on div "Add Substrate Connectors Task" at bounding box center [287, 317] width 251 height 19
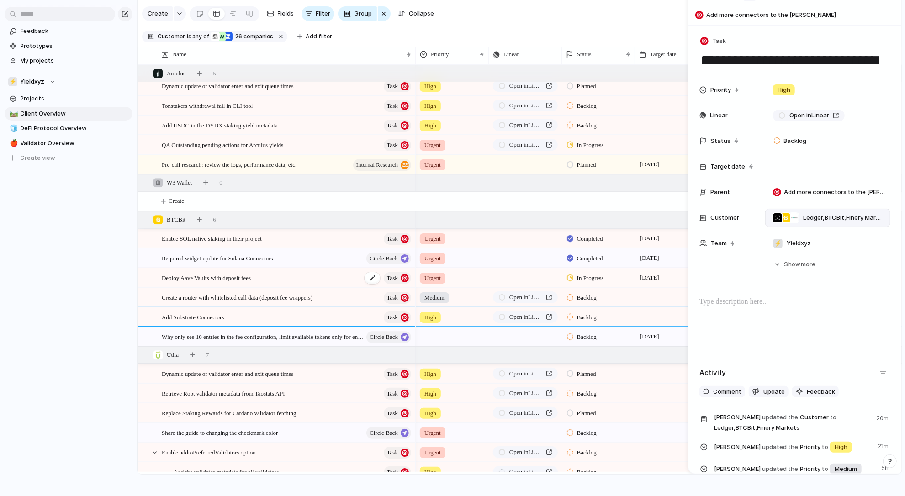
click at [300, 276] on div "Deploy Aave Vaults with deposit fees Task" at bounding box center [287, 278] width 251 height 19
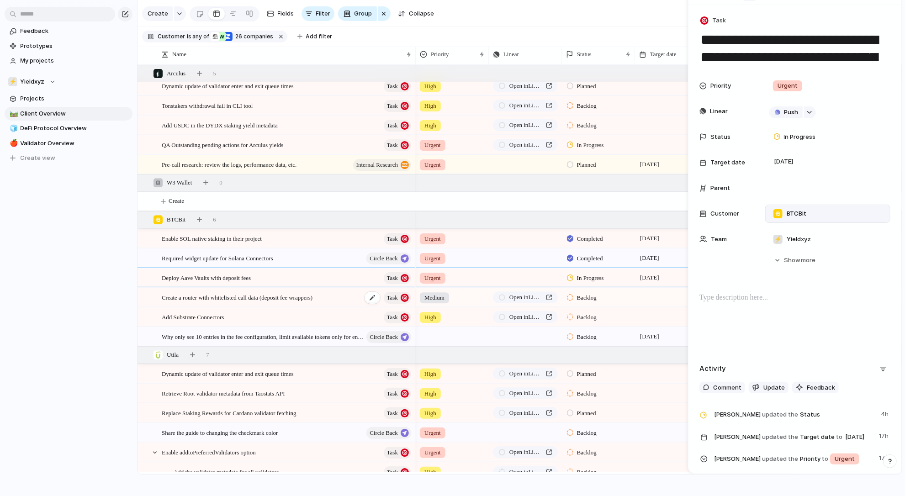
click at [293, 291] on div "Create a router with whitelisted call data (deposit fee wrappers) Task" at bounding box center [287, 297] width 251 height 19
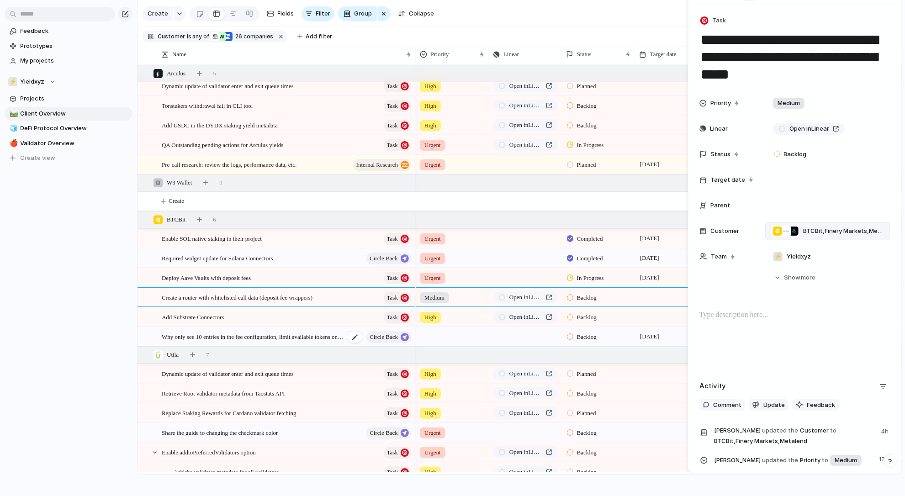
click at [303, 339] on span "Why only see 10 entries in the fee configuration, limit available tokens only f…" at bounding box center [253, 336] width 183 height 11
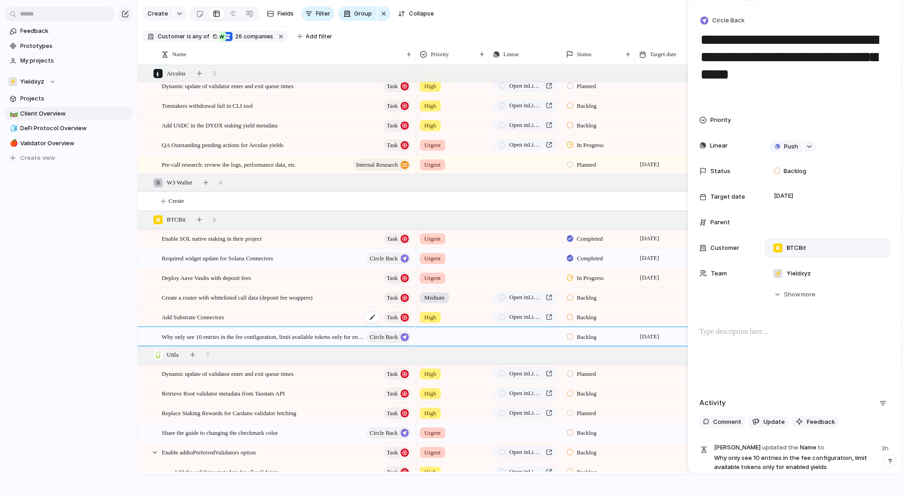
click at [328, 319] on div "Add Substrate Connectors Task" at bounding box center [287, 317] width 251 height 19
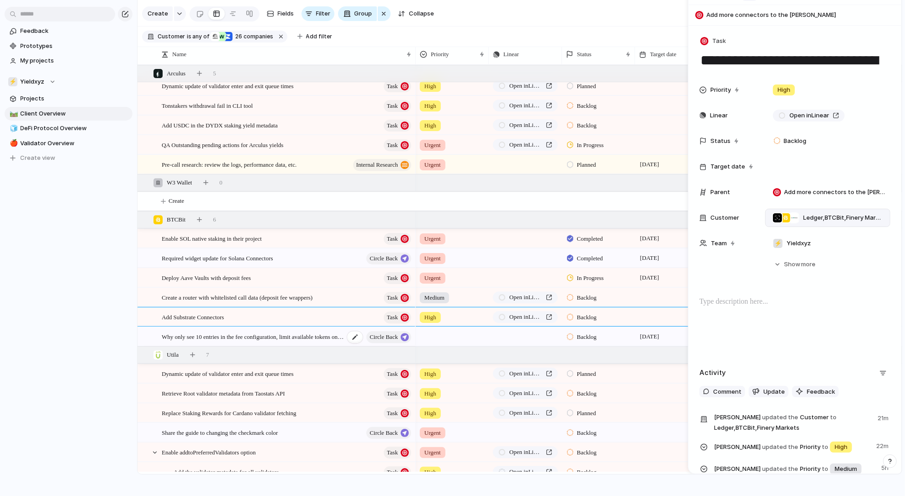
click at [316, 333] on span "Why only see 10 entries in the fee configuration, limit available tokens only f…" at bounding box center [253, 336] width 183 height 11
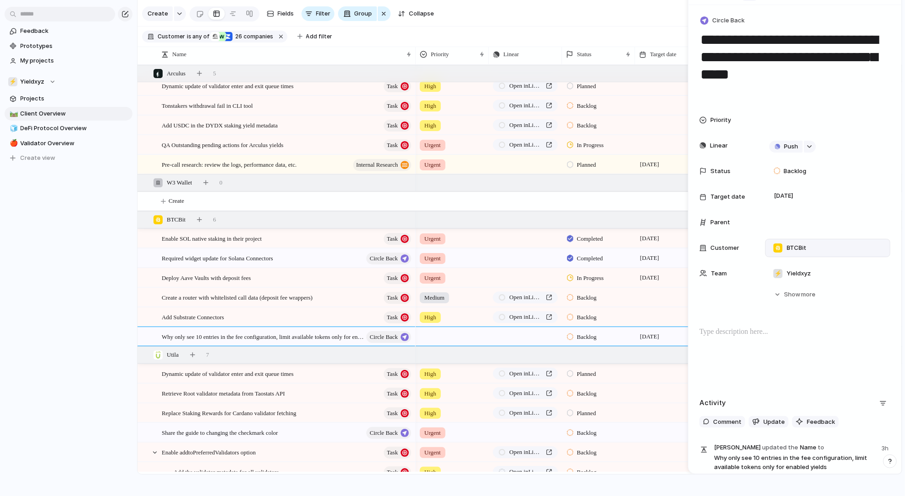
drag, startPoint x: 799, startPoint y: 91, endPoint x: 705, endPoint y: 39, distance: 107.8
click at [705, 39] on textarea "**********" at bounding box center [795, 65] width 191 height 70
click at [314, 280] on div "Deploy Aave Vaults with deposit fees Task" at bounding box center [287, 278] width 251 height 19
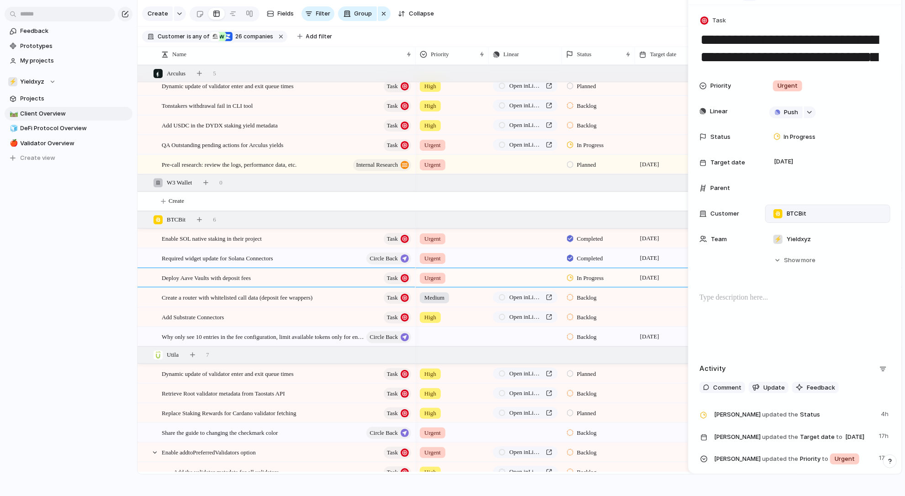
click at [772, 46] on textarea "**********" at bounding box center [795, 48] width 191 height 36
drag, startPoint x: 783, startPoint y: 52, endPoint x: 703, endPoint y: 36, distance: 82.0
click at [703, 35] on textarea "**********" at bounding box center [795, 48] width 191 height 36
click at [703, 36] on textarea "**********" at bounding box center [795, 48] width 191 height 36
drag, startPoint x: 703, startPoint y: 36, endPoint x: 780, endPoint y: 48, distance: 77.7
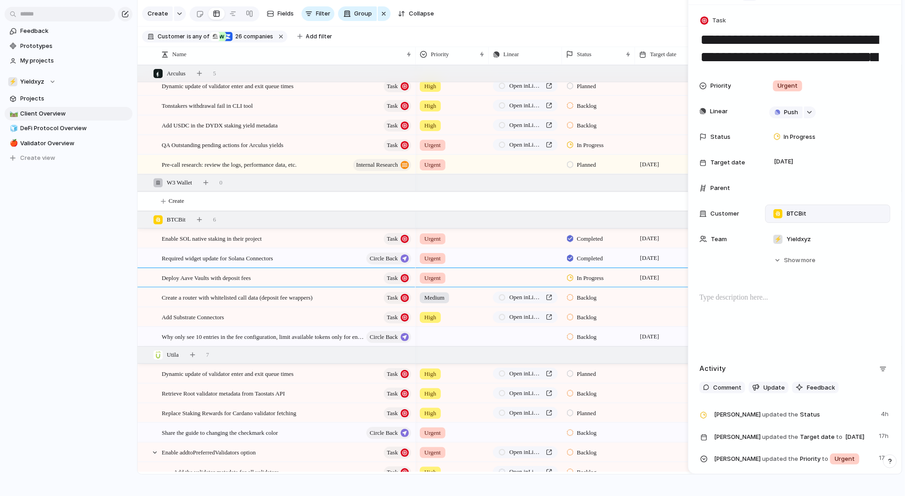
click at [780, 48] on textarea "**********" at bounding box center [795, 48] width 191 height 36
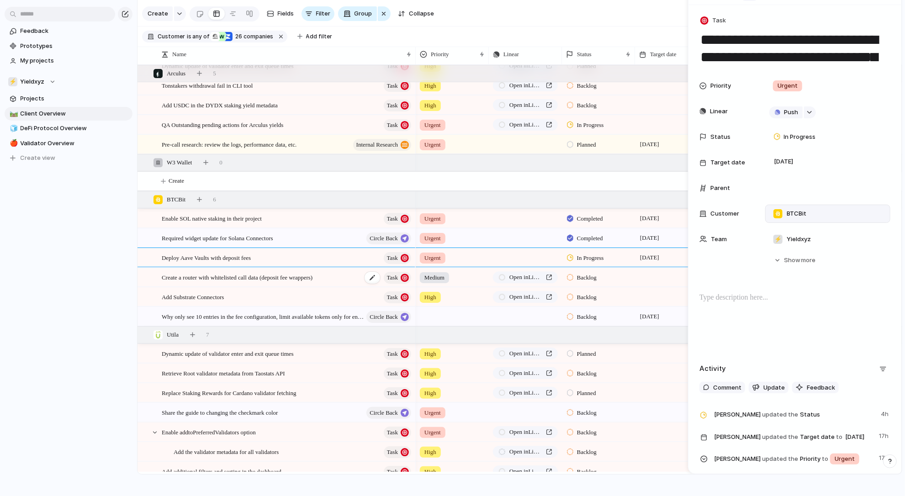
scroll to position [2068, 0]
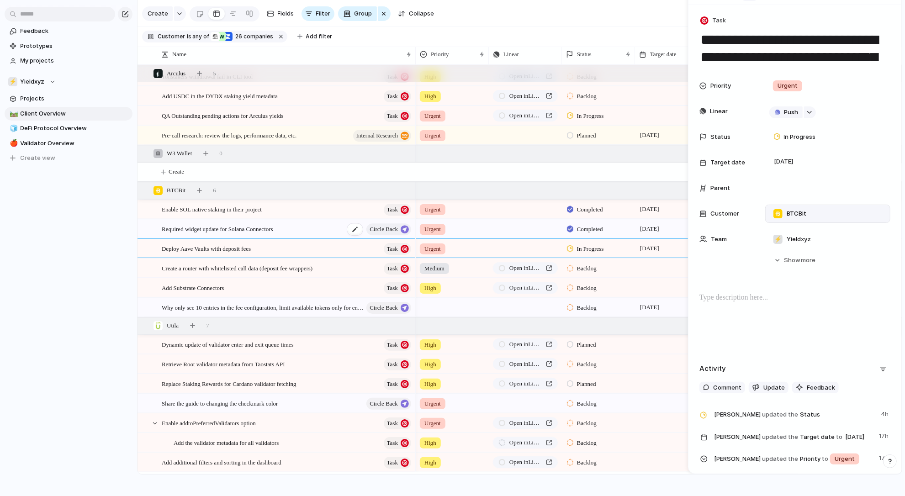
click at [269, 230] on span "Required widget update for Solana Connectors" at bounding box center [218, 228] width 112 height 11
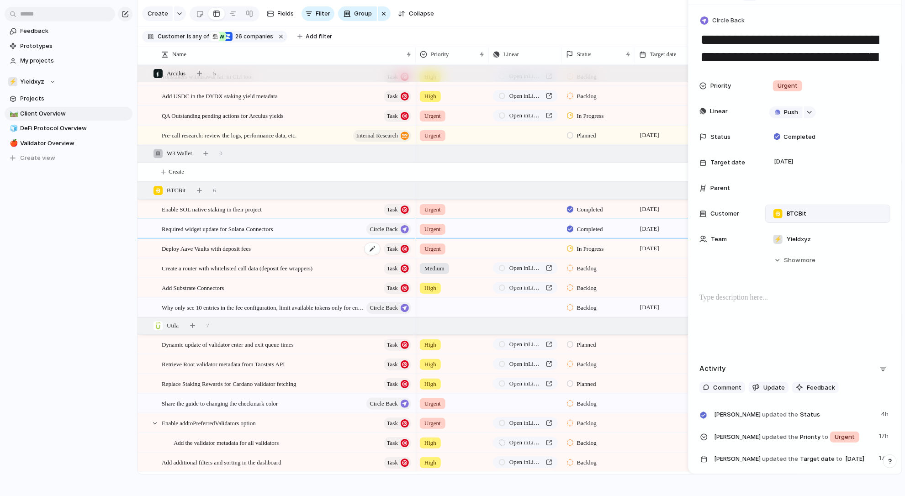
click at [291, 244] on div "Deploy Aave Vaults with deposit fees Task" at bounding box center [287, 248] width 251 height 19
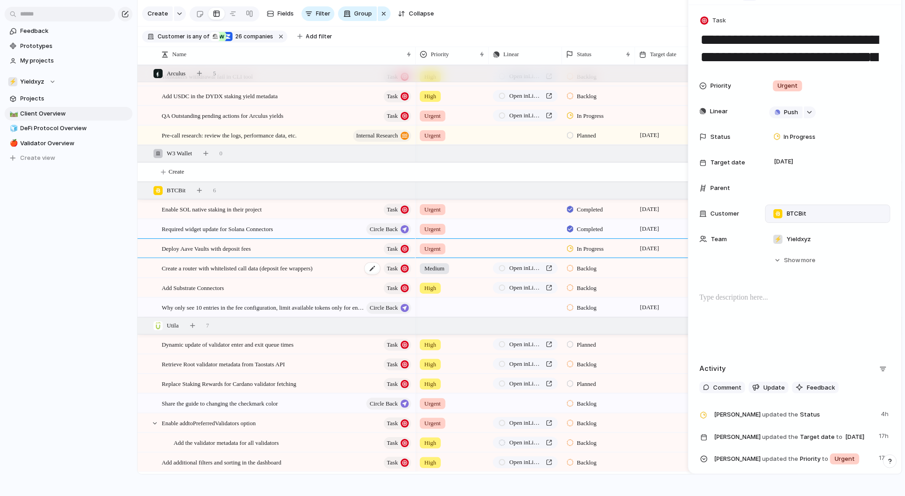
click at [292, 259] on div "Create a router with whitelisted call data (deposit fee wrappers) Task" at bounding box center [287, 268] width 251 height 19
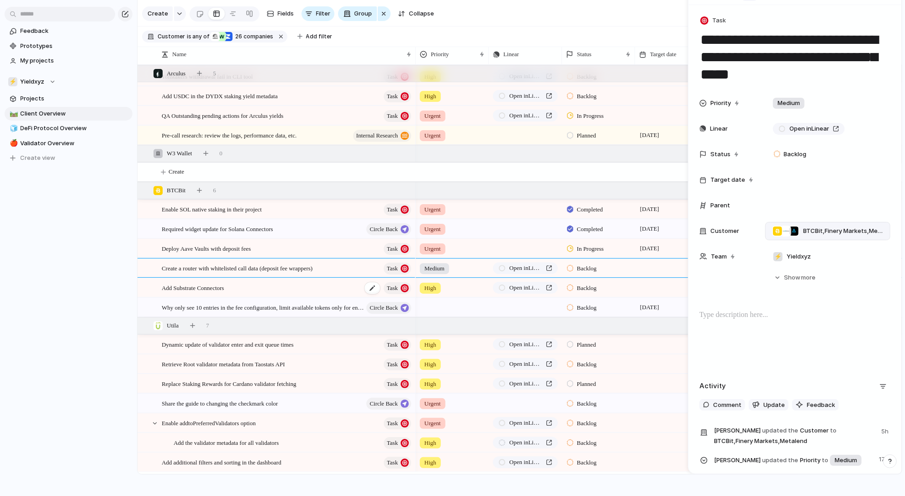
click at [309, 281] on div "Add Substrate Connectors Task" at bounding box center [287, 288] width 251 height 19
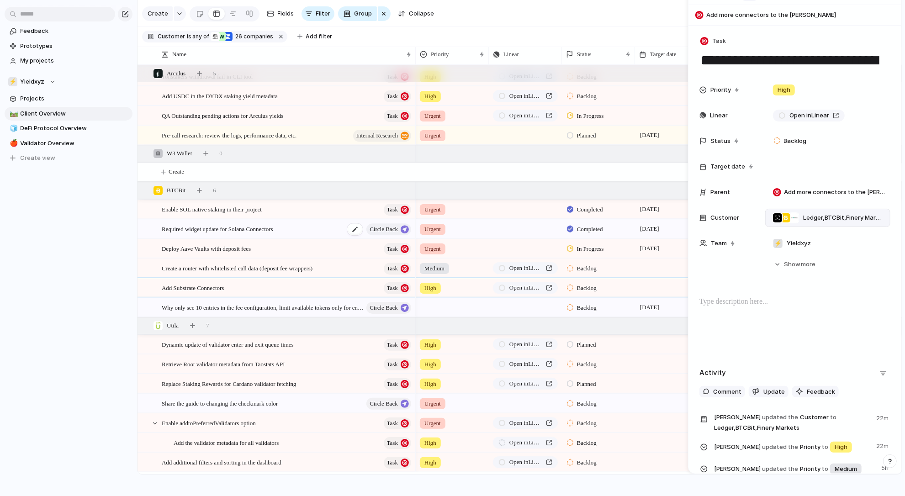
click at [302, 227] on div "Required widget update for Solana Connectors Circle Back" at bounding box center [287, 229] width 251 height 19
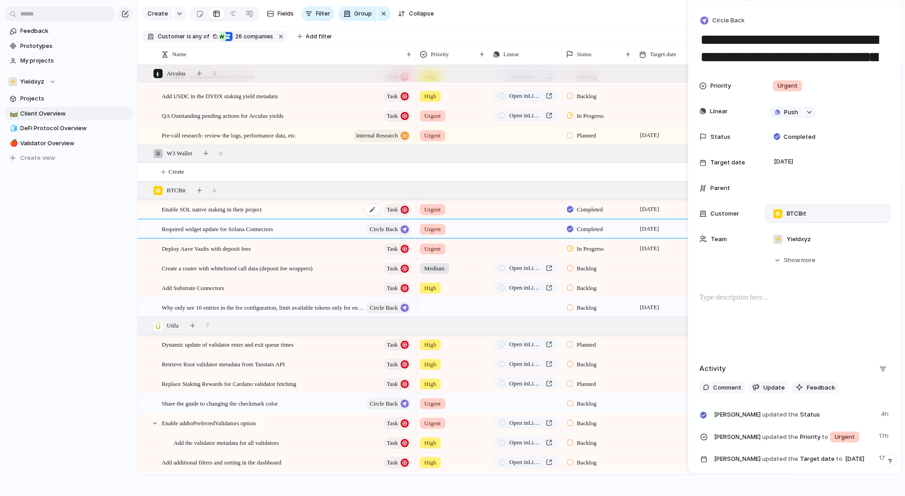
click at [306, 209] on div "Enable SOL native staking in their project Task" at bounding box center [287, 209] width 251 height 19
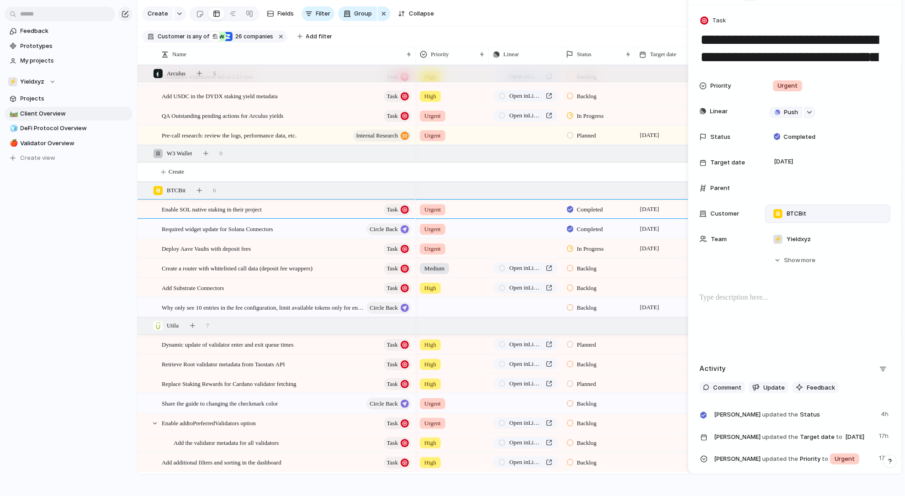
click at [272, 303] on span "Why only see 10 entries in the fee configuration, limit available tokens only f…" at bounding box center [263, 307] width 202 height 11
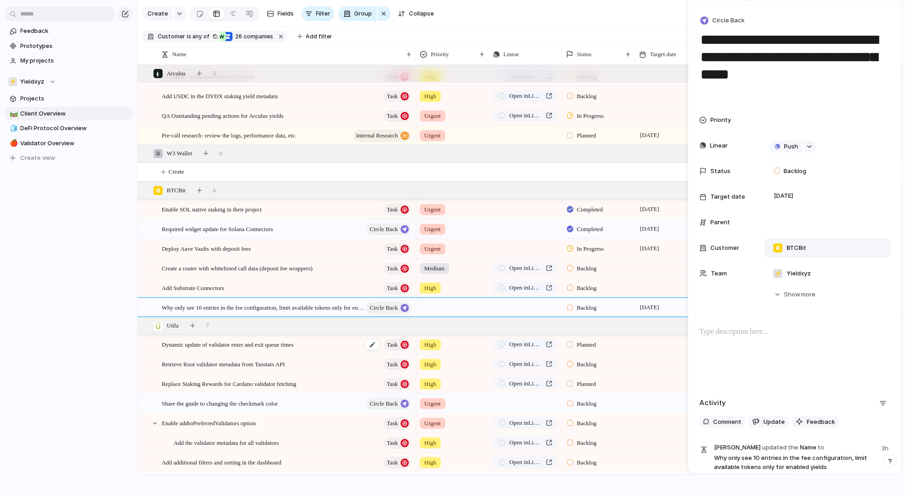
click at [222, 340] on span "Dynamic update of validator enter and exit queue times" at bounding box center [228, 344] width 132 height 11
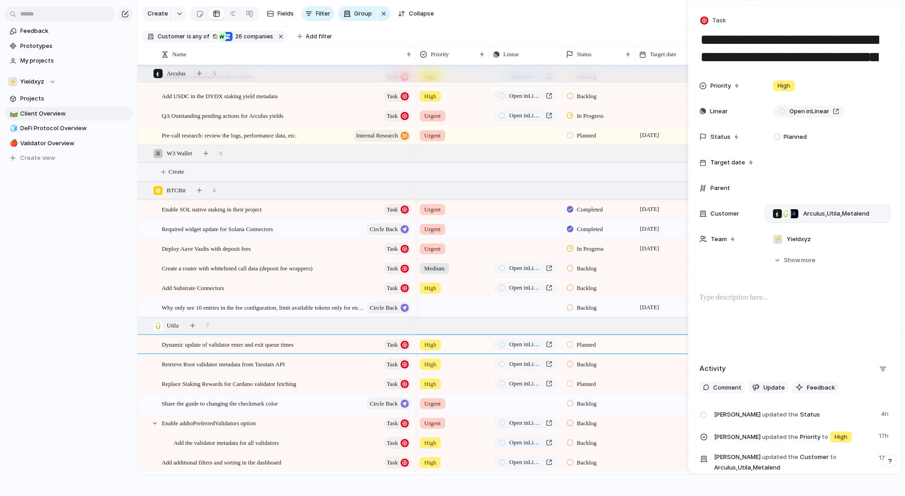
scroll to position [2068, 0]
click at [205, 366] on span "Retrieve Root validator metadata from Taostats API" at bounding box center [223, 364] width 123 height 11
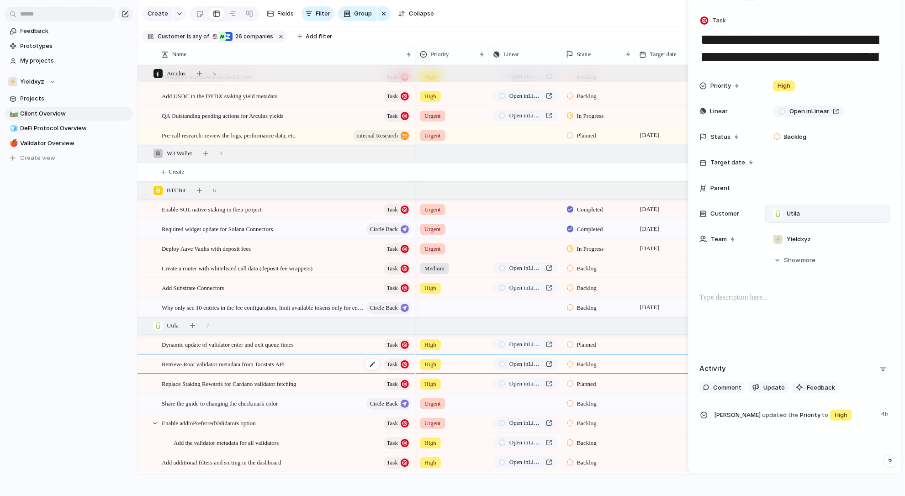
click at [207, 366] on span "Retrieve Root validator metadata from Taostats API" at bounding box center [223, 364] width 123 height 11
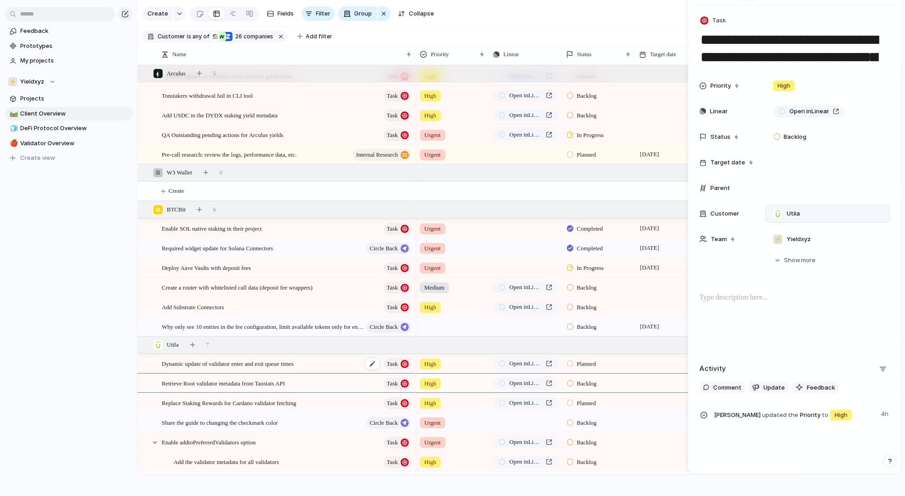
scroll to position [2051, 0]
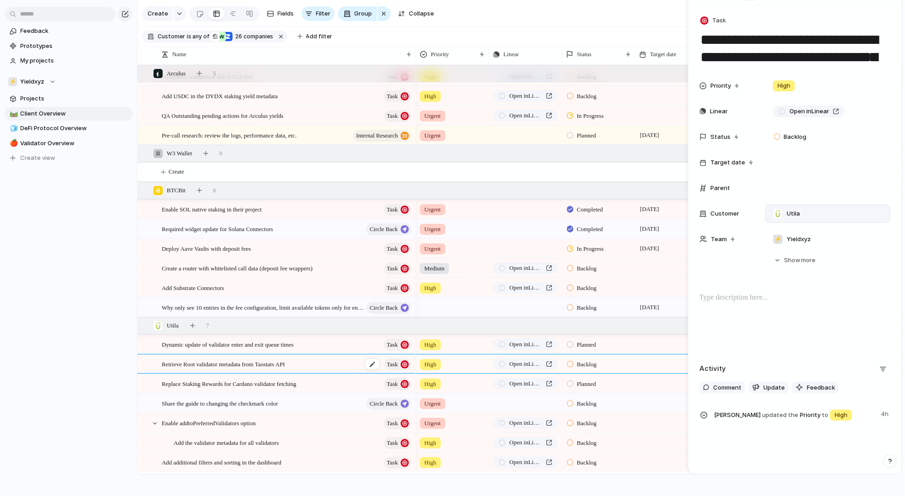
click at [313, 366] on div "Retrieve Root validator metadata from Taostats API Task" at bounding box center [287, 364] width 251 height 19
click at [582, 356] on div "Backlog" at bounding box center [599, 363] width 72 height 16
click at [582, 411] on li "Planned" at bounding box center [612, 419] width 96 height 16
click at [201, 364] on span "Retrieve Root validator metadata from Taostats API" at bounding box center [223, 364] width 123 height 11
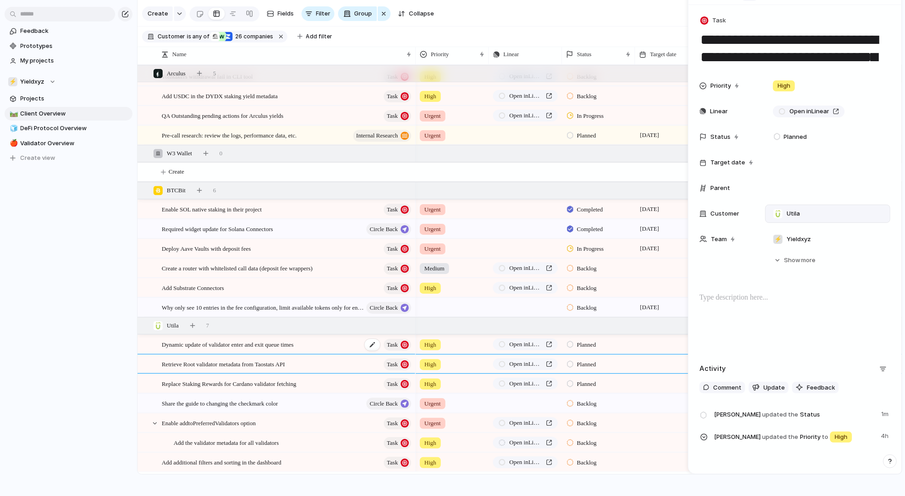
click at [234, 338] on div "Dynamic update of validator enter and exit queue times Task" at bounding box center [287, 344] width 251 height 19
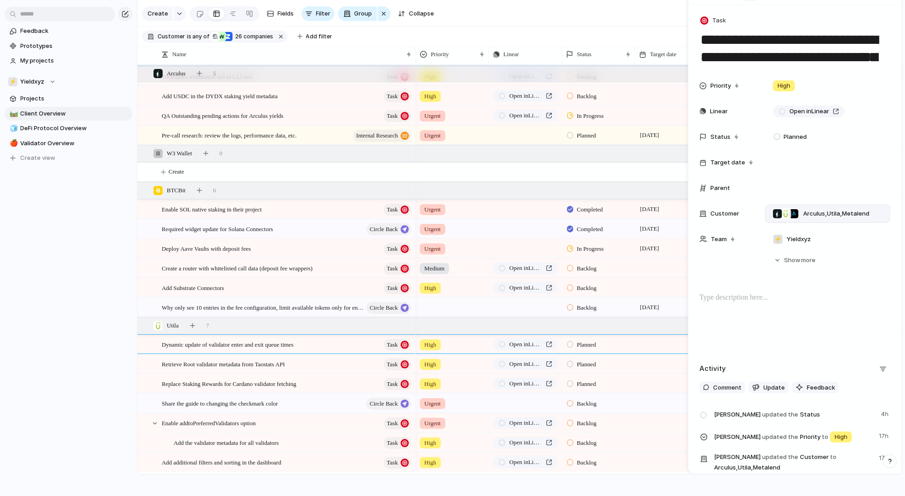
drag, startPoint x: 688, startPoint y: 122, endPoint x: 658, endPoint y: 125, distance: 29.9
click at [658, 125] on main "**********" at bounding box center [519, 229] width 765 height 491
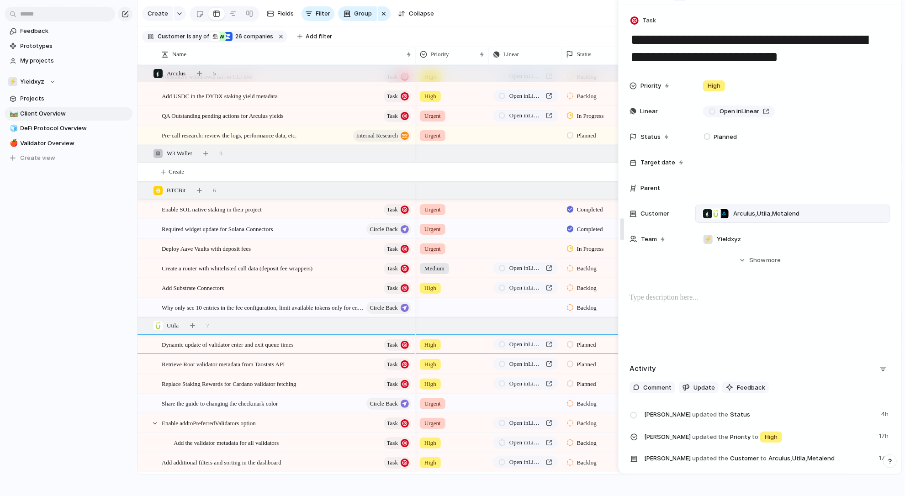
drag, startPoint x: 692, startPoint y: 55, endPoint x: 622, endPoint y: 54, distance: 69.5
click at [285, 366] on span "Retrieve Root validator metadata from Taostats API" at bounding box center [223, 364] width 123 height 11
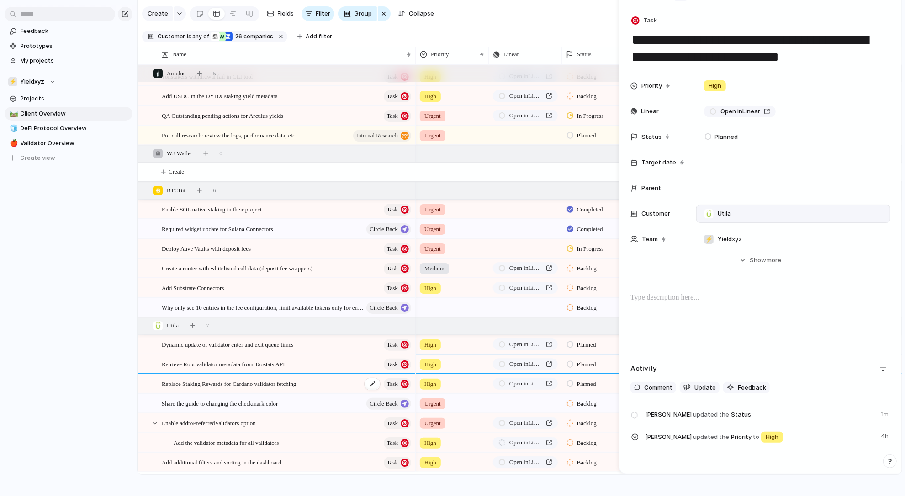
click at [297, 383] on span "Replace Staking Rewards for Cardano validator fetching" at bounding box center [229, 383] width 135 height 11
